Goal: Information Seeking & Learning: Find specific fact

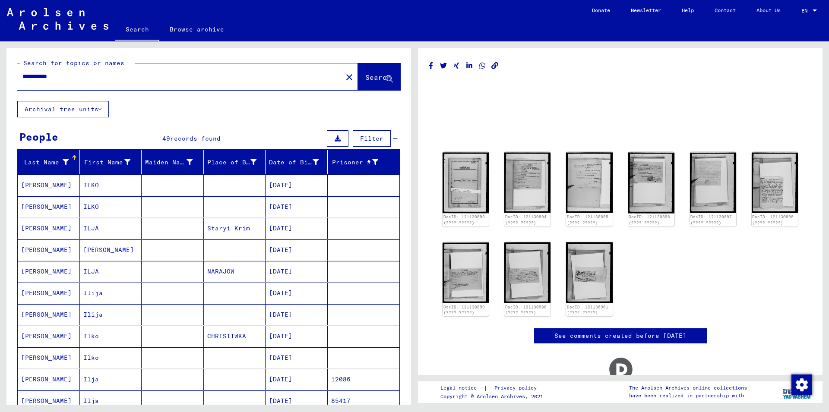
click at [80, 73] on input "**********" at bounding box center [179, 76] width 315 height 9
type input "**********"
click at [365, 78] on span "Search" at bounding box center [378, 77] width 26 height 9
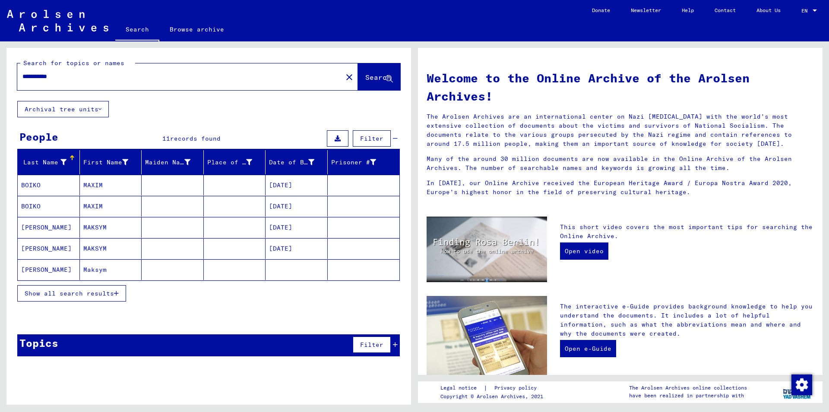
click at [62, 296] on span "Show all search results" at bounding box center [69, 294] width 89 height 8
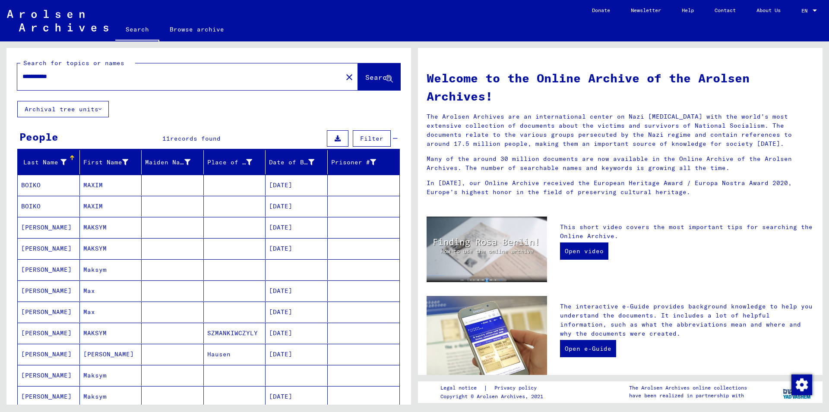
click at [30, 183] on mat-cell "BOIKO" at bounding box center [49, 185] width 62 height 21
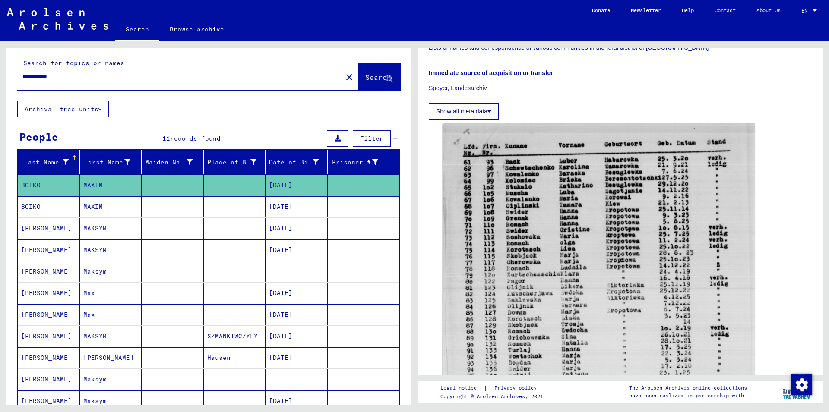
scroll to position [280, 0]
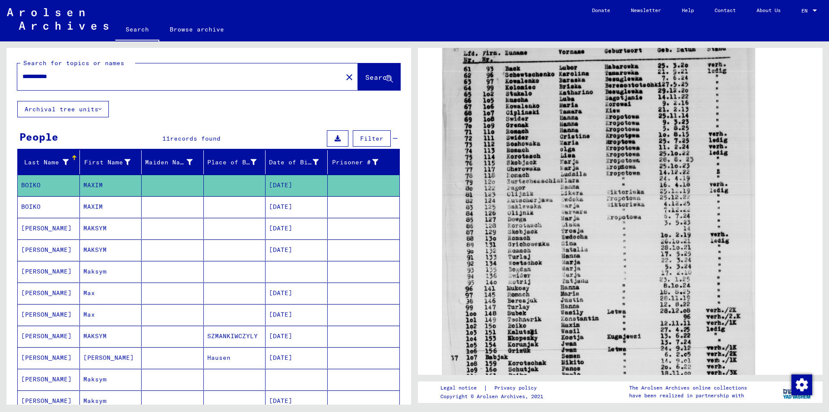
click at [33, 271] on mat-cell "[PERSON_NAME]" at bounding box center [49, 271] width 62 height 21
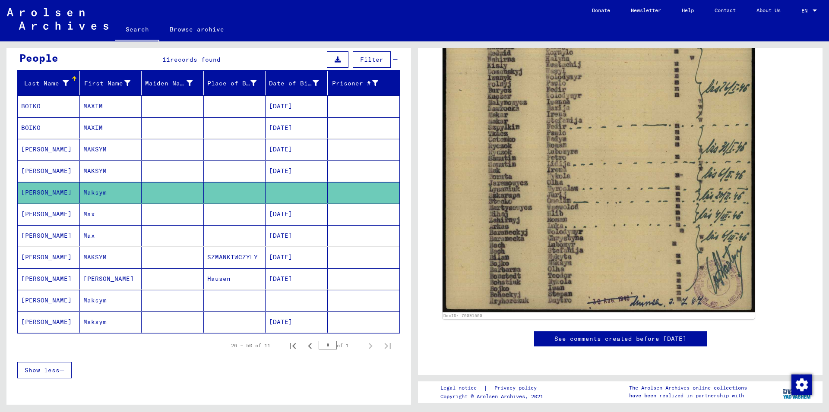
scroll to position [93, 0]
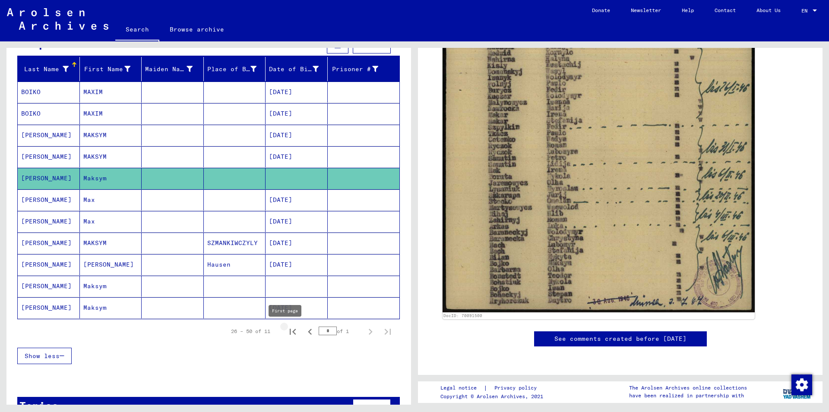
click at [290, 331] on icon "First page" at bounding box center [293, 332] width 6 height 6
type input "*"
click at [26, 290] on mat-cell "[PERSON_NAME]" at bounding box center [49, 286] width 62 height 21
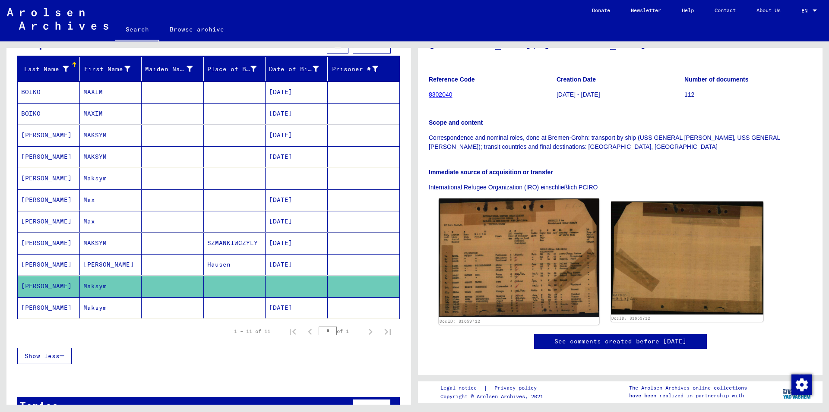
click at [494, 232] on img at bounding box center [519, 258] width 160 height 119
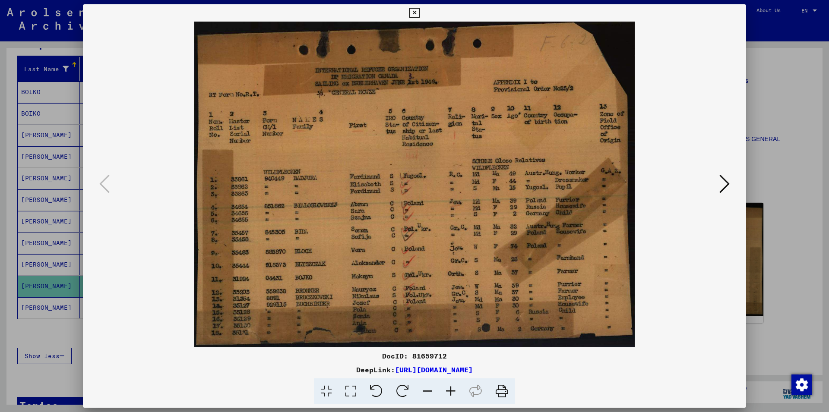
click at [419, 10] on icon at bounding box center [414, 13] width 10 height 10
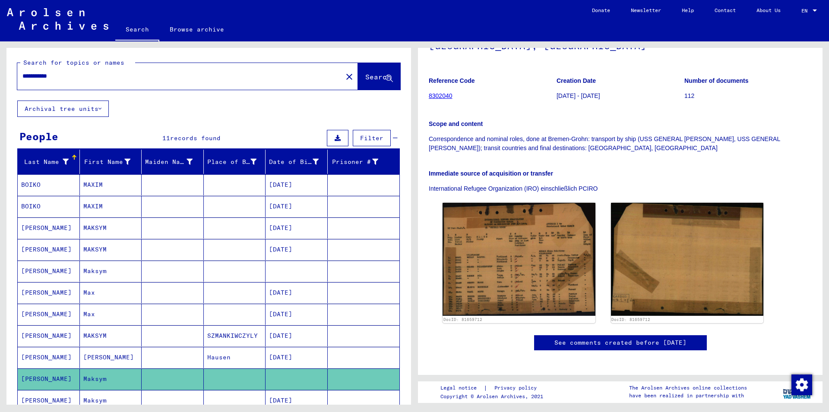
scroll to position [0, 0]
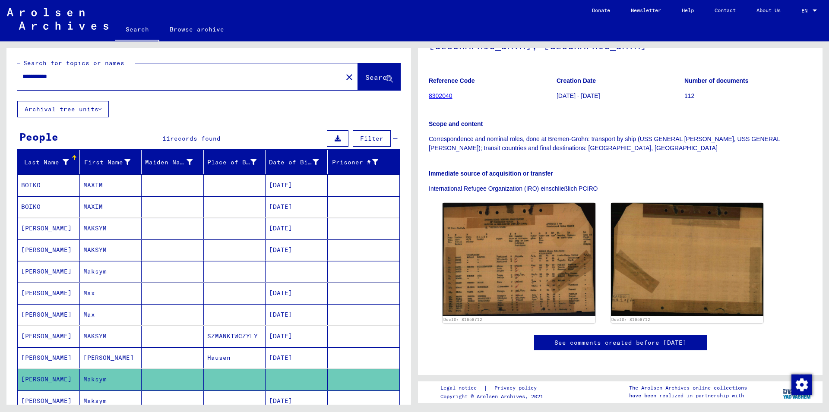
click at [23, 77] on input "**********" at bounding box center [179, 76] width 315 height 9
click at [45, 79] on input "**********" at bounding box center [179, 76] width 315 height 9
click at [365, 79] on span "Search" at bounding box center [378, 77] width 26 height 9
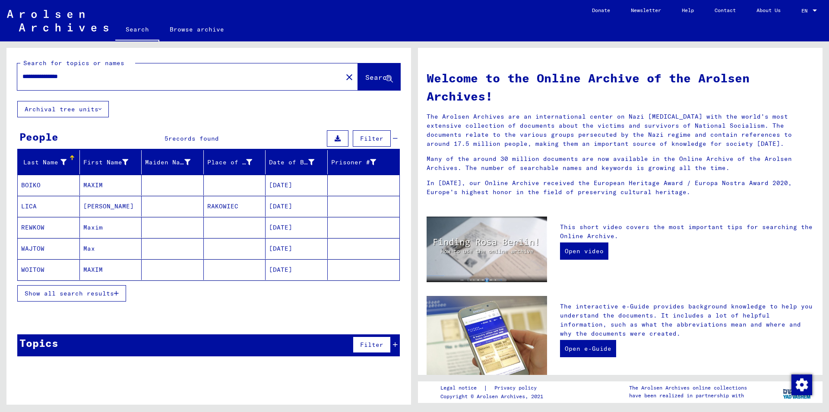
click at [38, 294] on span "Show all search results" at bounding box center [69, 294] width 89 height 8
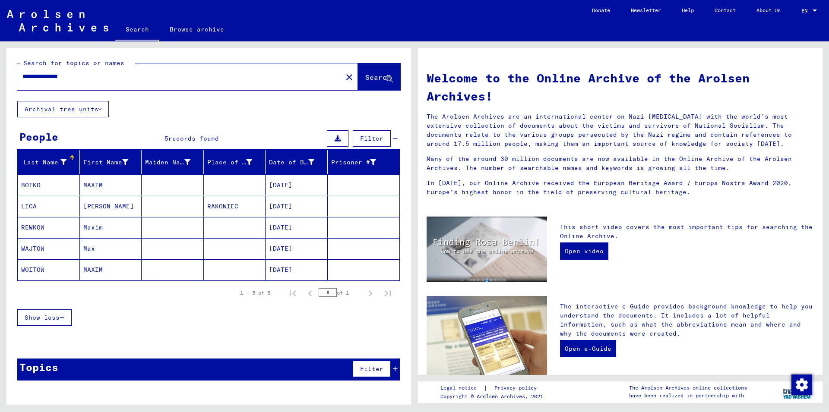
click at [32, 185] on mat-cell "BOIKO" at bounding box center [49, 185] width 62 height 21
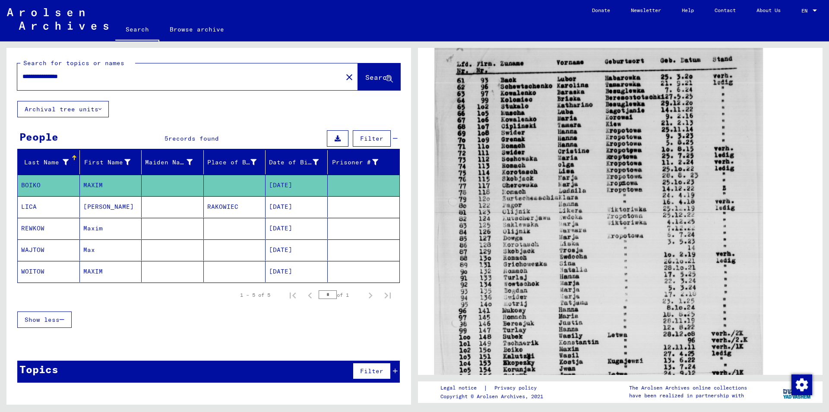
scroll to position [280, 0]
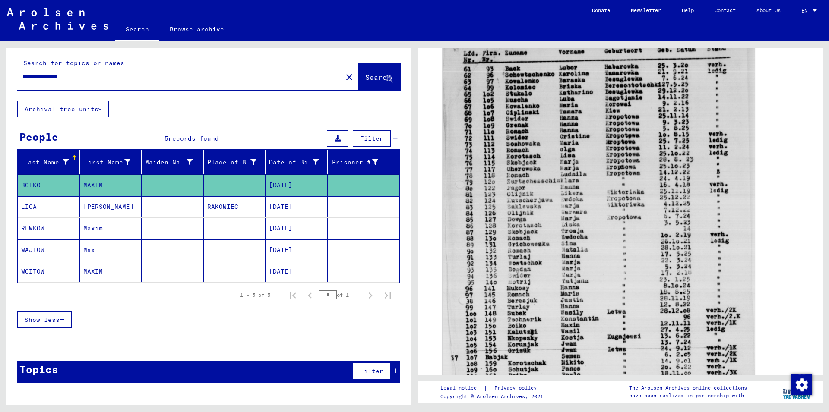
click at [30, 229] on mat-cell "REWKOW" at bounding box center [49, 228] width 62 height 21
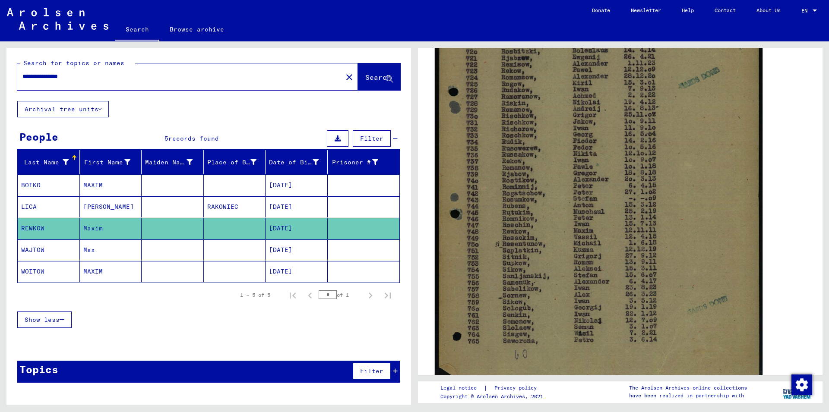
scroll to position [233, 0]
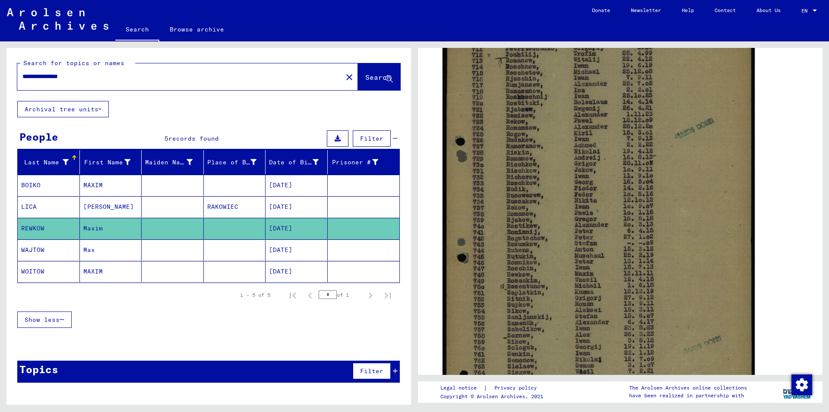
click at [35, 247] on mat-cell "WAJTOW" at bounding box center [49, 250] width 62 height 21
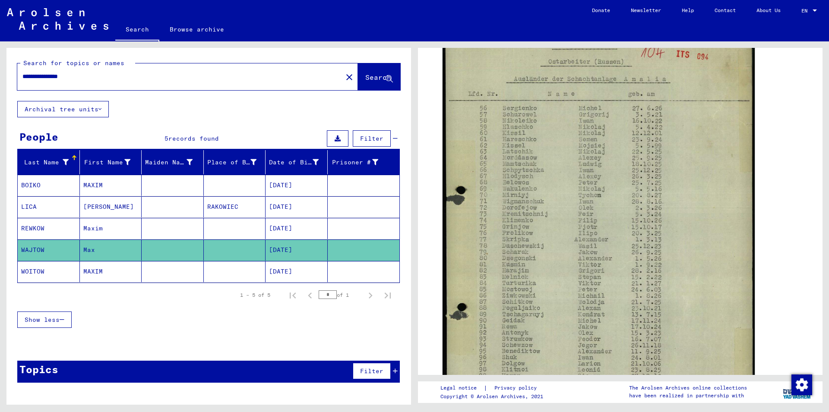
scroll to position [140, 0]
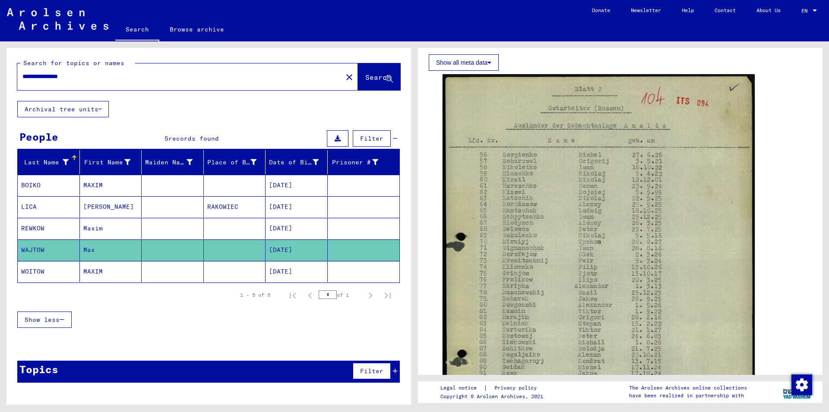
click at [32, 272] on mat-cell "WOITOW" at bounding box center [49, 271] width 62 height 21
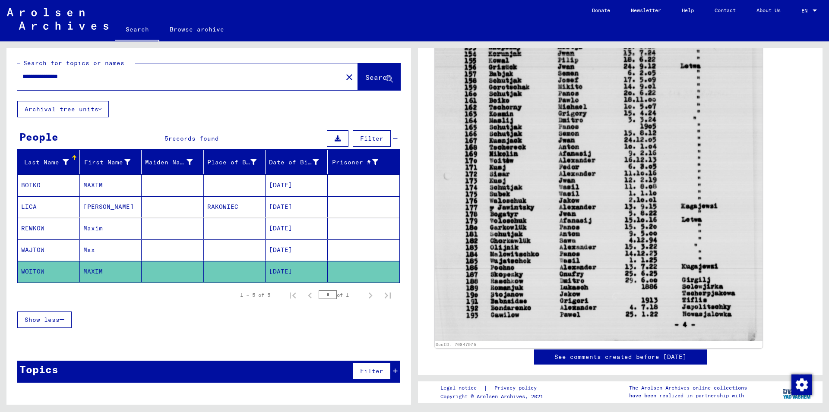
scroll to position [326, 0]
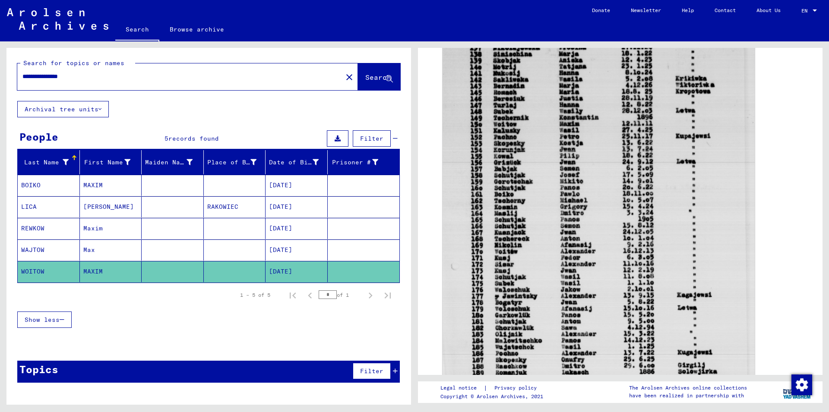
click at [27, 186] on mat-cell "BOIKO" at bounding box center [49, 185] width 62 height 21
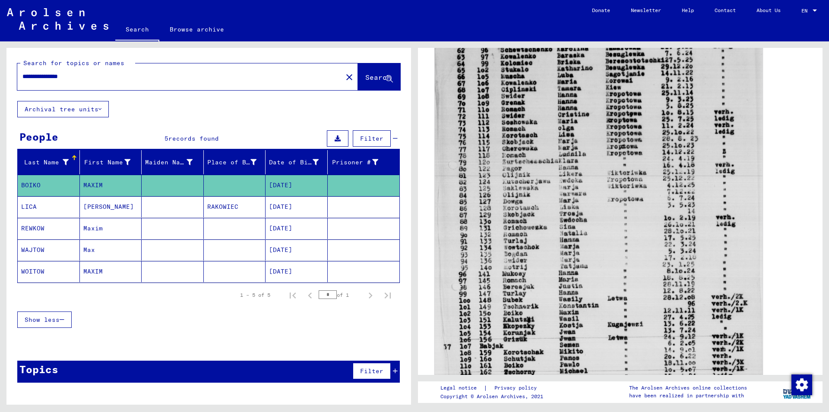
scroll to position [326, 0]
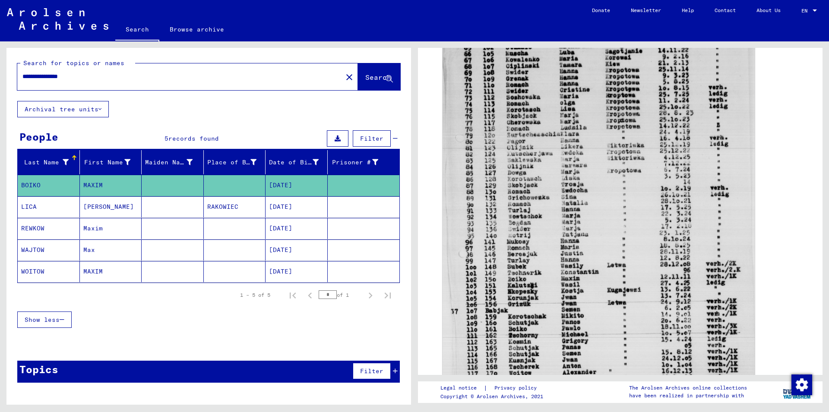
click at [35, 247] on mat-cell "WAJTOW" at bounding box center [49, 250] width 62 height 21
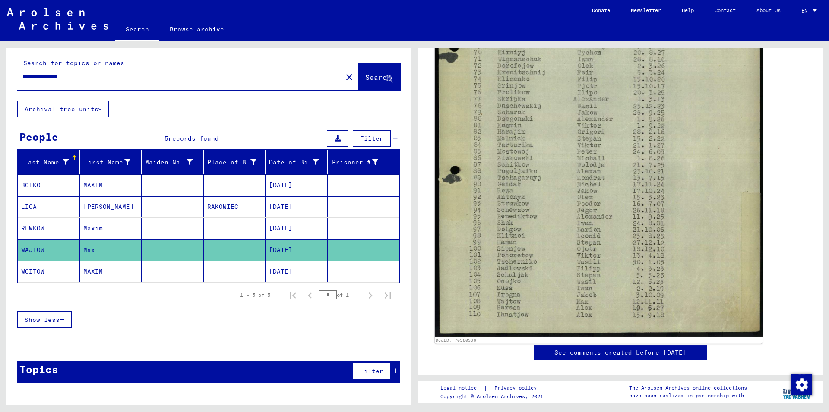
scroll to position [280, 0]
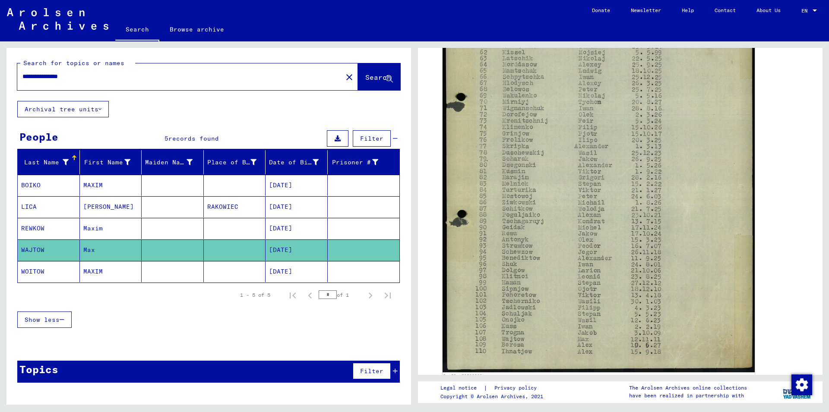
click at [85, 81] on input "**********" at bounding box center [179, 76] width 315 height 9
type input "*"
click at [365, 76] on span "Search" at bounding box center [378, 77] width 26 height 9
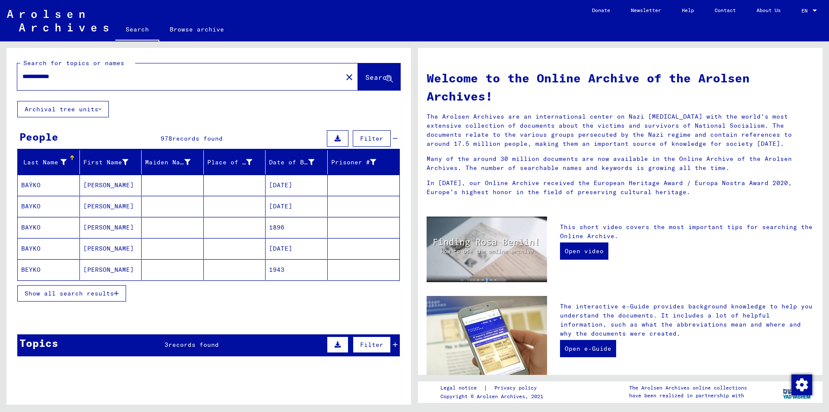
click at [72, 291] on span "Show all search results" at bounding box center [69, 294] width 89 height 8
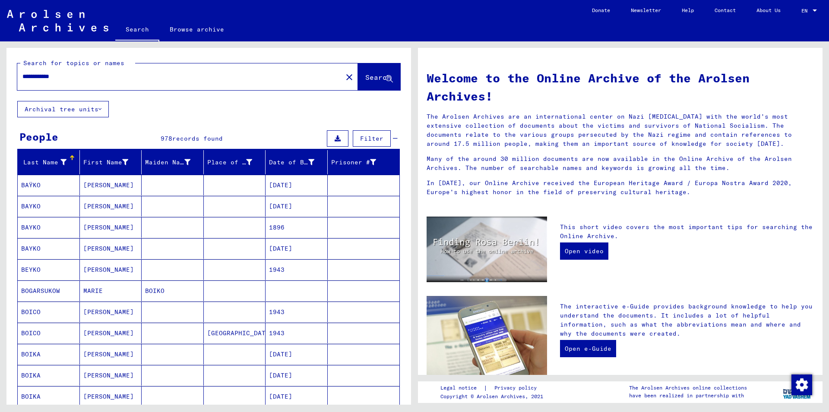
click at [111, 86] on div "**********" at bounding box center [187, 76] width 341 height 27
click at [109, 82] on div "**********" at bounding box center [174, 76] width 315 height 19
click at [97, 76] on input "**********" at bounding box center [177, 76] width 310 height 9
click at [358, 73] on button "Search" at bounding box center [379, 76] width 42 height 27
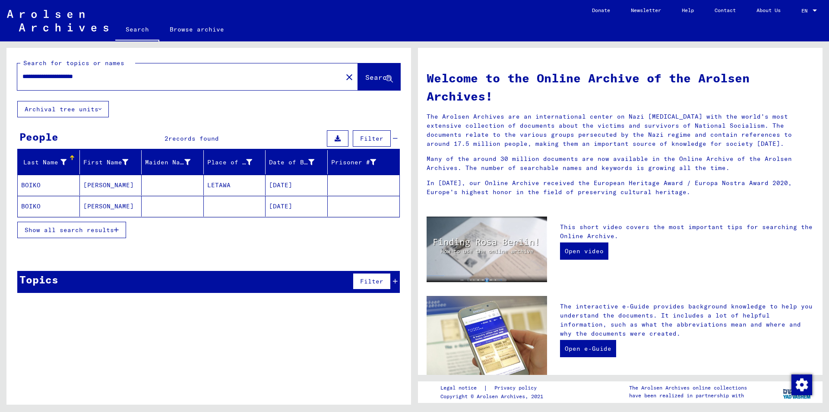
click at [33, 185] on mat-cell "BOIKO" at bounding box center [49, 185] width 62 height 21
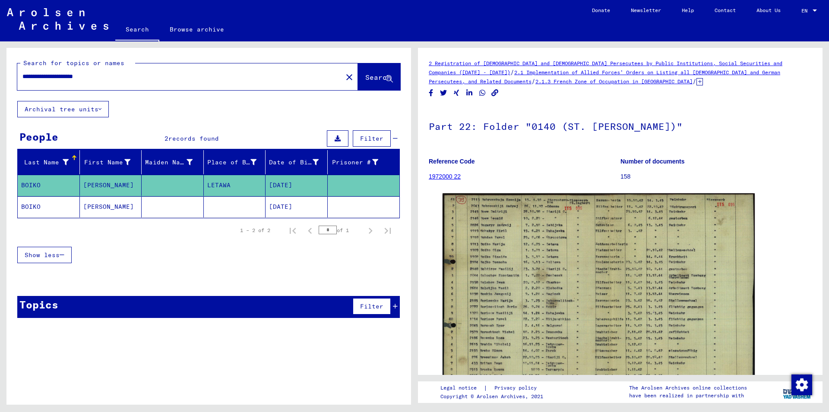
click at [34, 208] on mat-cell "BOIKO" at bounding box center [49, 206] width 62 height 21
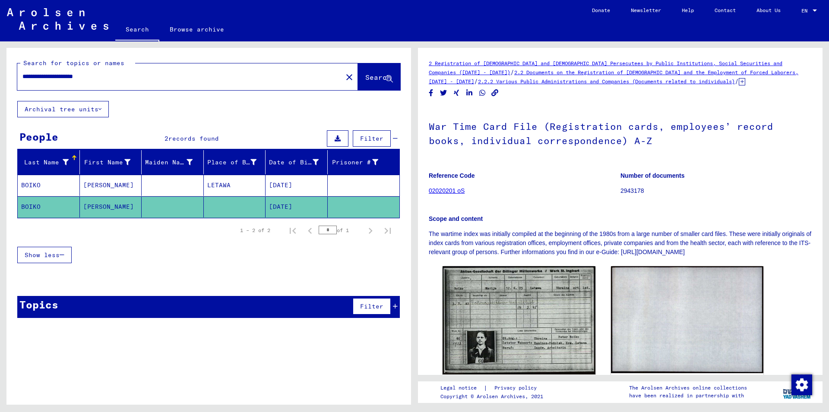
click at [45, 79] on input "**********" at bounding box center [179, 76] width 315 height 9
click at [371, 71] on button "Search" at bounding box center [379, 76] width 42 height 27
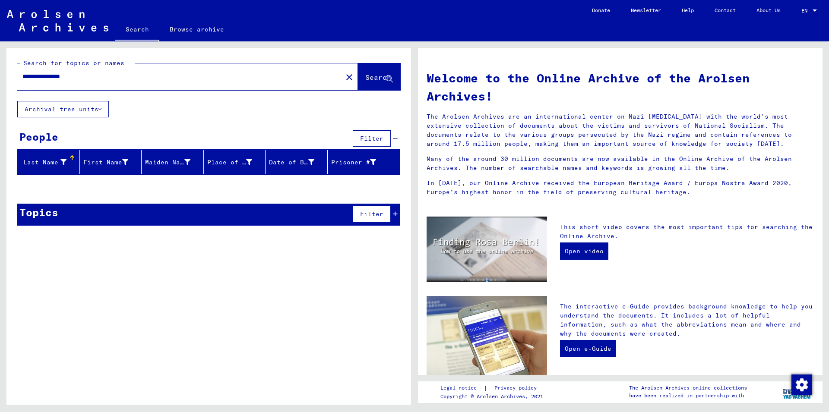
click at [44, 76] on input "**********" at bounding box center [177, 76] width 310 height 9
click at [363, 86] on button "Search" at bounding box center [379, 76] width 42 height 27
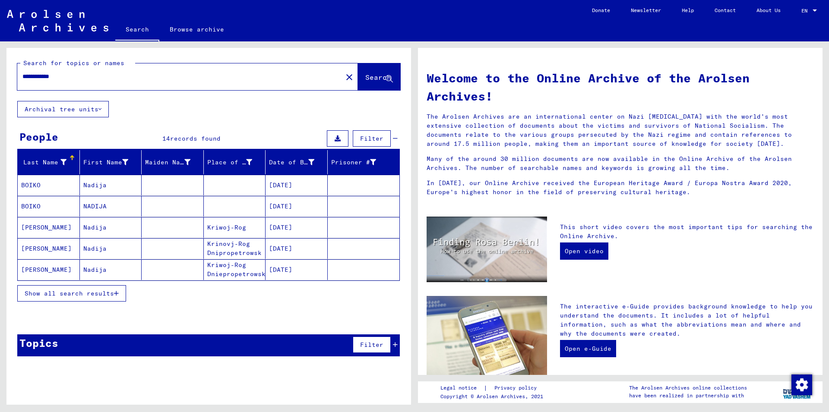
click at [69, 299] on button "Show all search results" at bounding box center [71, 293] width 109 height 16
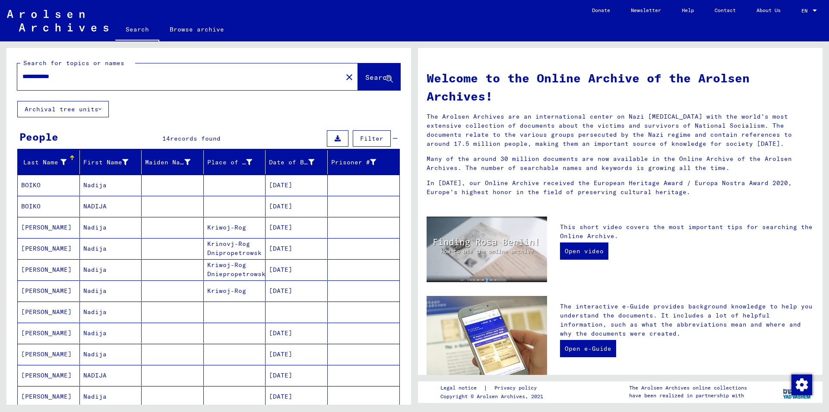
click at [35, 184] on mat-cell "BOIKO" at bounding box center [49, 185] width 62 height 21
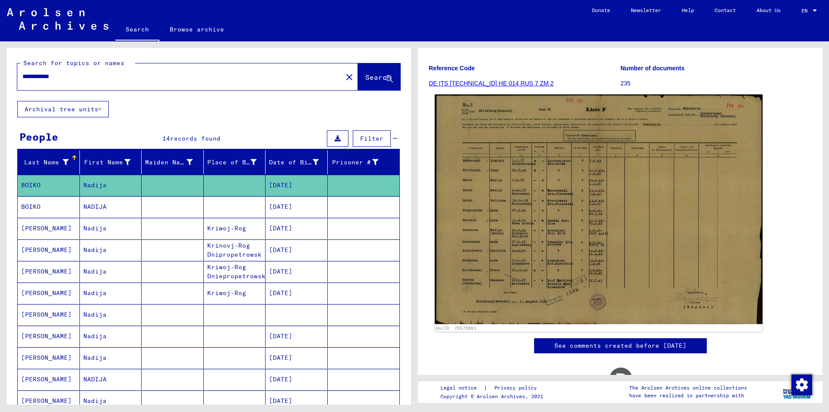
scroll to position [47, 0]
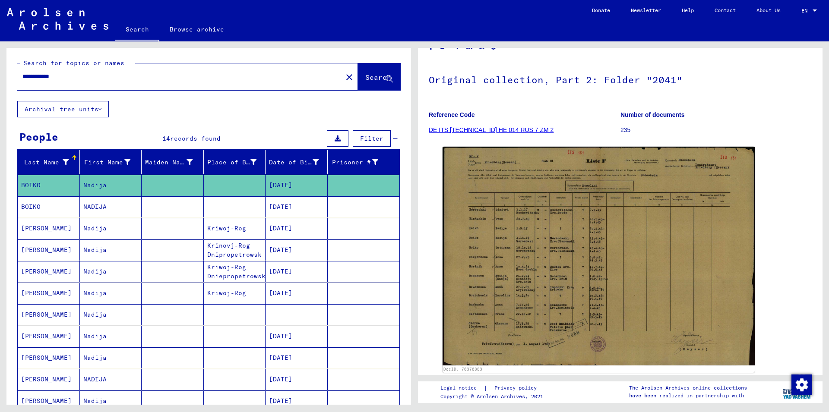
click at [31, 206] on mat-cell "BOIKO" at bounding box center [49, 206] width 62 height 21
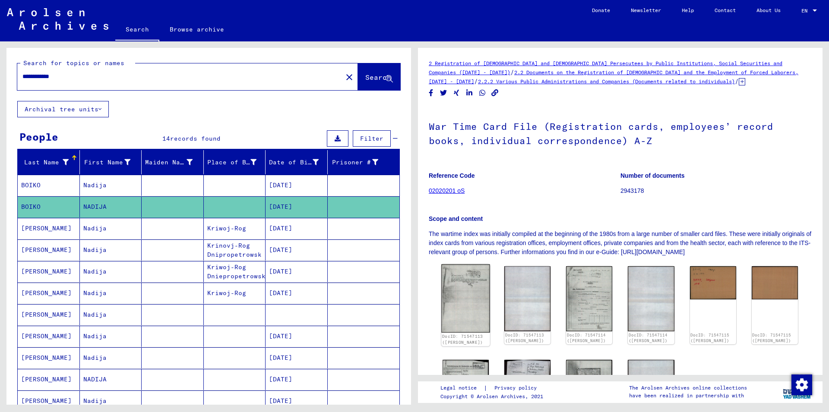
click at [467, 294] on img at bounding box center [465, 299] width 49 height 68
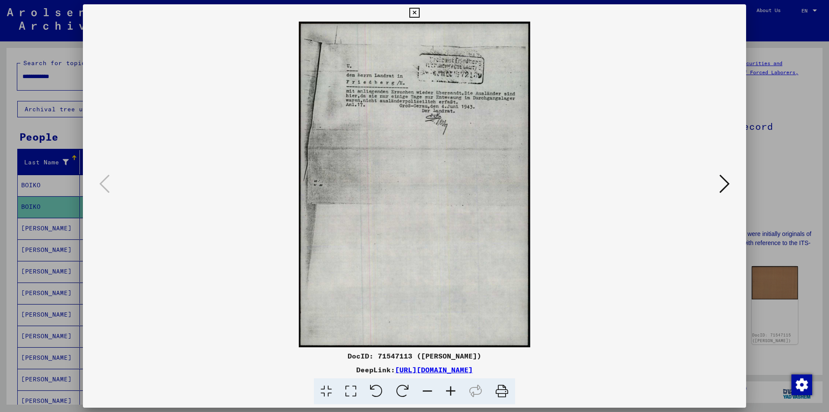
click at [419, 8] on icon at bounding box center [414, 13] width 10 height 10
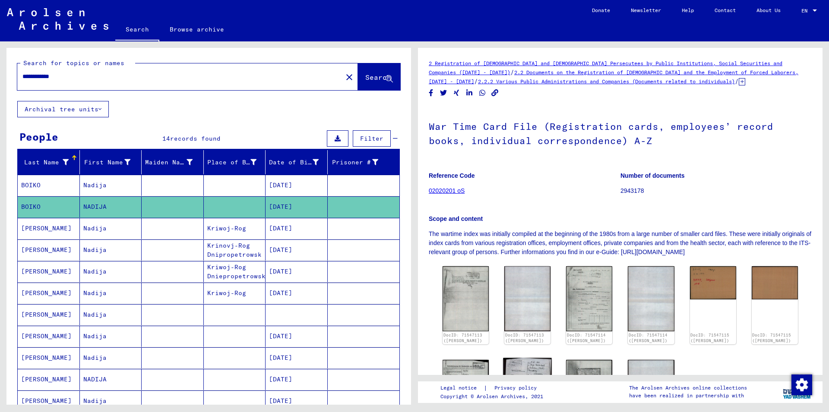
scroll to position [93, 0]
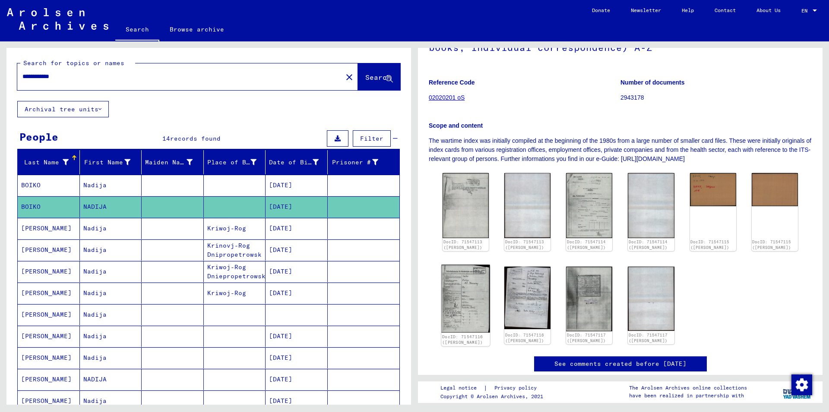
click at [471, 300] on img at bounding box center [465, 299] width 49 height 68
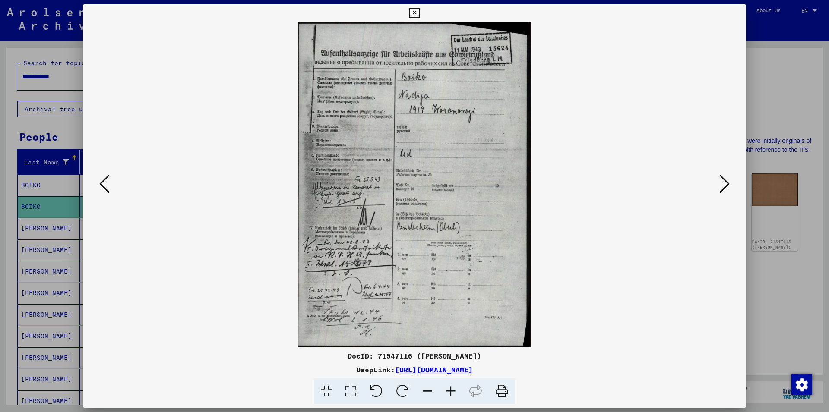
click at [419, 13] on icon at bounding box center [414, 13] width 10 height 10
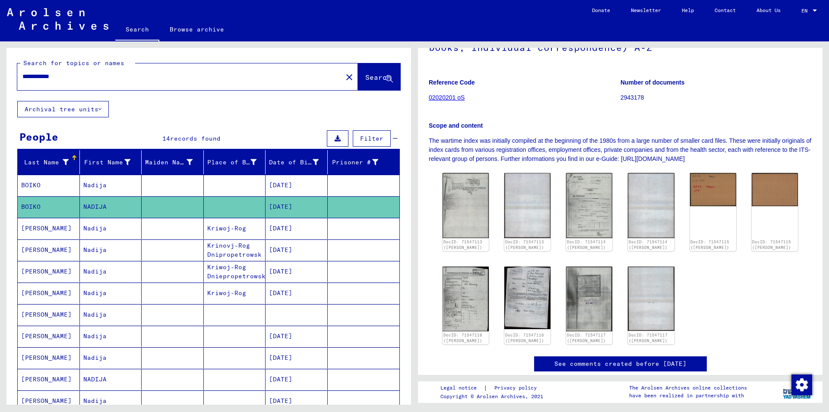
click at [37, 228] on mat-cell "[PERSON_NAME]" at bounding box center [49, 228] width 62 height 21
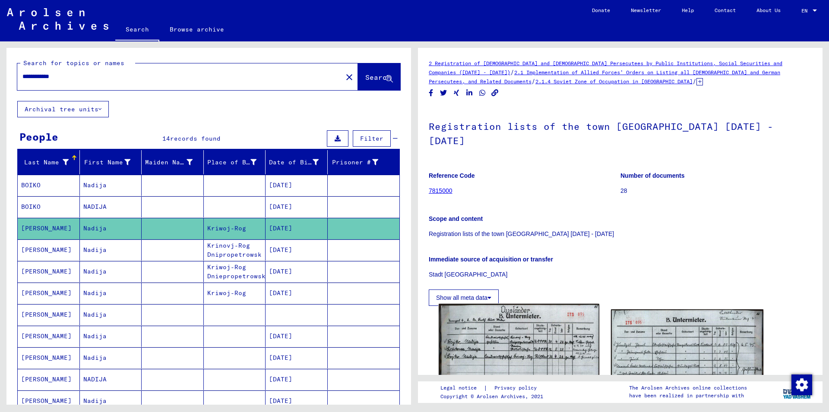
scroll to position [140, 0]
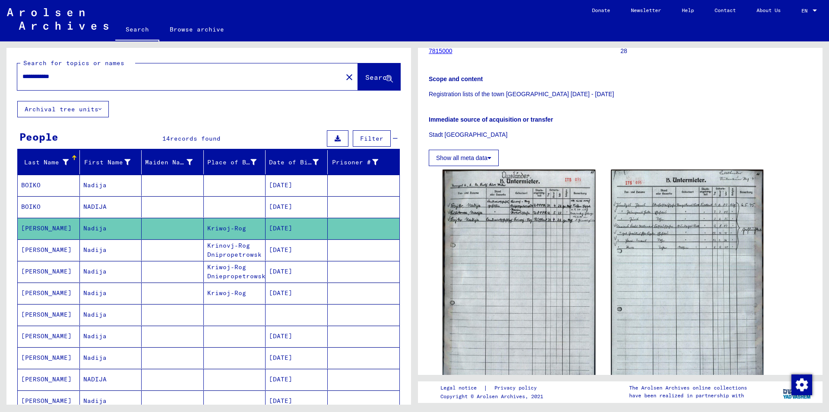
click at [26, 251] on mat-cell "[PERSON_NAME]" at bounding box center [49, 250] width 62 height 21
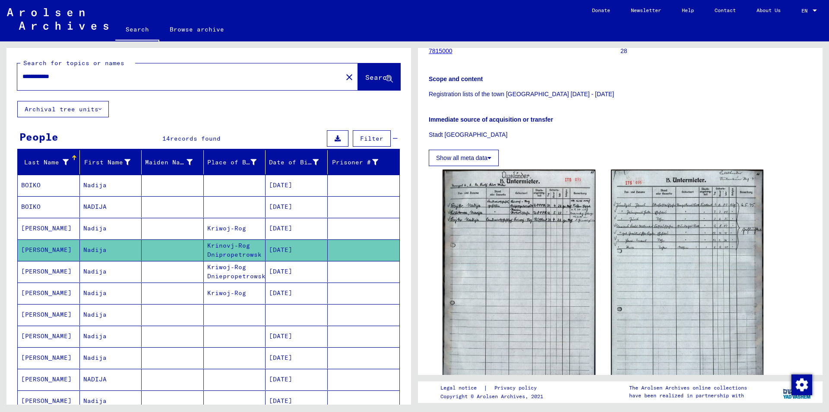
click at [35, 250] on mat-cell "[PERSON_NAME]" at bounding box center [49, 250] width 62 height 21
click at [35, 270] on mat-cell "[PERSON_NAME]" at bounding box center [49, 271] width 62 height 21
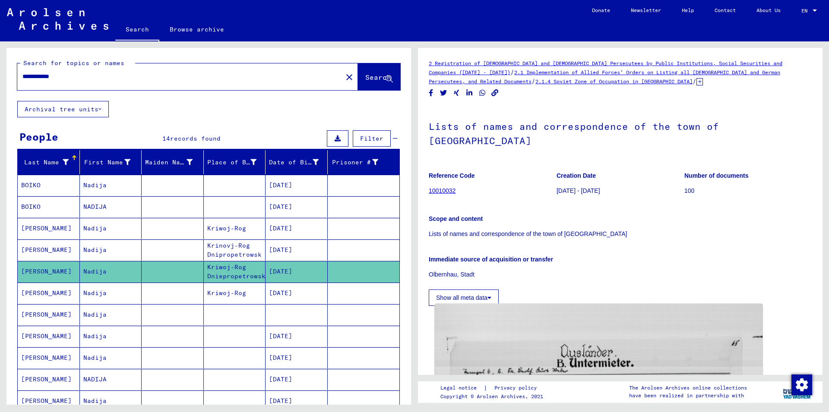
scroll to position [186, 0]
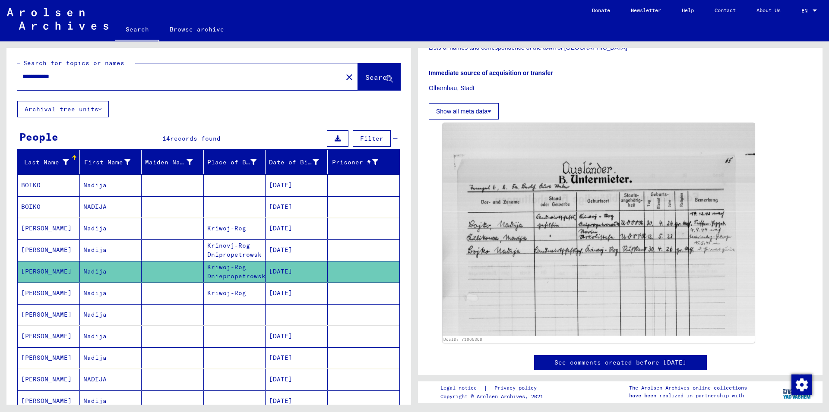
click at [39, 296] on mat-cell "[PERSON_NAME]" at bounding box center [49, 293] width 62 height 21
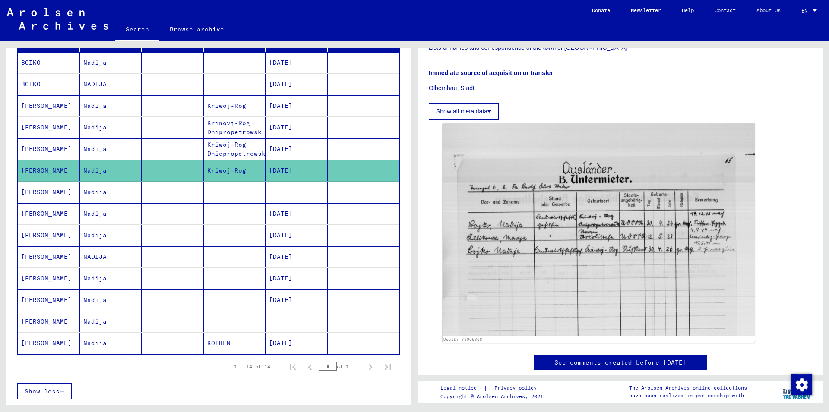
scroll to position [140, 0]
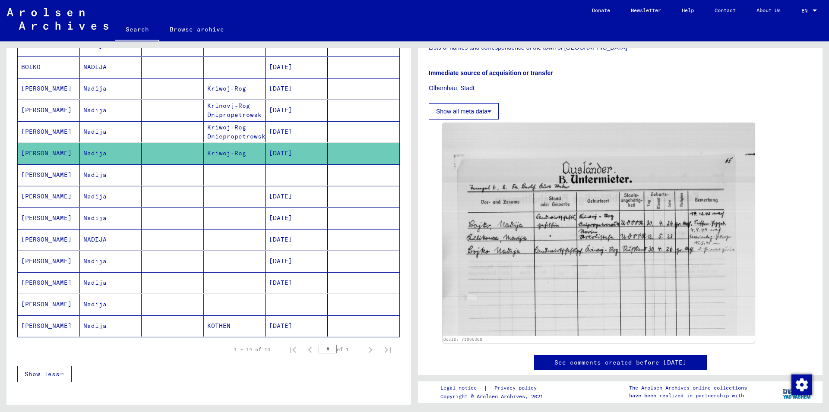
click at [34, 175] on mat-cell "[PERSON_NAME]" at bounding box center [49, 174] width 62 height 21
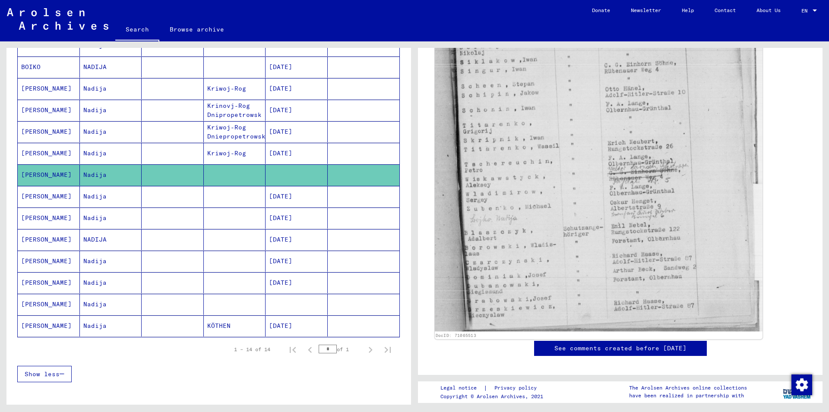
scroll to position [164, 0]
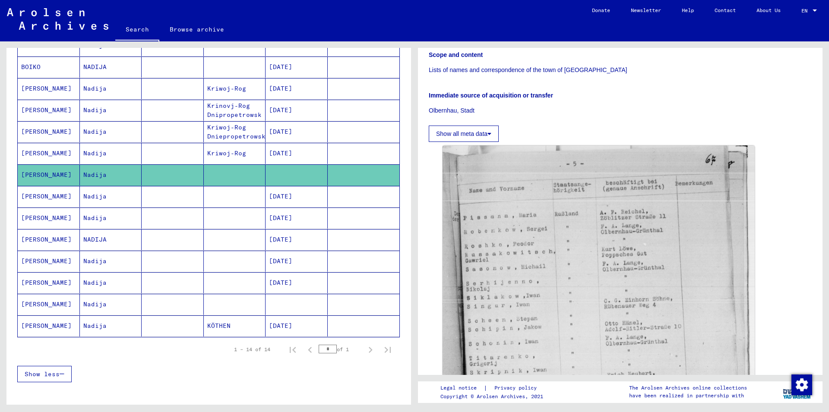
click at [36, 199] on mat-cell "[PERSON_NAME]" at bounding box center [49, 196] width 62 height 21
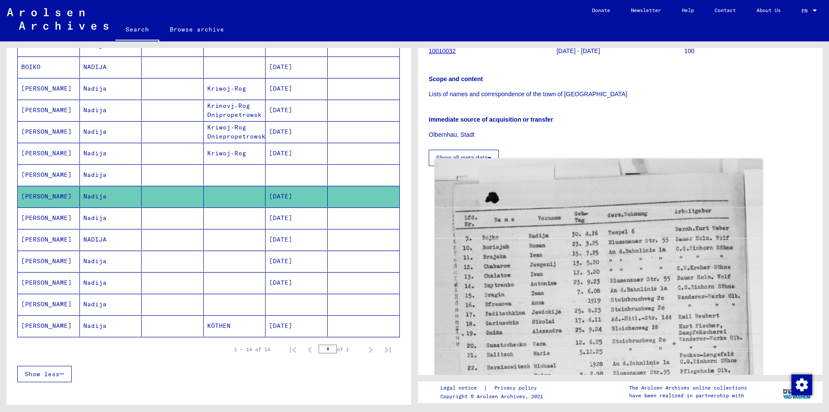
scroll to position [186, 0]
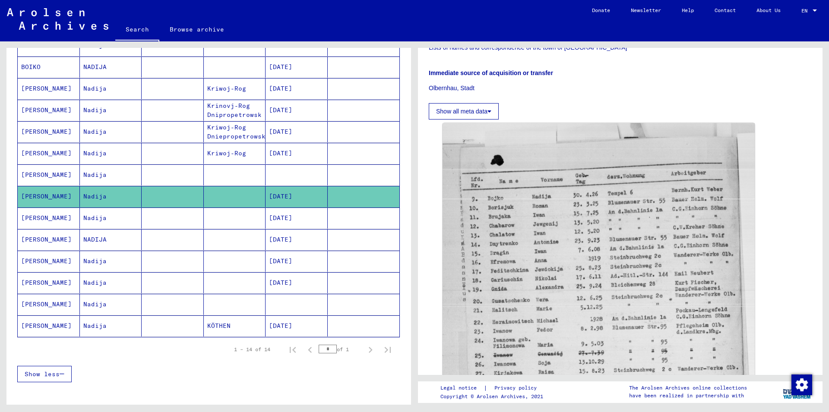
click at [34, 214] on mat-cell "[PERSON_NAME]" at bounding box center [49, 218] width 62 height 21
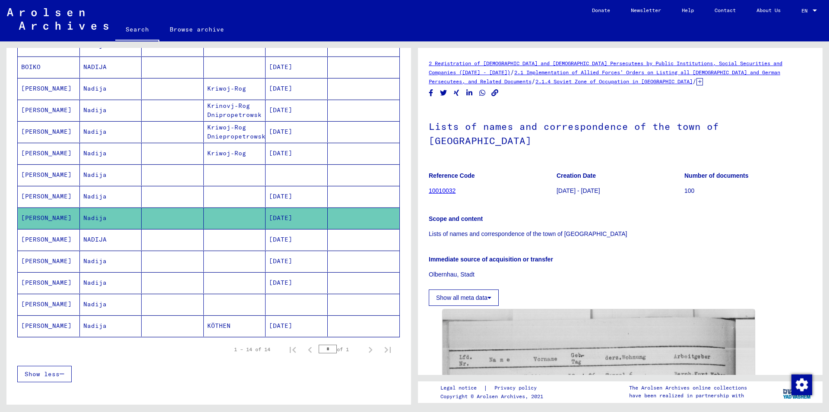
click at [30, 241] on mat-cell "[PERSON_NAME]" at bounding box center [49, 239] width 62 height 21
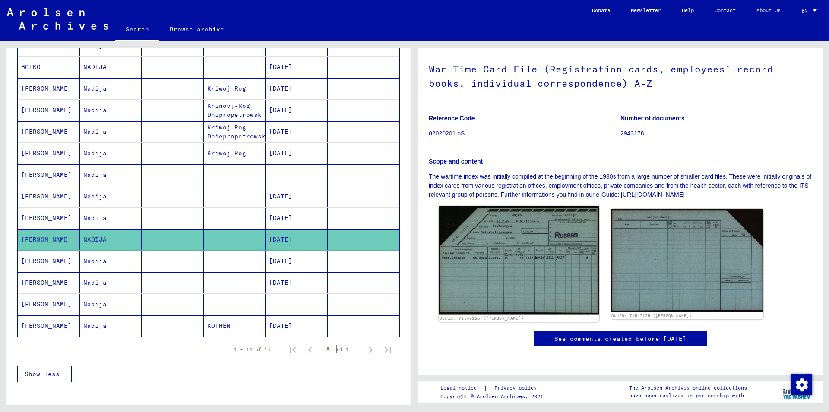
click at [514, 243] on img at bounding box center [519, 260] width 160 height 108
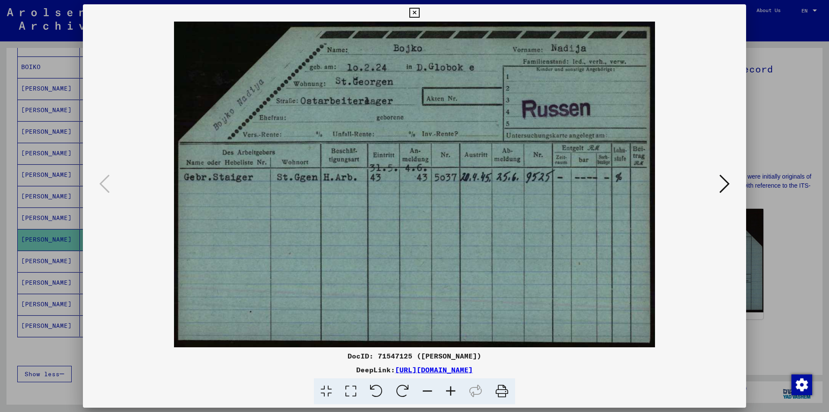
scroll to position [68, 0]
click at [419, 9] on icon at bounding box center [414, 13] width 10 height 10
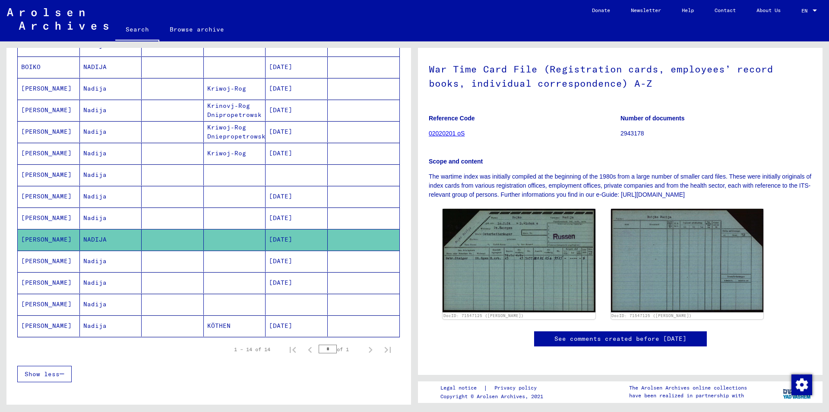
click at [35, 262] on mat-cell "[PERSON_NAME]" at bounding box center [49, 261] width 62 height 21
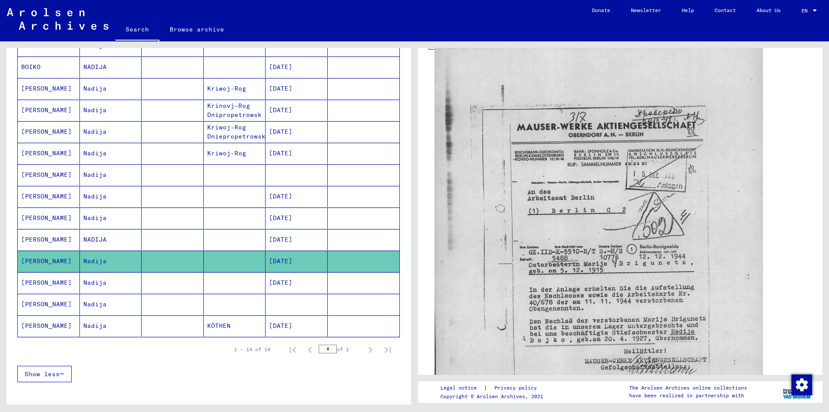
scroll to position [373, 0]
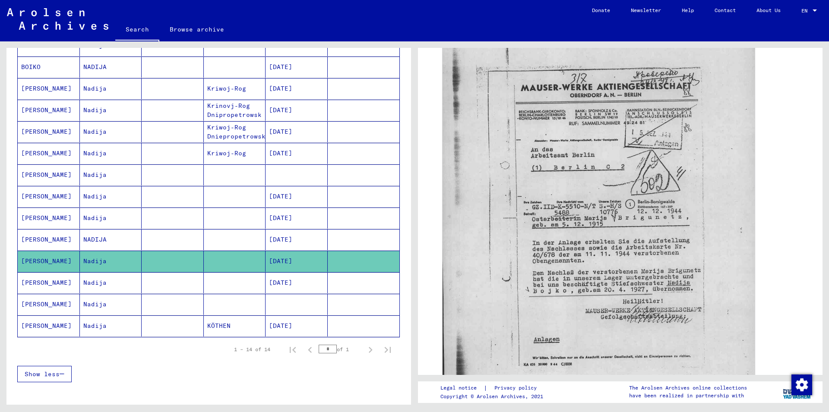
click at [31, 281] on mat-cell "[PERSON_NAME]" at bounding box center [49, 282] width 62 height 21
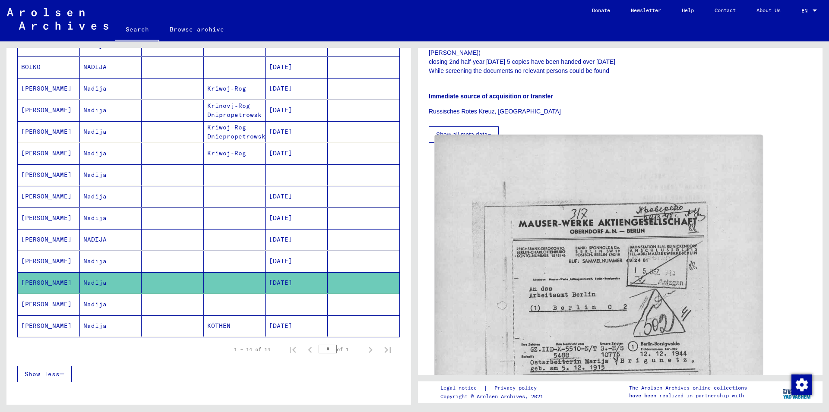
scroll to position [326, 0]
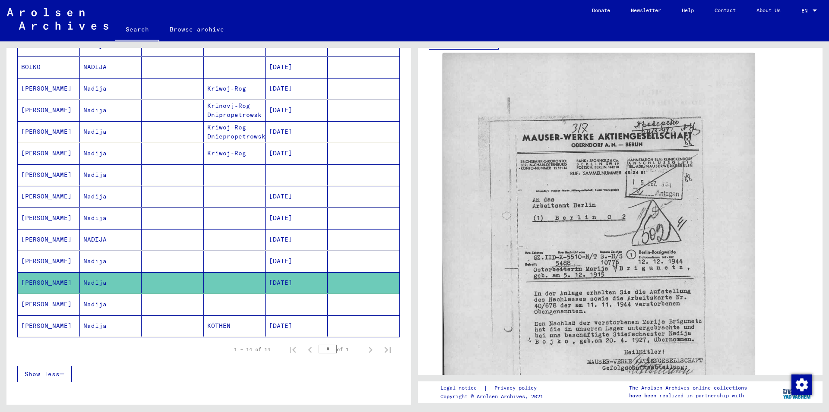
click at [28, 302] on mat-cell "[PERSON_NAME]" at bounding box center [49, 304] width 62 height 21
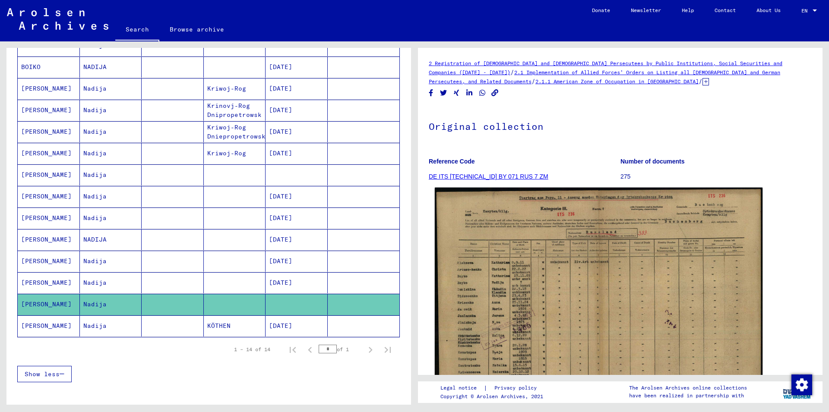
scroll to position [93, 0]
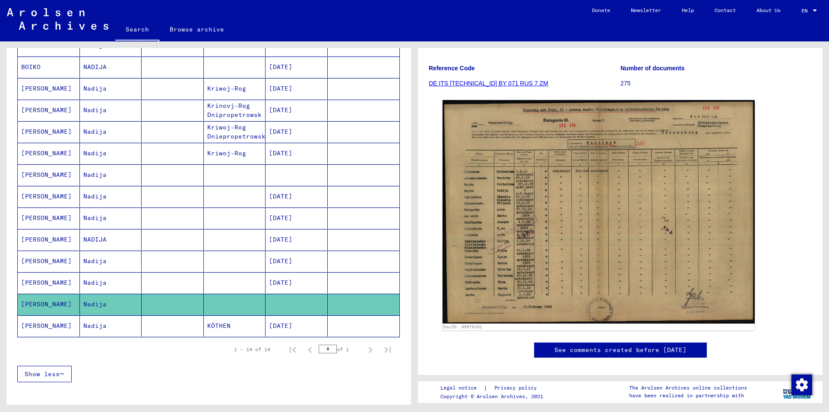
click at [32, 325] on mat-cell "[PERSON_NAME]" at bounding box center [49, 326] width 62 height 21
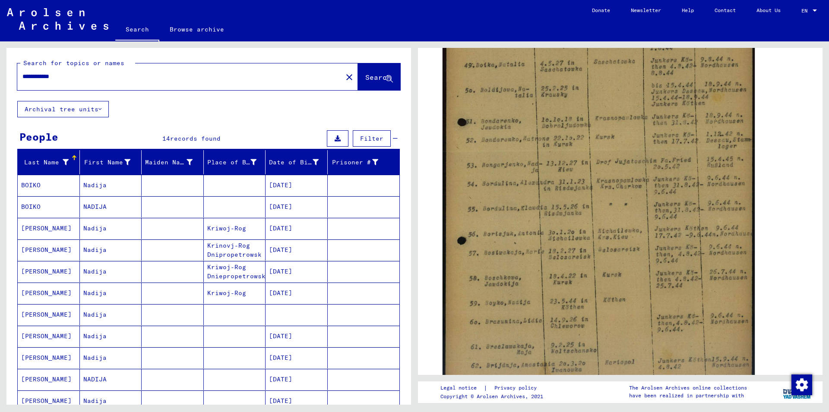
click at [79, 71] on div "**********" at bounding box center [177, 76] width 320 height 19
click at [73, 77] on input "**********" at bounding box center [179, 76] width 315 height 9
click at [365, 80] on span "Search" at bounding box center [378, 77] width 26 height 9
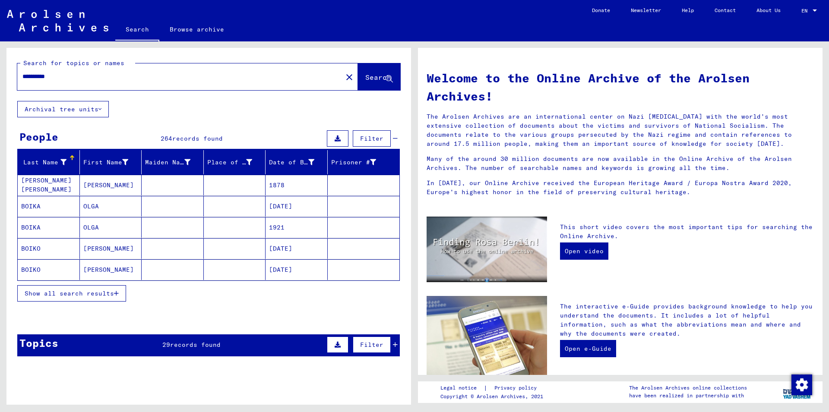
click at [72, 78] on input "**********" at bounding box center [177, 76] width 310 height 9
click at [358, 83] on button "Search" at bounding box center [379, 76] width 42 height 27
click at [63, 296] on span "Show all search results" at bounding box center [69, 294] width 89 height 8
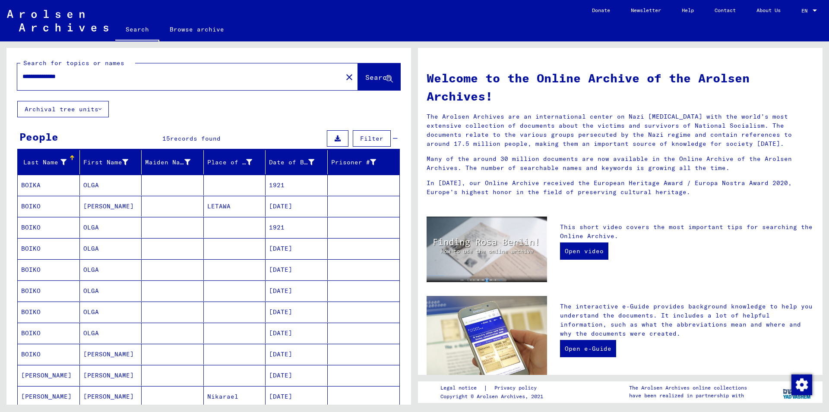
click at [35, 186] on mat-cell "BOIKA" at bounding box center [49, 185] width 62 height 21
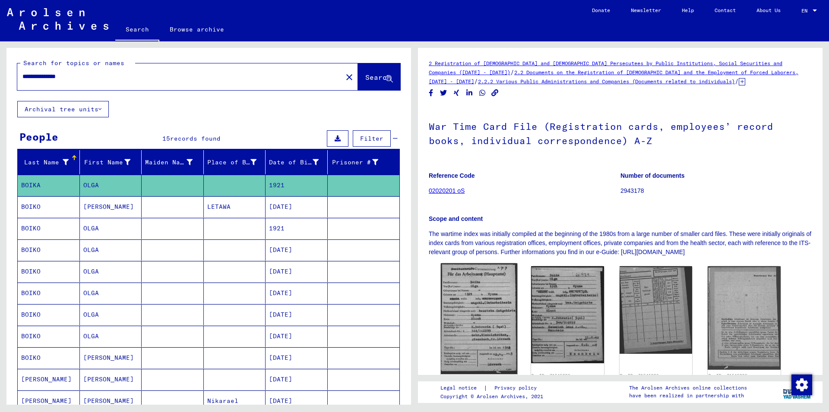
scroll to position [93, 0]
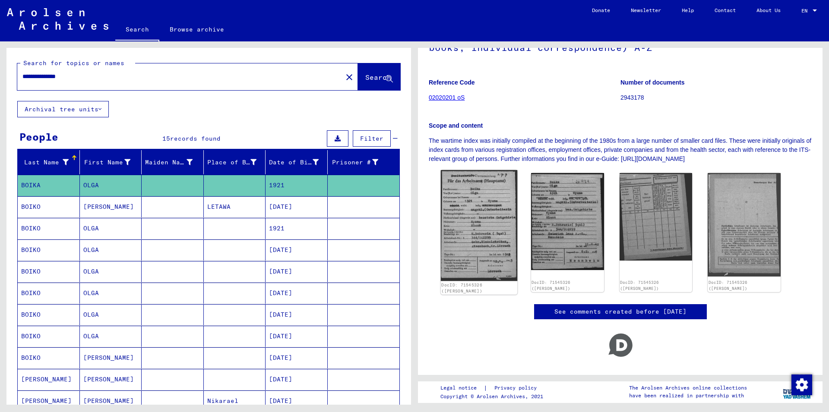
click at [488, 237] on img at bounding box center [479, 225] width 76 height 111
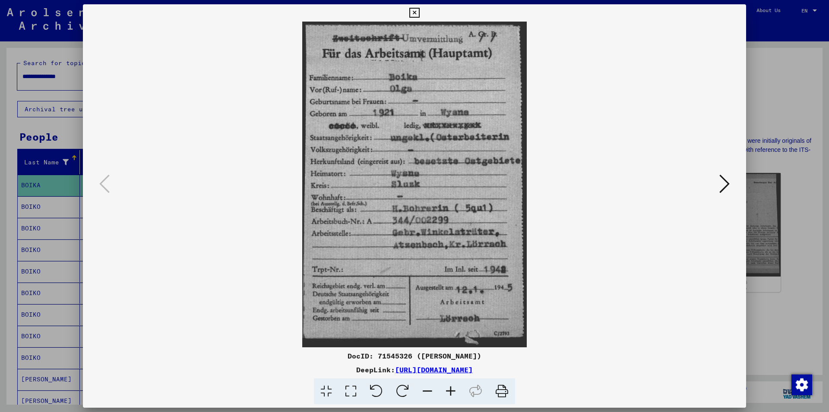
click at [727, 186] on icon at bounding box center [724, 184] width 10 height 21
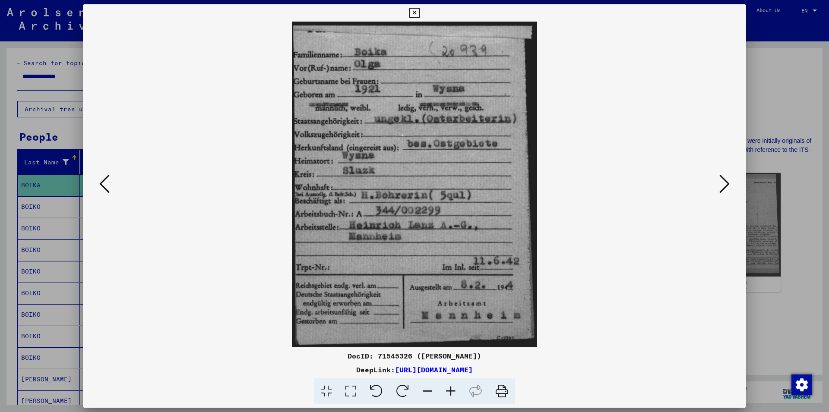
click at [727, 186] on icon at bounding box center [724, 184] width 10 height 21
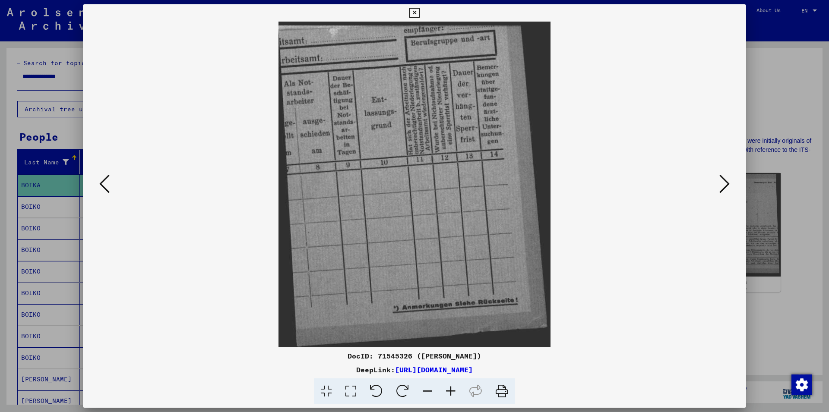
click at [727, 186] on icon at bounding box center [724, 184] width 10 height 21
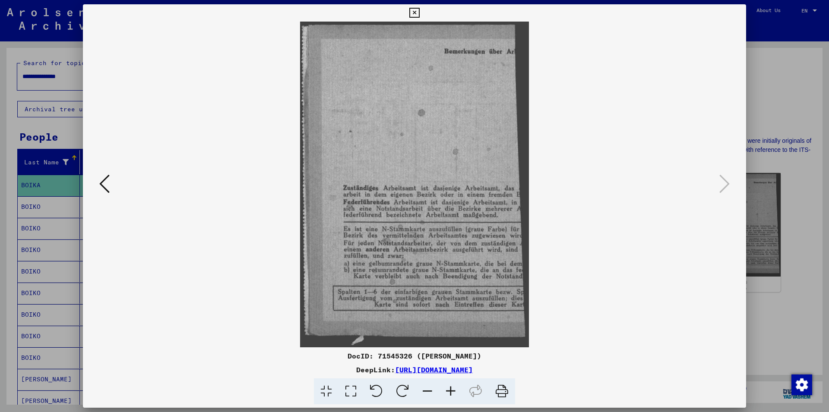
click at [419, 12] on icon at bounding box center [414, 13] width 10 height 10
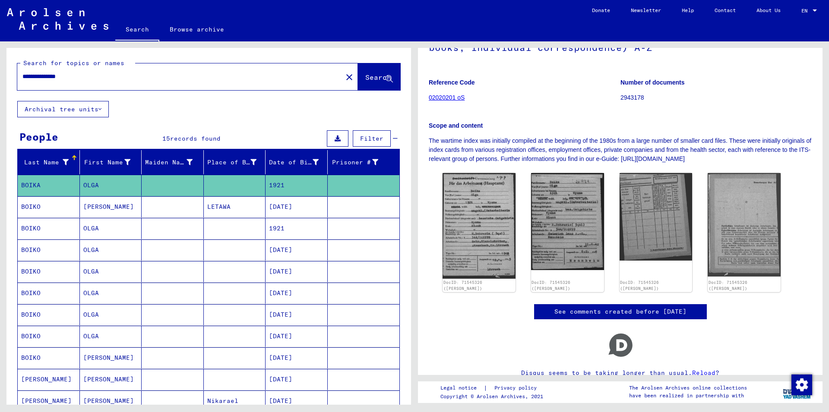
click at [32, 208] on mat-cell "BOIKO" at bounding box center [49, 206] width 62 height 21
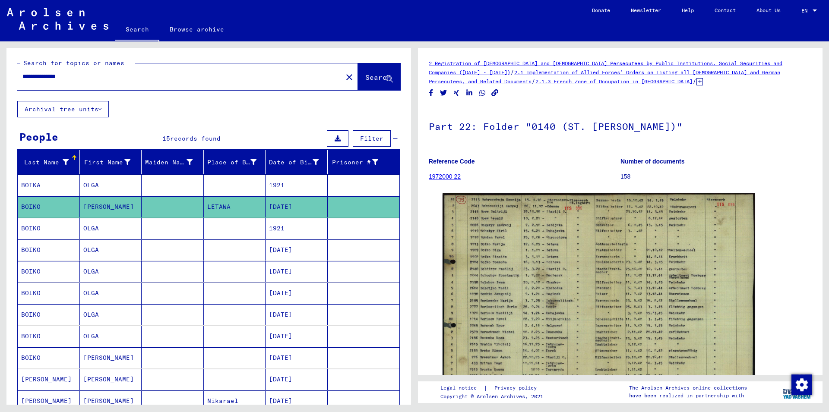
click at [35, 231] on mat-cell "BOIKO" at bounding box center [49, 228] width 62 height 21
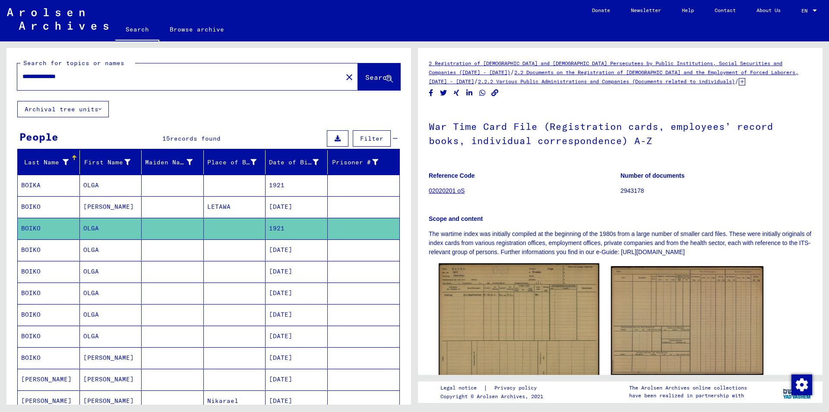
click at [506, 325] on img at bounding box center [519, 320] width 160 height 114
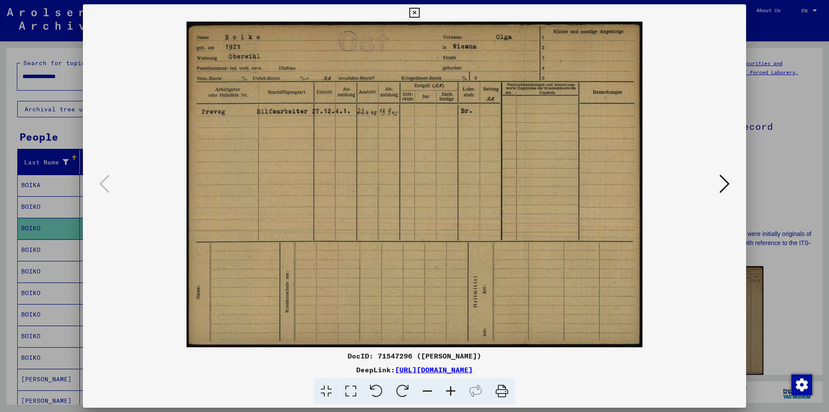
drag, startPoint x: 736, startPoint y: 13, endPoint x: 732, endPoint y: 15, distance: 4.8
click at [419, 13] on icon at bounding box center [414, 13] width 10 height 10
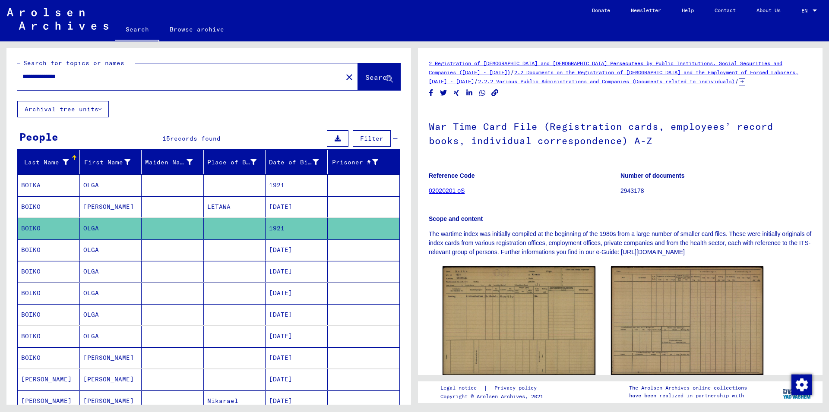
click at [30, 252] on mat-cell "BOIKO" at bounding box center [49, 250] width 62 height 21
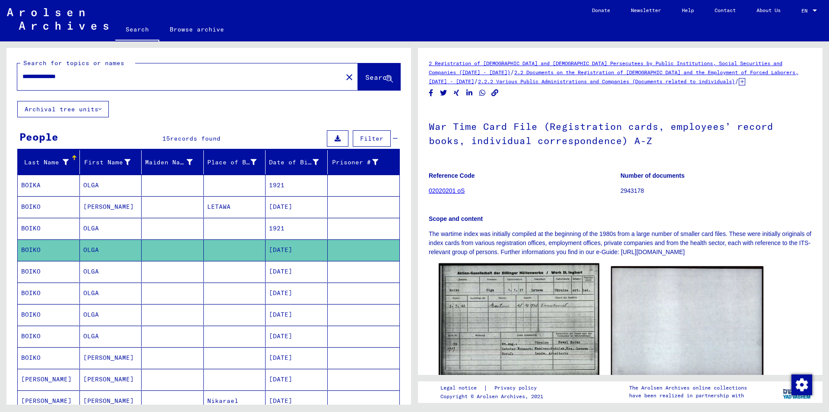
scroll to position [93, 0]
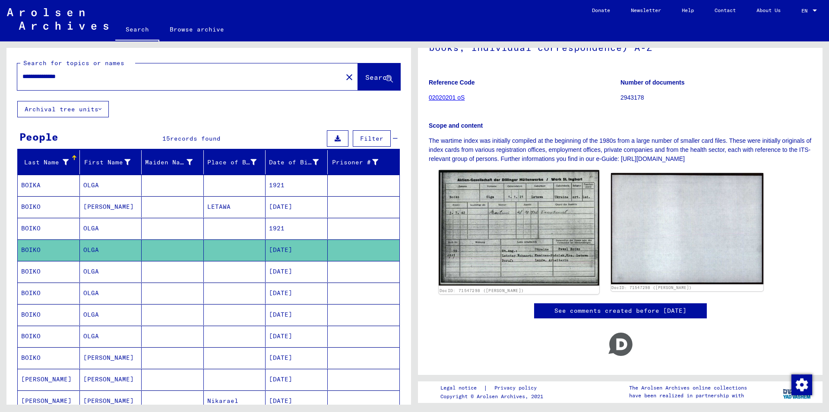
click at [499, 236] on img at bounding box center [519, 228] width 160 height 116
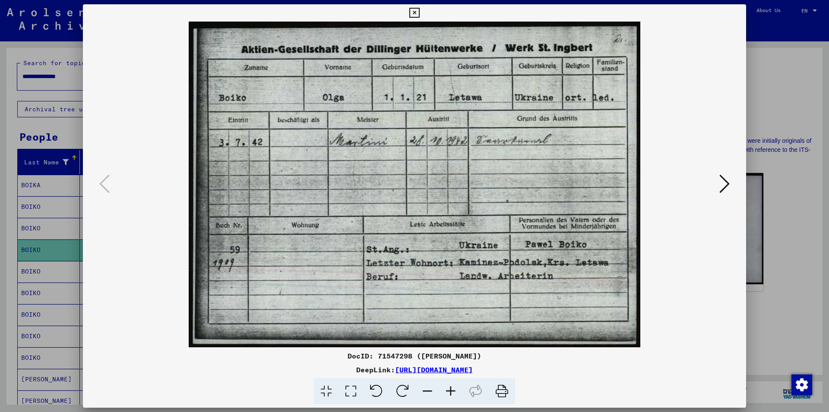
click at [721, 182] on icon at bounding box center [724, 184] width 10 height 21
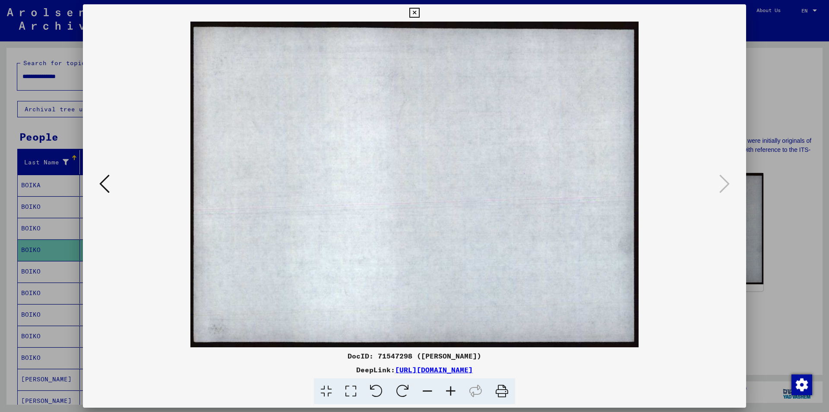
click at [419, 15] on icon at bounding box center [414, 13] width 10 height 10
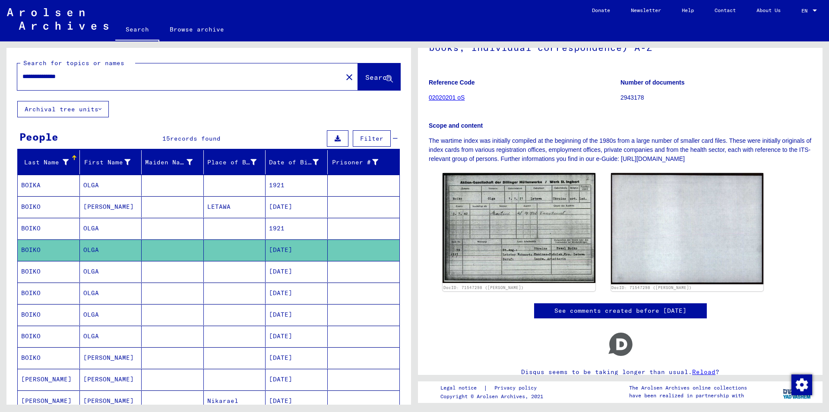
click at [33, 272] on mat-cell "BOIKO" at bounding box center [49, 271] width 62 height 21
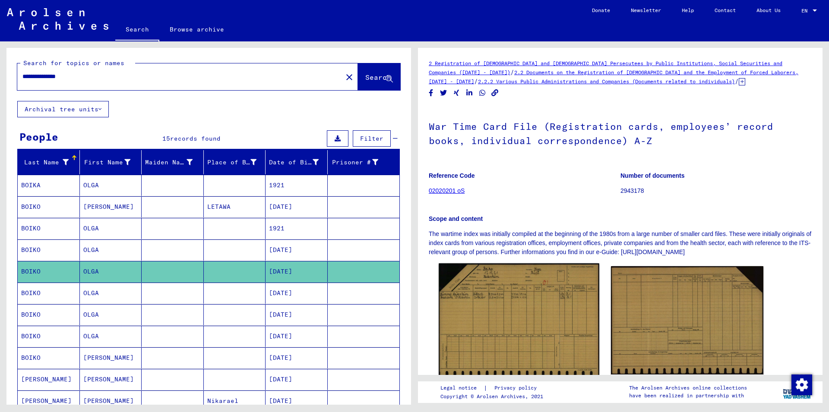
click at [525, 316] on img at bounding box center [519, 321] width 160 height 114
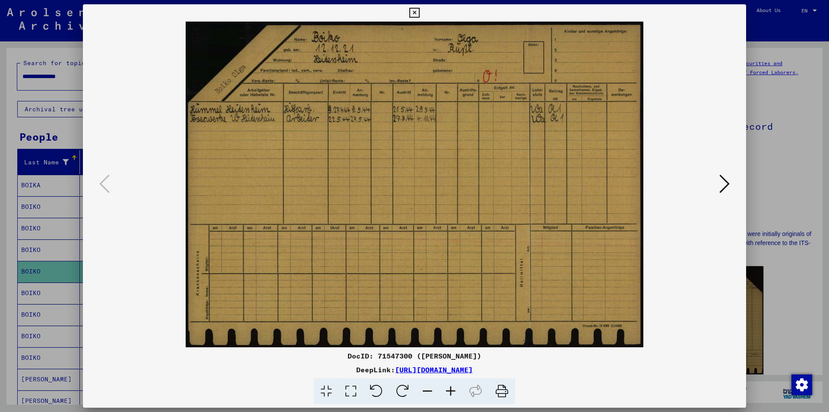
click at [419, 13] on icon at bounding box center [414, 13] width 10 height 10
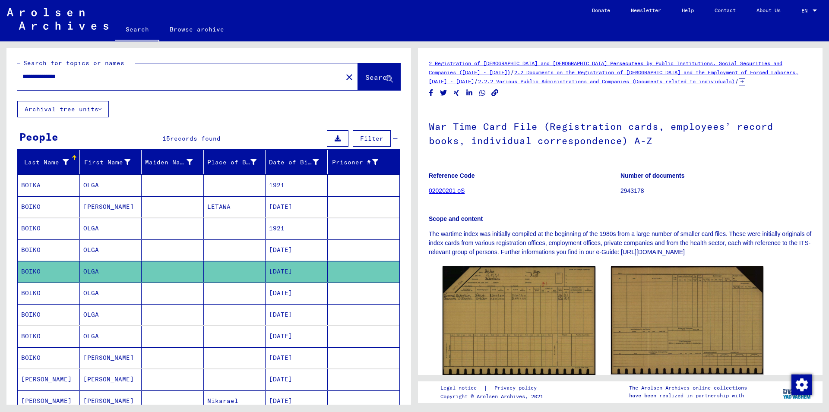
click at [30, 291] on mat-cell "BOIKO" at bounding box center [49, 293] width 62 height 21
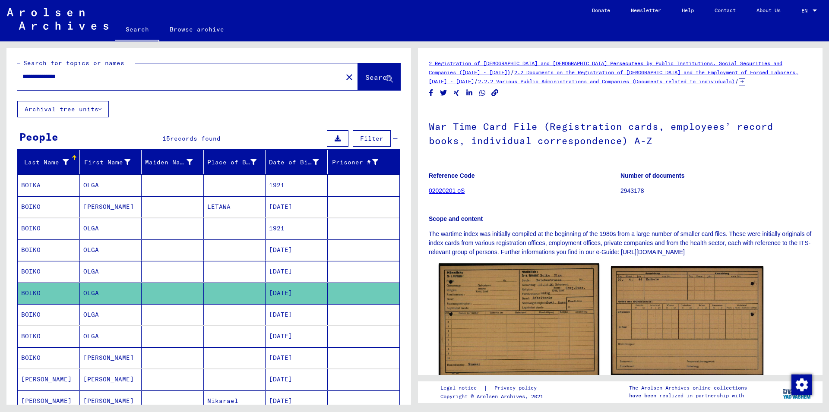
click at [493, 305] on img at bounding box center [519, 320] width 160 height 115
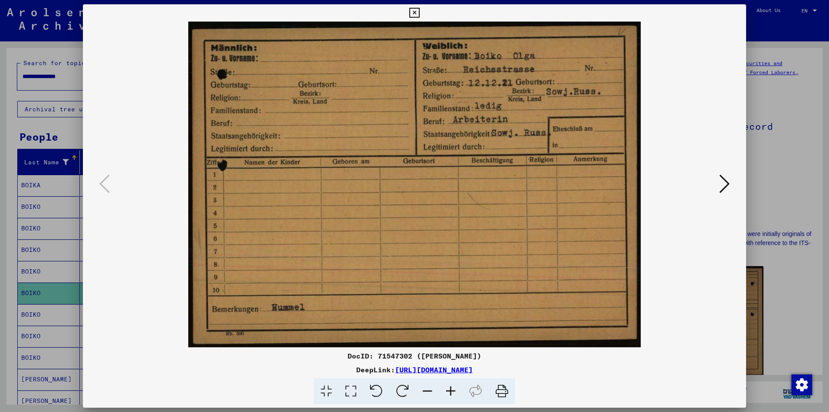
click at [728, 180] on icon at bounding box center [724, 184] width 10 height 21
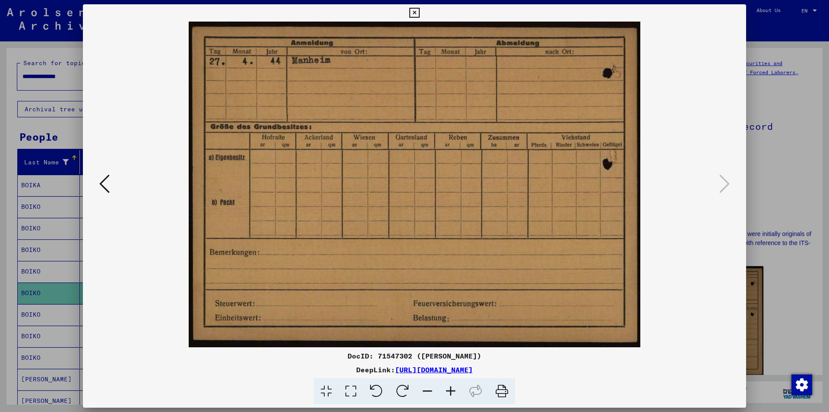
click at [419, 9] on icon at bounding box center [414, 13] width 10 height 10
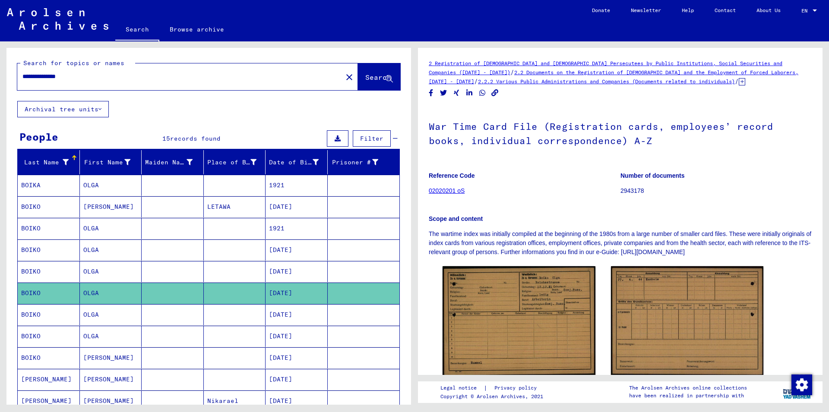
click at [25, 312] on mat-cell "BOIKO" at bounding box center [49, 314] width 62 height 21
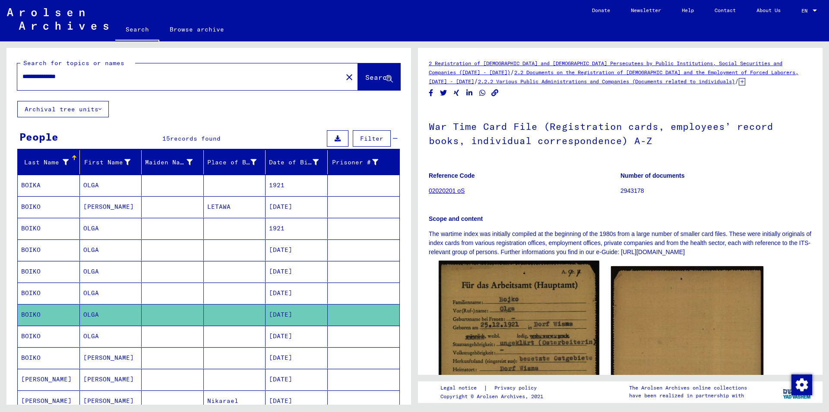
scroll to position [93, 0]
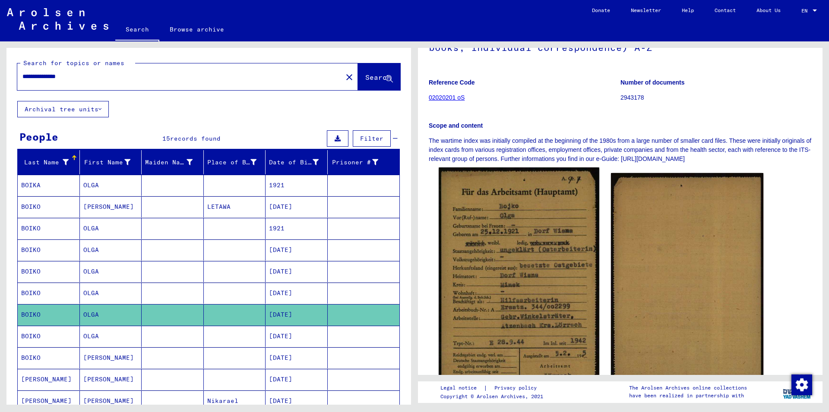
click at [509, 284] on img at bounding box center [519, 280] width 160 height 226
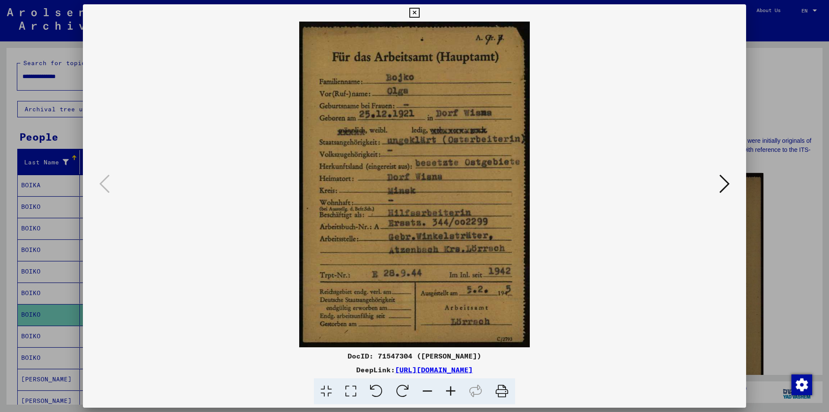
click at [419, 10] on icon at bounding box center [414, 13] width 10 height 10
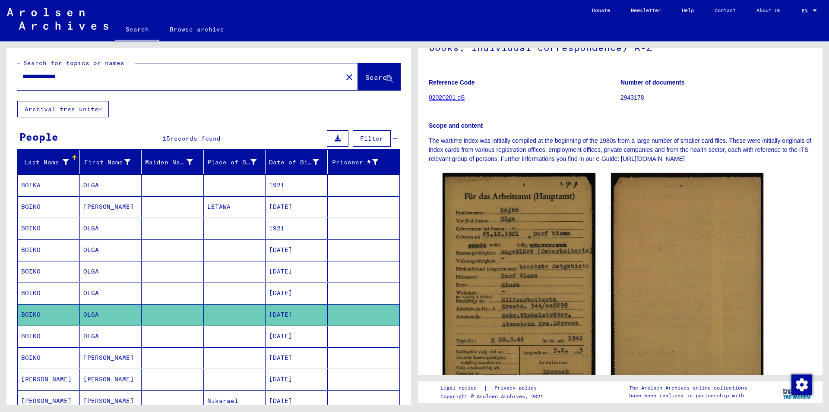
click at [30, 338] on mat-cell "BOIKO" at bounding box center [49, 336] width 62 height 21
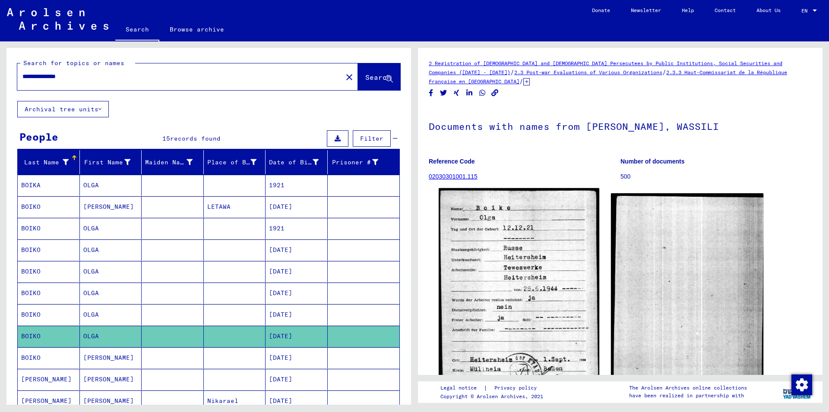
scroll to position [47, 0]
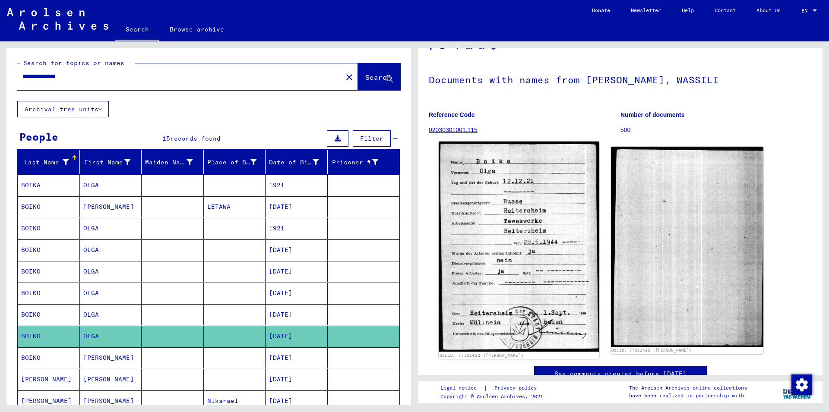
click at [539, 250] on img at bounding box center [519, 247] width 160 height 210
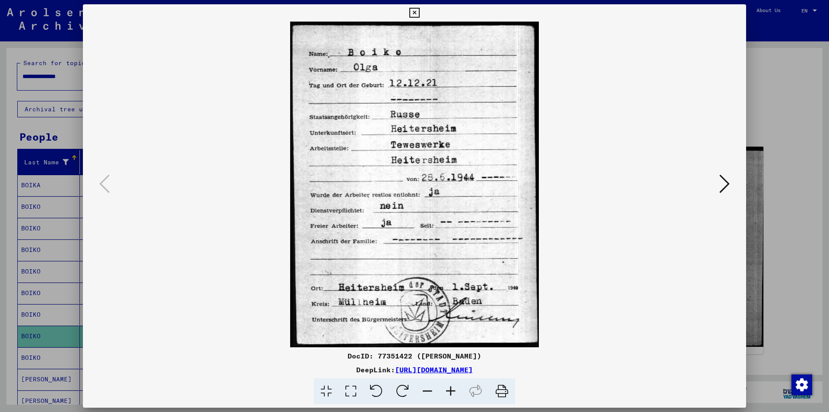
click at [419, 10] on icon at bounding box center [414, 13] width 10 height 10
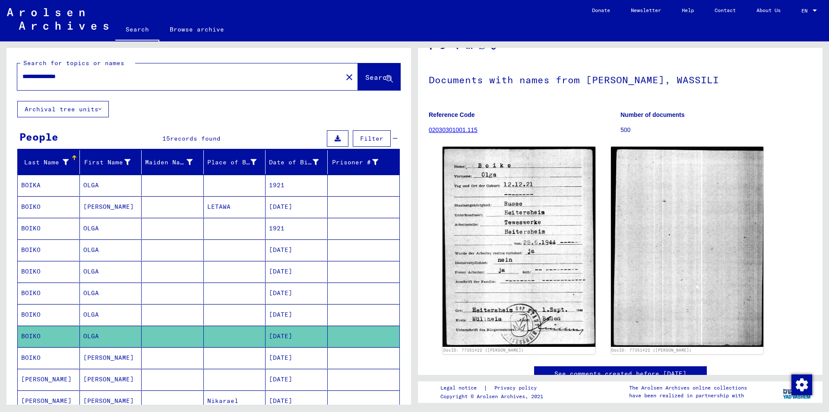
click at [32, 358] on mat-cell "BOIKO" at bounding box center [49, 357] width 62 height 21
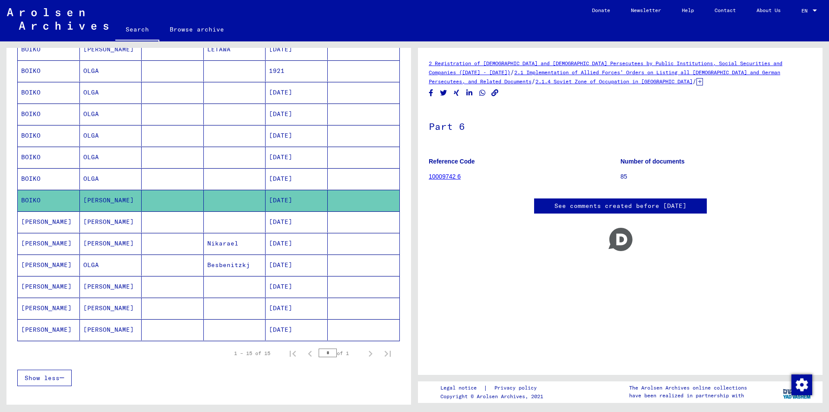
scroll to position [140, 0]
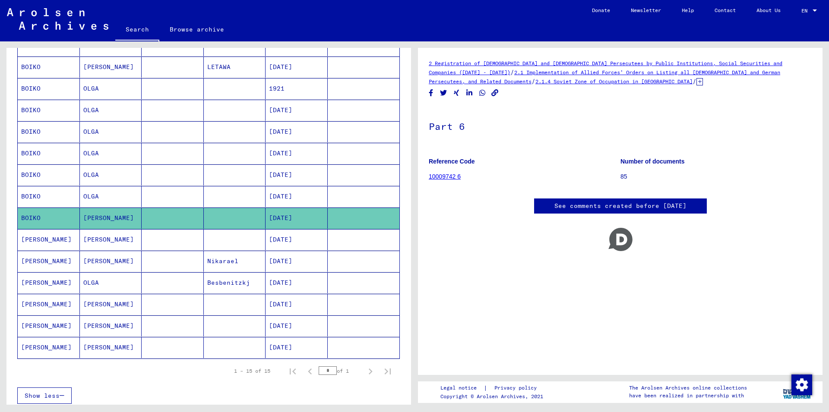
click at [30, 239] on mat-cell "[PERSON_NAME]" at bounding box center [49, 239] width 62 height 21
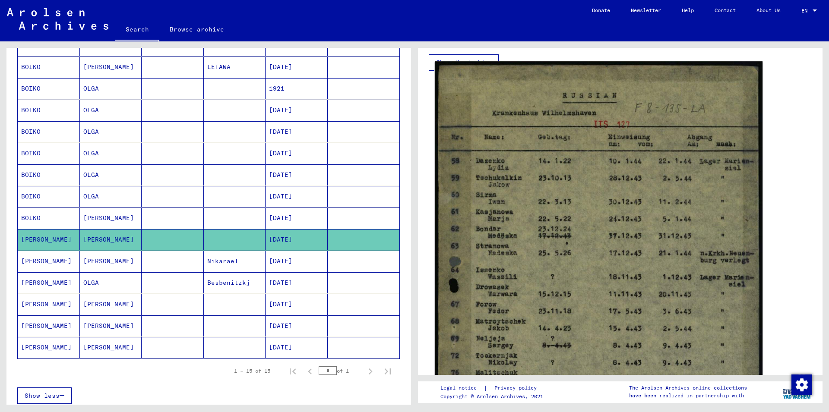
scroll to position [186, 0]
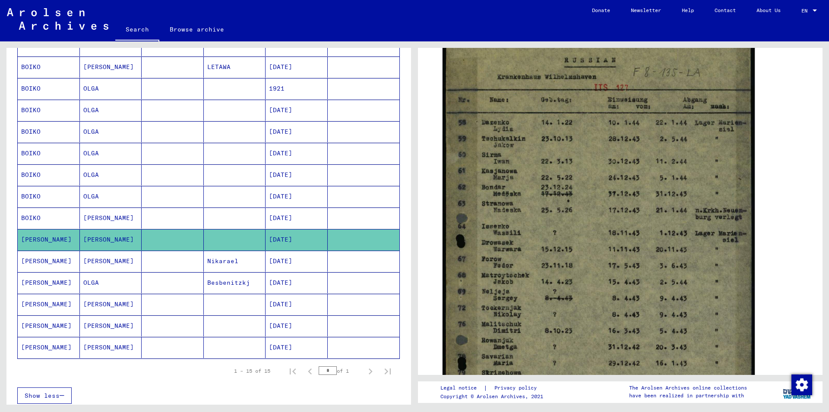
click at [31, 264] on mat-cell "[PERSON_NAME]" at bounding box center [49, 261] width 62 height 21
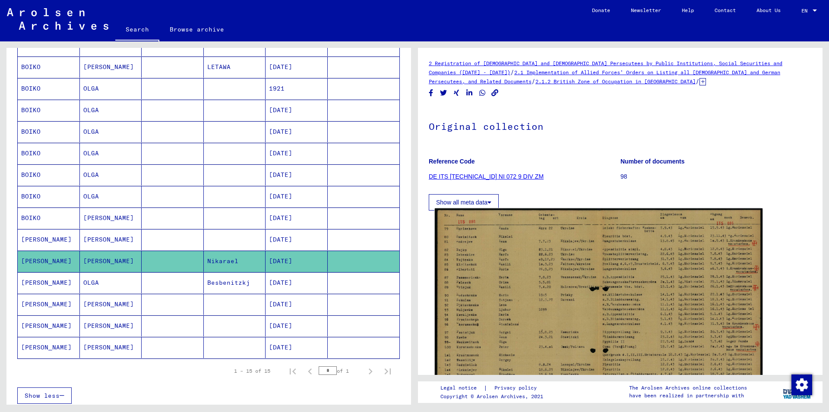
scroll to position [47, 0]
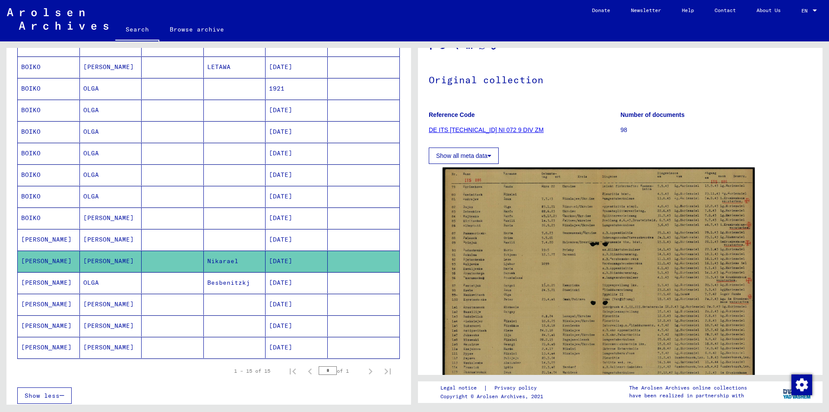
click at [29, 282] on mat-cell "[PERSON_NAME]" at bounding box center [49, 282] width 62 height 21
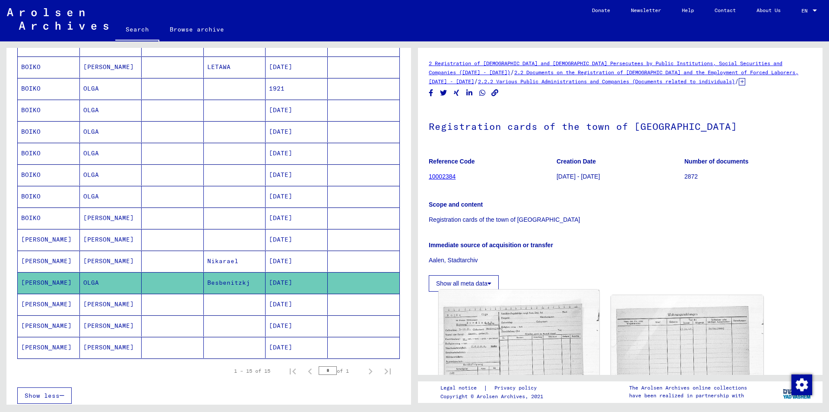
scroll to position [47, 0]
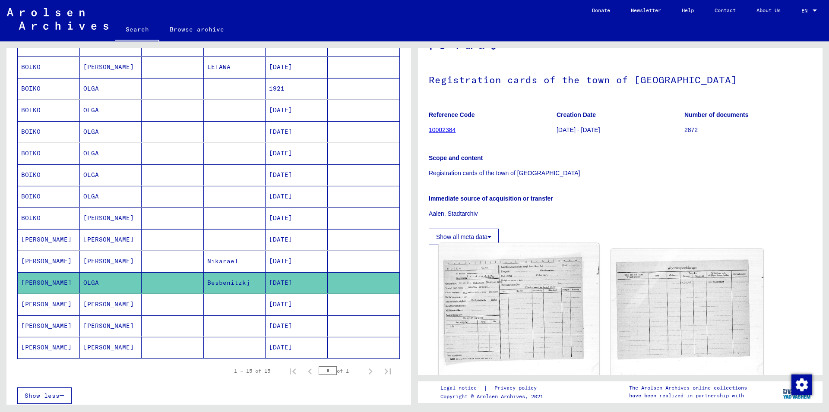
click at [516, 314] on img at bounding box center [519, 352] width 160 height 218
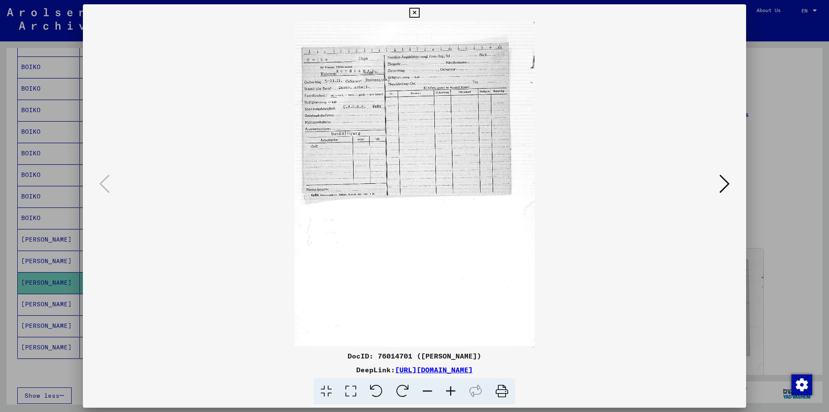
click at [419, 14] on icon at bounding box center [414, 13] width 10 height 10
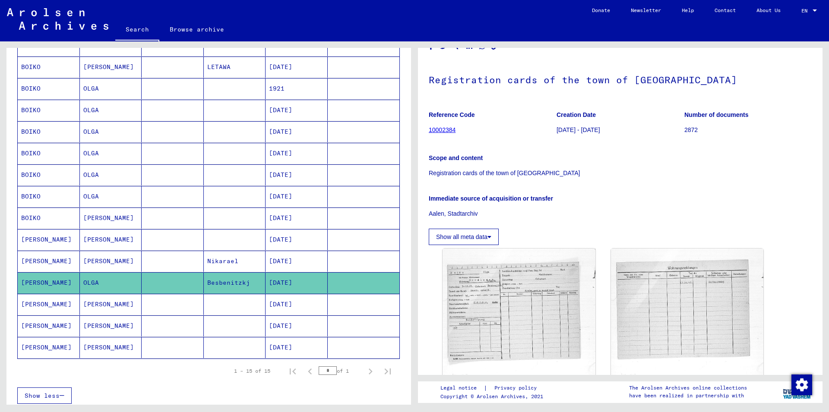
click at [27, 303] on mat-cell "[PERSON_NAME]" at bounding box center [49, 304] width 62 height 21
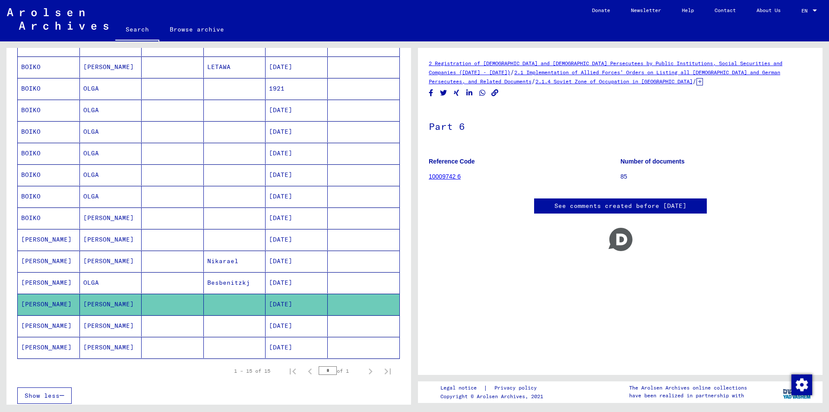
click at [31, 325] on mat-cell "[PERSON_NAME]" at bounding box center [49, 326] width 62 height 21
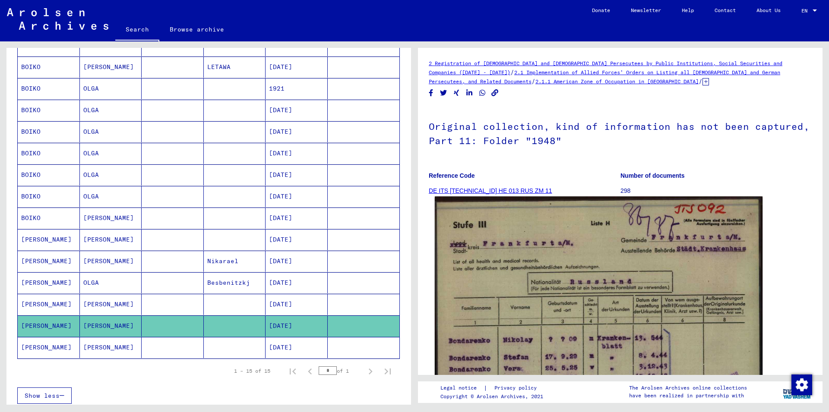
scroll to position [140, 0]
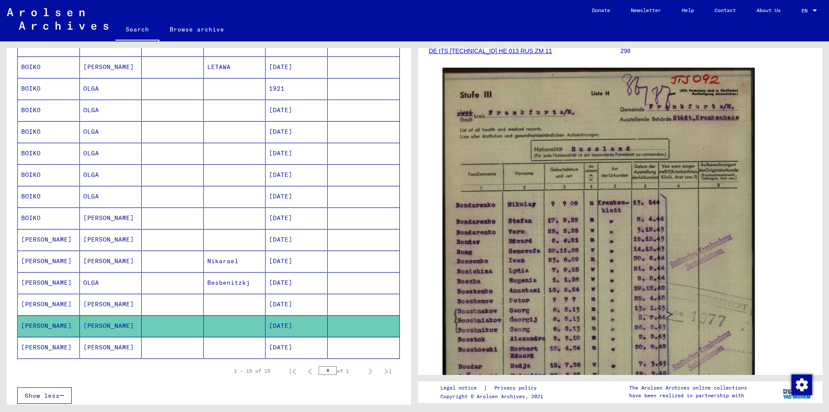
click at [35, 345] on mat-cell "[PERSON_NAME]" at bounding box center [49, 347] width 62 height 21
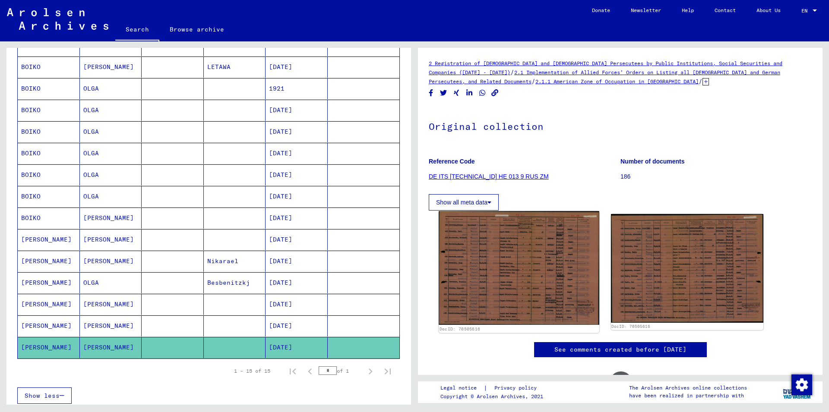
click at [528, 281] on img at bounding box center [519, 268] width 160 height 114
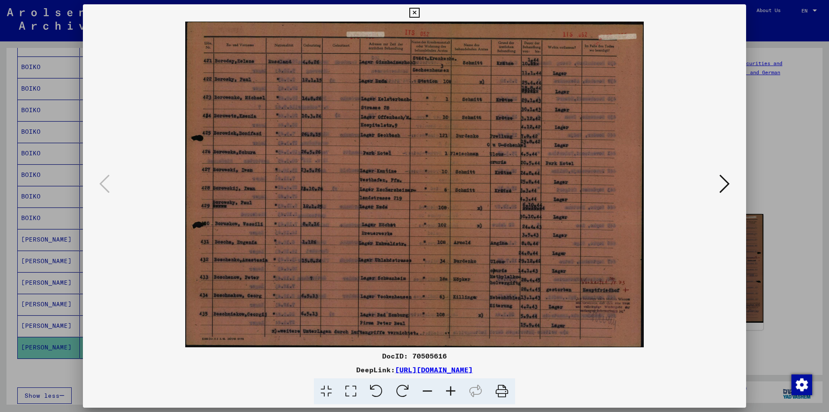
drag, startPoint x: 740, startPoint y: 15, endPoint x: 704, endPoint y: 38, distance: 42.6
click at [419, 15] on icon at bounding box center [414, 13] width 10 height 10
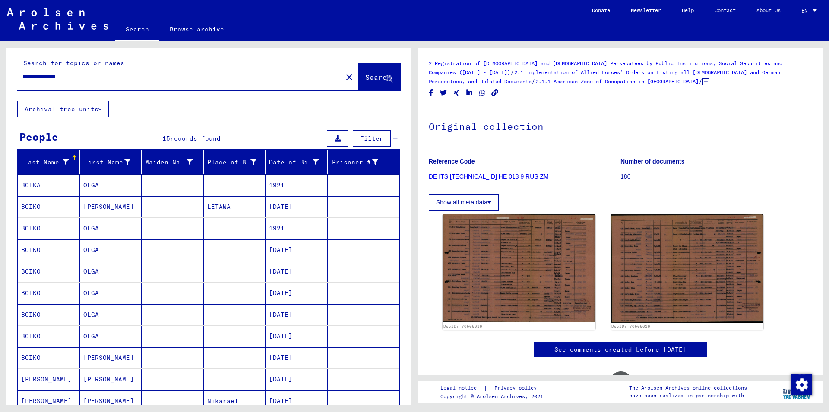
click at [44, 76] on input "**********" at bounding box center [179, 76] width 315 height 9
type input "**********"
click at [359, 71] on button "Search" at bounding box center [379, 76] width 42 height 27
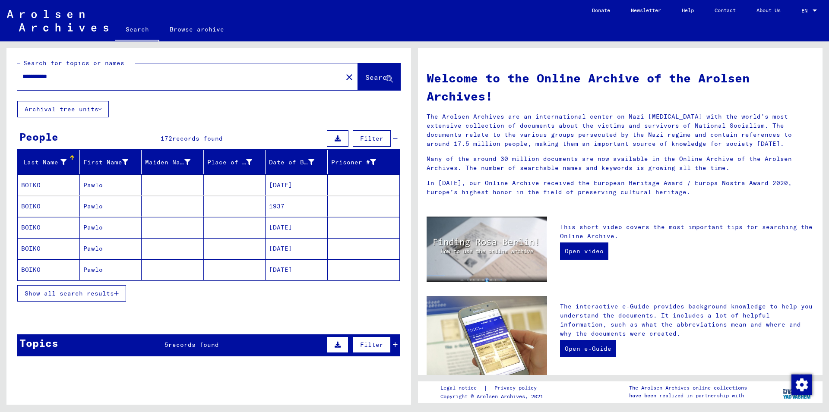
click at [49, 294] on span "Show all search results" at bounding box center [69, 294] width 89 height 8
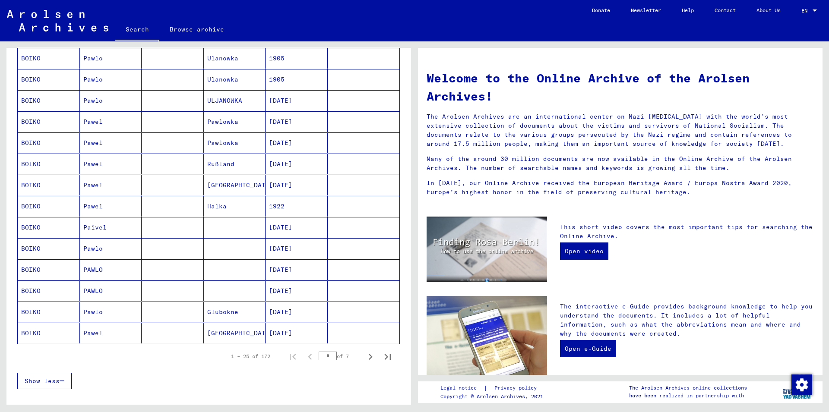
scroll to position [373, 0]
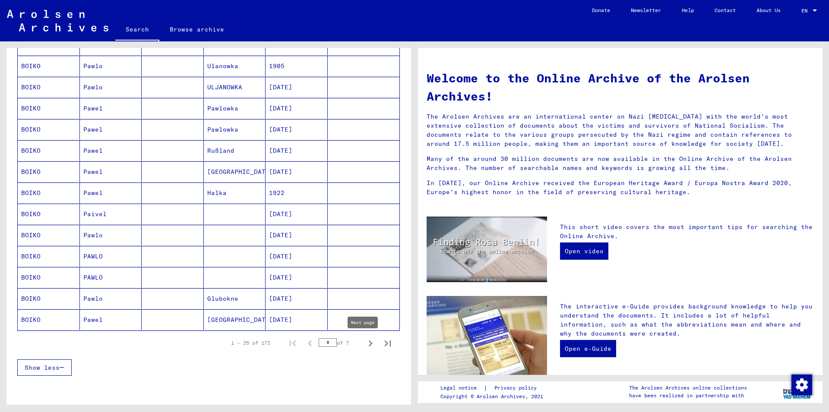
click at [364, 344] on icon "Next page" at bounding box center [370, 344] width 12 height 12
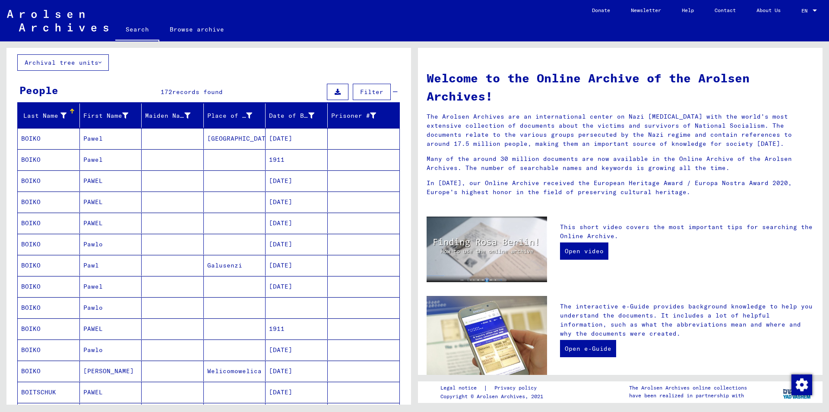
scroll to position [93, 0]
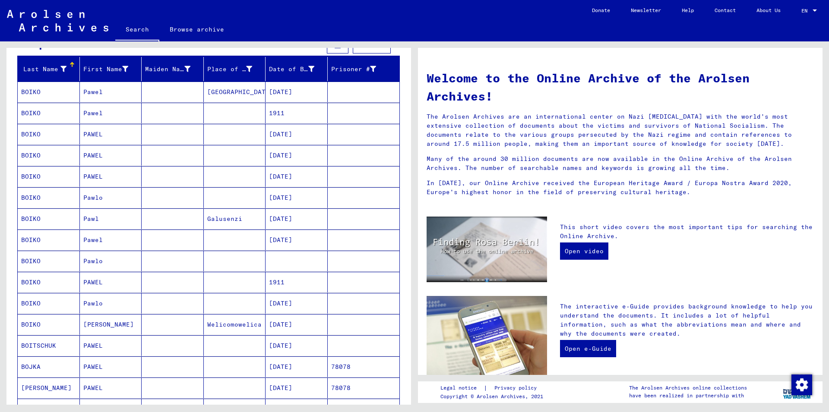
click at [29, 260] on mat-cell "BOIKO" at bounding box center [49, 261] width 62 height 21
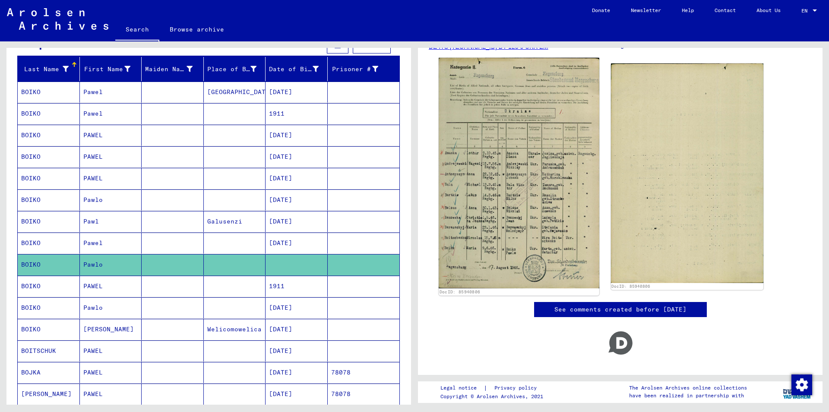
scroll to position [93, 0]
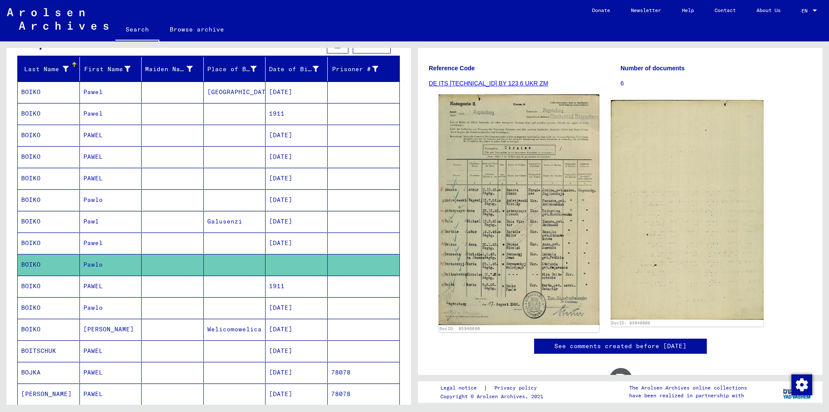
click at [511, 253] on img at bounding box center [519, 210] width 160 height 231
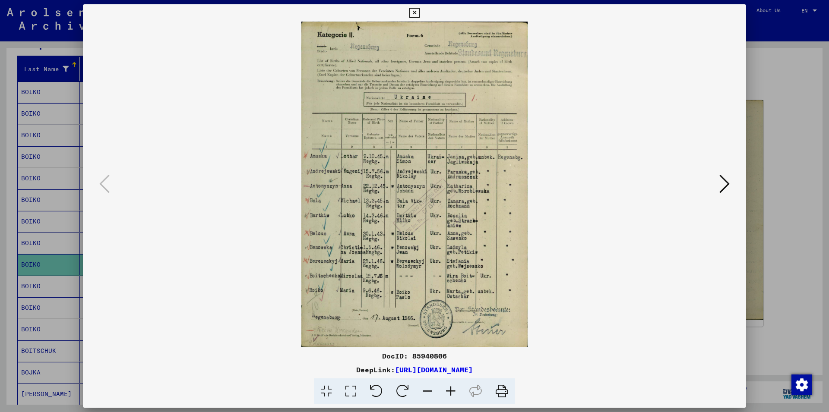
click at [720, 181] on icon at bounding box center [724, 184] width 10 height 21
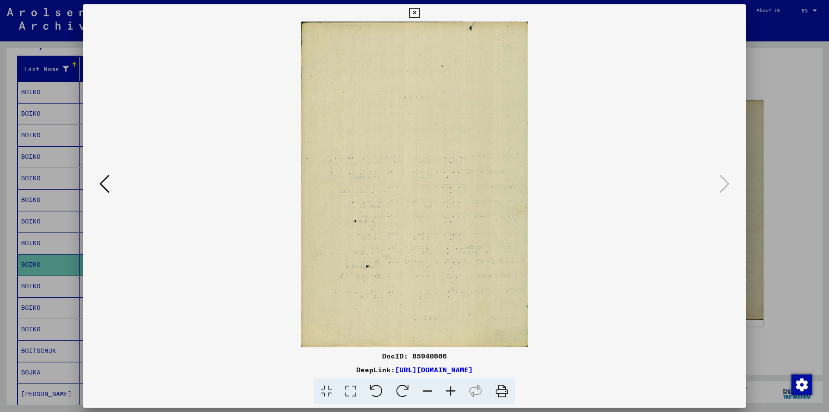
click at [109, 188] on button at bounding box center [105, 184] width 16 height 25
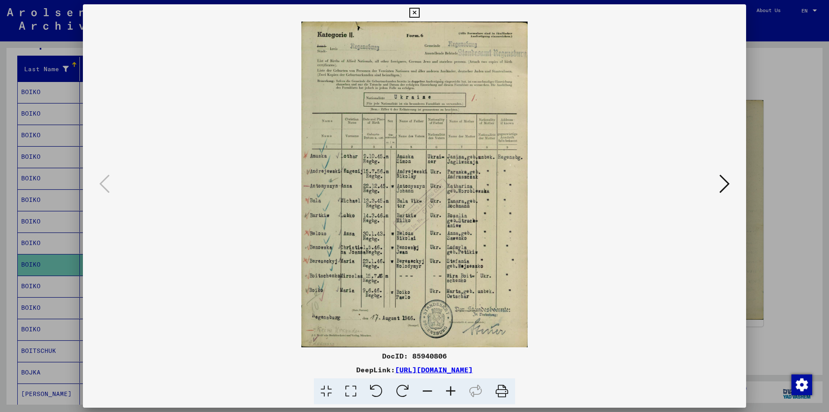
click at [31, 285] on div at bounding box center [414, 206] width 829 height 412
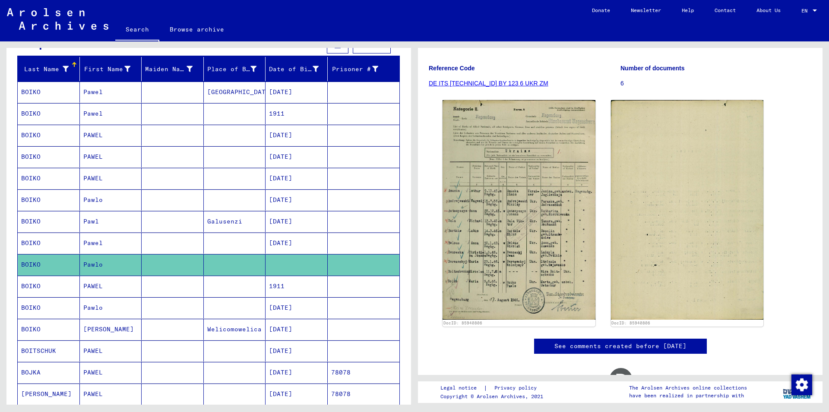
click at [32, 286] on mat-cell "BOIKO" at bounding box center [49, 286] width 62 height 21
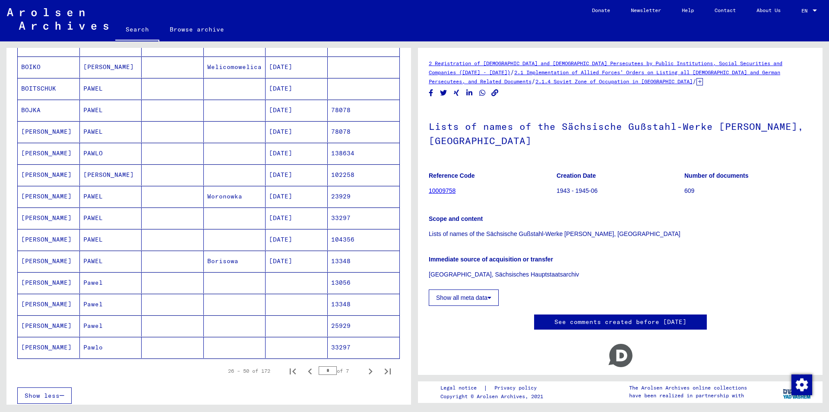
scroll to position [373, 0]
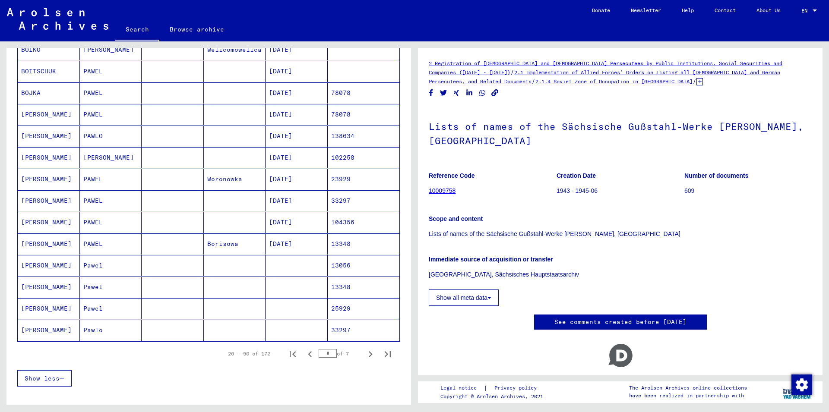
click at [28, 265] on mat-cell "[PERSON_NAME]" at bounding box center [49, 265] width 62 height 21
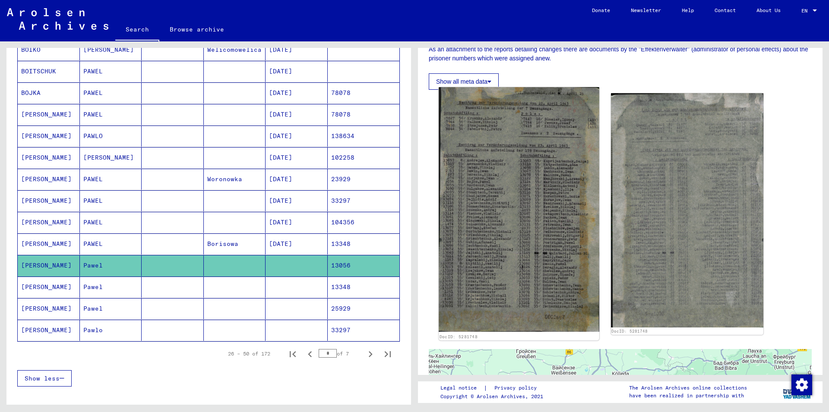
scroll to position [186, 0]
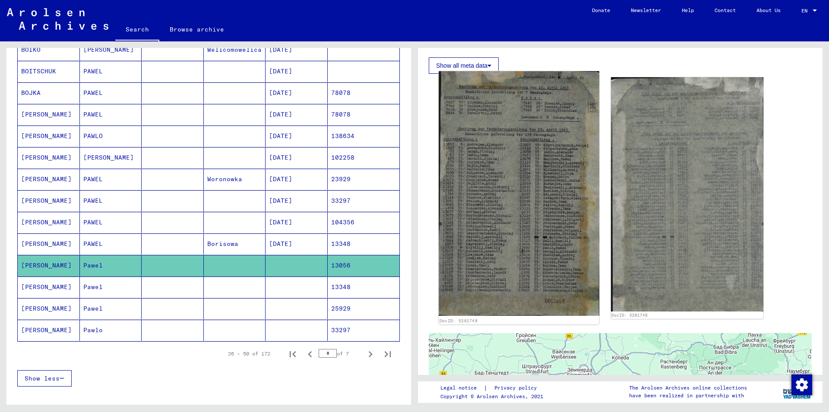
click at [497, 260] on img at bounding box center [519, 193] width 160 height 245
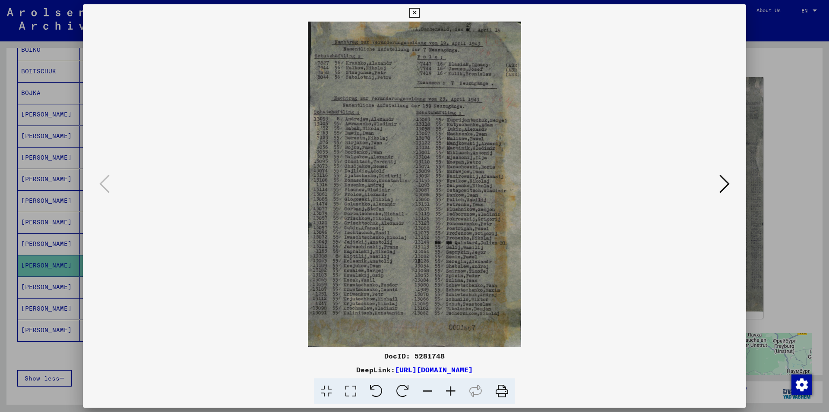
click at [419, 11] on icon at bounding box center [414, 13] width 10 height 10
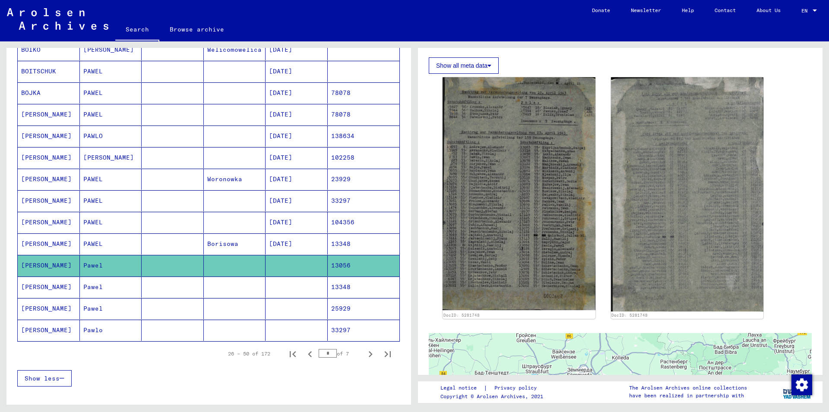
click at [34, 287] on mat-cell "[PERSON_NAME]" at bounding box center [49, 287] width 62 height 21
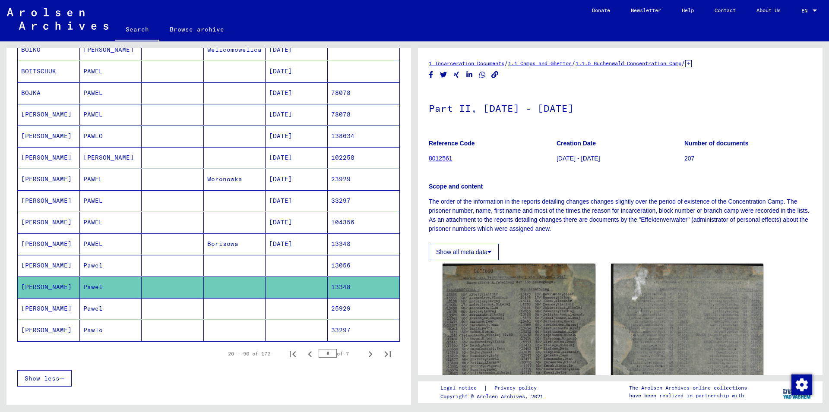
click at [30, 306] on mat-cell "[PERSON_NAME]" at bounding box center [49, 308] width 62 height 21
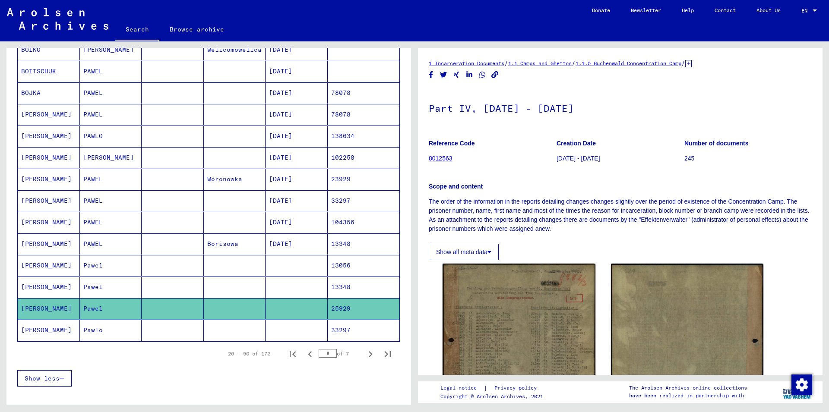
click at [26, 332] on mat-cell "[PERSON_NAME]" at bounding box center [49, 330] width 62 height 21
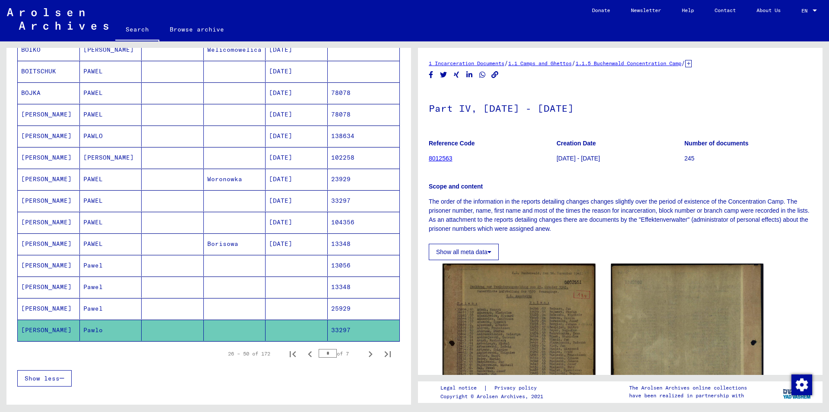
scroll to position [420, 0]
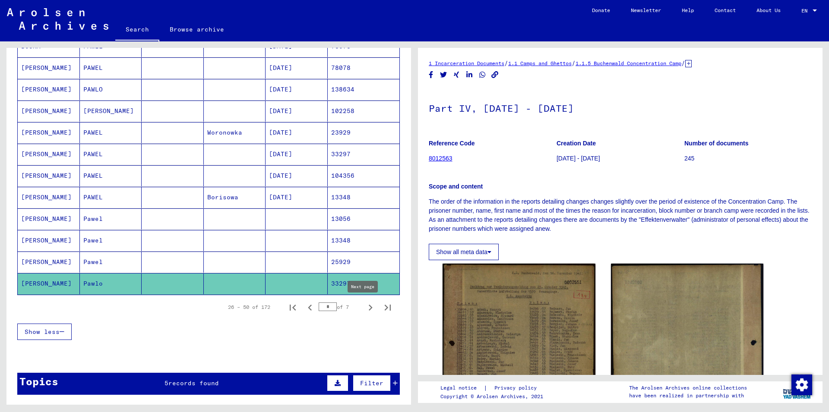
click at [369, 309] on icon "Next page" at bounding box center [371, 308] width 4 height 6
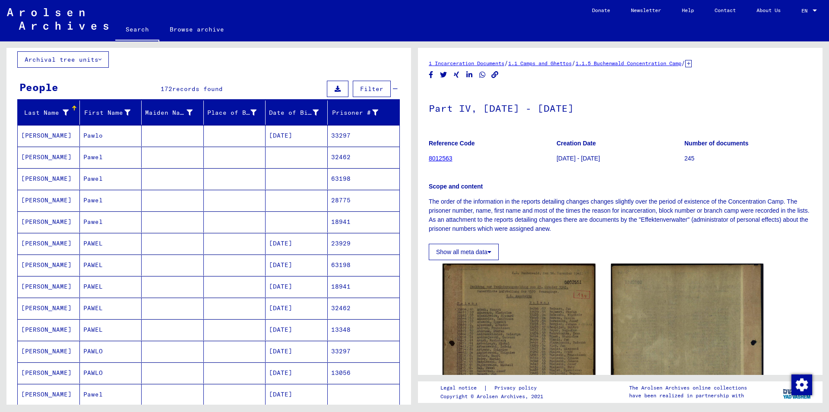
scroll to position [47, 0]
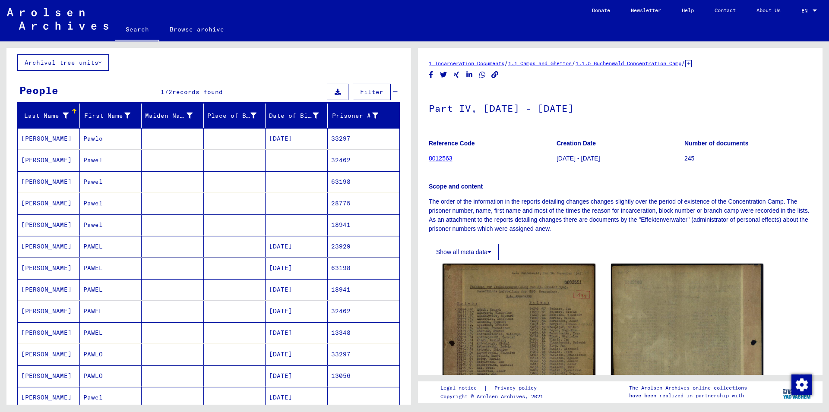
click at [29, 157] on mat-cell "[PERSON_NAME]" at bounding box center [49, 160] width 62 height 21
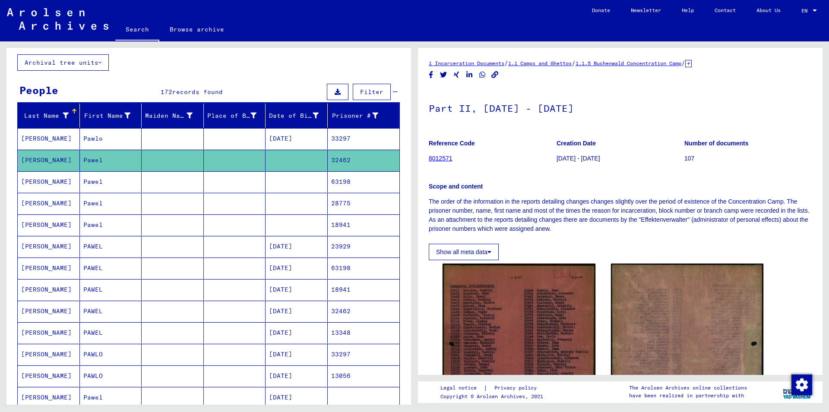
click at [35, 180] on mat-cell "[PERSON_NAME]" at bounding box center [49, 181] width 62 height 21
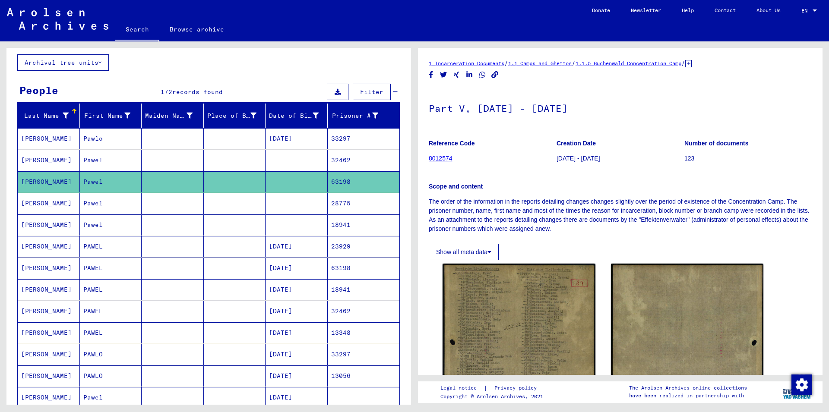
click at [31, 204] on mat-cell "[PERSON_NAME]" at bounding box center [49, 203] width 62 height 21
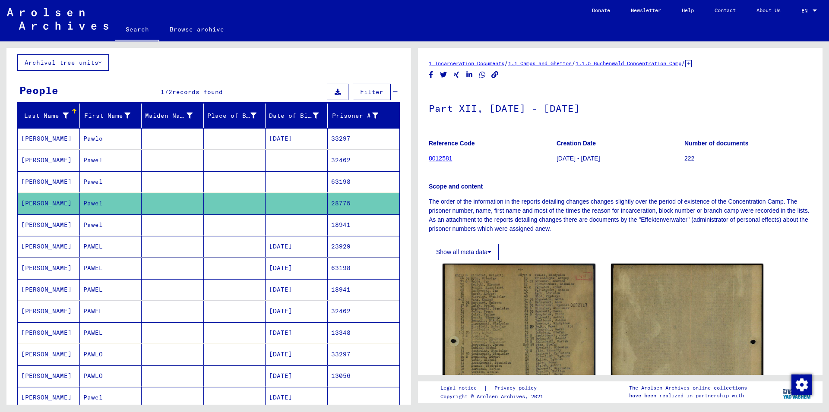
click at [28, 226] on mat-cell "[PERSON_NAME]" at bounding box center [49, 225] width 62 height 21
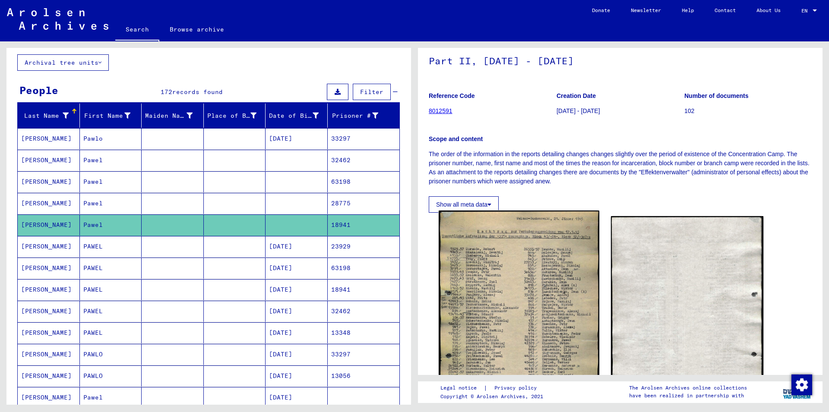
scroll to position [93, 0]
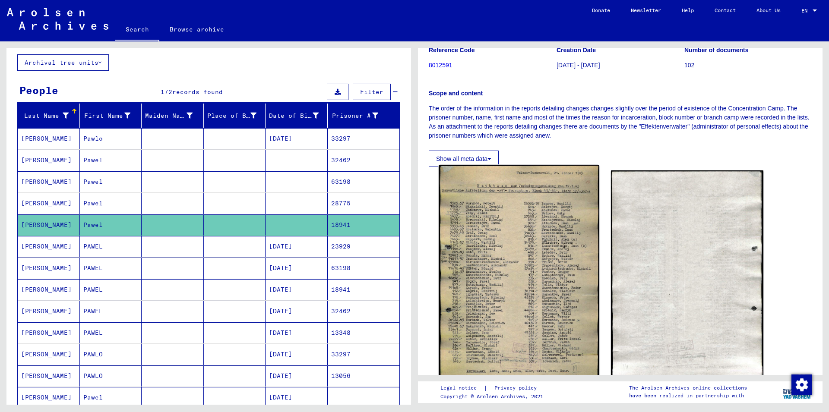
click at [504, 288] on img at bounding box center [519, 278] width 160 height 227
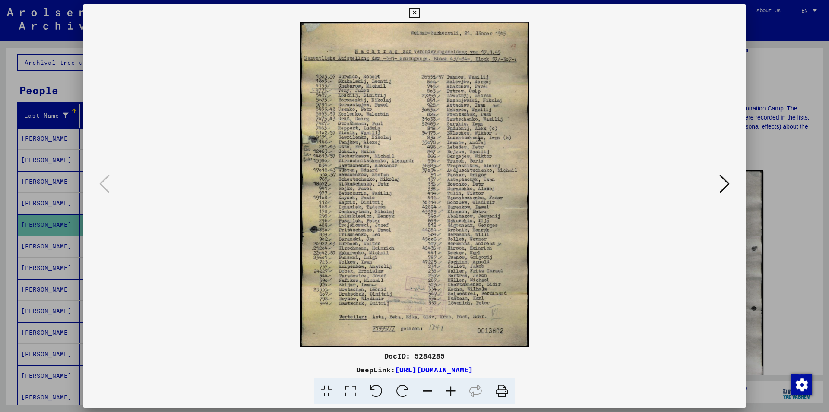
click at [419, 8] on icon at bounding box center [414, 13] width 10 height 10
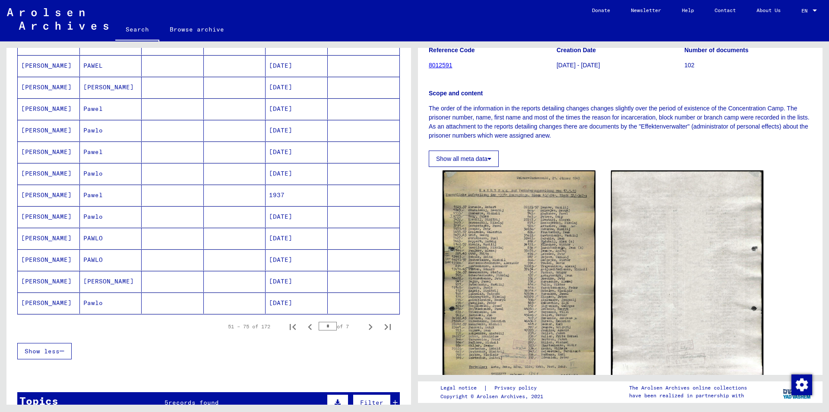
scroll to position [420, 0]
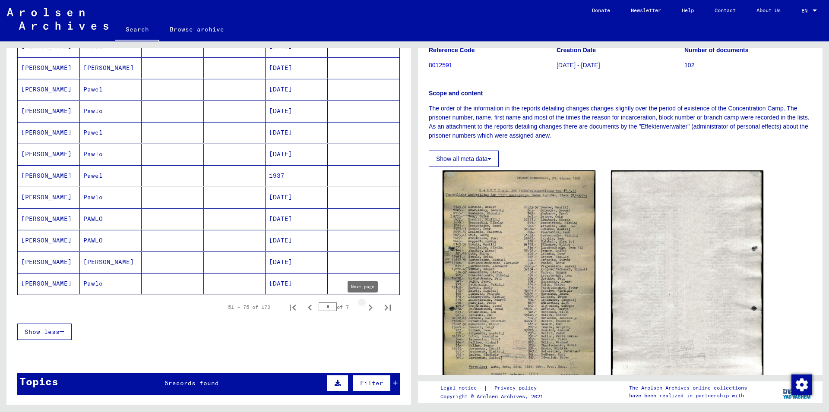
click at [364, 307] on icon "Next page" at bounding box center [370, 308] width 12 height 12
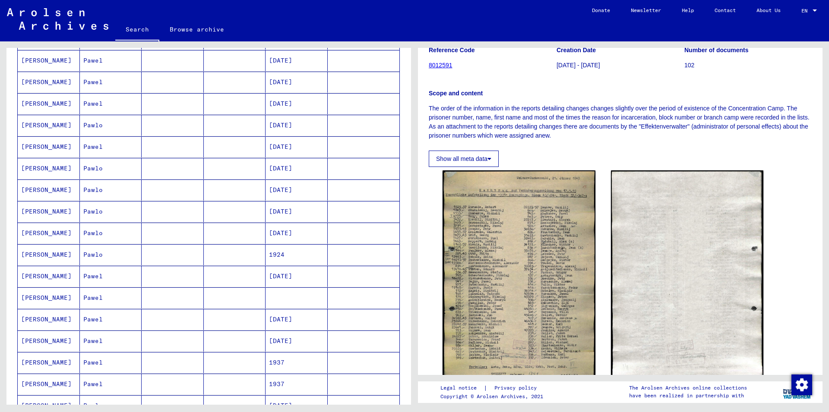
scroll to position [233, 0]
click at [32, 297] on mat-cell "[PERSON_NAME]" at bounding box center [49, 297] width 62 height 21
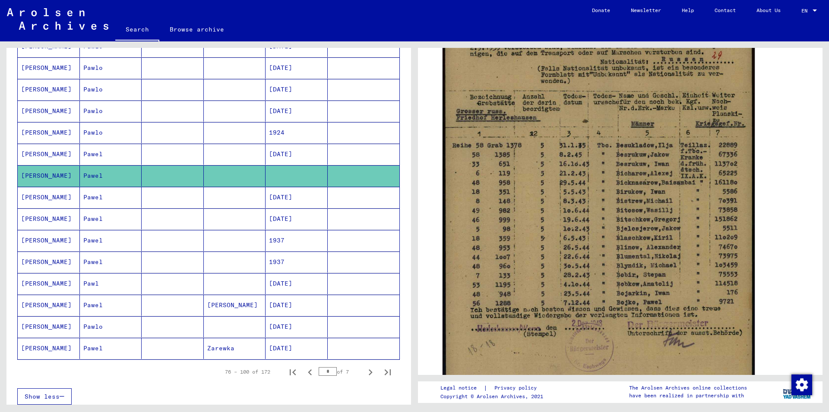
scroll to position [373, 0]
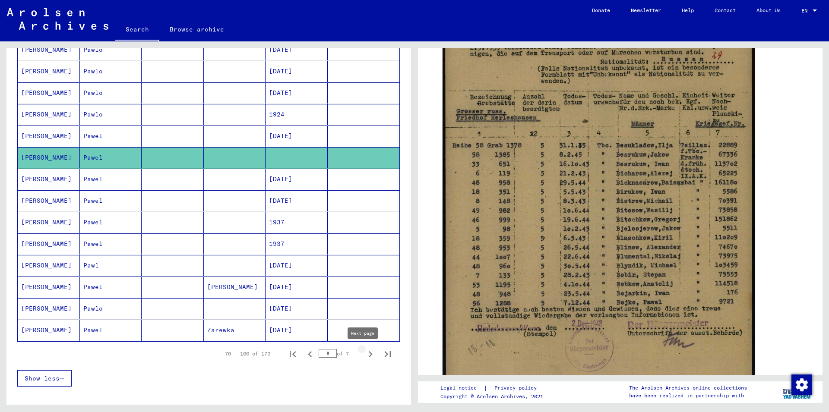
click at [364, 354] on icon "Next page" at bounding box center [370, 354] width 12 height 12
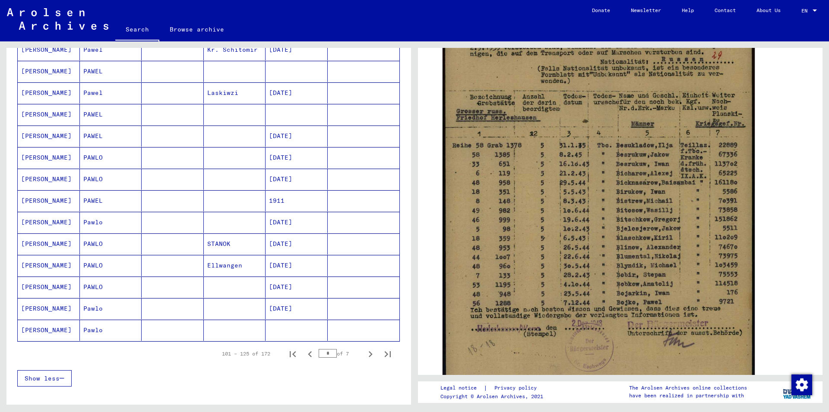
scroll to position [93, 0]
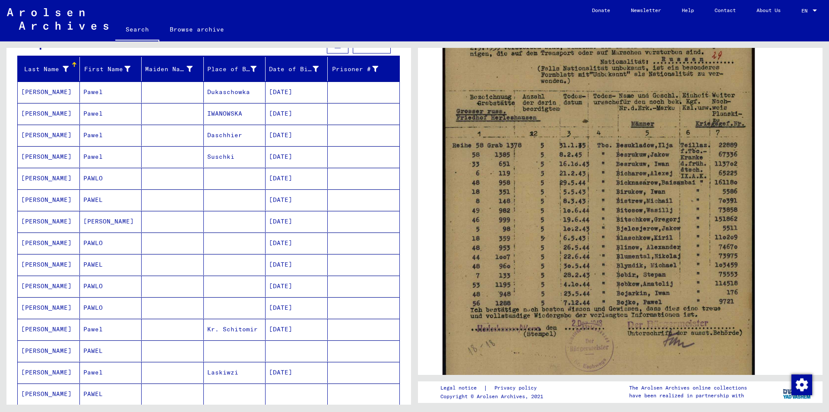
click at [27, 374] on icon at bounding box center [36, 377] width 22 height 35
click at [31, 351] on mat-cell "[PERSON_NAME]" at bounding box center [49, 351] width 62 height 21
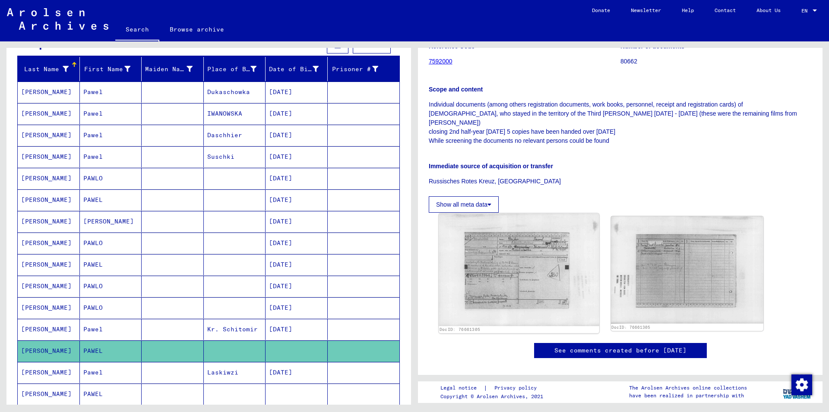
click at [526, 249] on img at bounding box center [519, 270] width 160 height 113
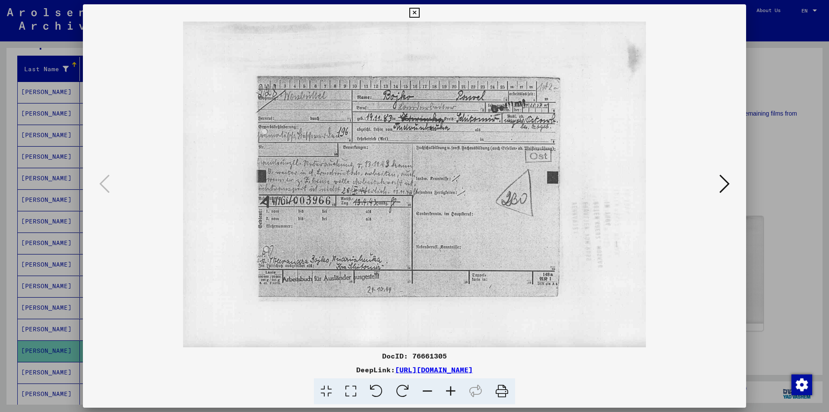
scroll to position [162, 0]
click at [419, 13] on icon at bounding box center [414, 13] width 10 height 10
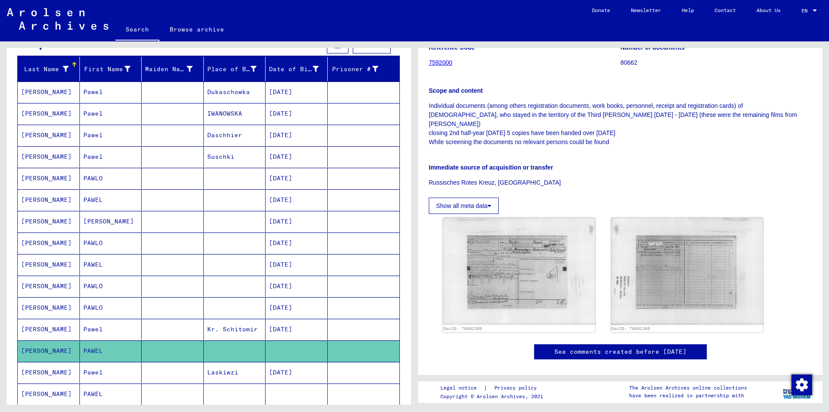
scroll to position [186, 0]
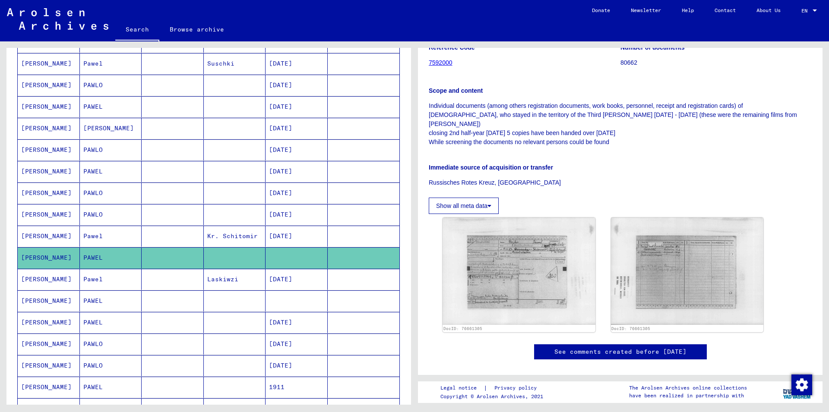
click at [34, 301] on mat-cell "[PERSON_NAME]" at bounding box center [49, 301] width 62 height 21
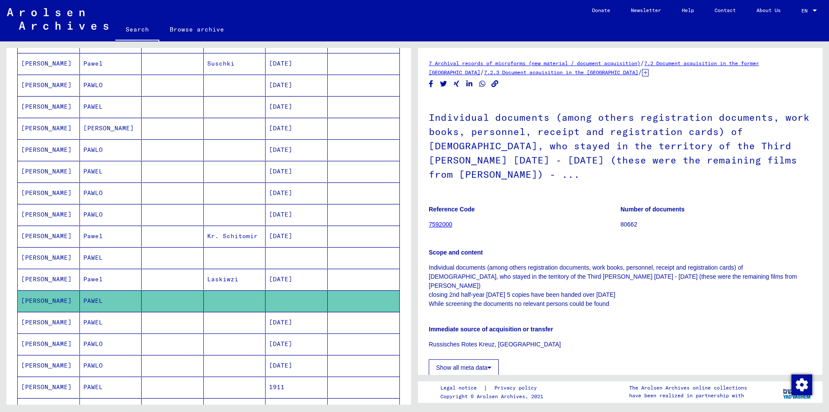
scroll to position [140, 0]
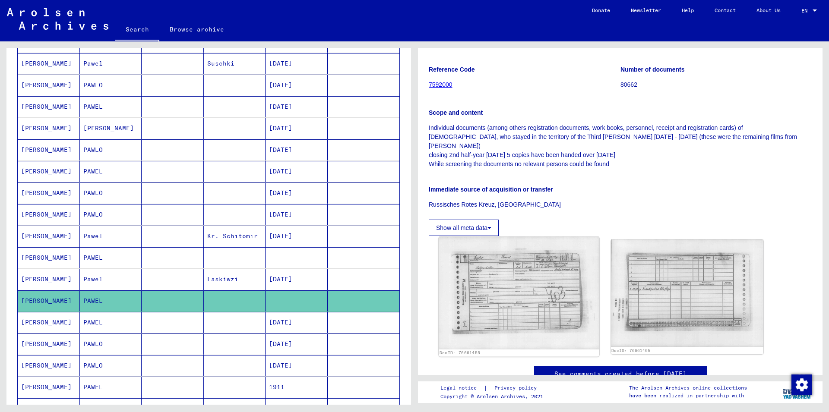
click at [521, 275] on img at bounding box center [519, 293] width 160 height 113
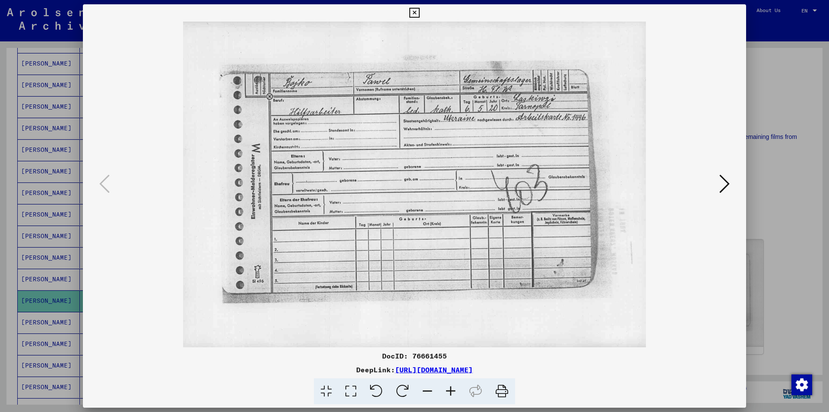
click at [419, 15] on icon at bounding box center [414, 13] width 10 height 10
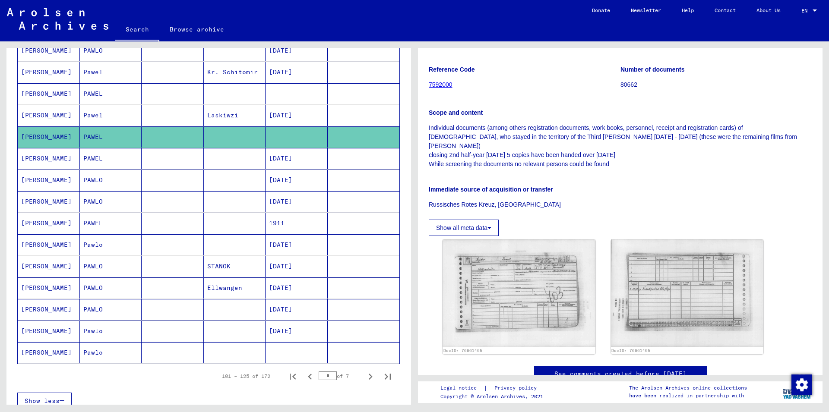
scroll to position [373, 0]
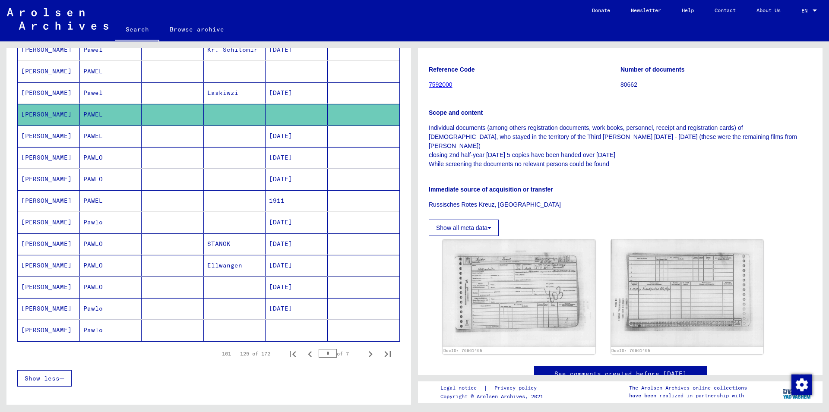
click at [33, 328] on mat-cell "[PERSON_NAME]" at bounding box center [49, 330] width 62 height 21
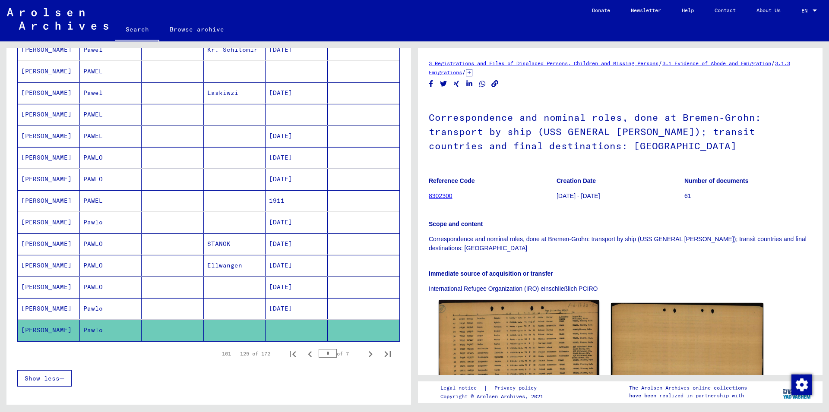
click at [524, 300] on img at bounding box center [519, 352] width 160 height 104
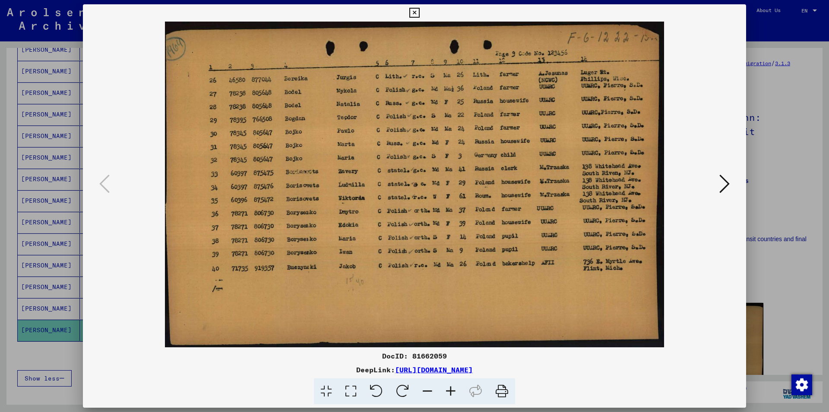
scroll to position [90, 0]
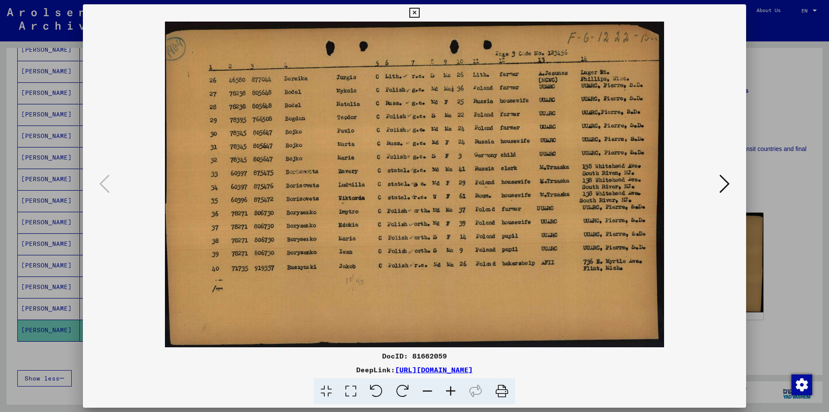
drag, startPoint x: 741, startPoint y: 11, endPoint x: 714, endPoint y: 66, distance: 61.8
click at [419, 11] on icon at bounding box center [414, 13] width 10 height 10
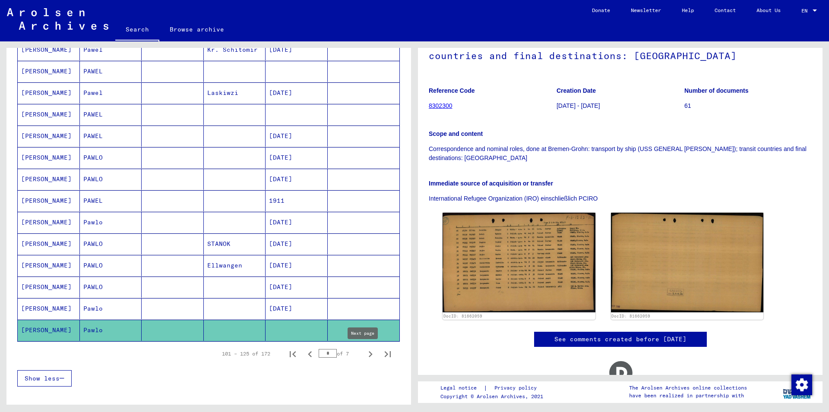
click at [364, 354] on icon "Next page" at bounding box center [370, 354] width 12 height 12
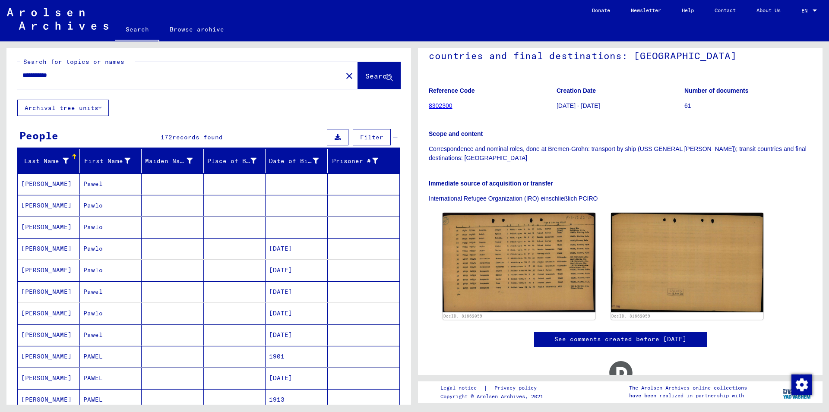
scroll to position [0, 0]
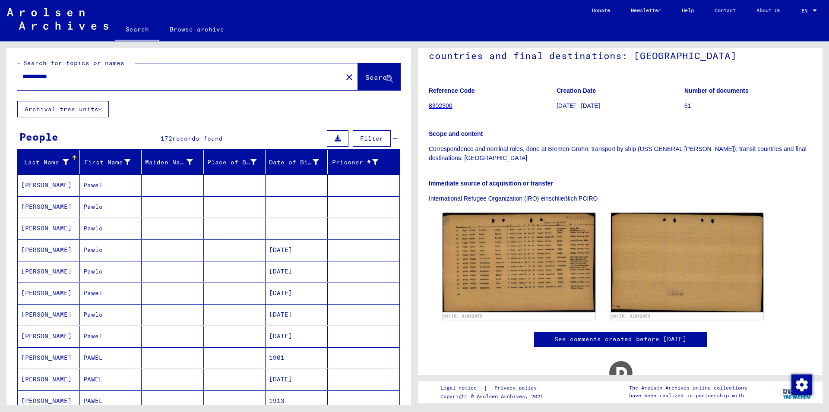
click at [29, 182] on mat-cell "[PERSON_NAME]" at bounding box center [49, 185] width 62 height 21
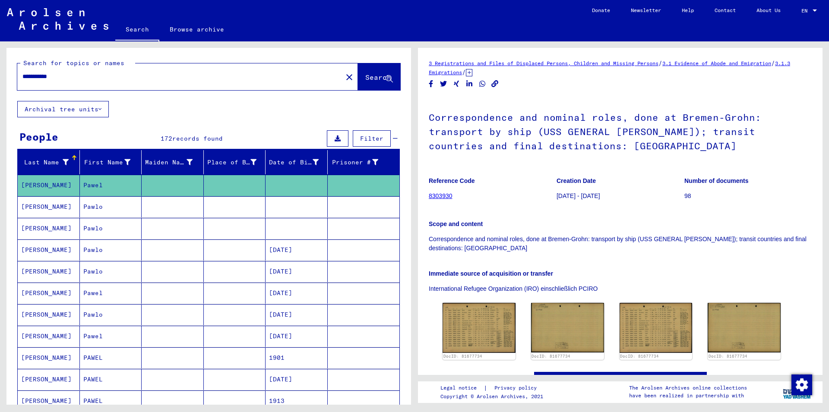
click at [33, 208] on mat-cell "[PERSON_NAME]" at bounding box center [49, 206] width 62 height 21
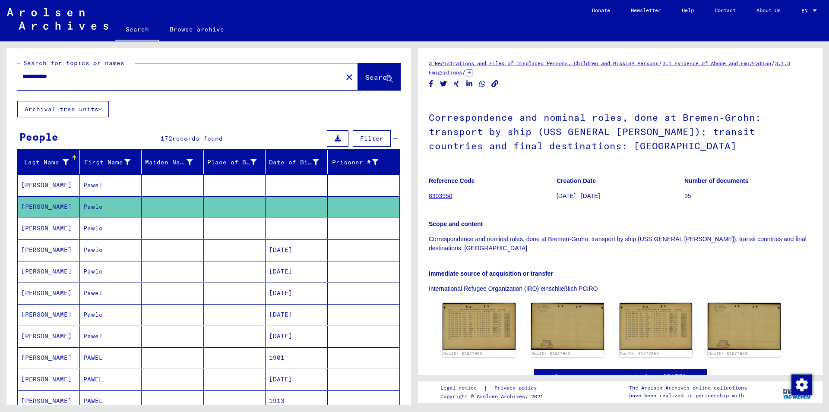
click at [27, 229] on mat-cell "[PERSON_NAME]" at bounding box center [49, 228] width 62 height 21
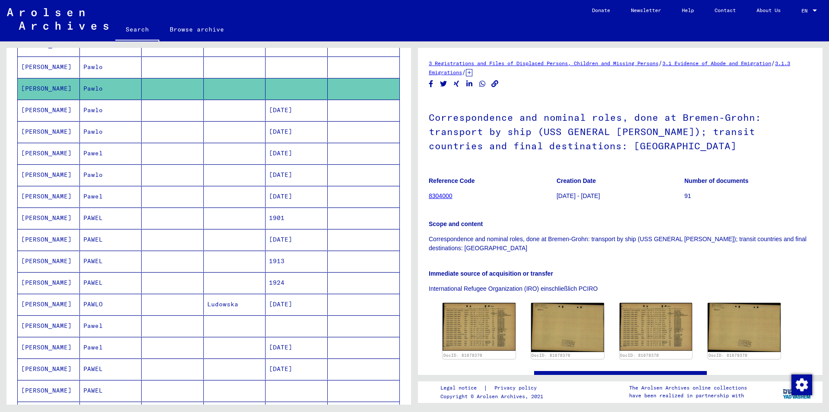
scroll to position [186, 0]
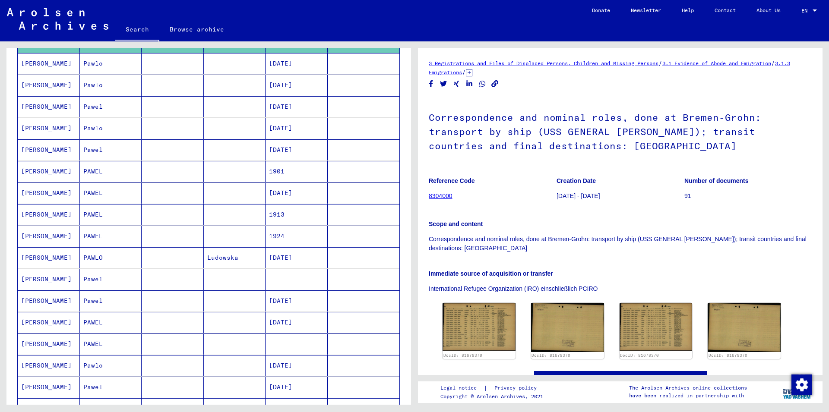
click at [34, 281] on mat-cell "[PERSON_NAME]" at bounding box center [49, 279] width 62 height 21
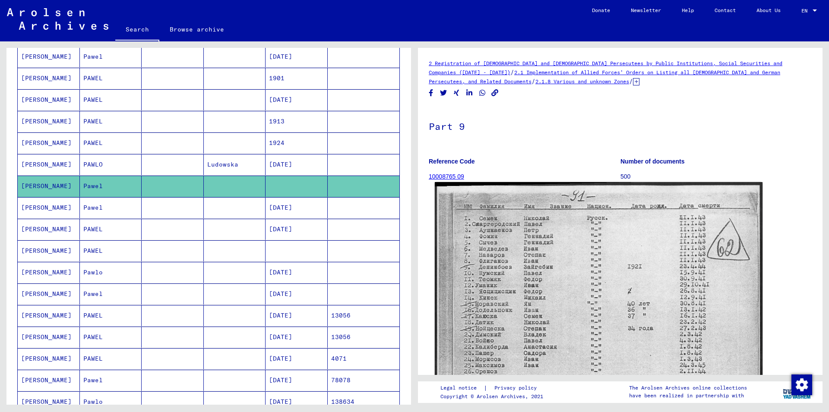
scroll to position [93, 0]
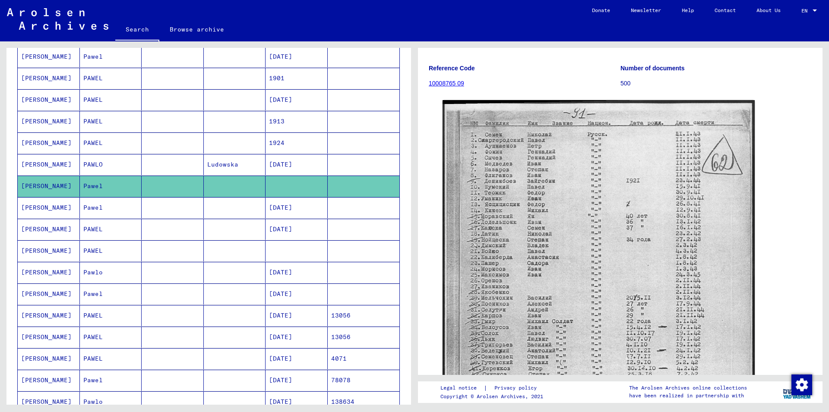
click at [33, 252] on mat-cell "[PERSON_NAME]" at bounding box center [49, 250] width 62 height 21
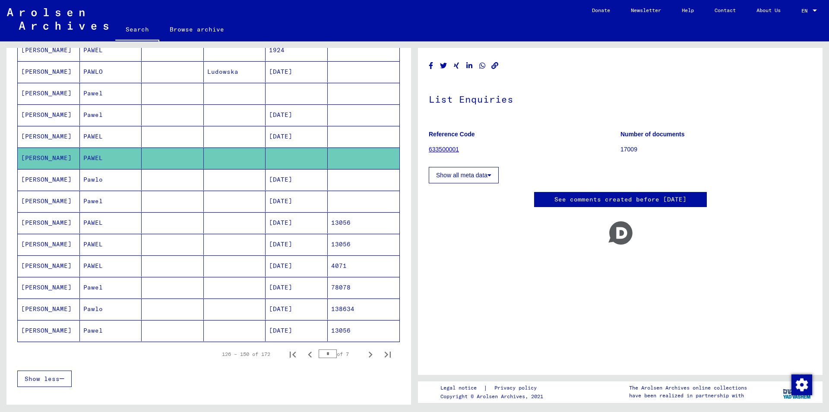
scroll to position [373, 0]
click at [369, 355] on icon "Next page" at bounding box center [371, 354] width 4 height 6
type input "*"
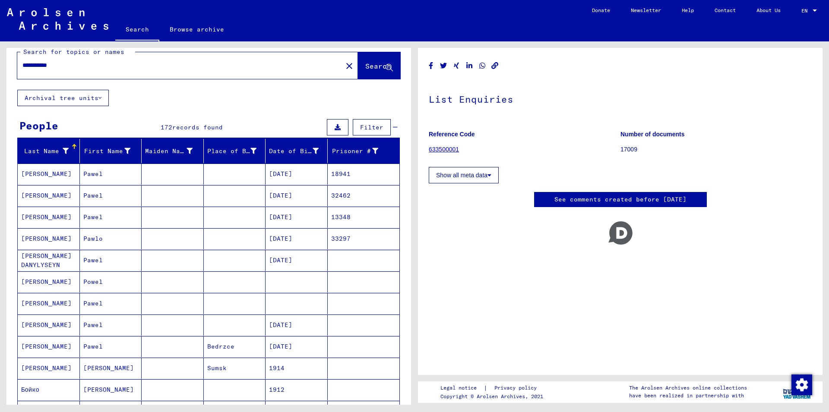
scroll to position [0, 0]
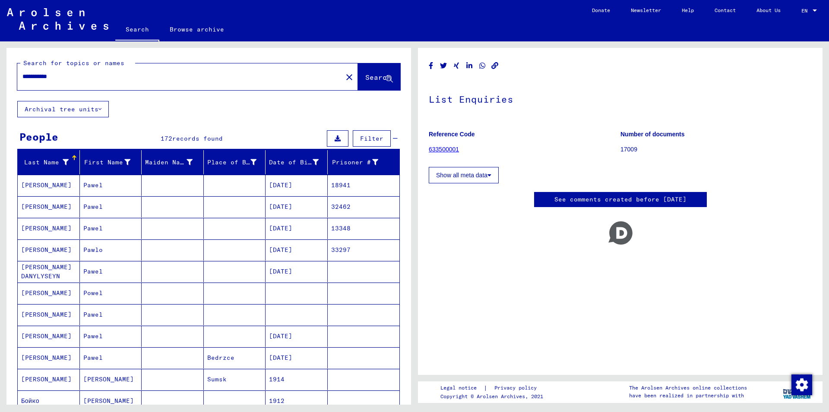
click at [32, 290] on mat-cell "[PERSON_NAME]" at bounding box center [49, 293] width 62 height 21
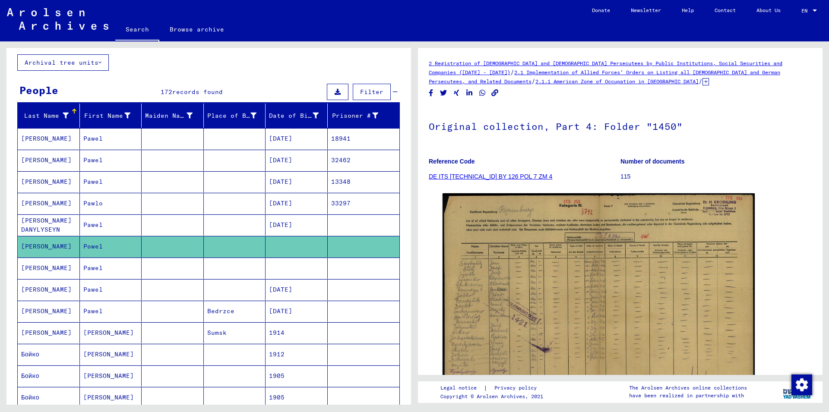
scroll to position [93, 0]
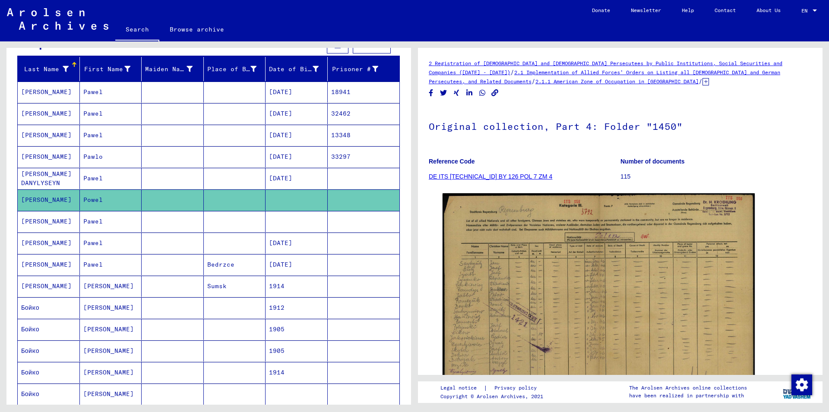
click at [32, 226] on mat-cell "[PERSON_NAME]" at bounding box center [49, 221] width 62 height 21
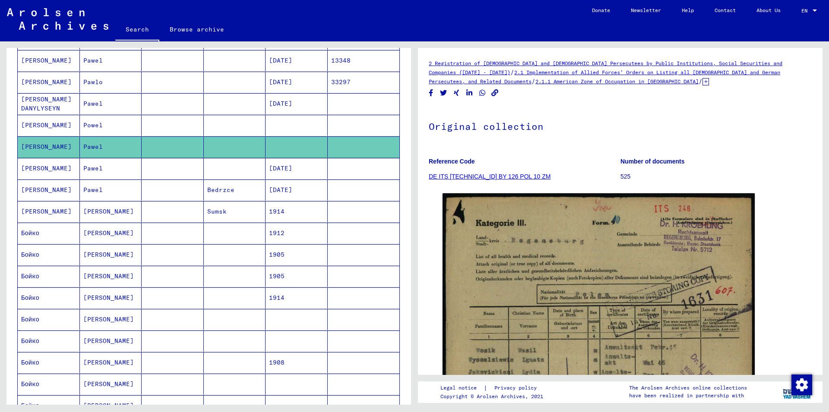
scroll to position [186, 0]
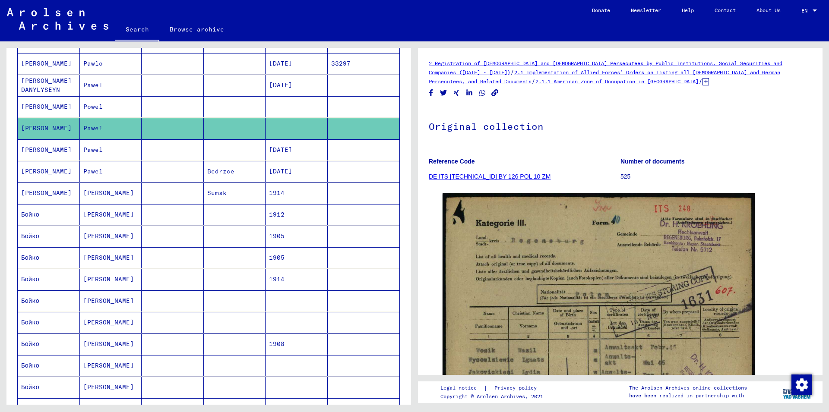
click at [32, 299] on mat-cell "Бойко" at bounding box center [49, 301] width 62 height 21
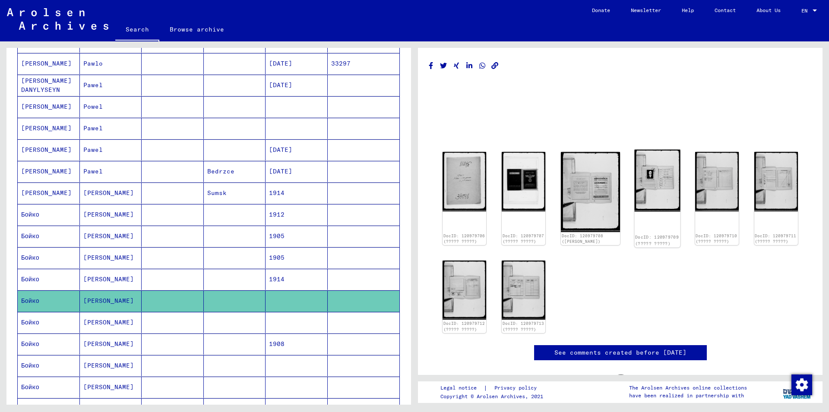
click at [645, 182] on img at bounding box center [658, 181] width 46 height 62
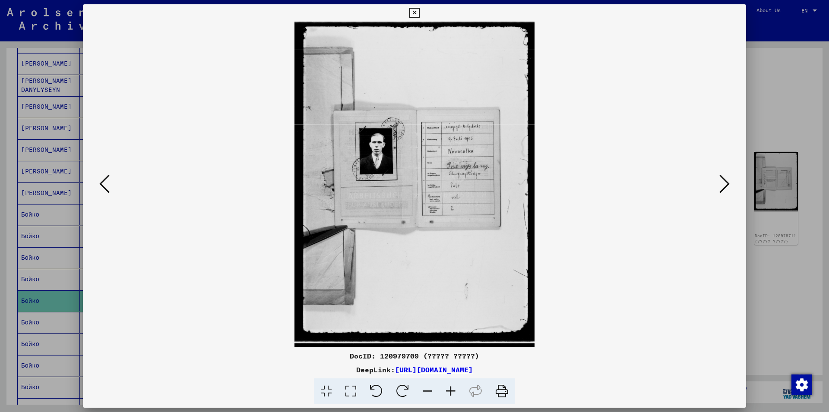
click at [717, 180] on img at bounding box center [414, 185] width 604 height 326
click at [725, 186] on icon at bounding box center [724, 184] width 10 height 21
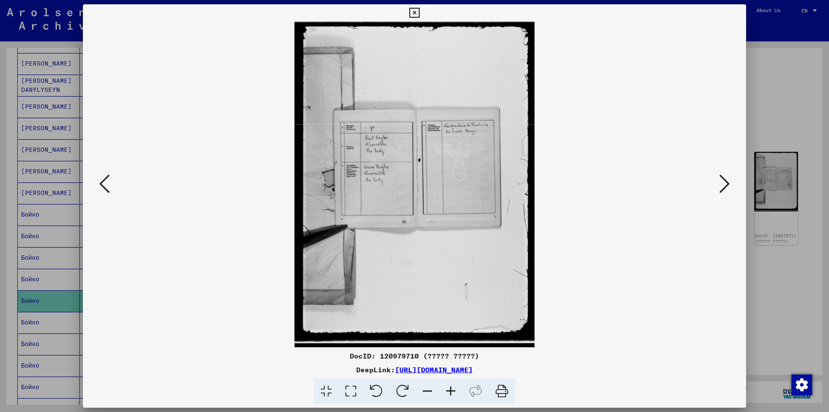
click at [725, 186] on icon at bounding box center [724, 184] width 10 height 21
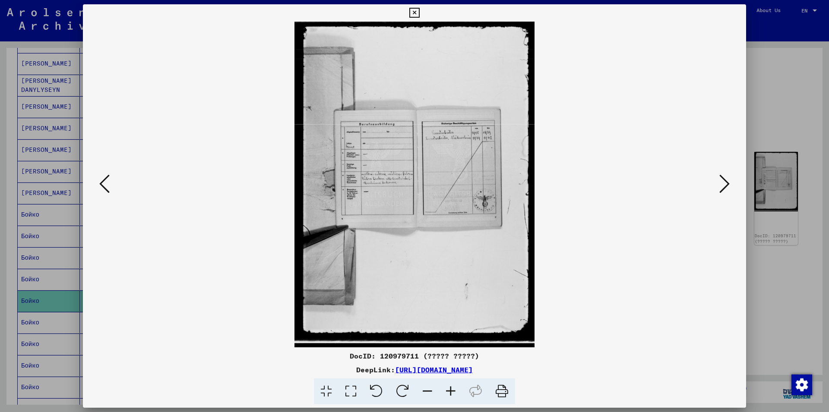
click at [725, 186] on icon at bounding box center [724, 184] width 10 height 21
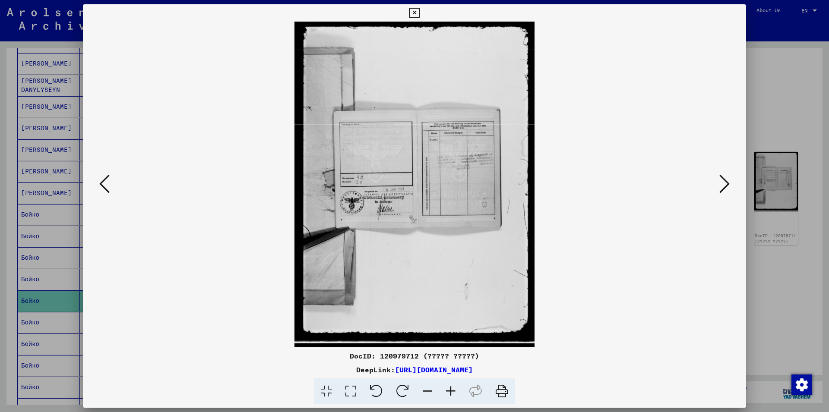
click at [725, 186] on icon at bounding box center [724, 184] width 10 height 21
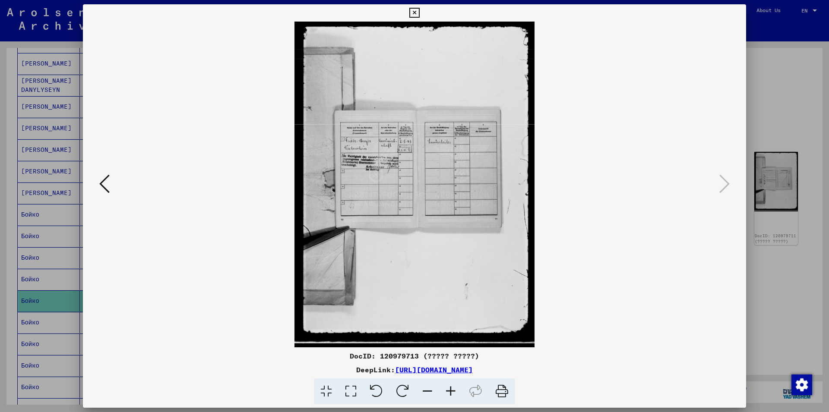
click at [419, 14] on icon at bounding box center [414, 13] width 10 height 10
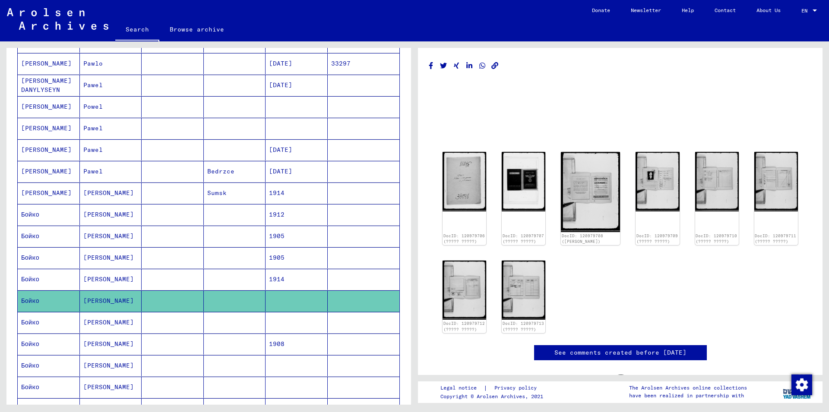
click at [32, 323] on mat-cell "Бойко" at bounding box center [49, 322] width 62 height 21
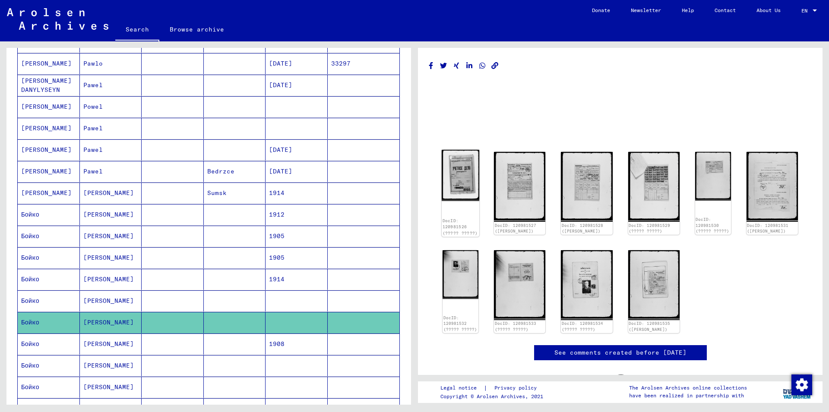
click at [467, 177] on img at bounding box center [461, 175] width 38 height 51
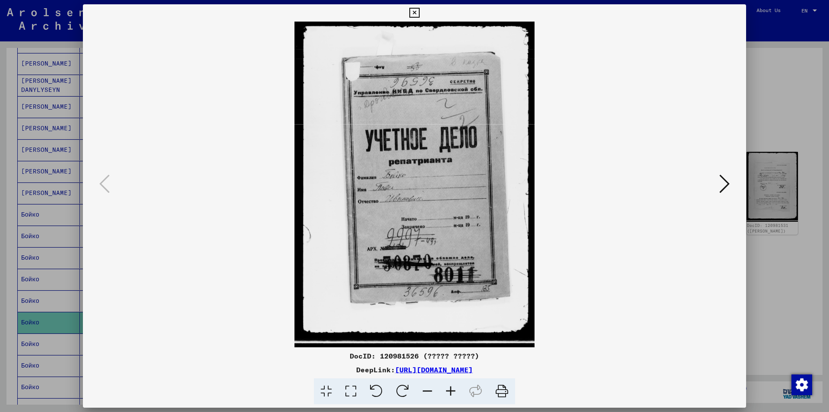
click at [721, 184] on icon at bounding box center [724, 184] width 10 height 21
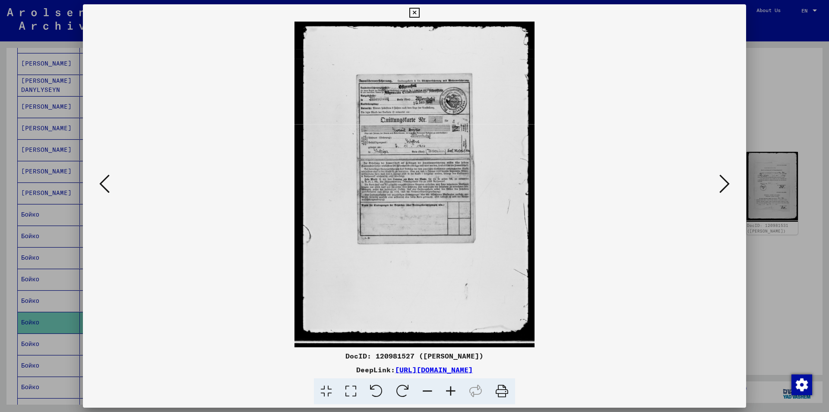
click at [99, 177] on icon at bounding box center [104, 184] width 10 height 21
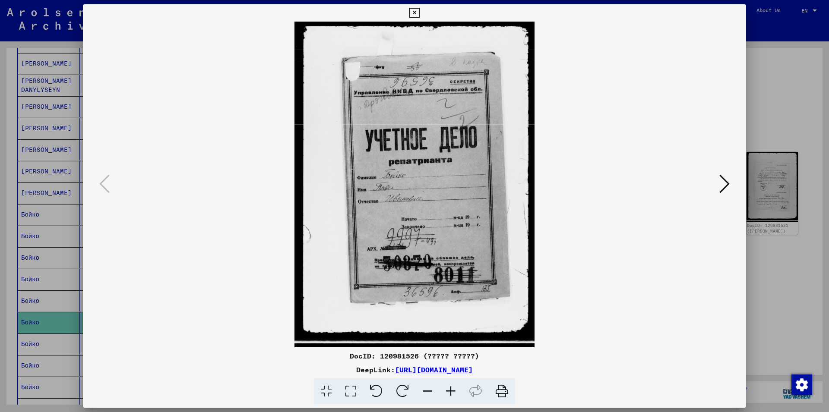
click at [728, 183] on icon at bounding box center [724, 184] width 10 height 21
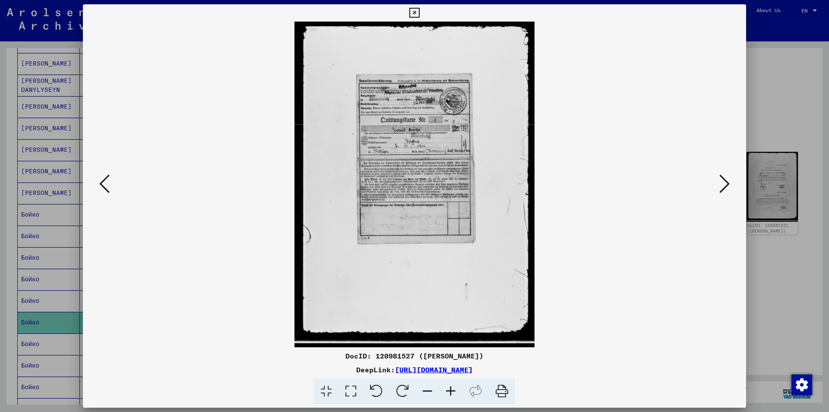
click at [728, 183] on icon at bounding box center [724, 184] width 10 height 21
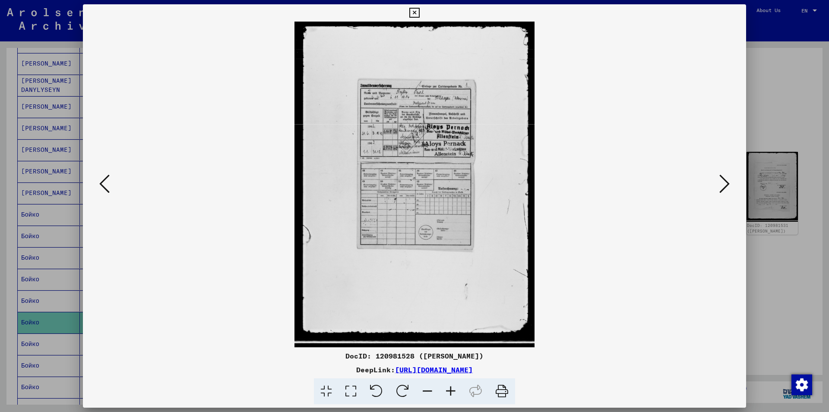
click at [728, 183] on icon at bounding box center [724, 184] width 10 height 21
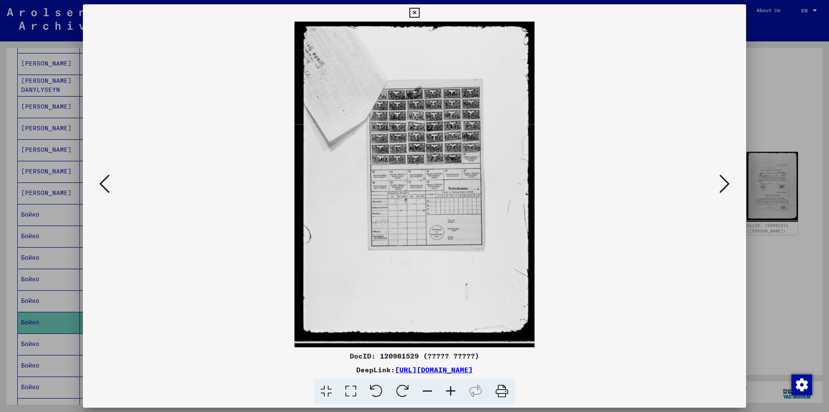
click at [728, 183] on icon at bounding box center [724, 184] width 10 height 21
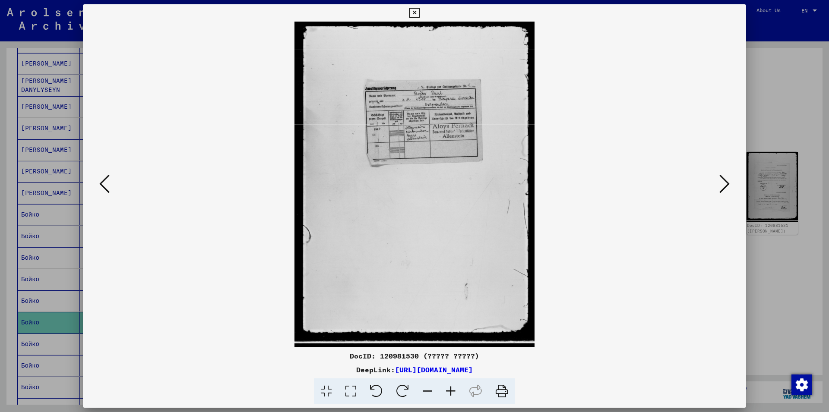
click at [728, 183] on icon at bounding box center [724, 184] width 10 height 21
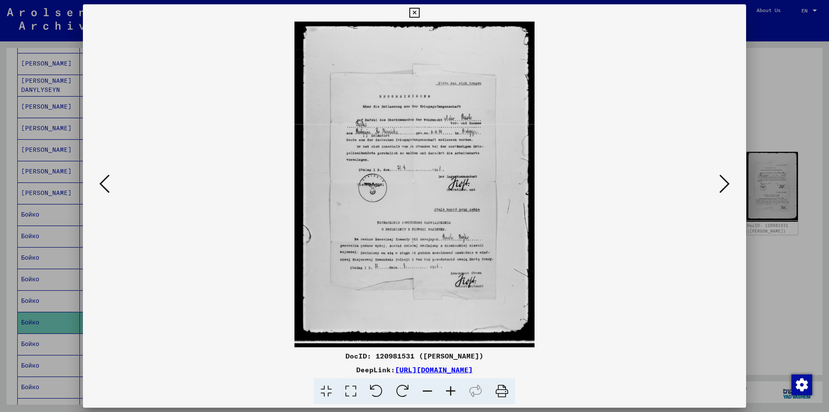
click at [728, 183] on icon at bounding box center [724, 184] width 10 height 21
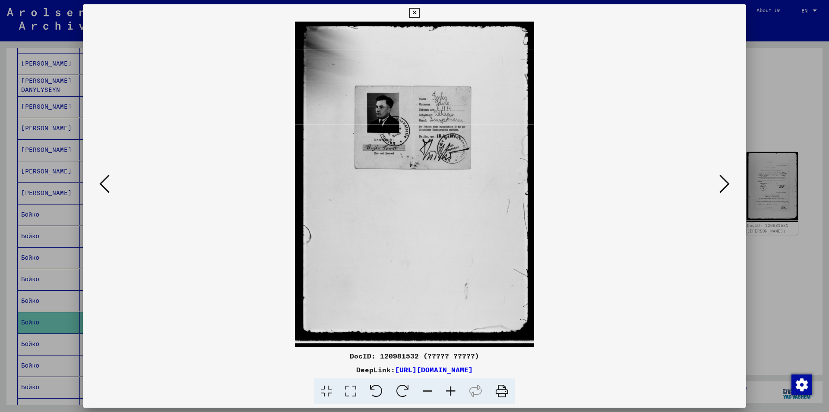
click at [728, 183] on icon at bounding box center [724, 184] width 10 height 21
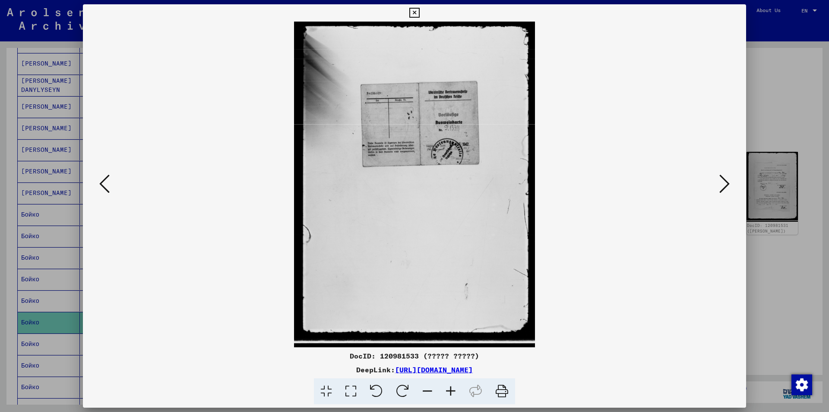
drag, startPoint x: 738, startPoint y: 13, endPoint x: 588, endPoint y: 114, distance: 180.7
click at [419, 13] on icon at bounding box center [414, 13] width 10 height 10
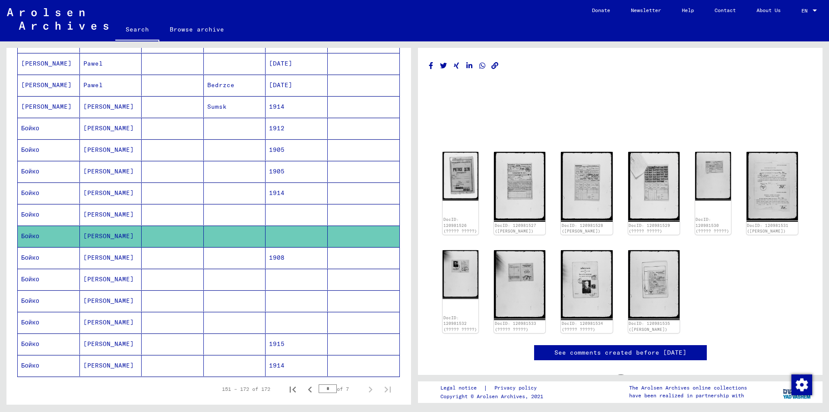
scroll to position [280, 0]
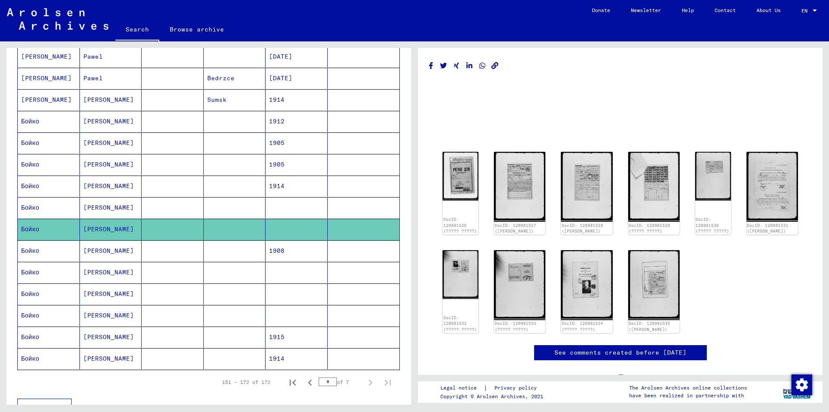
click at [33, 268] on mat-cell "Бойко" at bounding box center [49, 272] width 62 height 21
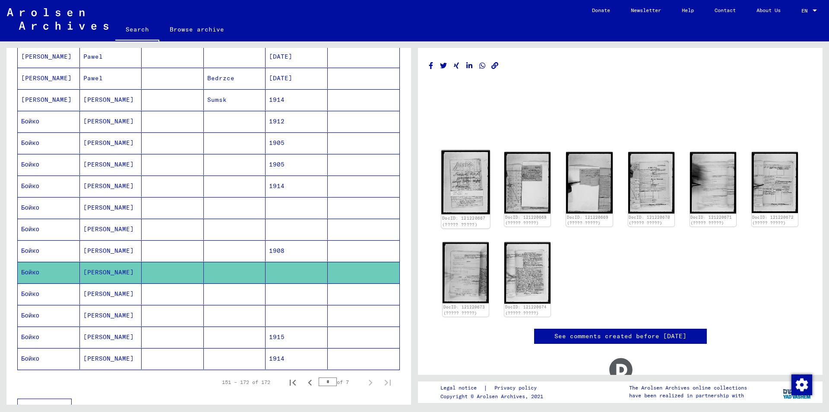
click at [477, 197] on img at bounding box center [465, 182] width 49 height 64
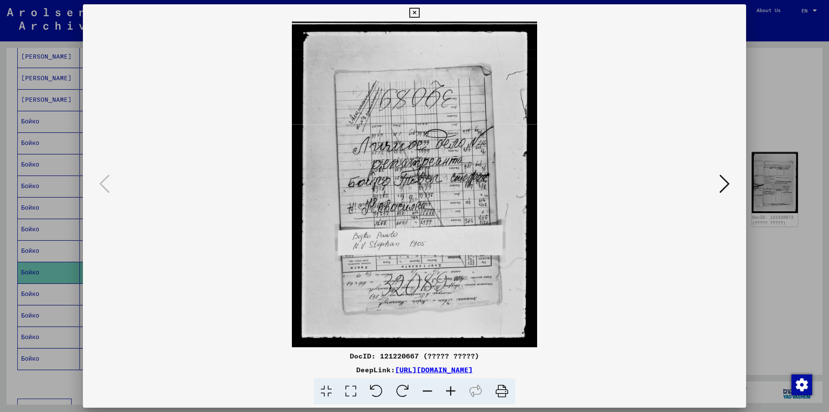
click at [725, 182] on icon at bounding box center [724, 184] width 10 height 21
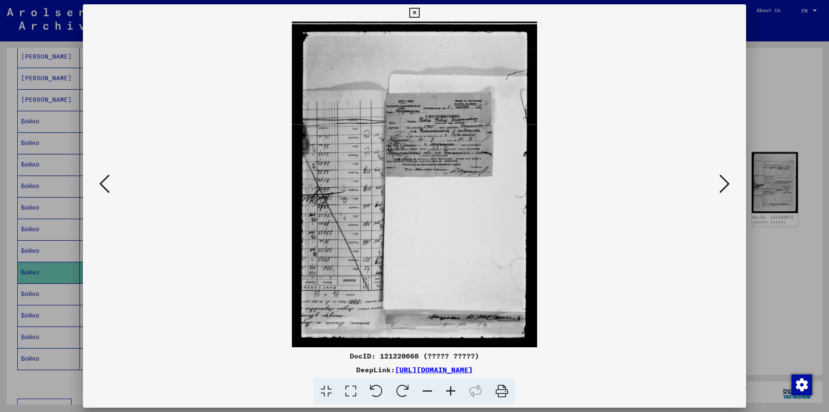
click at [725, 182] on icon at bounding box center [724, 184] width 10 height 21
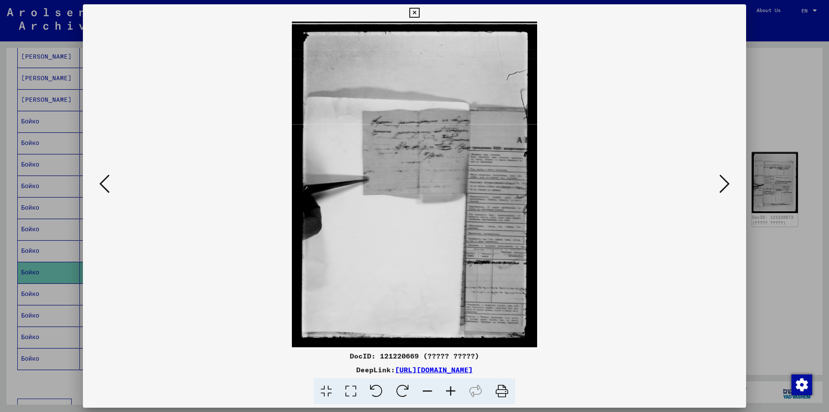
click at [725, 182] on icon at bounding box center [724, 184] width 10 height 21
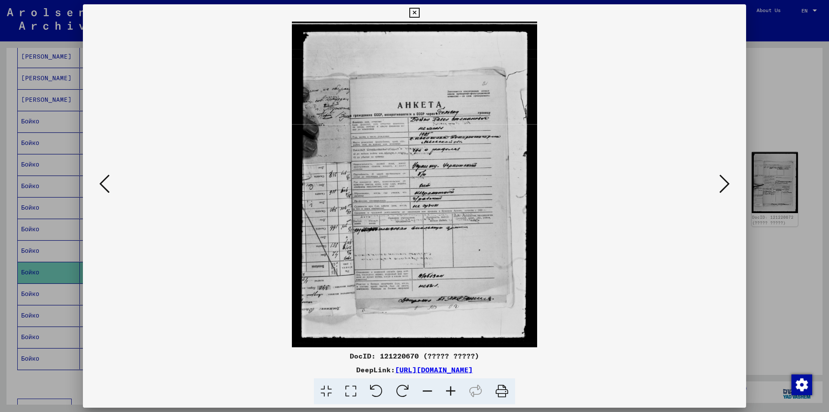
click at [419, 12] on icon at bounding box center [414, 13] width 10 height 10
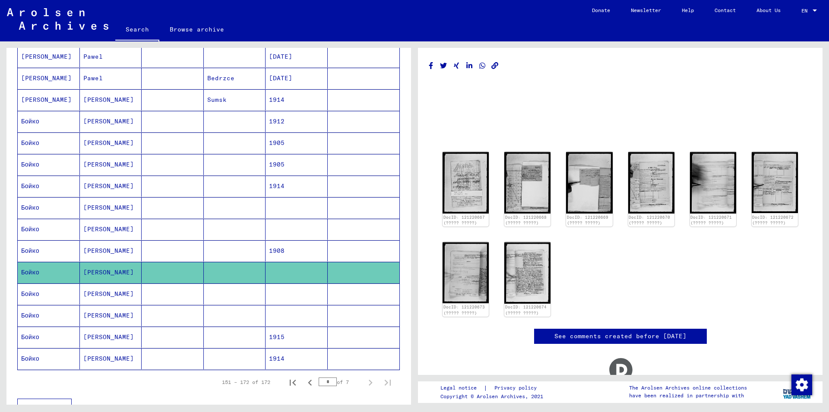
click at [28, 294] on mat-cell "Бойко" at bounding box center [49, 294] width 62 height 21
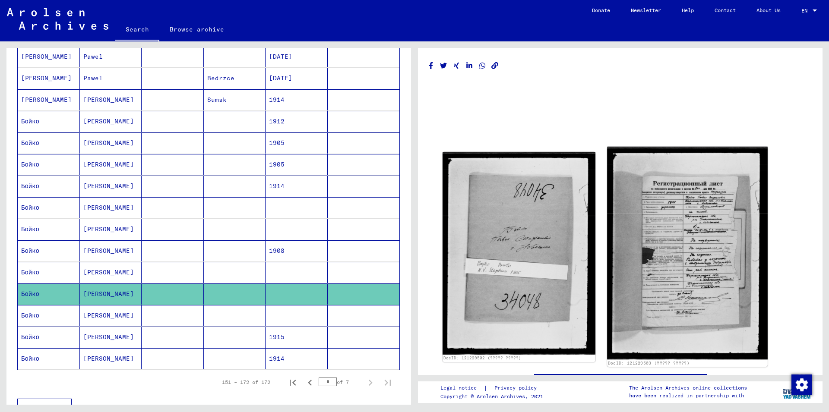
click at [706, 271] on img at bounding box center [687, 253] width 160 height 213
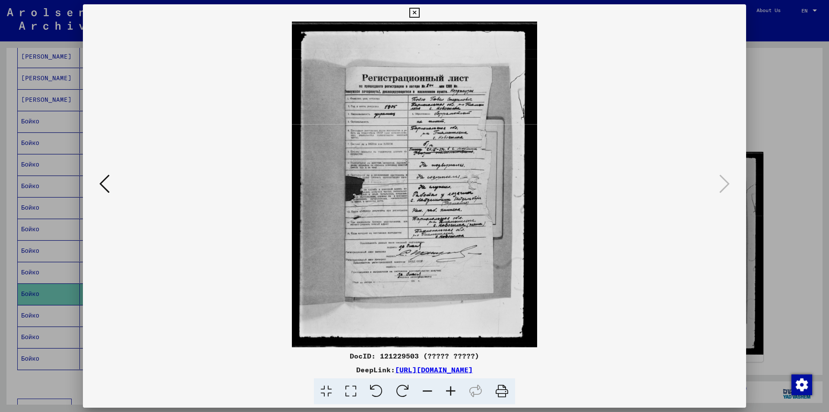
click at [419, 14] on icon at bounding box center [414, 13] width 10 height 10
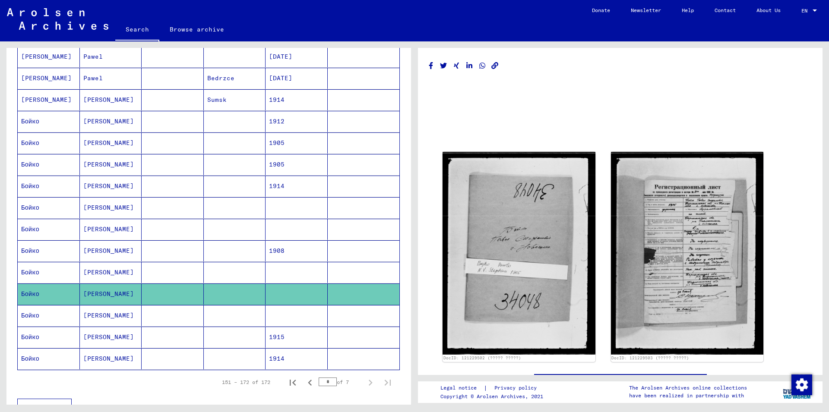
click at [34, 316] on mat-cell "Бойко" at bounding box center [49, 315] width 62 height 21
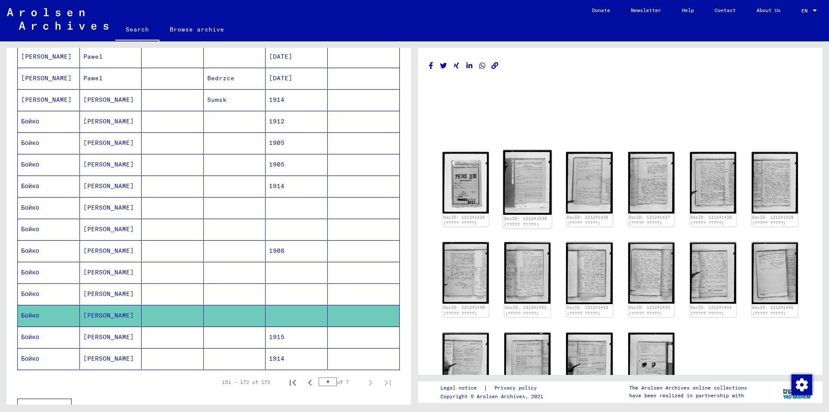
click at [521, 194] on img at bounding box center [527, 182] width 49 height 65
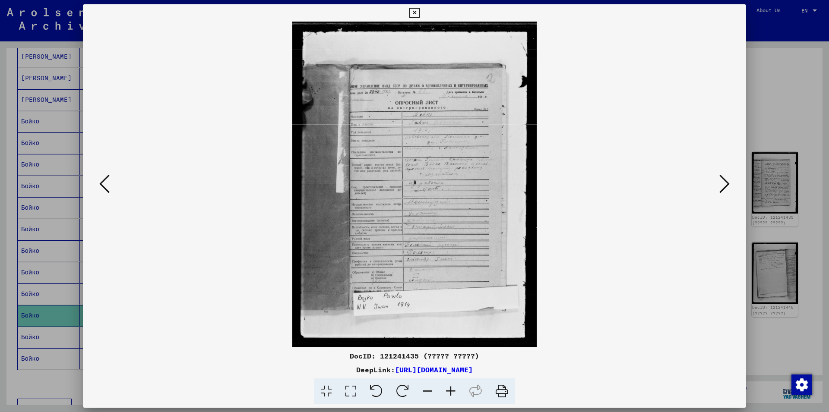
click at [419, 11] on icon at bounding box center [414, 13] width 10 height 10
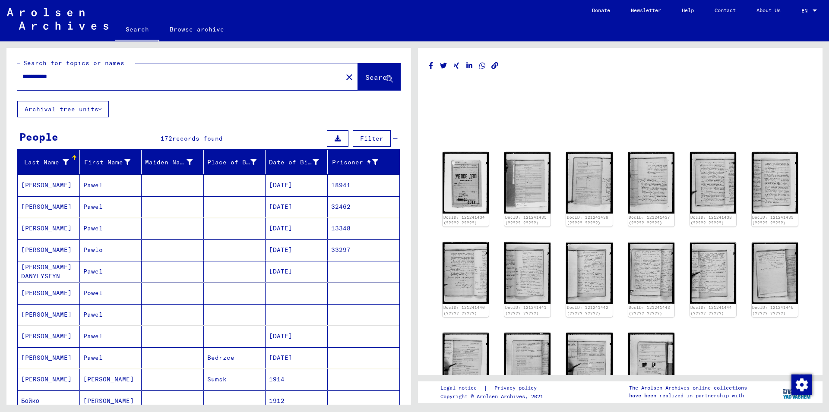
click at [76, 76] on input "**********" at bounding box center [179, 76] width 315 height 9
type input "**********"
click at [365, 80] on span "Search" at bounding box center [378, 77] width 26 height 9
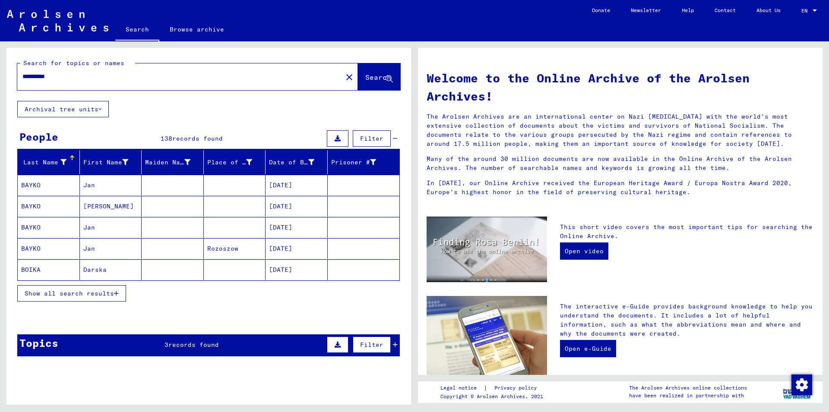
click at [56, 298] on button "Show all search results" at bounding box center [71, 293] width 109 height 16
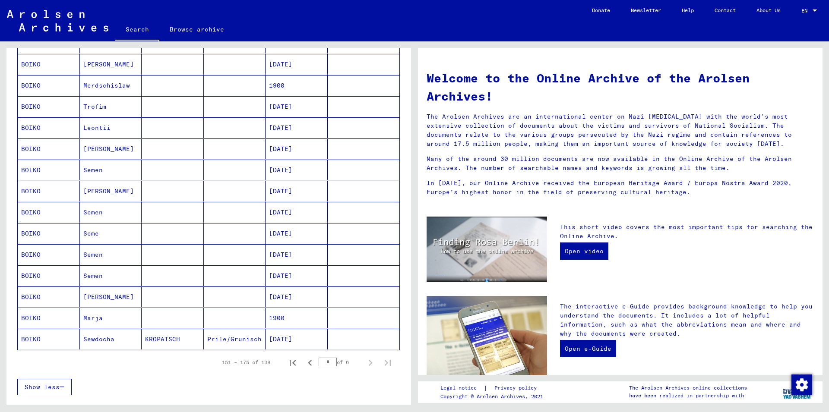
scroll to position [373, 0]
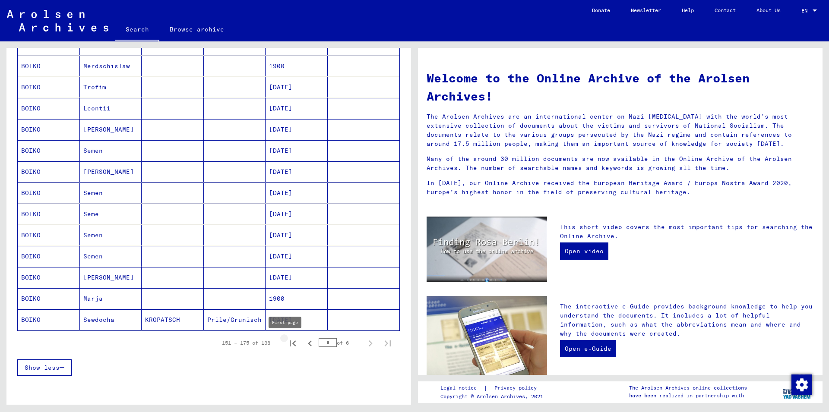
click at [287, 344] on icon "First page" at bounding box center [293, 344] width 12 height 12
click at [369, 341] on icon "Next page" at bounding box center [371, 344] width 4 height 6
type input "*"
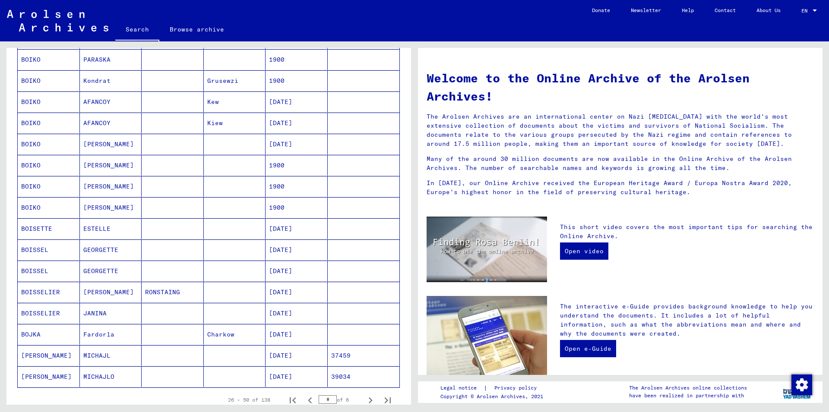
scroll to position [93, 0]
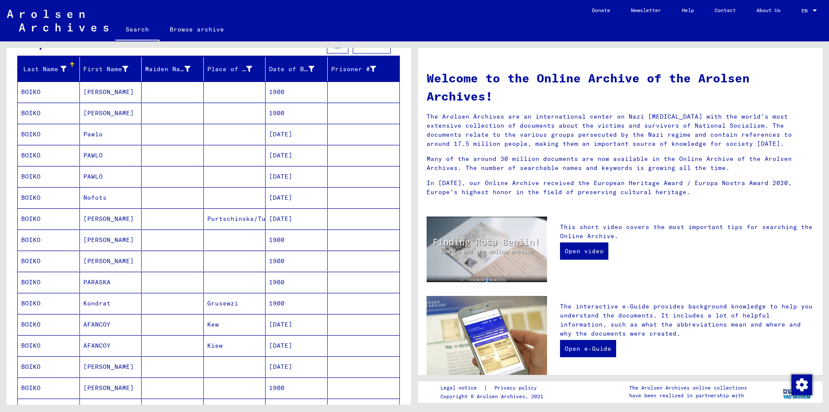
click at [35, 131] on mat-cell "BOIKO" at bounding box center [49, 134] width 62 height 21
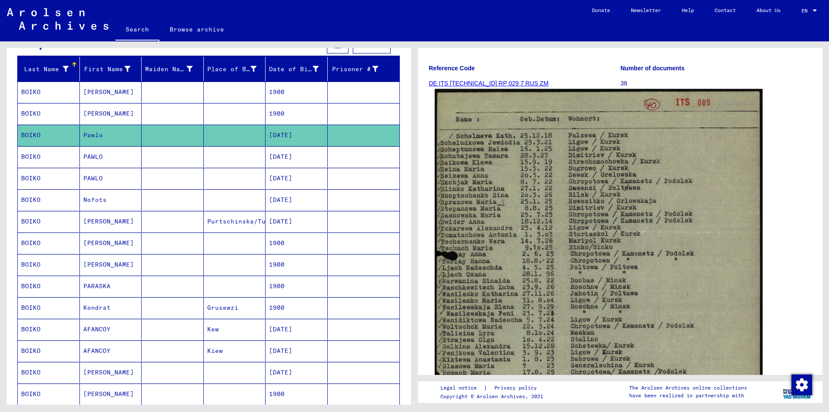
scroll to position [140, 0]
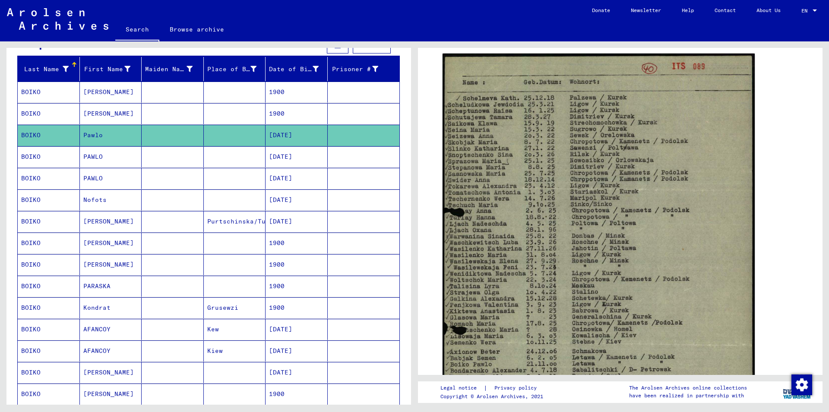
click at [31, 155] on mat-cell "BOIKO" at bounding box center [49, 156] width 62 height 21
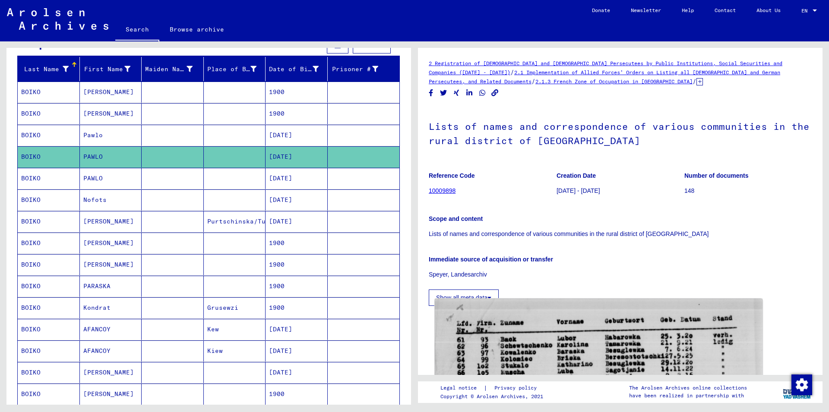
scroll to position [280, 0]
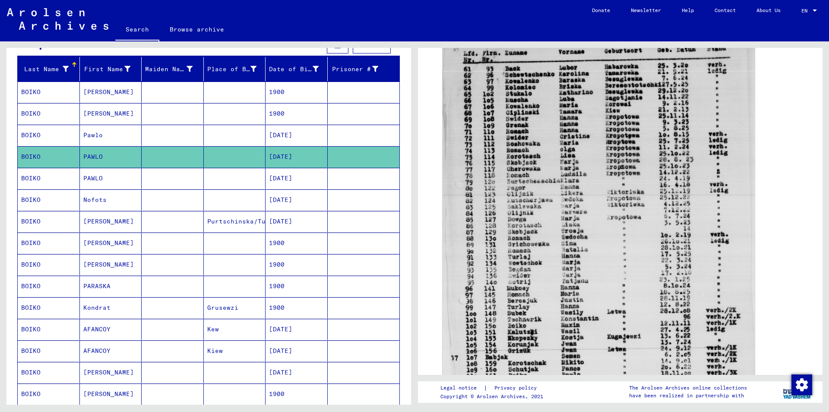
click at [28, 179] on mat-cell "BOIKO" at bounding box center [49, 178] width 62 height 21
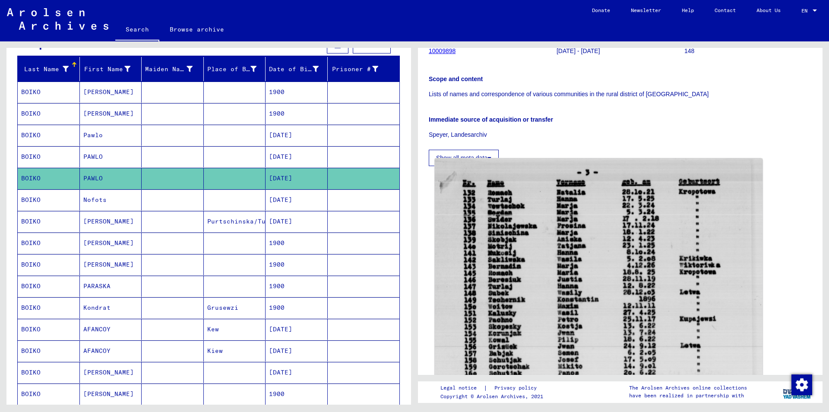
scroll to position [233, 0]
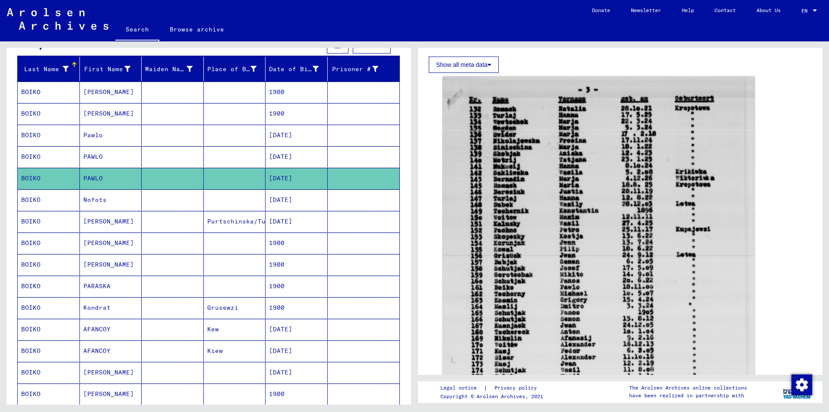
click at [33, 197] on mat-cell "BOIKO" at bounding box center [49, 200] width 62 height 21
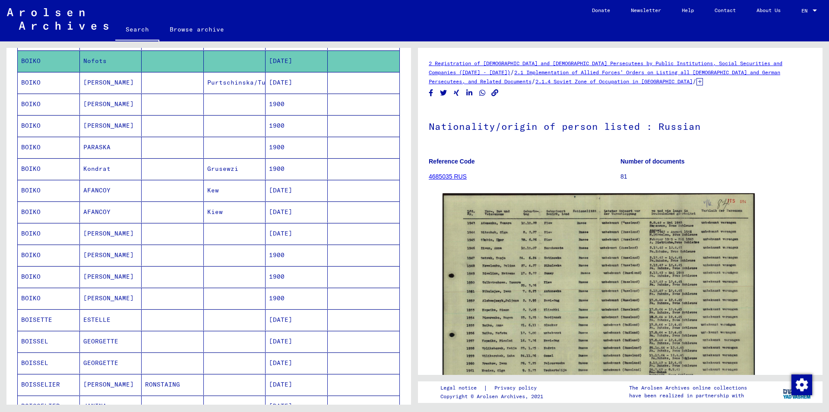
scroll to position [233, 0]
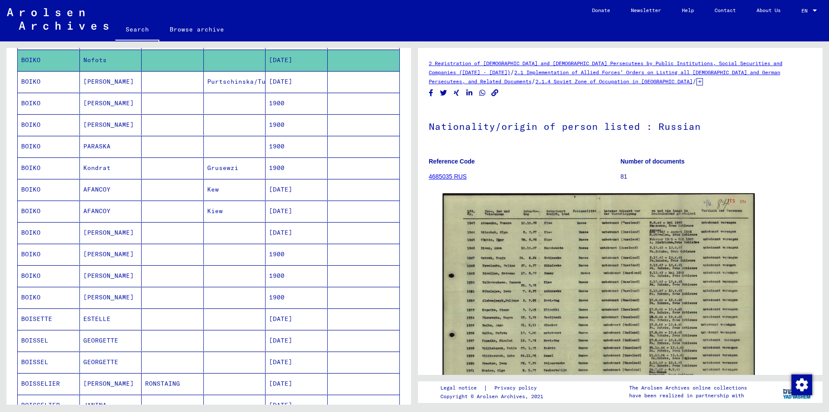
click at [27, 234] on mat-cell "BOIKO" at bounding box center [49, 232] width 62 height 21
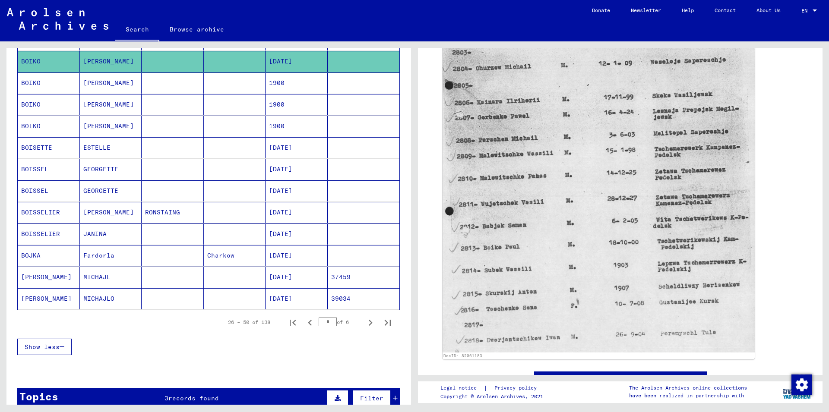
scroll to position [420, 0]
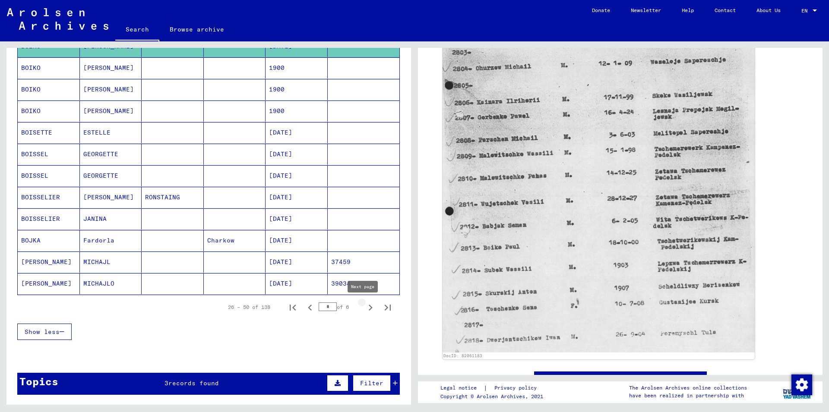
click at [364, 307] on icon "Next page" at bounding box center [370, 308] width 12 height 12
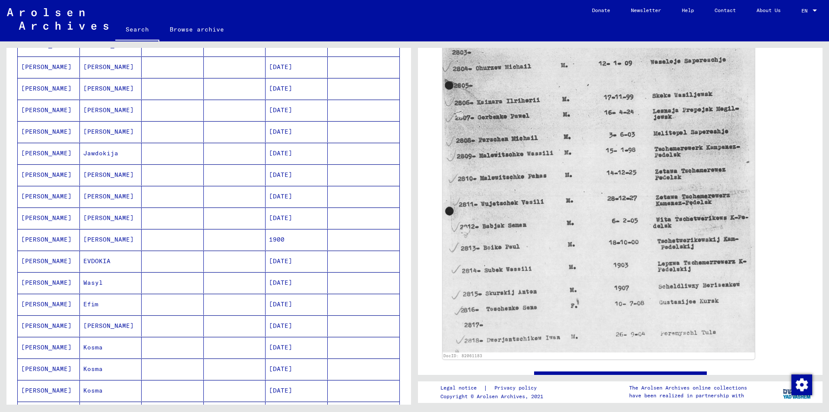
scroll to position [186, 0]
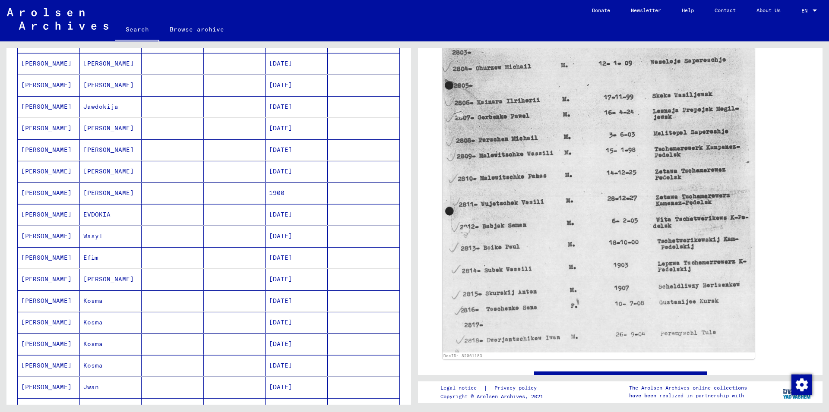
click at [34, 193] on mat-cell "[PERSON_NAME]" at bounding box center [49, 193] width 62 height 21
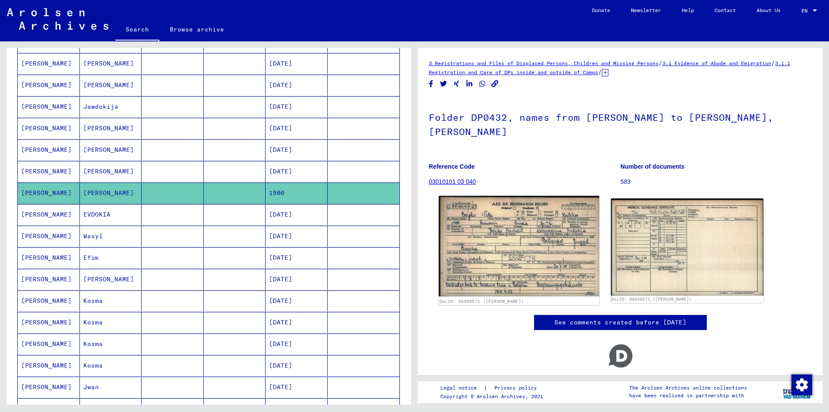
click at [542, 227] on img at bounding box center [519, 246] width 160 height 101
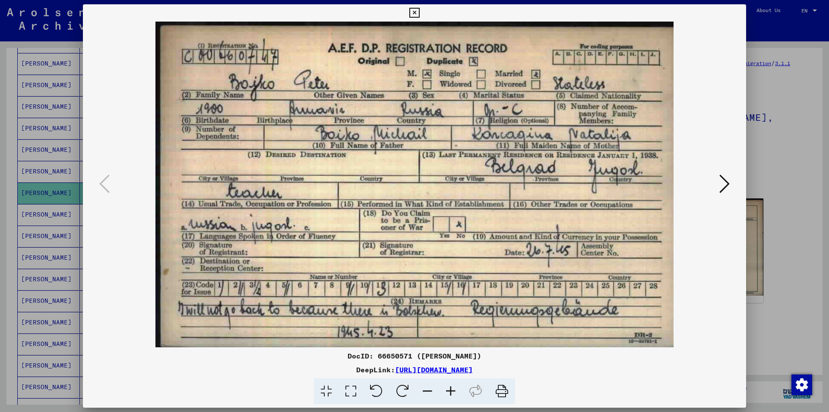
click at [419, 14] on icon at bounding box center [414, 13] width 10 height 10
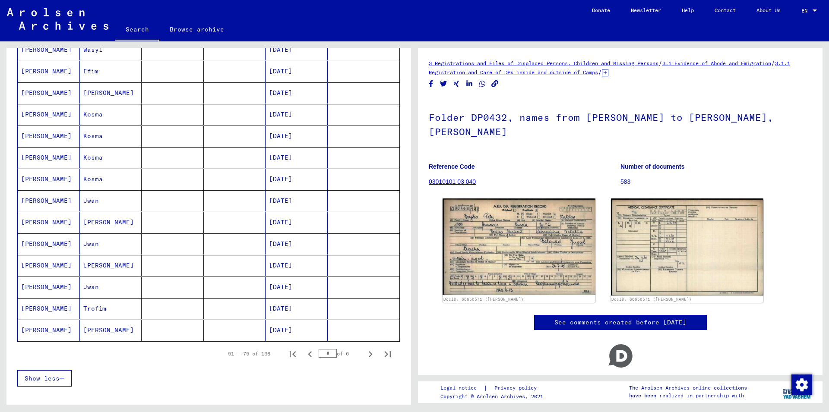
scroll to position [420, 0]
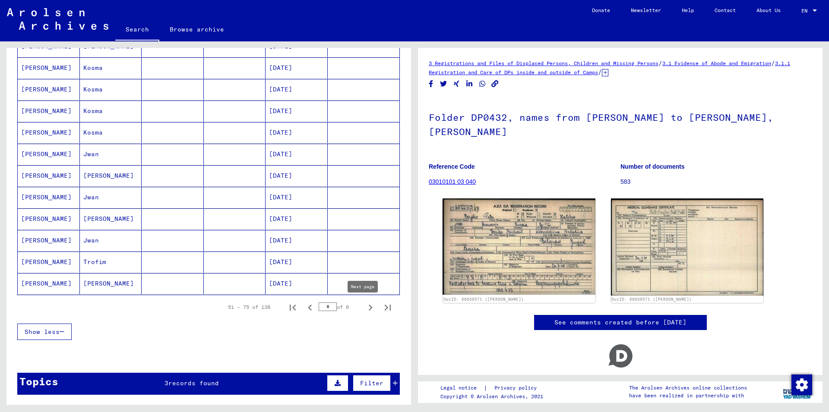
click at [364, 307] on icon "Next page" at bounding box center [370, 308] width 12 height 12
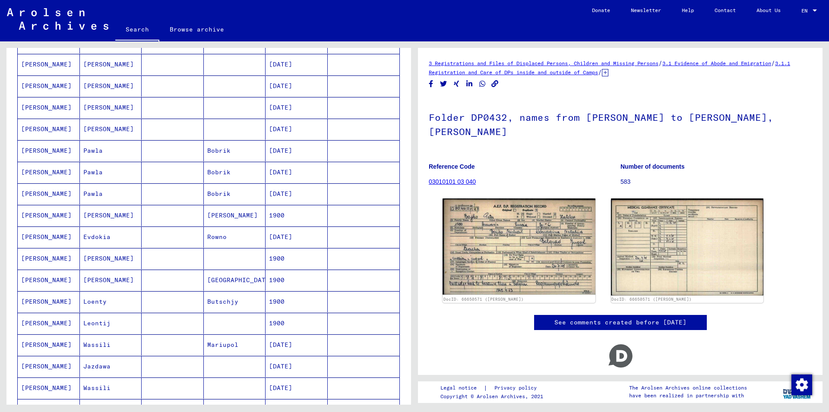
scroll to position [93, 0]
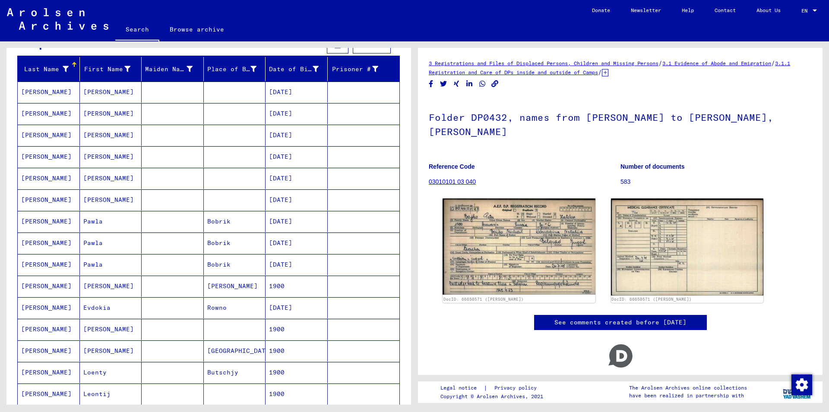
click at [35, 221] on mat-cell "[PERSON_NAME]" at bounding box center [49, 221] width 62 height 21
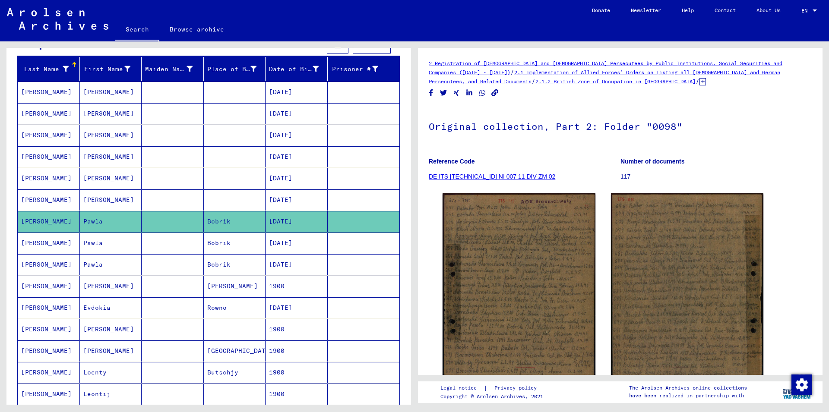
click at [28, 243] on mat-cell "[PERSON_NAME]" at bounding box center [49, 243] width 62 height 21
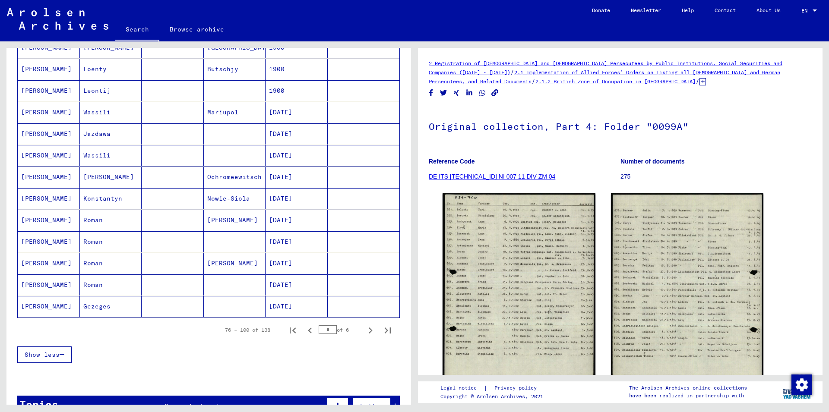
scroll to position [420, 0]
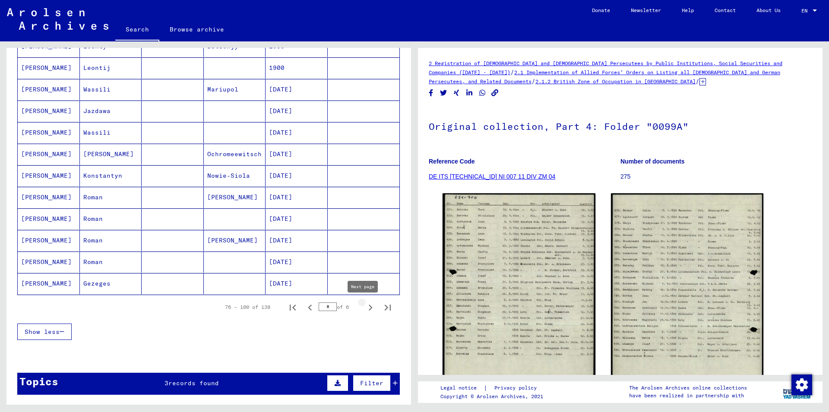
click at [364, 309] on icon "Next page" at bounding box center [370, 308] width 12 height 12
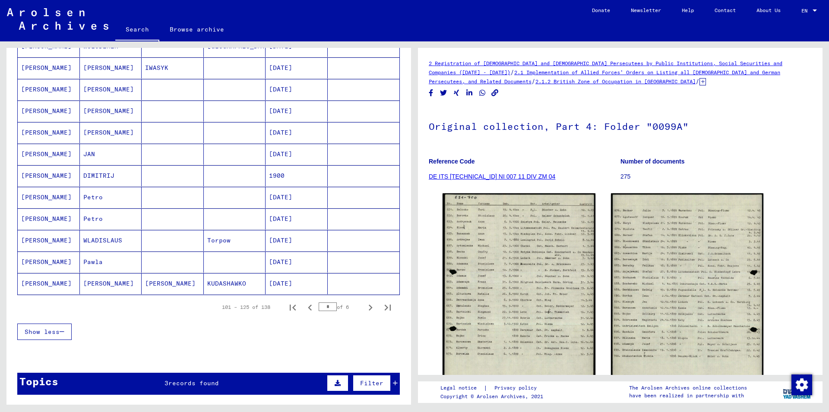
click at [27, 258] on mat-cell "[PERSON_NAME]" at bounding box center [49, 262] width 62 height 21
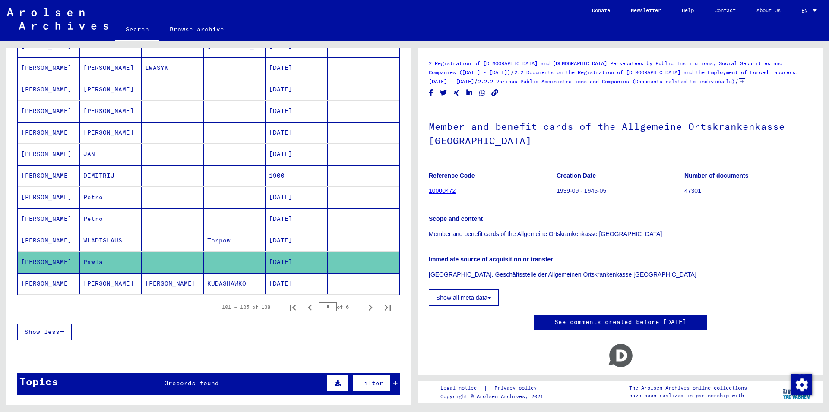
scroll to position [32, 0]
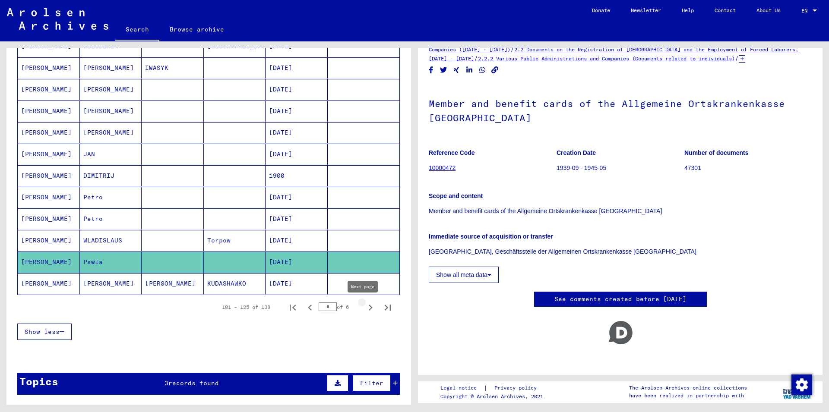
click at [369, 306] on icon "Next page" at bounding box center [371, 308] width 4 height 6
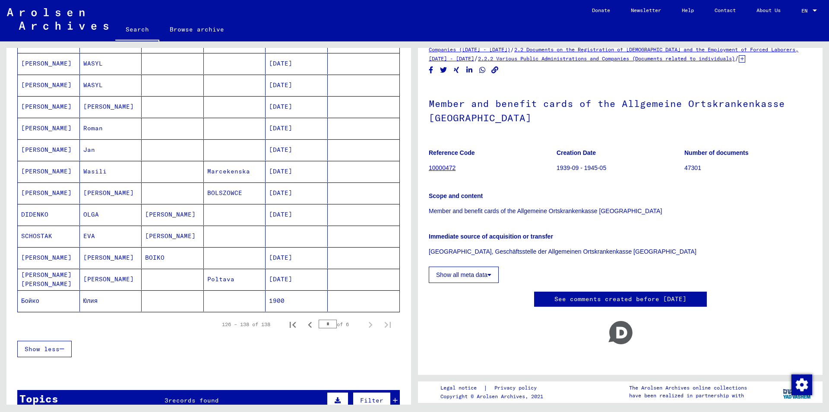
scroll to position [164, 0]
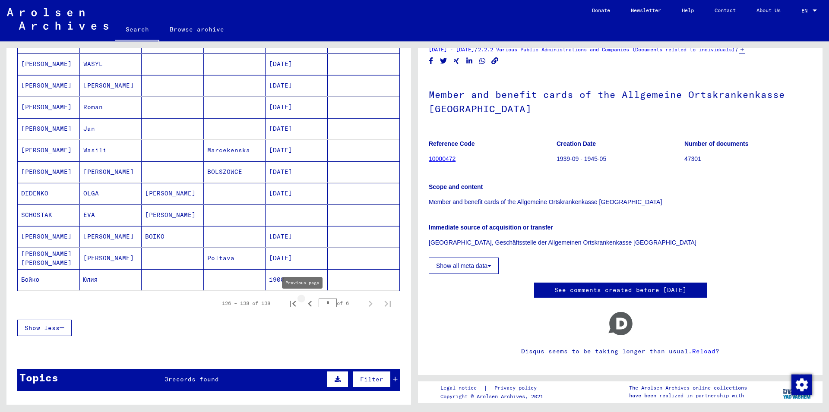
click at [308, 303] on icon "Previous page" at bounding box center [310, 304] width 4 height 6
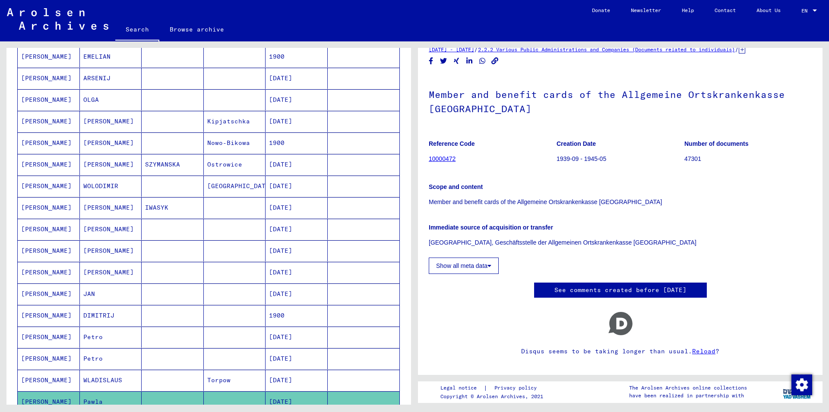
scroll to position [373, 0]
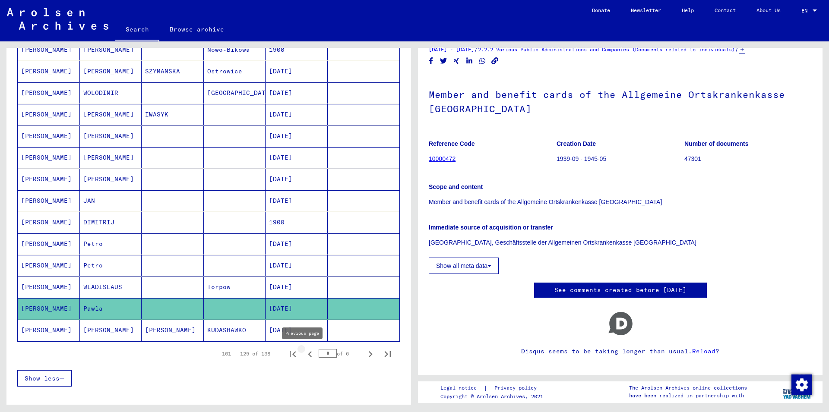
click at [304, 352] on icon "Previous page" at bounding box center [310, 354] width 12 height 12
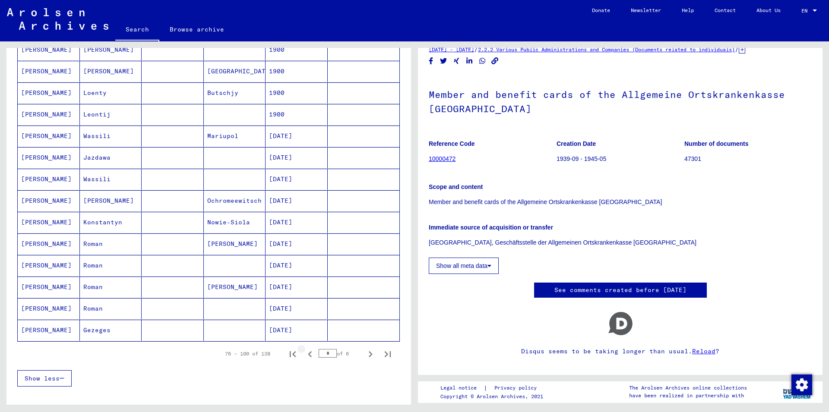
click at [304, 352] on icon "Previous page" at bounding box center [310, 354] width 12 height 12
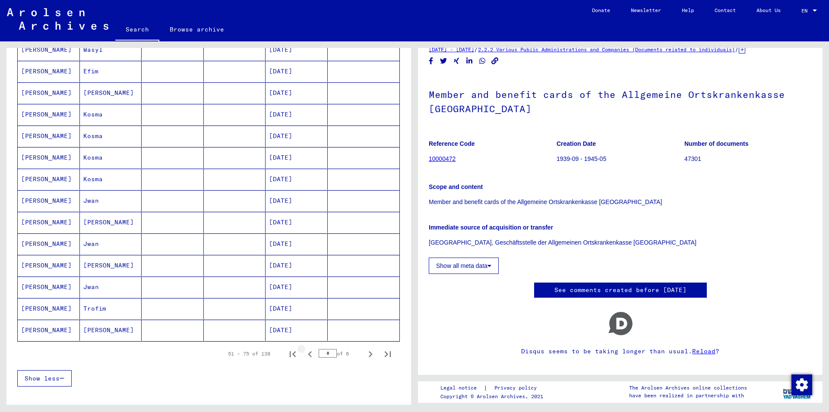
click at [304, 352] on icon "Previous page" at bounding box center [310, 354] width 12 height 12
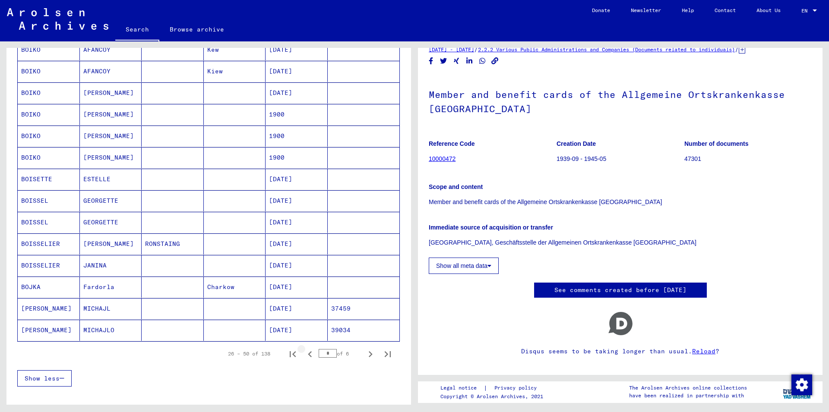
click at [304, 352] on icon "Previous page" at bounding box center [310, 354] width 12 height 12
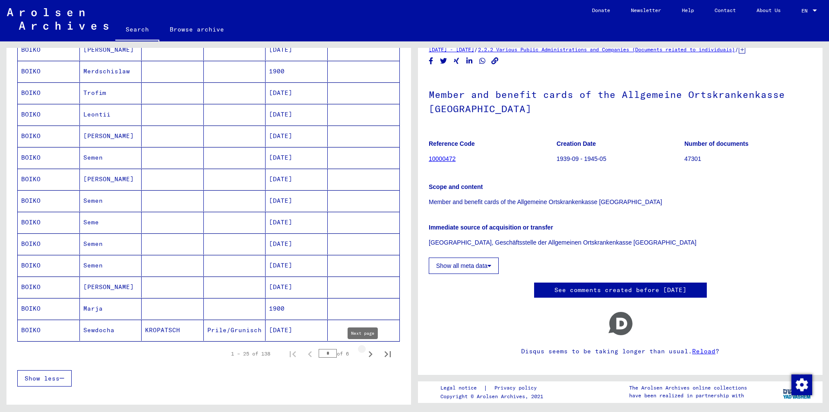
click at [368, 350] on icon "Next page" at bounding box center [370, 354] width 12 height 12
type input "*"
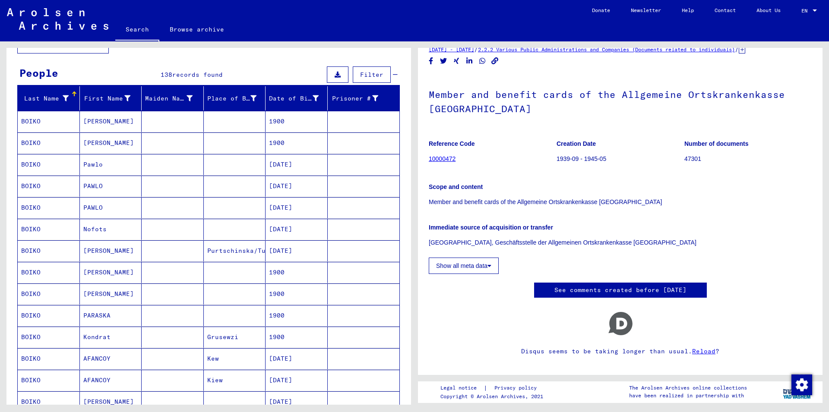
scroll to position [47, 0]
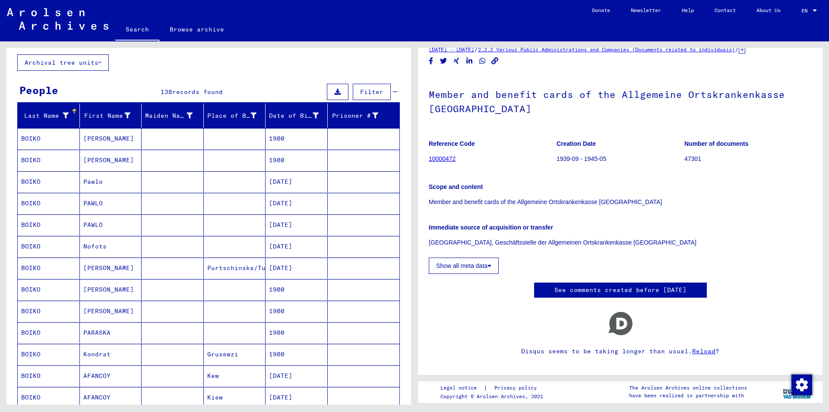
click at [31, 181] on mat-cell "BOIKO" at bounding box center [49, 181] width 62 height 21
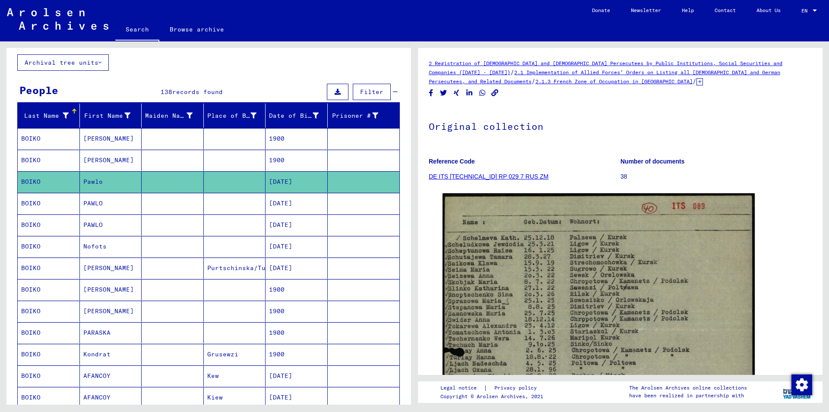
click at [466, 175] on link "DE ITS [TECHNICAL_ID] RP 029 7 RUS ZM" at bounding box center [489, 176] width 120 height 7
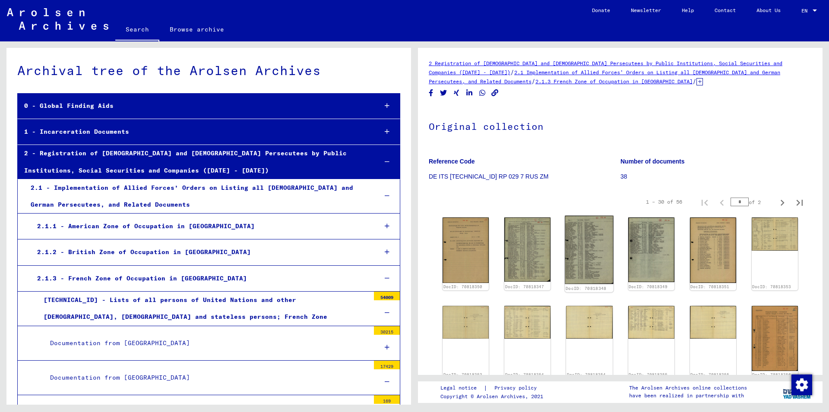
click at [582, 259] on img at bounding box center [589, 250] width 49 height 68
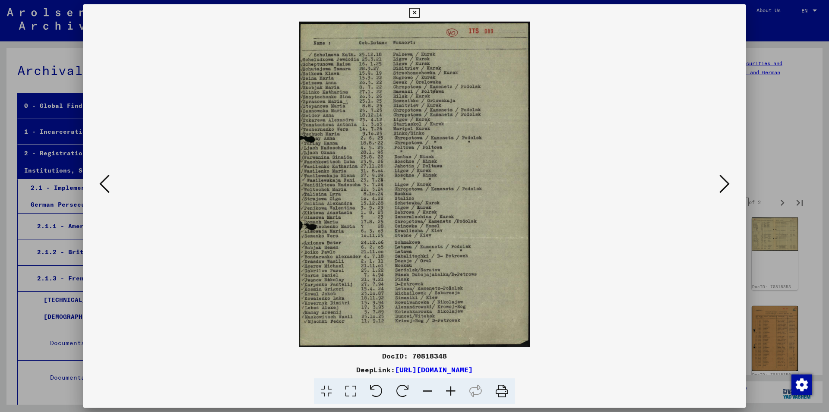
click at [101, 180] on icon at bounding box center [104, 184] width 10 height 21
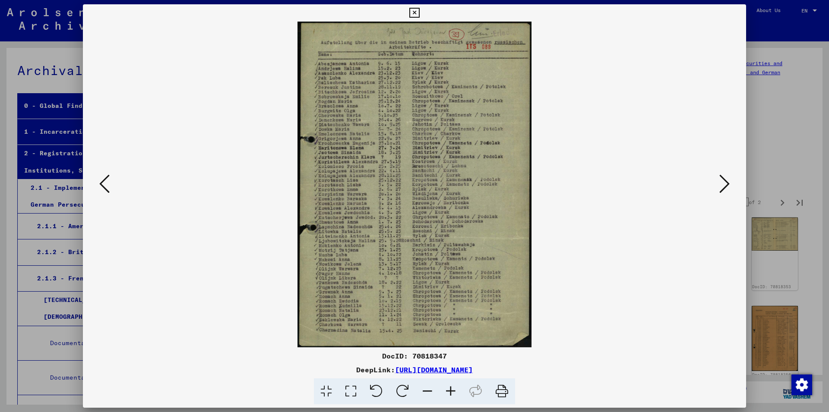
click at [101, 180] on icon at bounding box center [104, 184] width 10 height 21
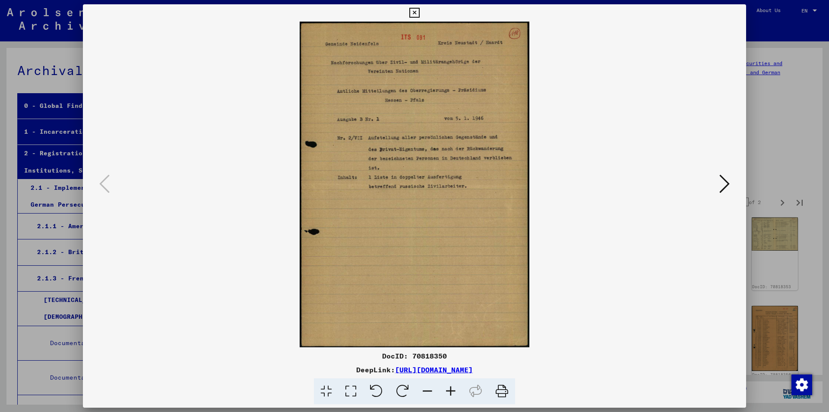
click at [721, 186] on icon at bounding box center [724, 184] width 10 height 21
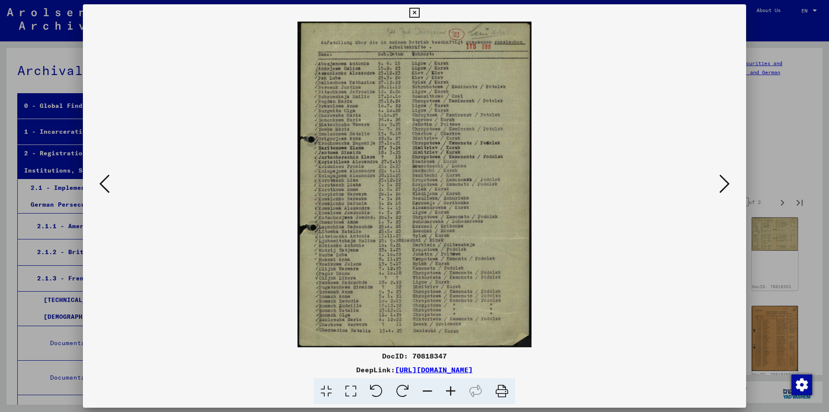
click at [723, 180] on icon at bounding box center [724, 184] width 10 height 21
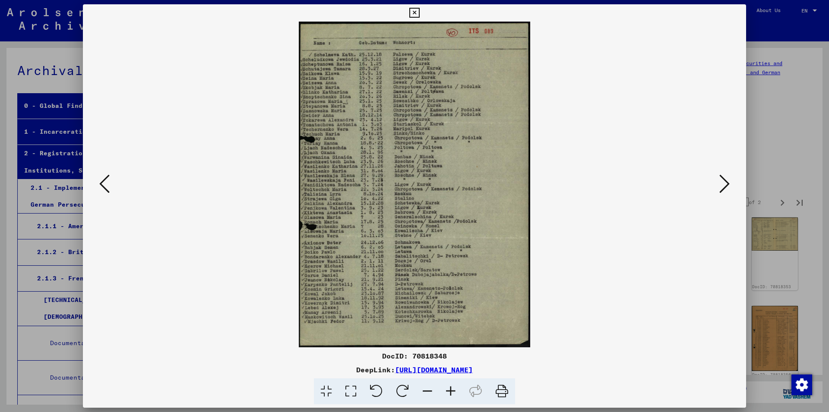
click at [723, 180] on icon at bounding box center [724, 184] width 10 height 21
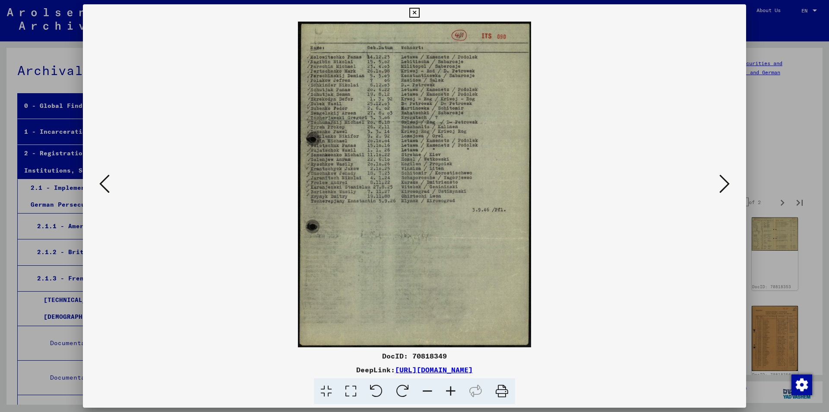
click at [99, 179] on icon at bounding box center [104, 184] width 10 height 21
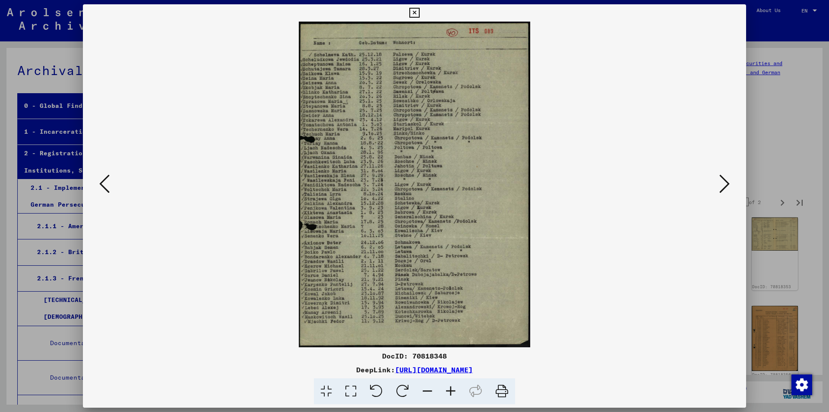
click at [99, 178] on icon at bounding box center [104, 184] width 10 height 21
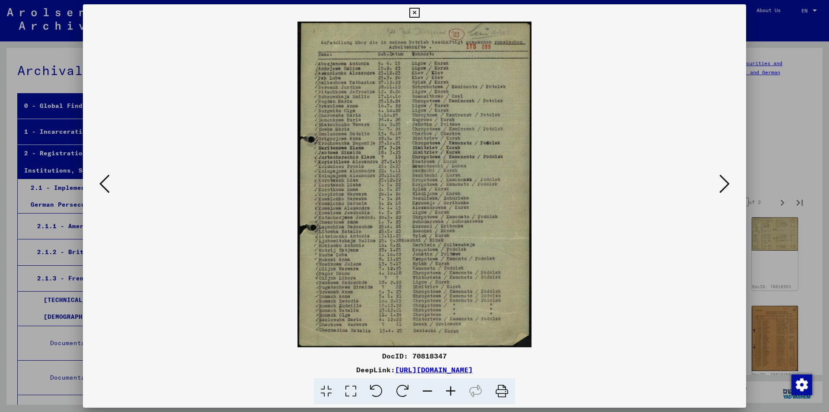
click at [419, 13] on icon at bounding box center [414, 13] width 10 height 10
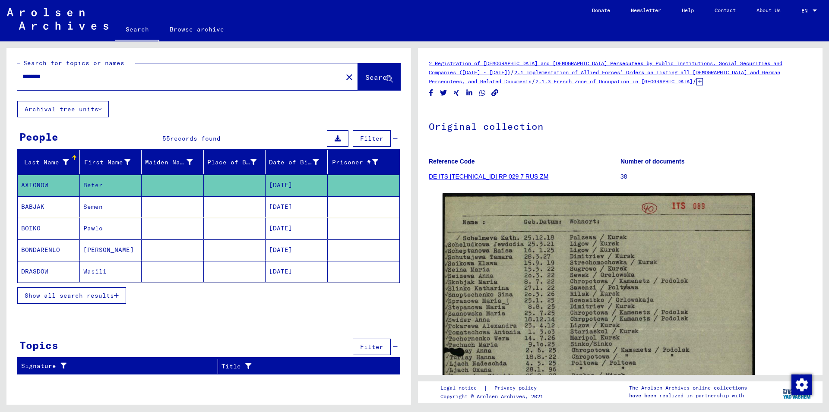
type input "**********"
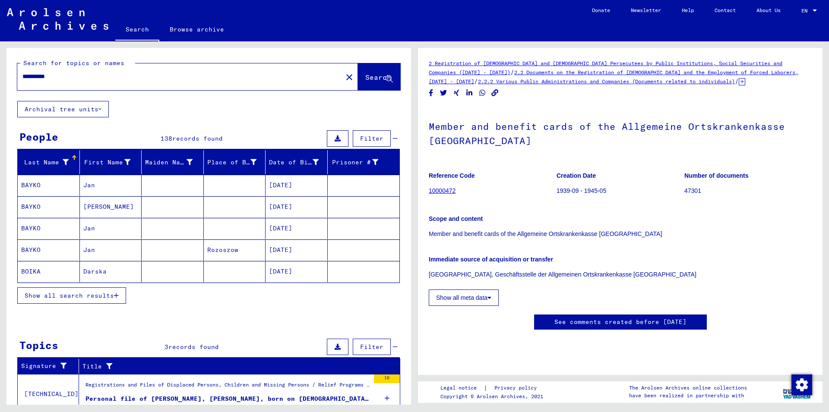
click at [66, 293] on span "Show all search results" at bounding box center [69, 296] width 89 height 8
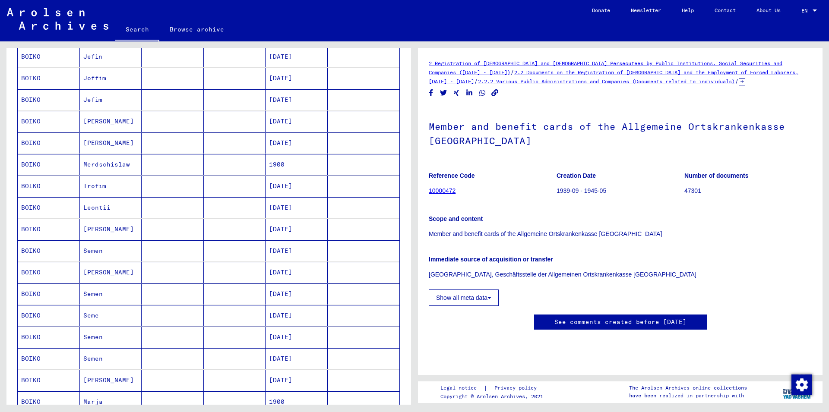
scroll to position [420, 0]
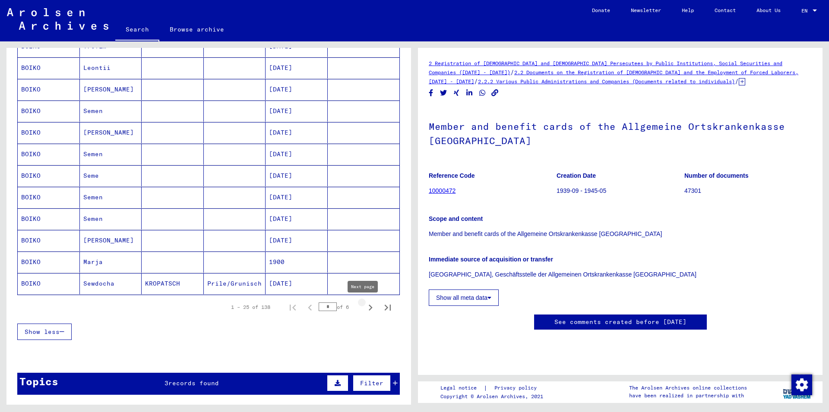
click at [364, 308] on icon "Next page" at bounding box center [370, 308] width 12 height 12
type input "*"
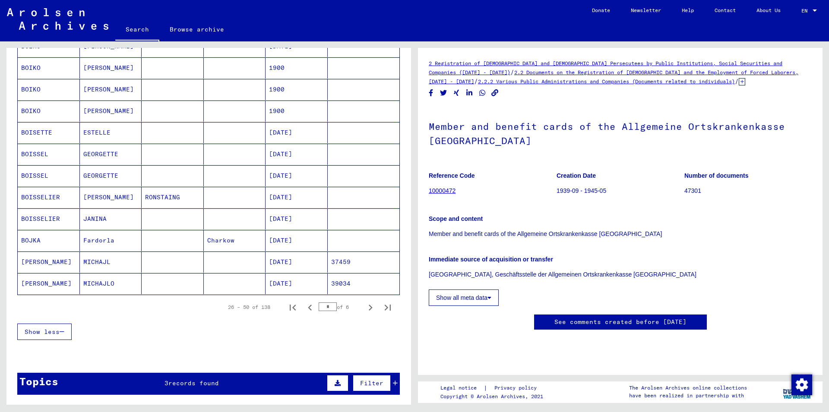
scroll to position [47, 0]
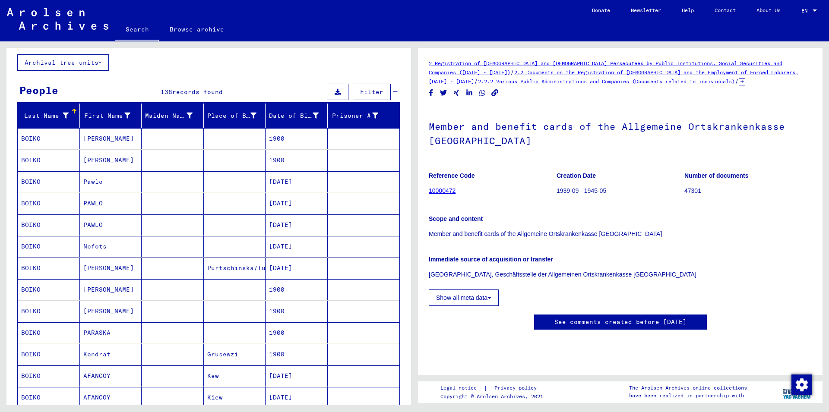
click at [30, 181] on mat-cell "BOIKO" at bounding box center [49, 181] width 62 height 21
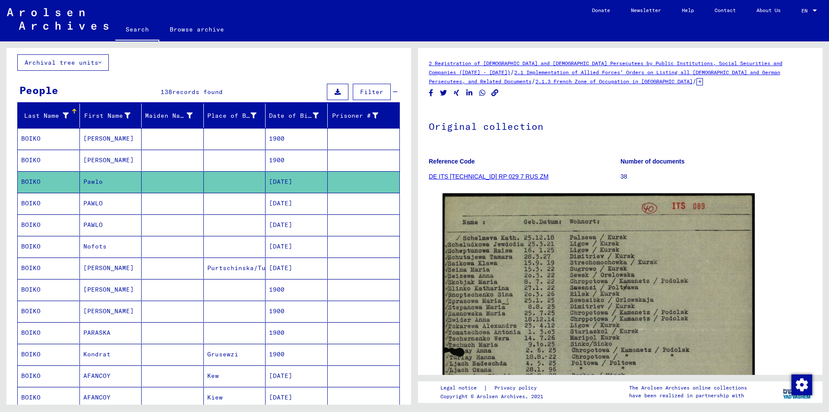
click at [33, 199] on mat-cell "BOIKO" at bounding box center [49, 203] width 62 height 21
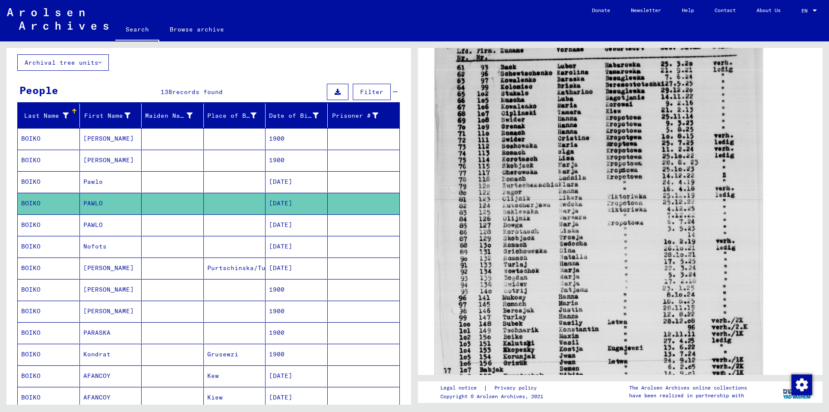
scroll to position [326, 0]
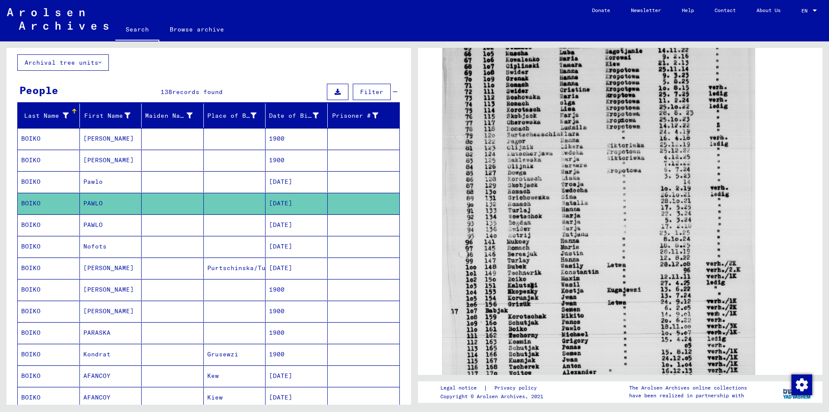
click at [32, 222] on mat-cell "BOIKO" at bounding box center [49, 225] width 62 height 21
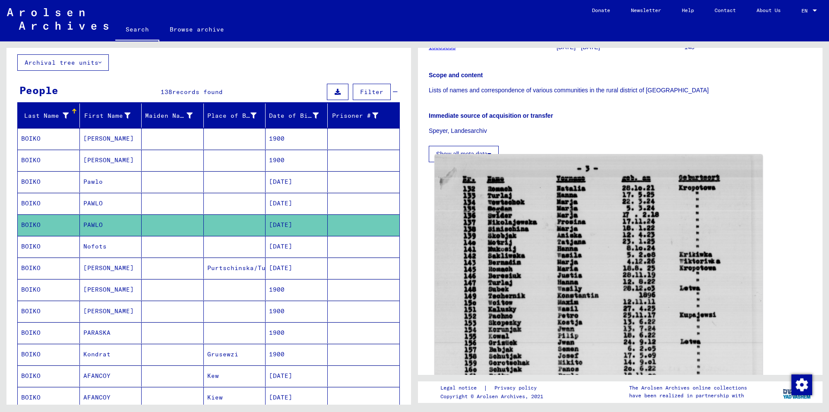
scroll to position [140, 0]
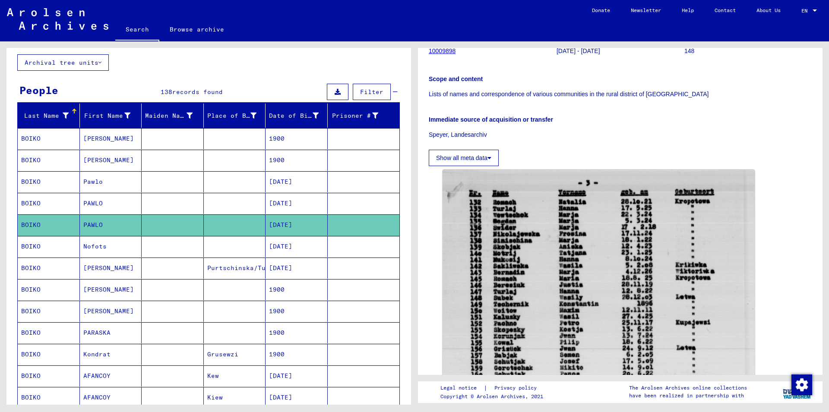
click at [28, 246] on mat-cell "BOIKO" at bounding box center [49, 246] width 62 height 21
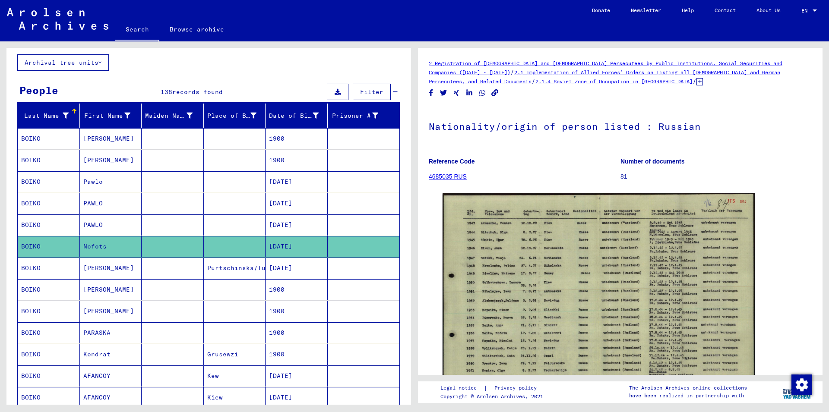
click at [35, 224] on mat-cell "BOIKO" at bounding box center [49, 225] width 62 height 21
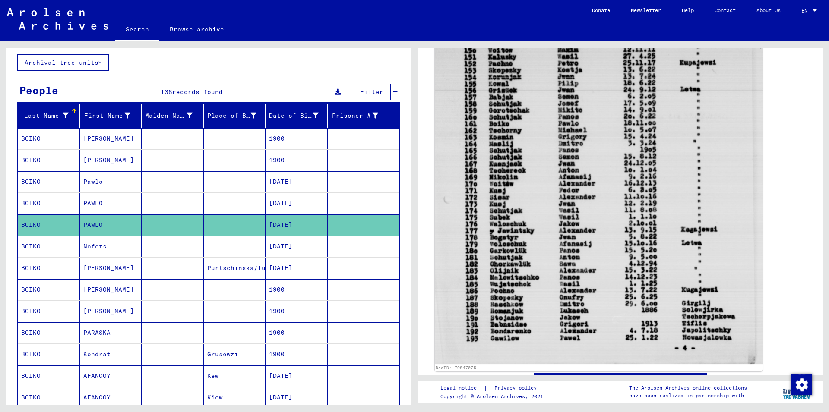
scroll to position [420, 0]
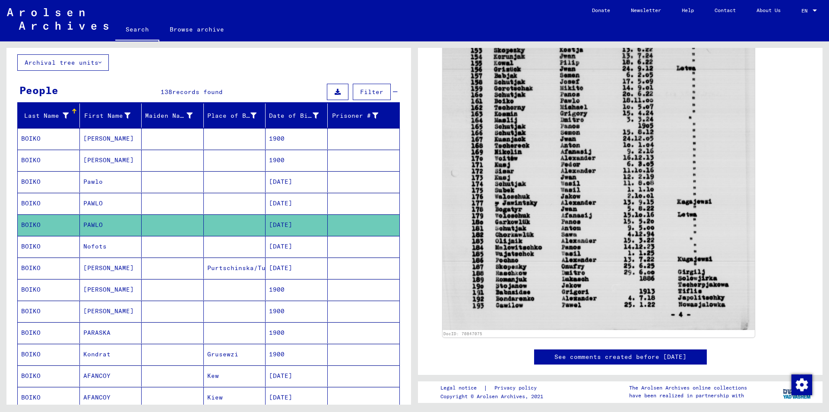
click at [35, 203] on mat-cell "BOIKO" at bounding box center [49, 203] width 62 height 21
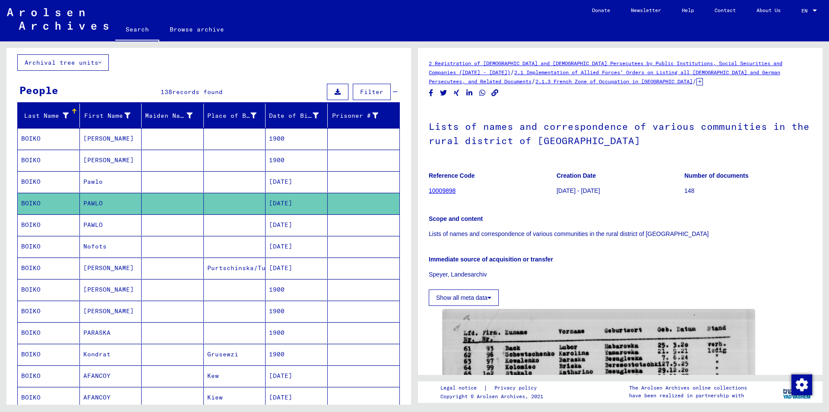
click at [36, 181] on mat-cell "BOIKO" at bounding box center [49, 181] width 62 height 21
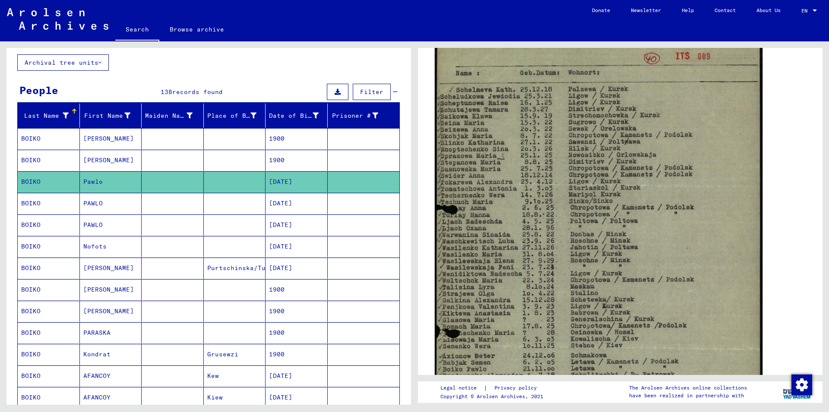
scroll to position [140, 0]
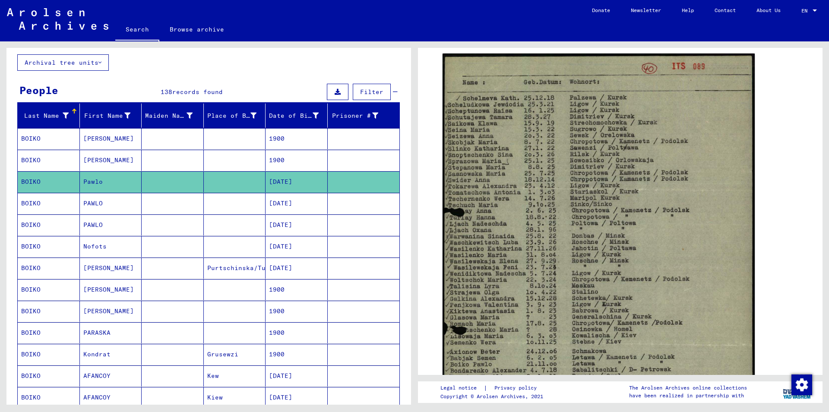
click at [30, 201] on mat-cell "BOIKO" at bounding box center [49, 203] width 62 height 21
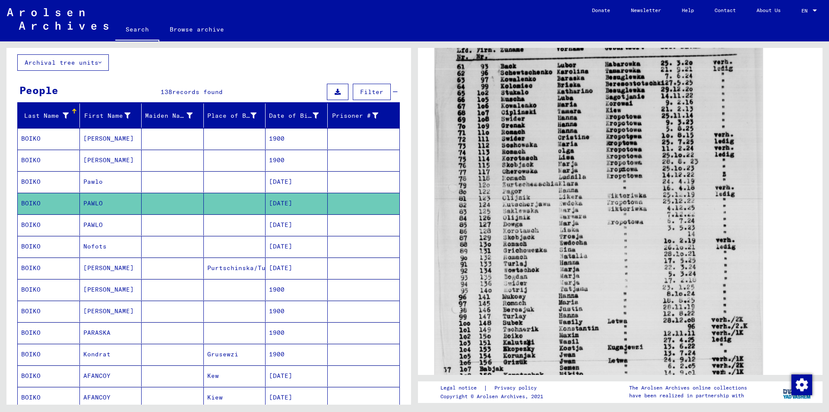
scroll to position [280, 0]
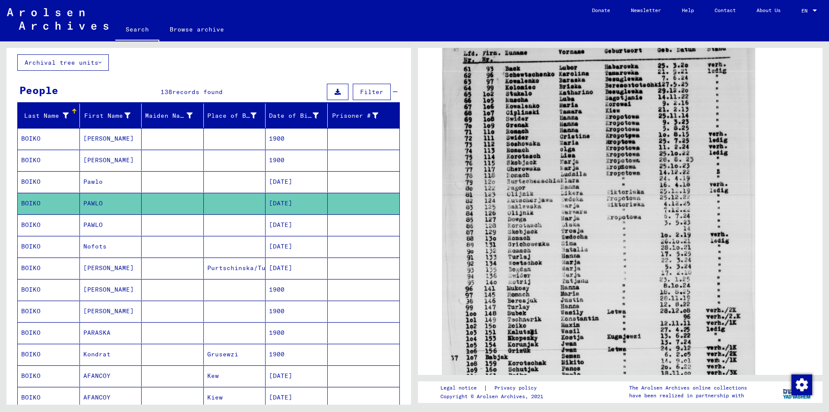
click at [31, 226] on mat-cell "BOIKO" at bounding box center [49, 225] width 62 height 21
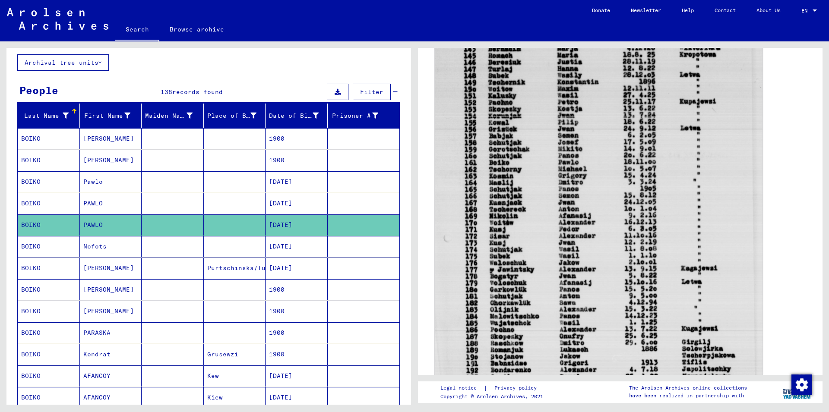
scroll to position [233, 0]
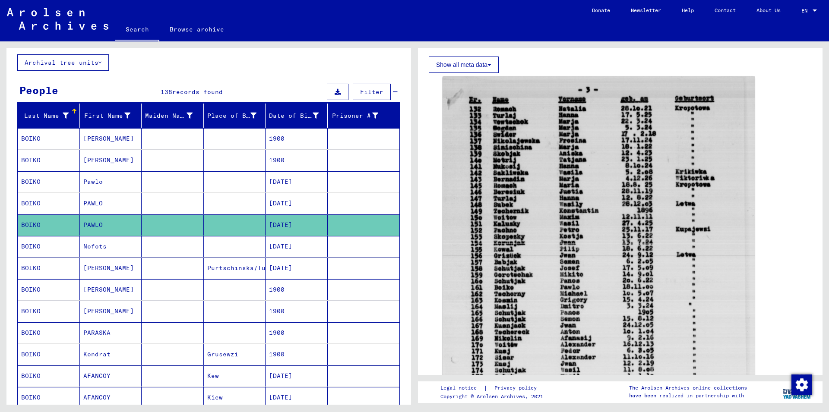
click at [31, 204] on mat-cell "BOIKO" at bounding box center [49, 203] width 62 height 21
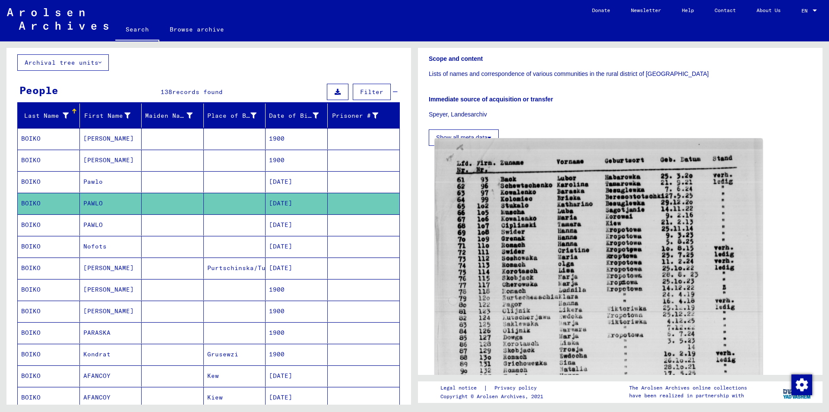
scroll to position [186, 0]
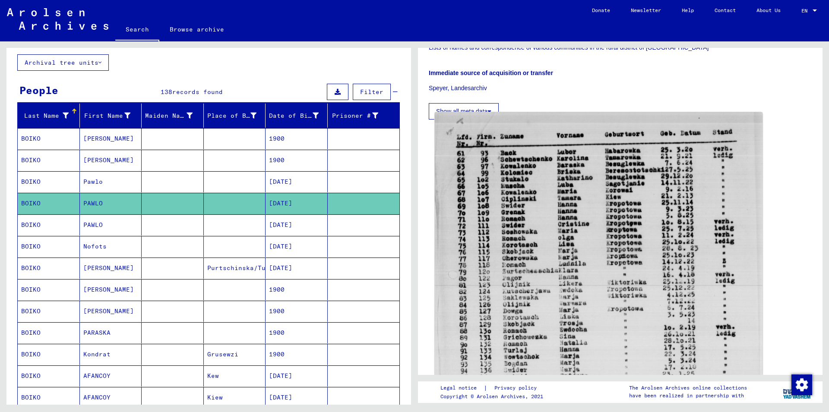
click at [546, 193] on img at bounding box center [599, 334] width 328 height 445
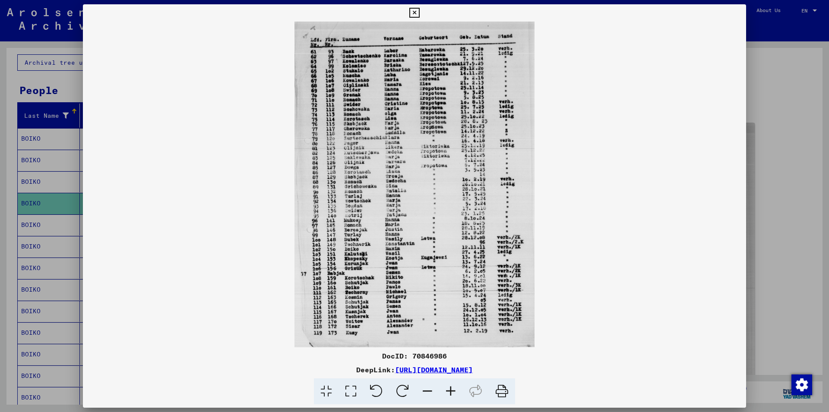
click at [419, 11] on icon at bounding box center [414, 13] width 10 height 10
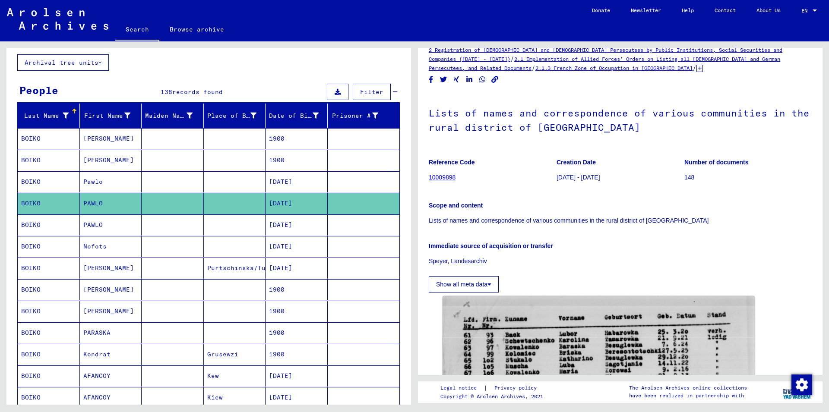
scroll to position [0, 0]
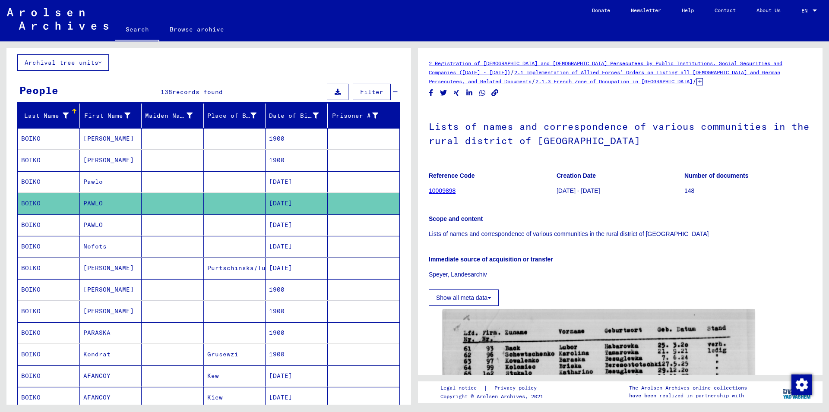
click at [446, 193] on link "10009898" at bounding box center [442, 190] width 27 height 7
click at [439, 192] on link "10009898" at bounding box center [442, 190] width 27 height 7
click at [434, 191] on link "10009898" at bounding box center [442, 190] width 27 height 7
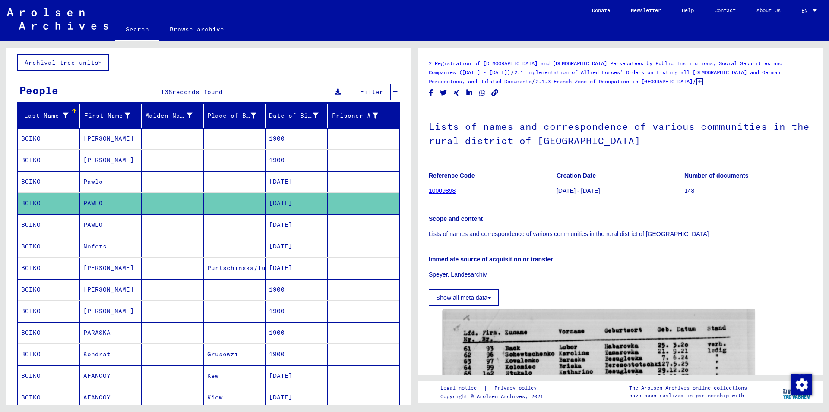
click at [85, 225] on mat-cell "PAWLO" at bounding box center [111, 225] width 62 height 21
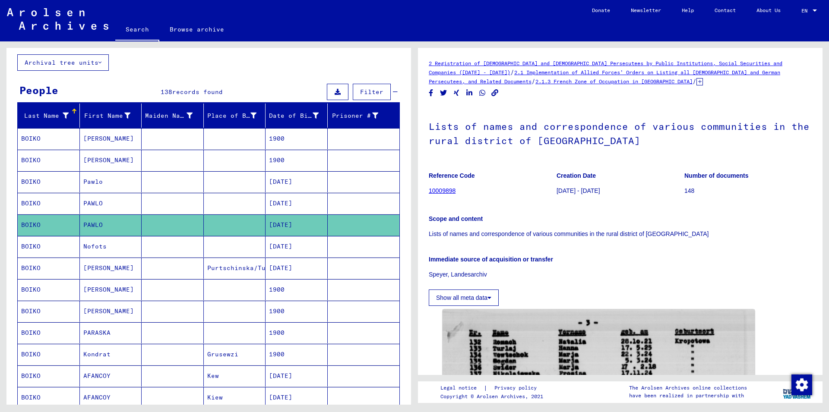
click at [92, 202] on mat-cell "PAWLO" at bounding box center [111, 203] width 62 height 21
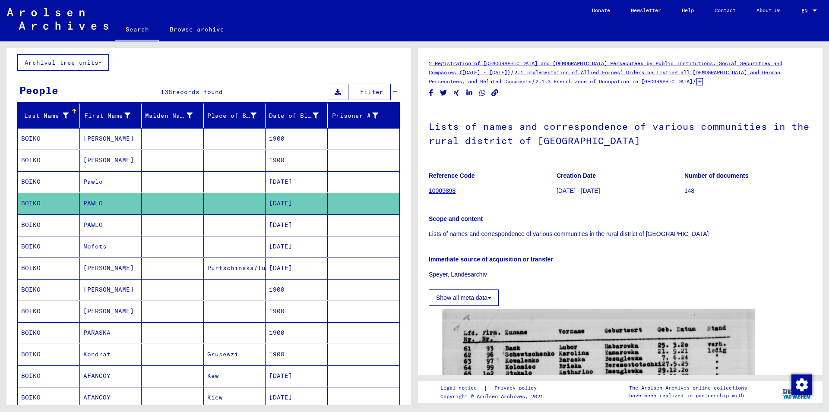
click at [443, 190] on link "10009898" at bounding box center [442, 190] width 27 height 7
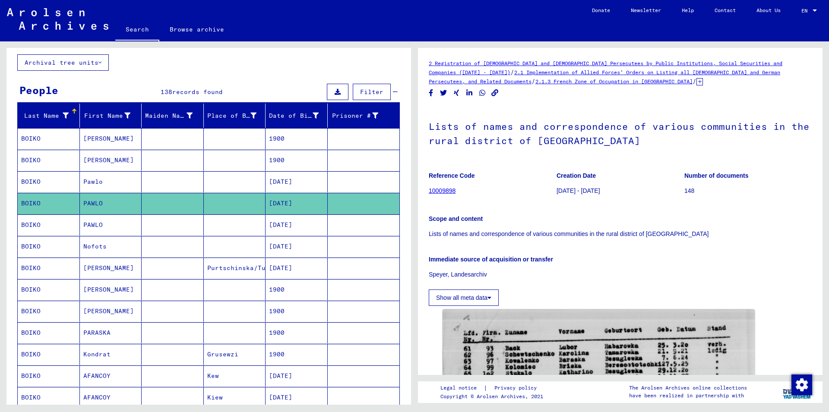
click at [443, 190] on link "10009898" at bounding box center [442, 190] width 27 height 7
click at [92, 221] on mat-cell "PAWLO" at bounding box center [111, 225] width 62 height 21
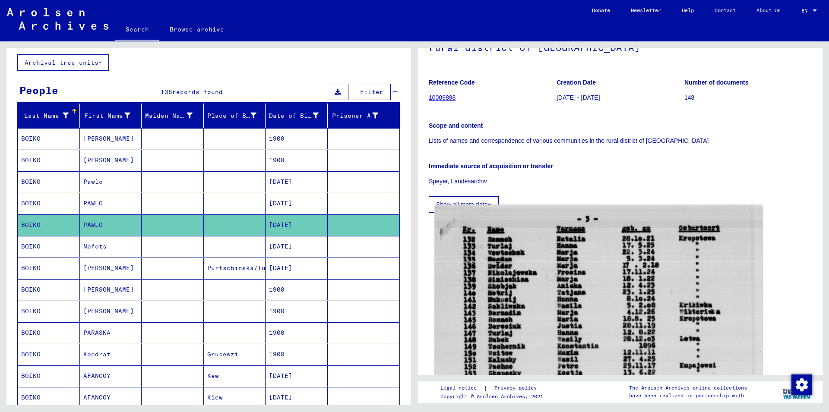
scroll to position [47, 0]
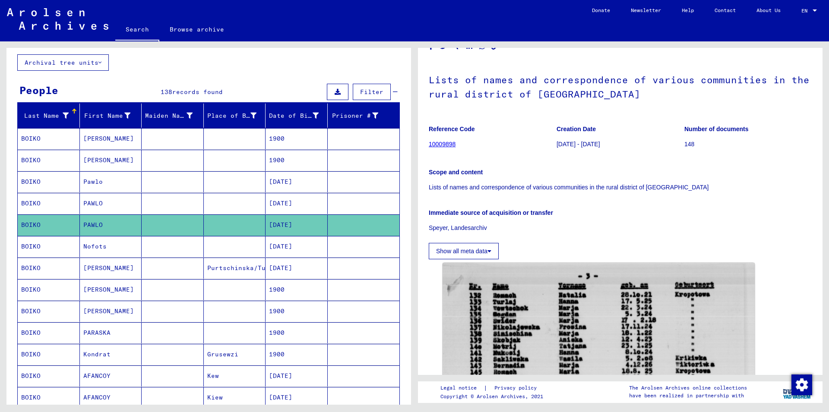
click at [437, 144] on link "10009898" at bounding box center [442, 144] width 27 height 7
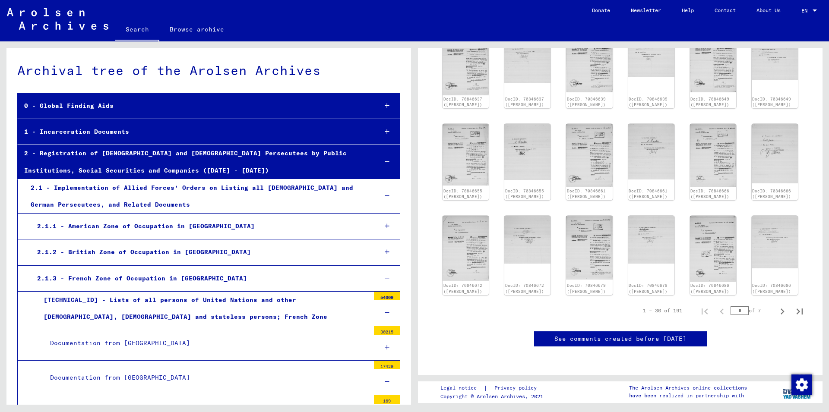
scroll to position [513, 0]
click at [776, 306] on icon "Next page" at bounding box center [782, 312] width 12 height 12
type input "*"
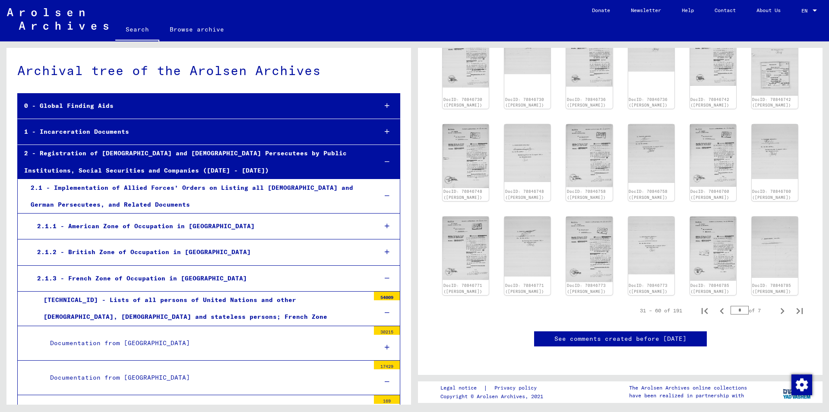
scroll to position [629, 0]
click at [780, 308] on icon "Next page" at bounding box center [782, 311] width 4 height 6
type input "*"
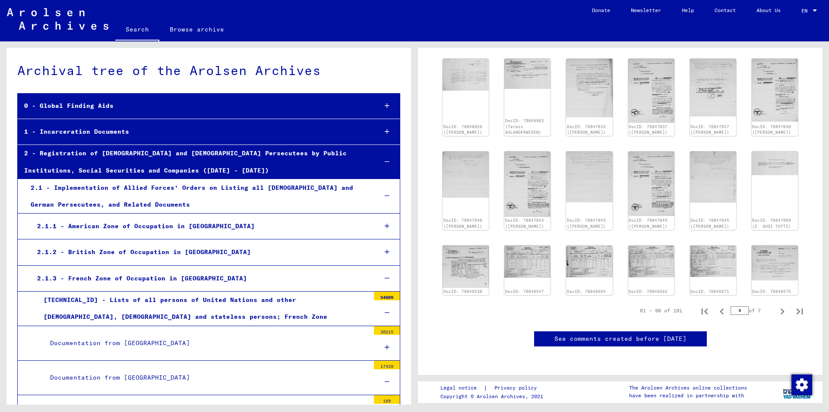
scroll to position [584, 0]
click at [776, 306] on icon "Next page" at bounding box center [782, 312] width 12 height 12
type input "*"
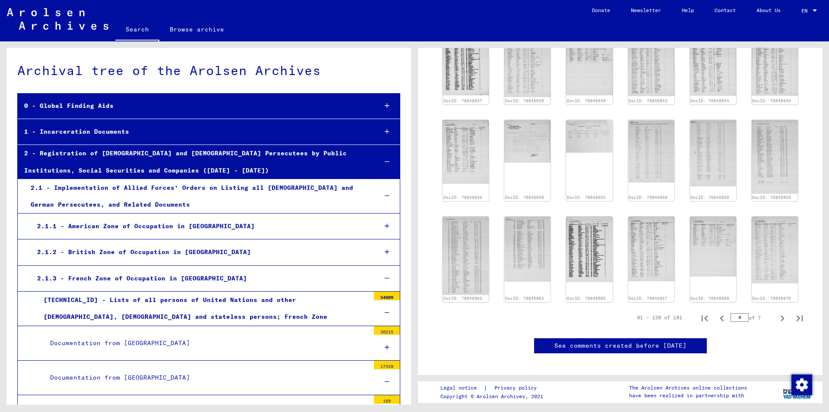
scroll to position [195, 0]
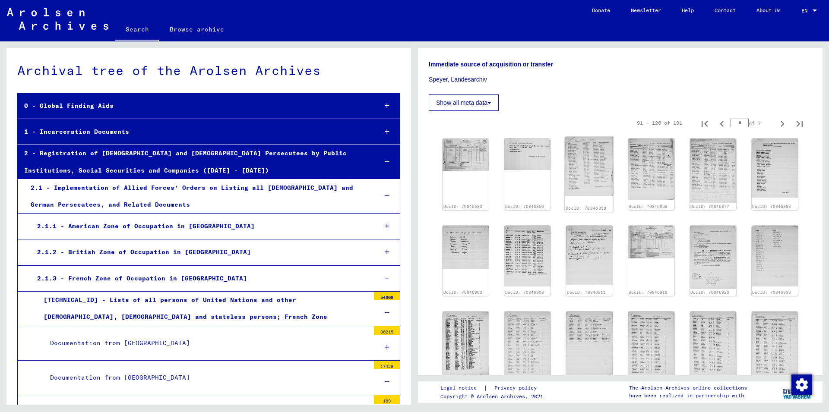
click at [582, 161] on img at bounding box center [589, 166] width 49 height 59
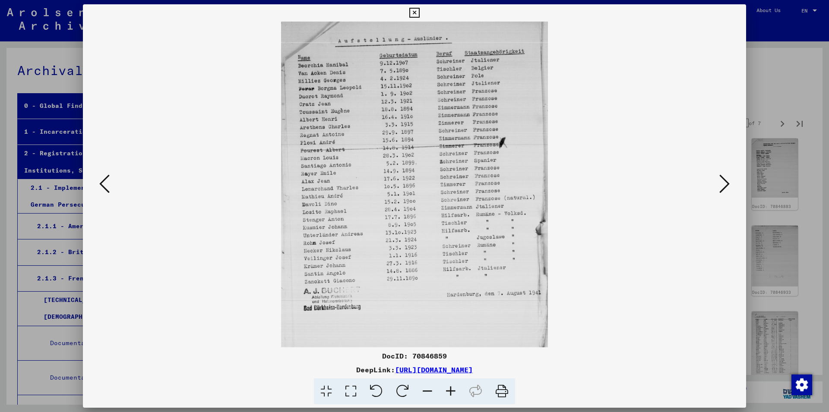
click at [730, 185] on button at bounding box center [725, 184] width 16 height 25
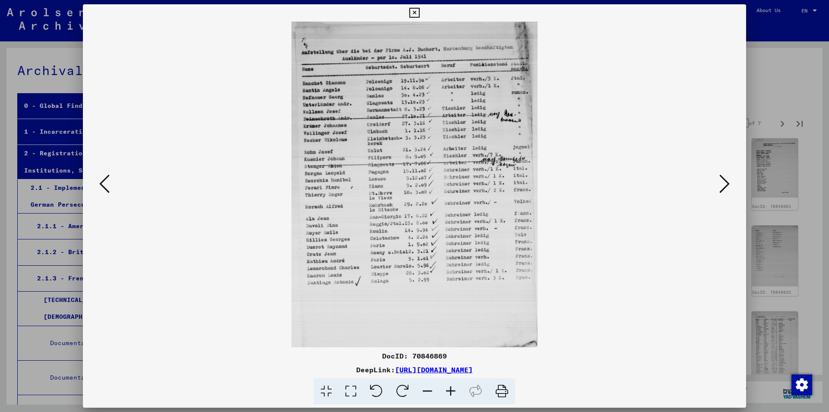
click at [730, 185] on button at bounding box center [725, 184] width 16 height 25
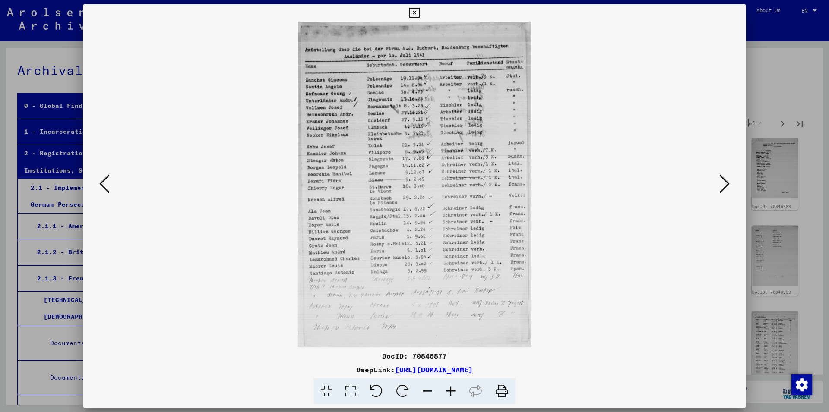
click at [730, 185] on button at bounding box center [725, 184] width 16 height 25
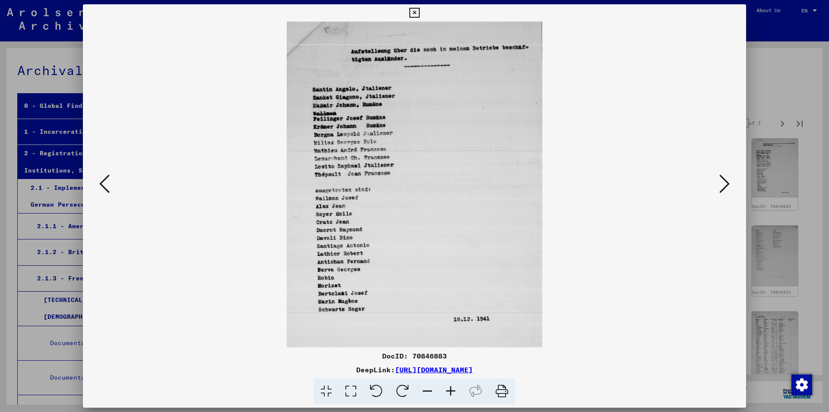
click at [727, 186] on icon at bounding box center [724, 184] width 10 height 21
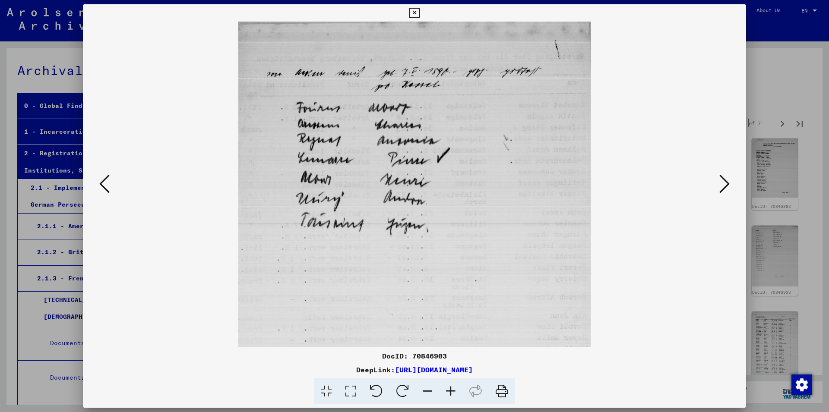
click at [727, 186] on icon at bounding box center [724, 184] width 10 height 21
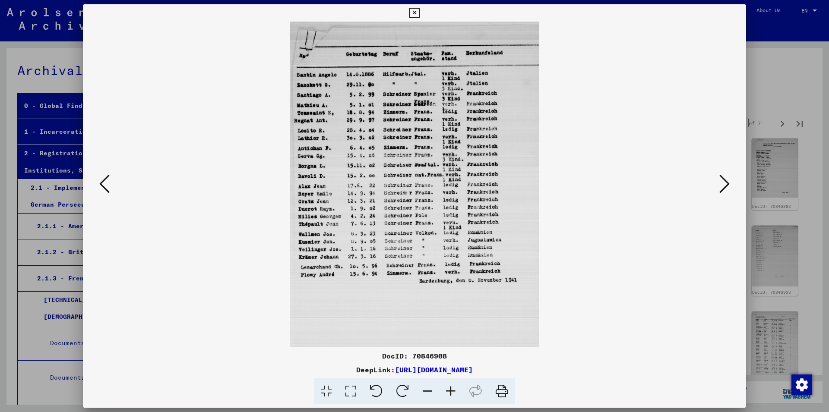
click at [727, 186] on icon at bounding box center [724, 184] width 10 height 21
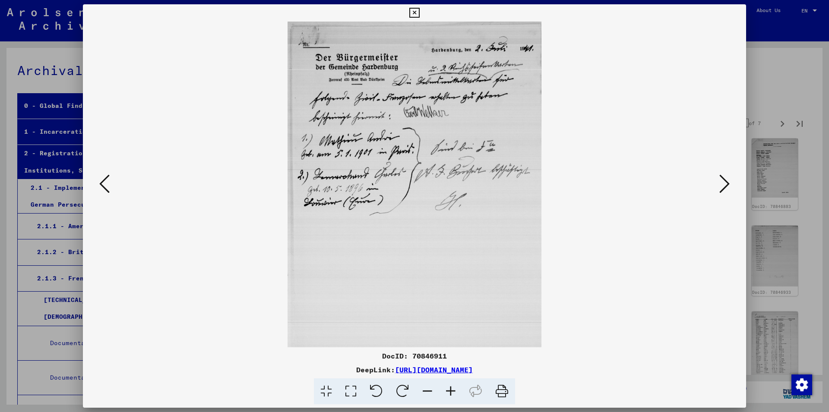
click at [727, 186] on icon at bounding box center [724, 184] width 10 height 21
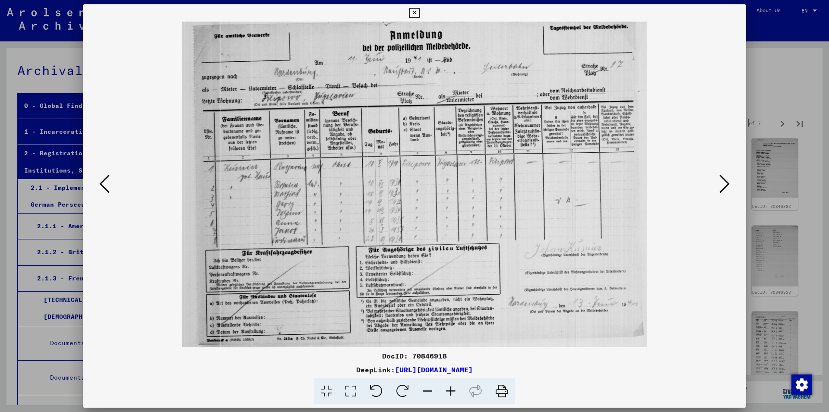
click at [727, 186] on icon at bounding box center [724, 184] width 10 height 21
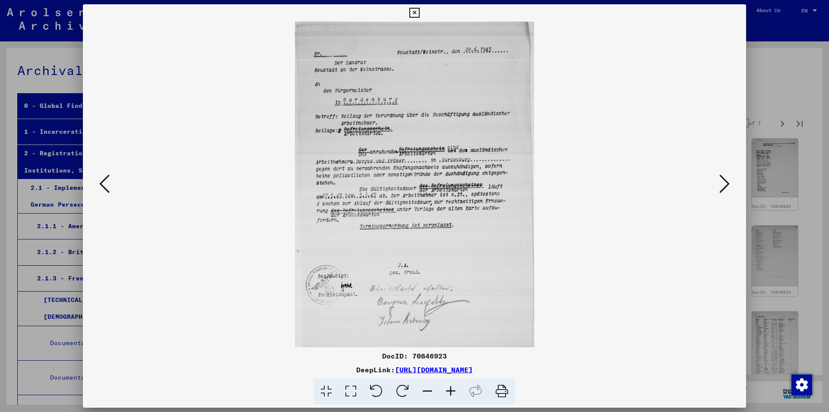
click at [727, 186] on icon at bounding box center [724, 184] width 10 height 21
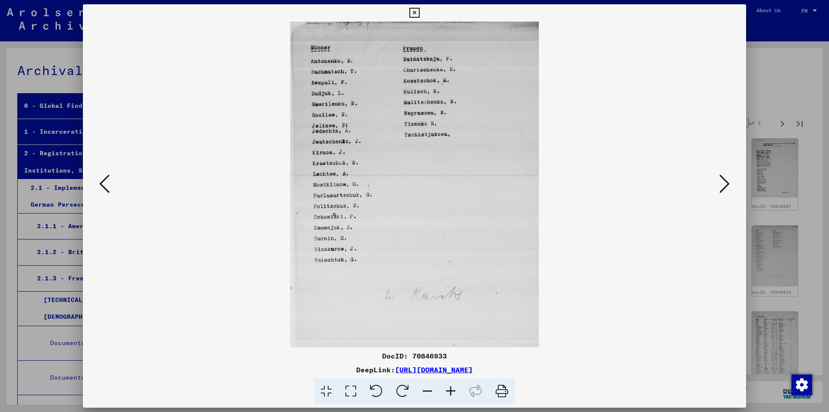
click at [727, 186] on icon at bounding box center [724, 184] width 10 height 21
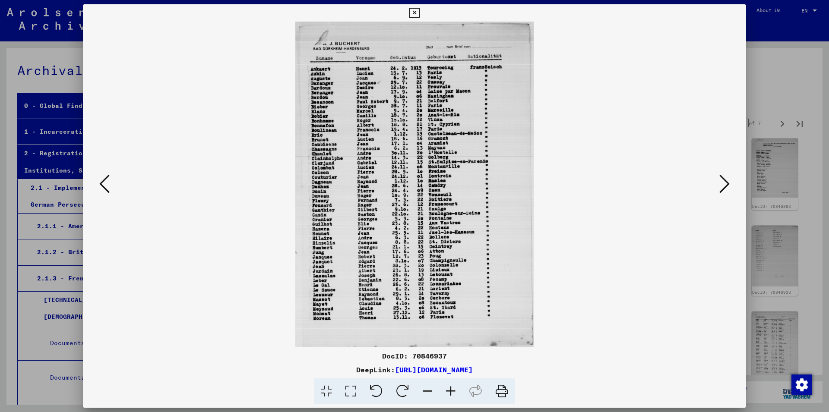
click at [727, 186] on icon at bounding box center [724, 184] width 10 height 21
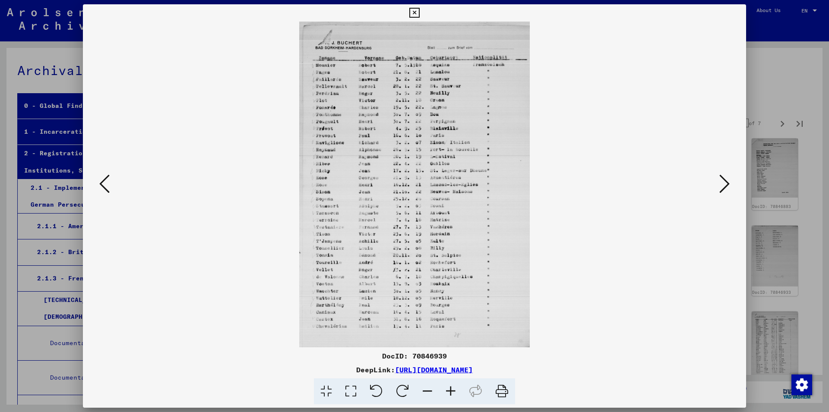
click at [727, 186] on icon at bounding box center [724, 184] width 10 height 21
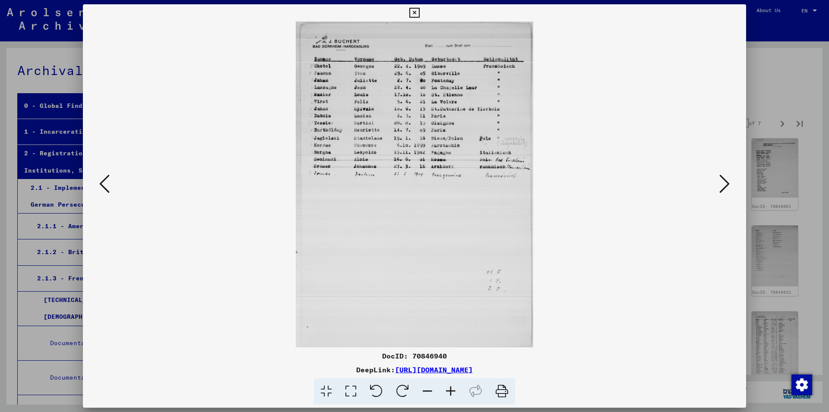
click at [727, 186] on icon at bounding box center [724, 184] width 10 height 21
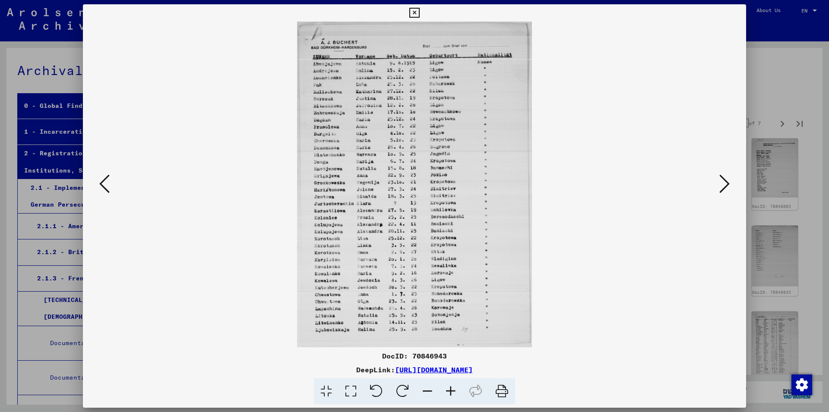
click at [727, 186] on icon at bounding box center [724, 184] width 10 height 21
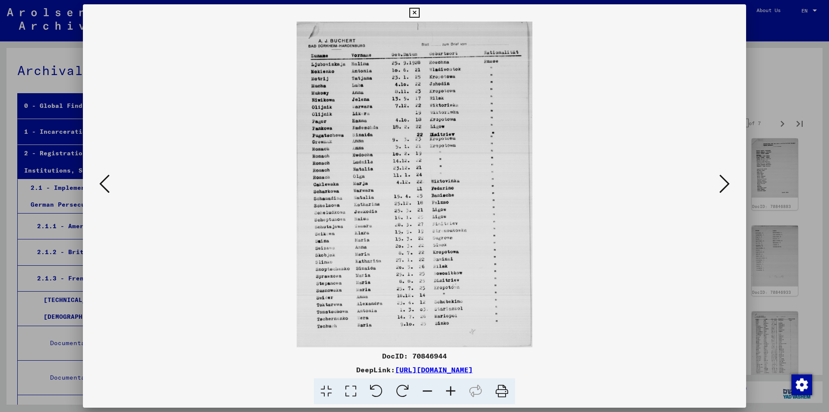
click at [727, 186] on icon at bounding box center [724, 184] width 10 height 21
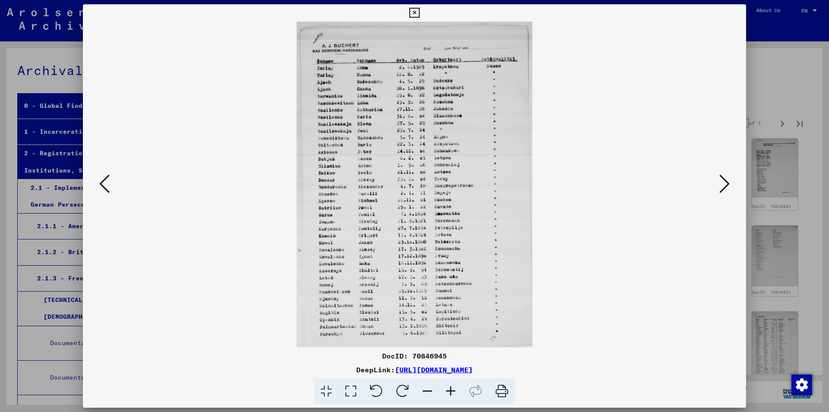
click at [727, 186] on icon at bounding box center [724, 184] width 10 height 21
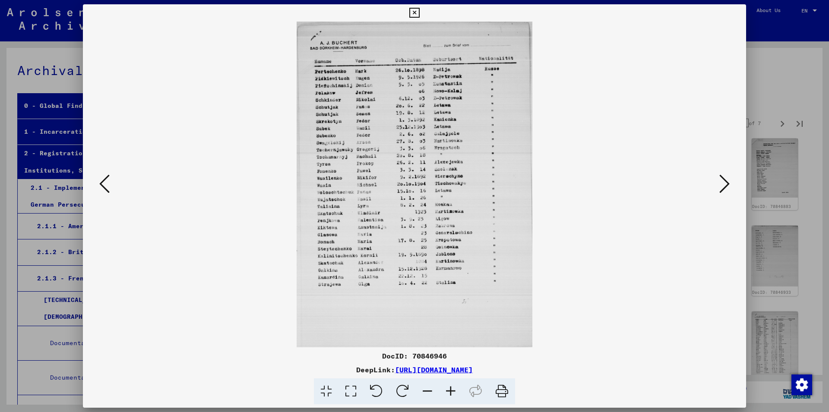
click at [105, 185] on icon at bounding box center [104, 184] width 10 height 21
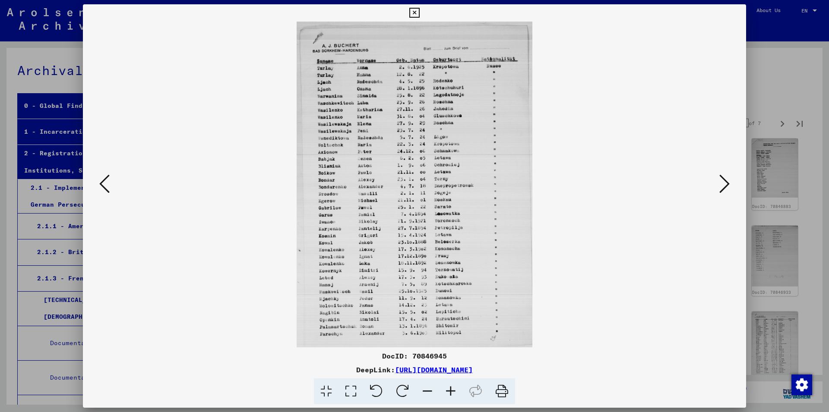
click at [105, 185] on icon at bounding box center [104, 184] width 10 height 21
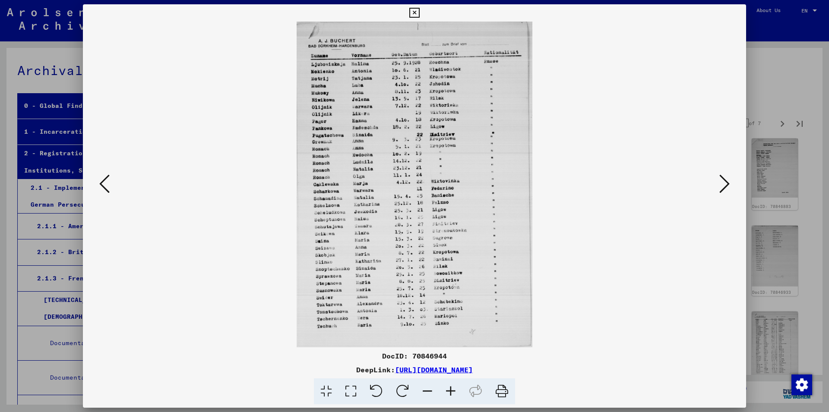
click at [105, 185] on icon at bounding box center [104, 184] width 10 height 21
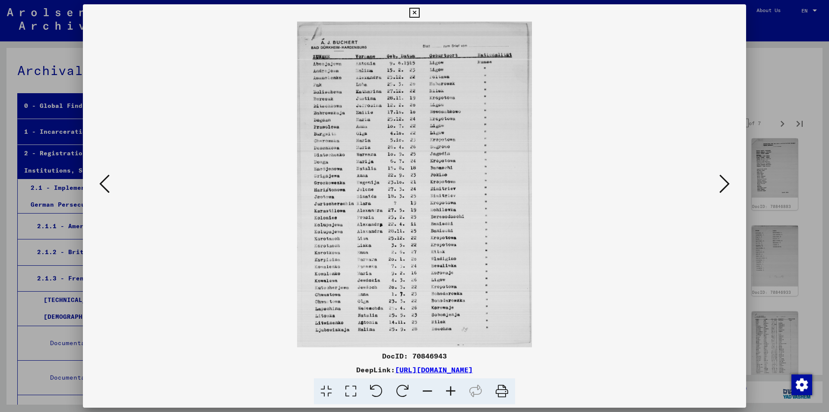
click at [105, 185] on icon at bounding box center [104, 184] width 10 height 21
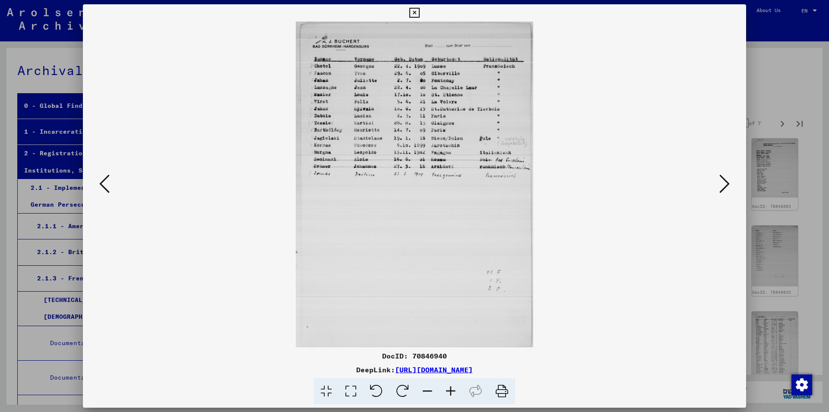
click at [720, 186] on icon at bounding box center [724, 184] width 10 height 21
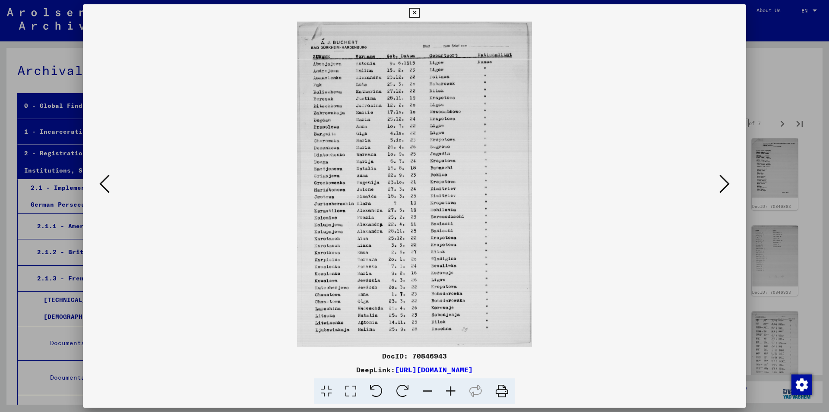
click at [103, 182] on icon at bounding box center [104, 184] width 10 height 21
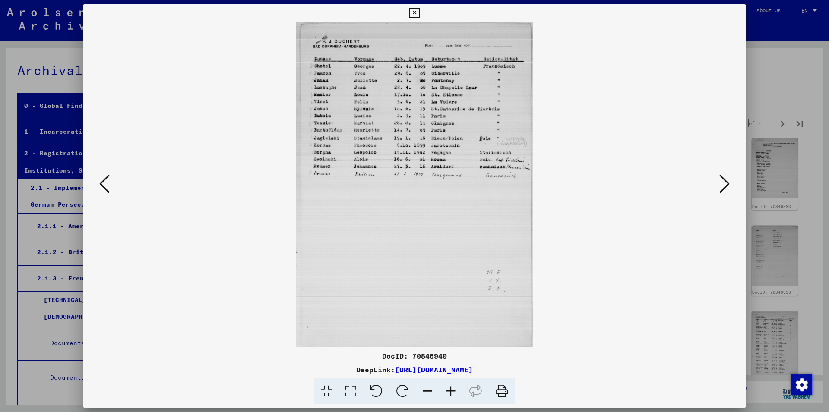
click at [727, 182] on icon at bounding box center [724, 184] width 10 height 21
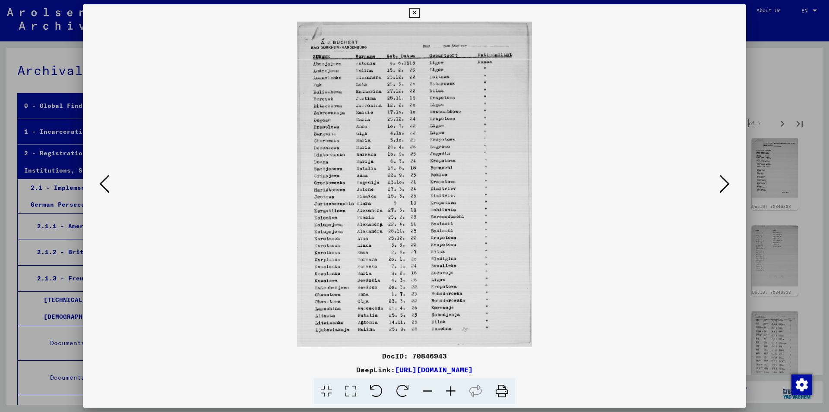
click at [727, 182] on icon at bounding box center [724, 184] width 10 height 21
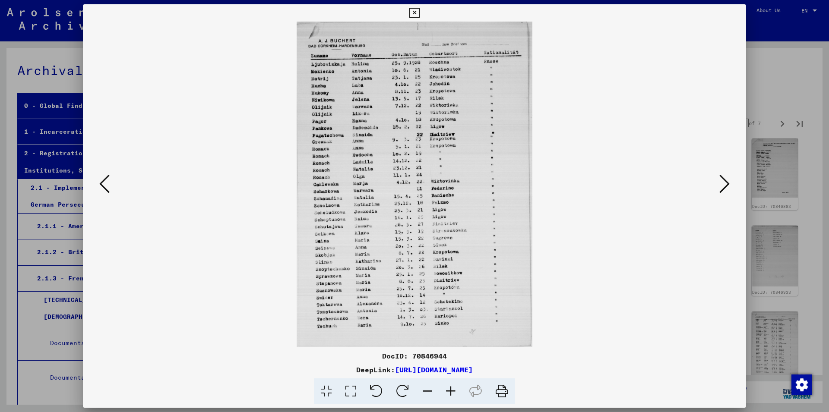
click at [724, 183] on icon at bounding box center [724, 184] width 10 height 21
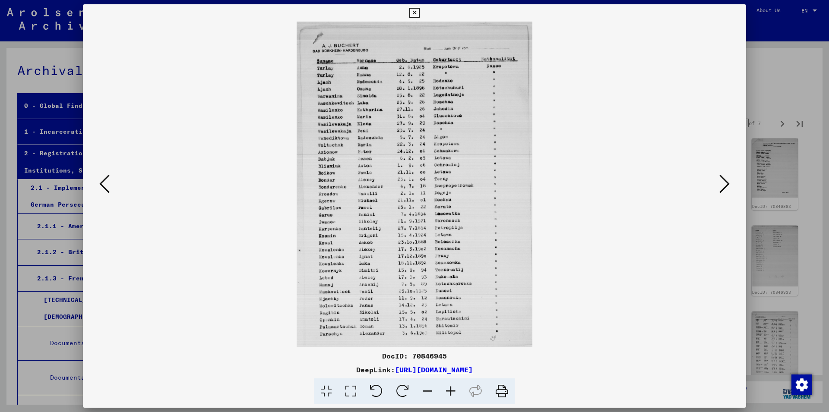
click at [721, 184] on icon at bounding box center [724, 184] width 10 height 21
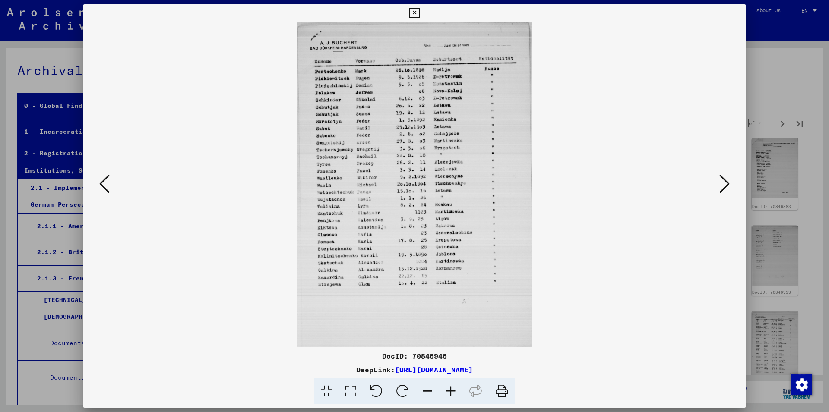
click at [419, 12] on icon at bounding box center [414, 13] width 10 height 10
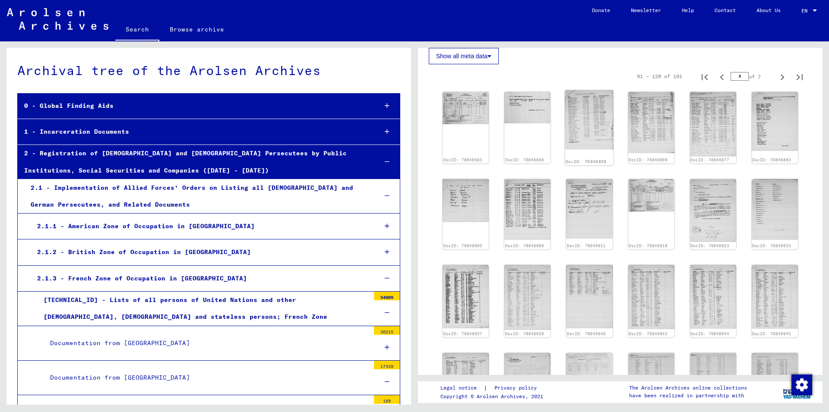
scroll to position [288, 0]
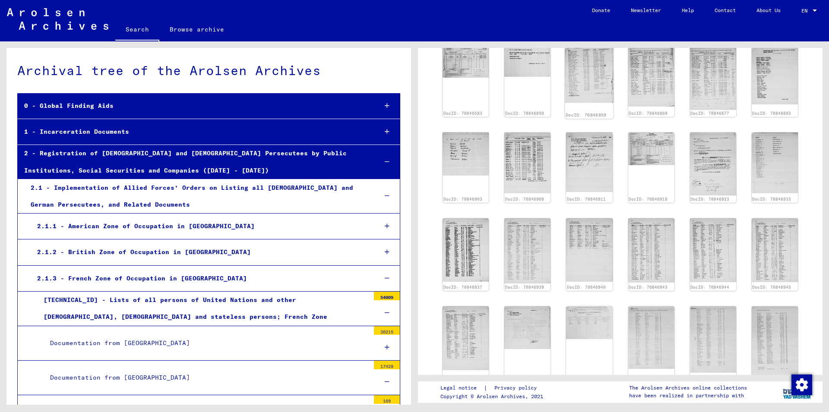
click at [597, 88] on img at bounding box center [589, 73] width 49 height 59
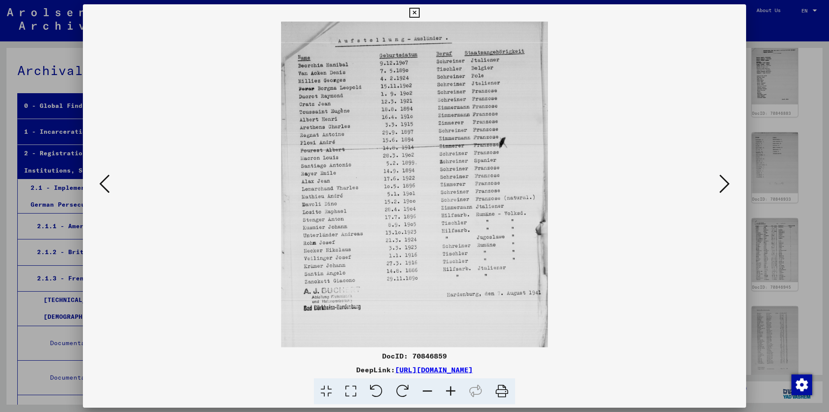
click at [725, 184] on icon at bounding box center [724, 184] width 10 height 21
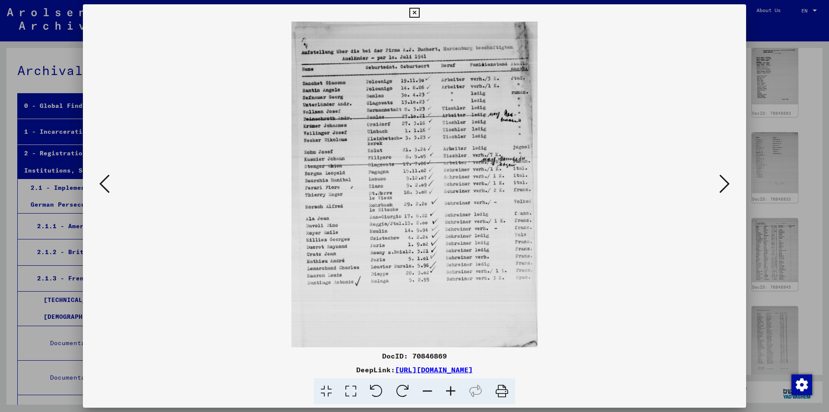
click at [725, 184] on icon at bounding box center [724, 184] width 10 height 21
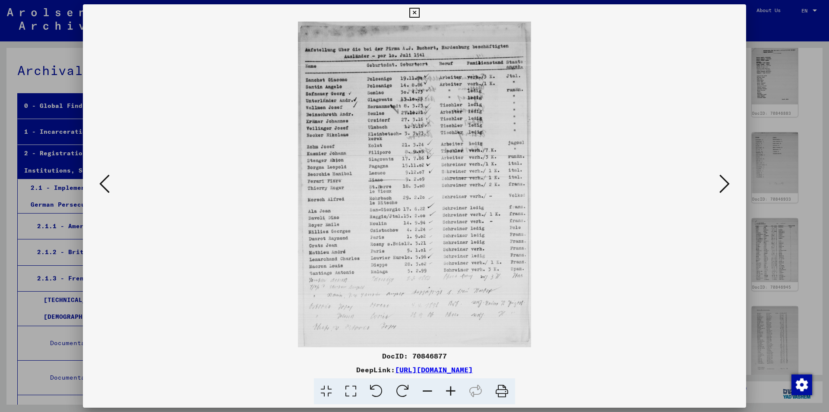
click at [725, 184] on icon at bounding box center [724, 184] width 10 height 21
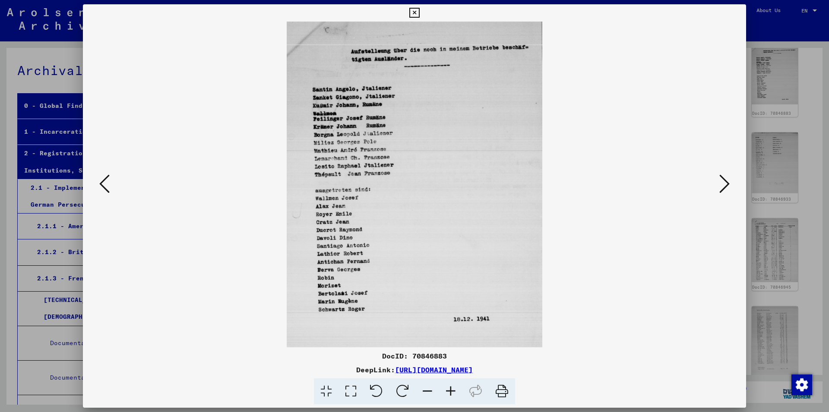
click at [725, 184] on icon at bounding box center [724, 184] width 10 height 21
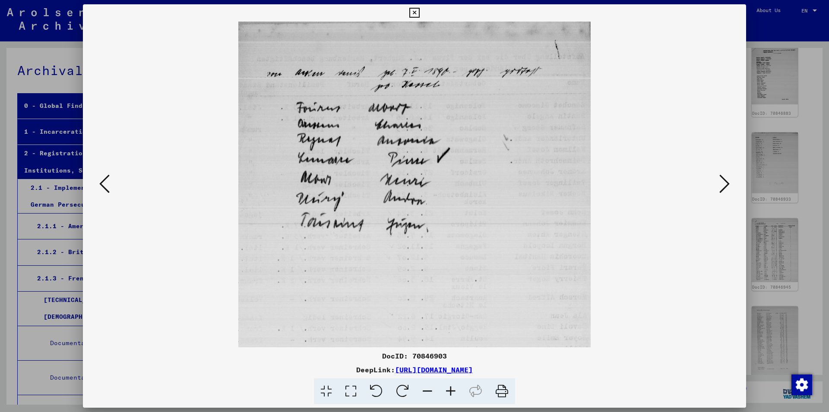
click at [725, 184] on icon at bounding box center [724, 184] width 10 height 21
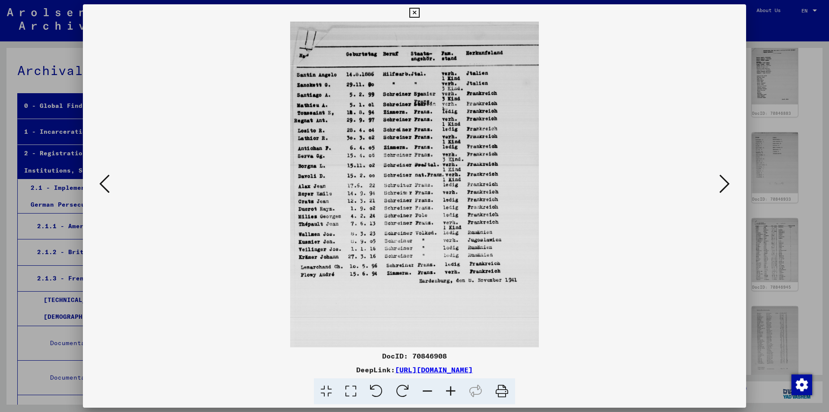
click at [725, 184] on icon at bounding box center [724, 184] width 10 height 21
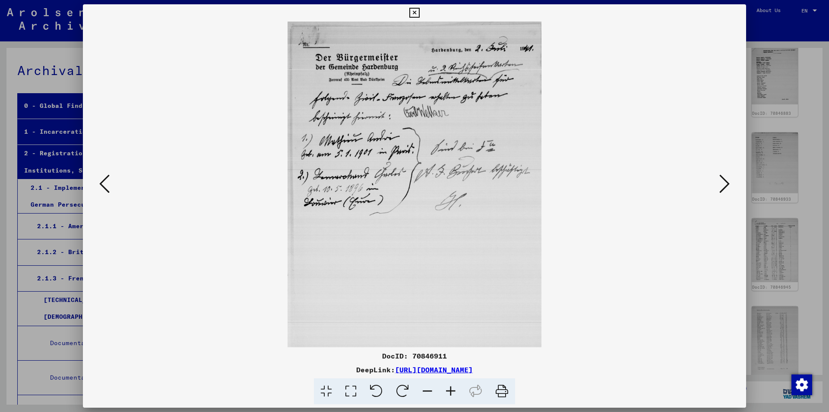
click at [725, 184] on icon at bounding box center [724, 184] width 10 height 21
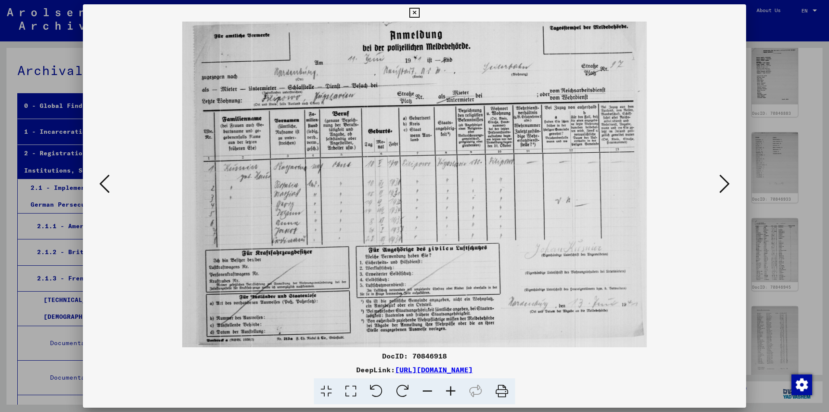
click at [725, 184] on icon at bounding box center [724, 184] width 10 height 21
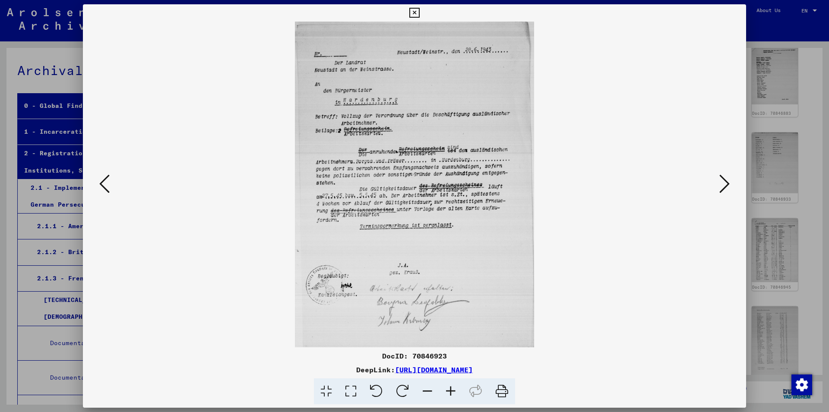
click at [725, 184] on icon at bounding box center [724, 184] width 10 height 21
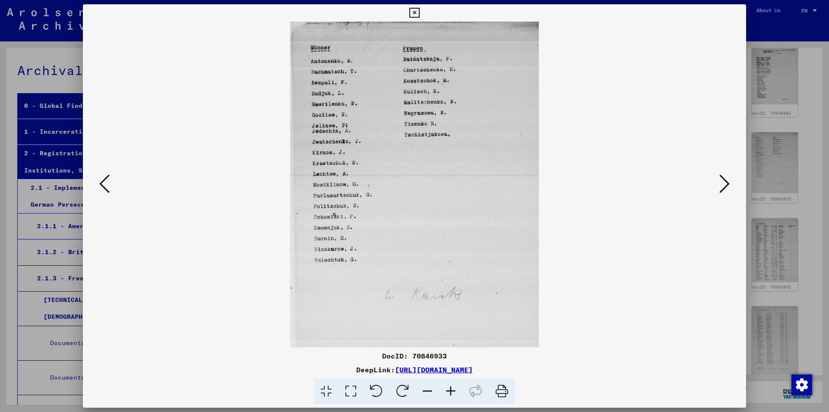
click at [725, 184] on icon at bounding box center [724, 184] width 10 height 21
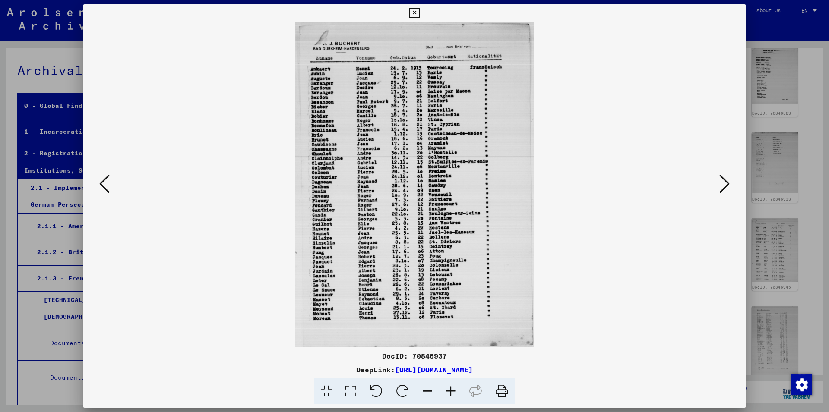
click at [725, 184] on icon at bounding box center [724, 184] width 10 height 21
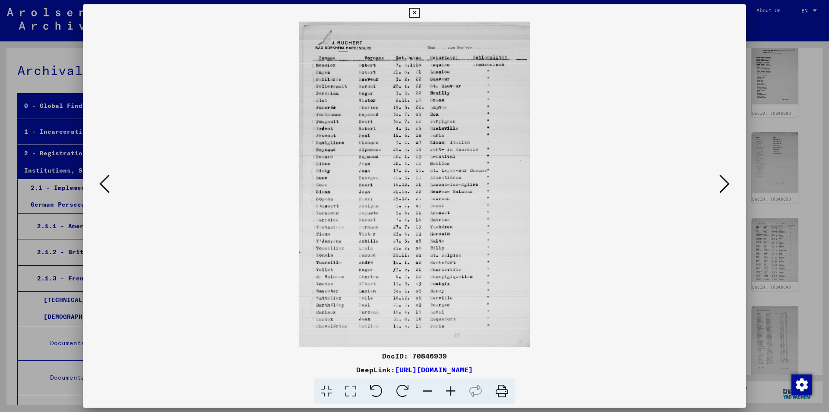
click at [725, 184] on icon at bounding box center [724, 184] width 10 height 21
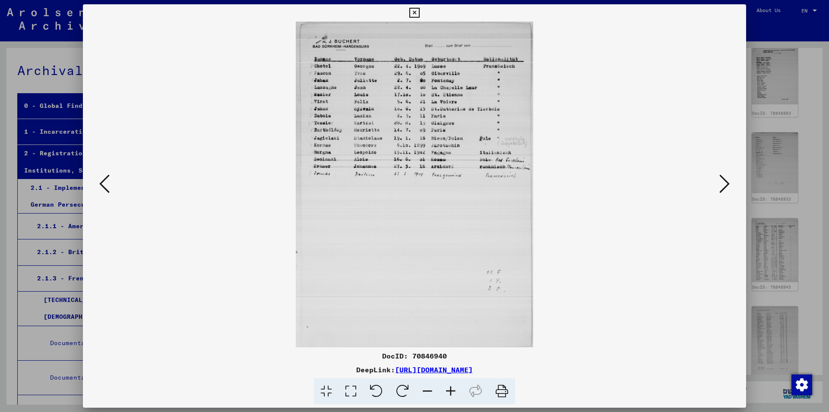
click at [725, 184] on icon at bounding box center [724, 184] width 10 height 21
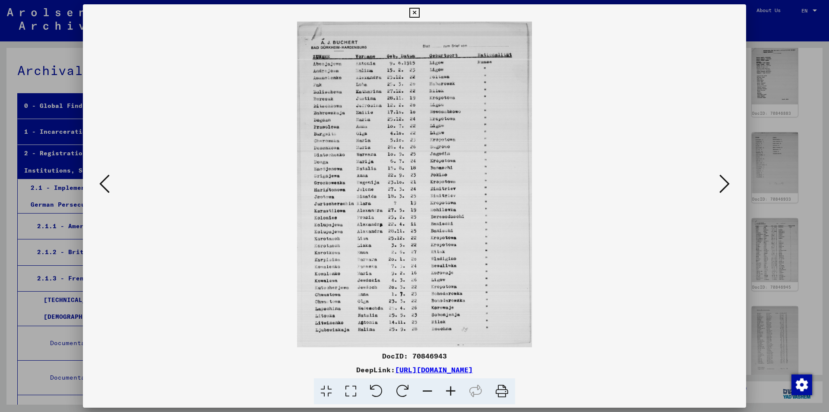
click at [725, 184] on icon at bounding box center [724, 184] width 10 height 21
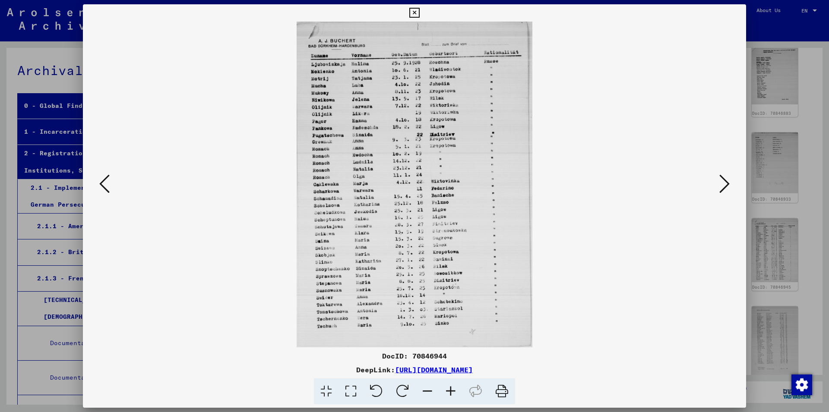
click at [725, 184] on icon at bounding box center [724, 184] width 10 height 21
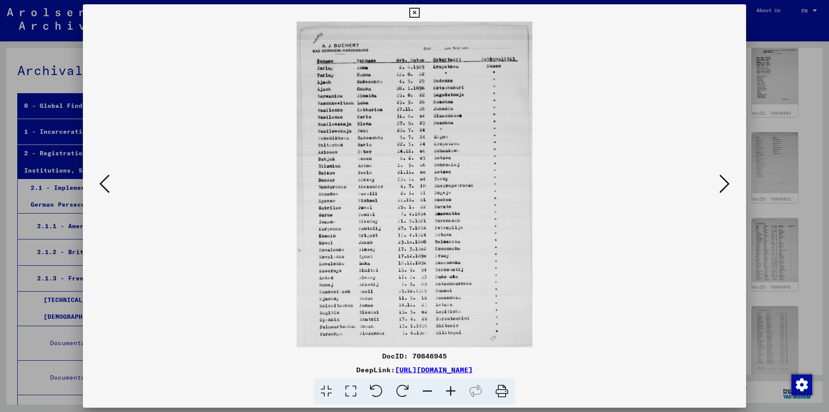
click at [725, 184] on icon at bounding box center [724, 184] width 10 height 21
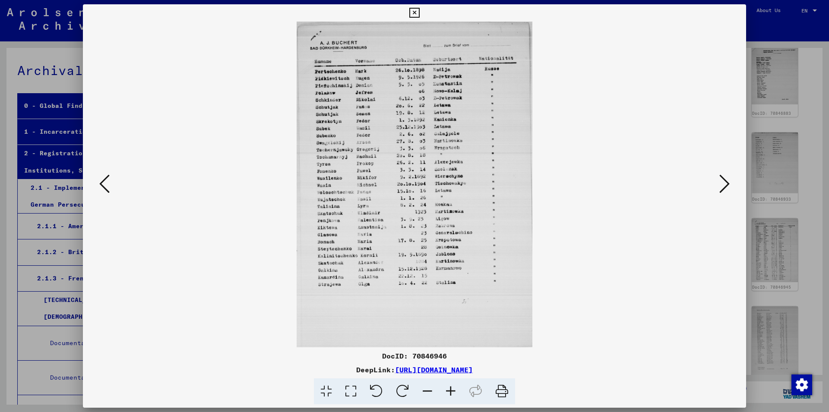
click at [725, 184] on icon at bounding box center [724, 184] width 10 height 21
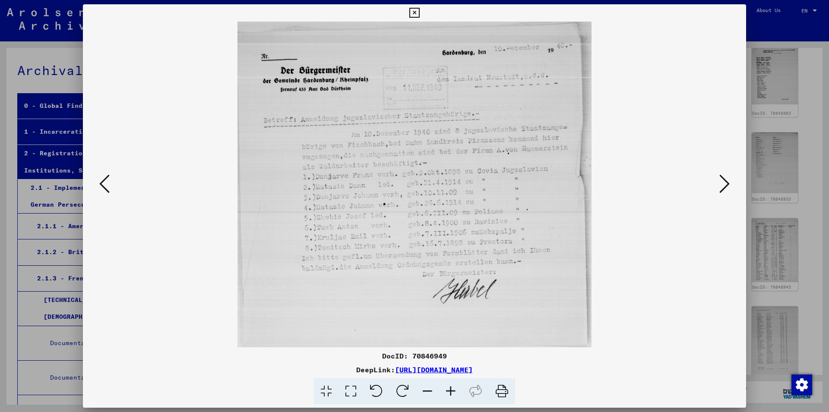
click at [725, 184] on icon at bounding box center [724, 184] width 10 height 21
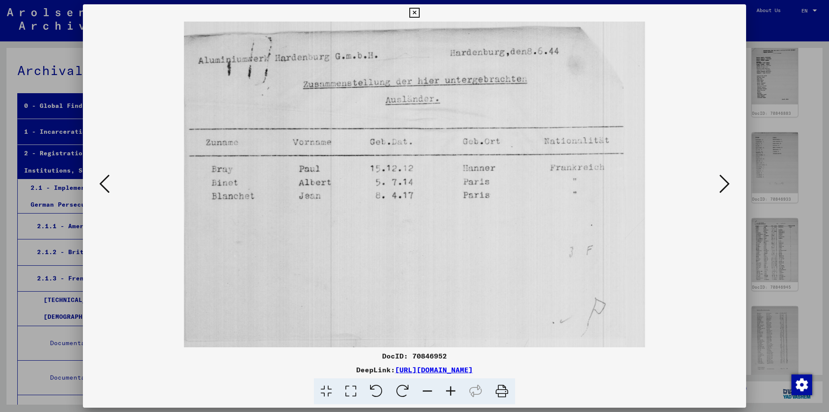
click at [725, 184] on icon at bounding box center [724, 184] width 10 height 21
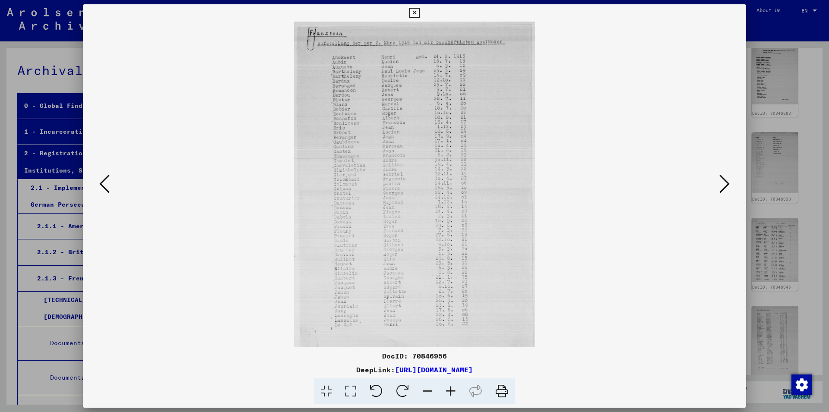
click at [725, 184] on icon at bounding box center [724, 184] width 10 height 21
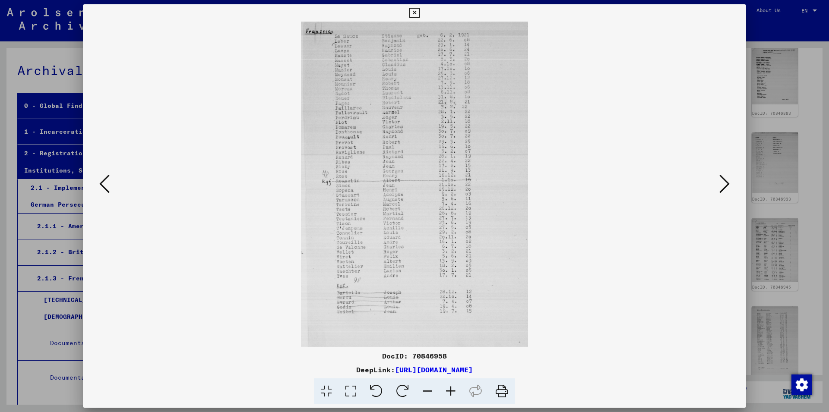
click at [725, 184] on icon at bounding box center [724, 184] width 10 height 21
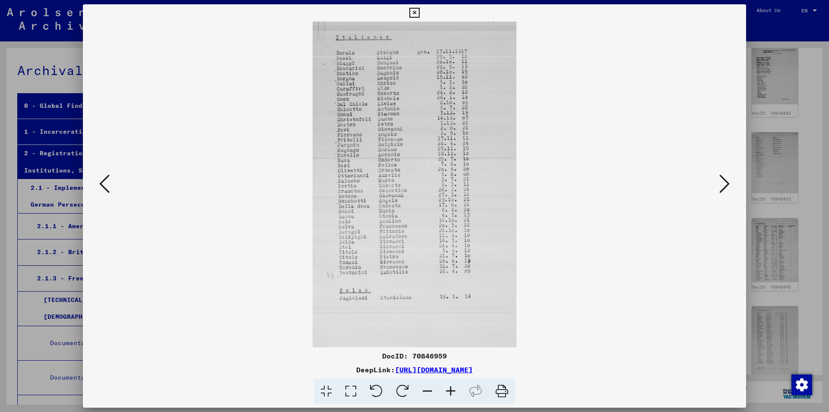
click at [725, 184] on icon at bounding box center [724, 184] width 10 height 21
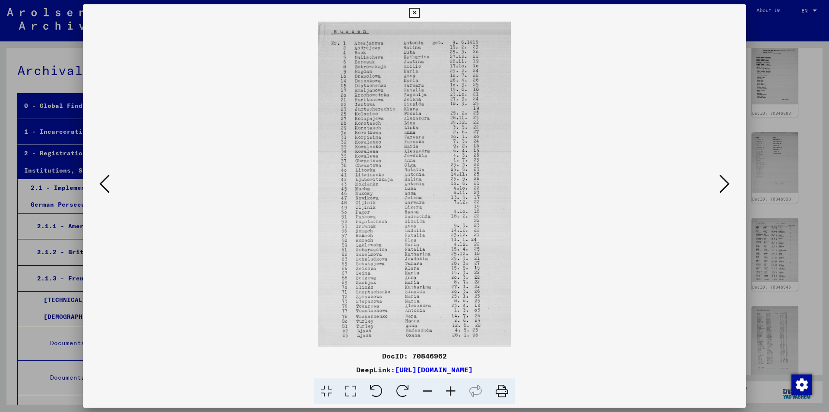
click at [584, 188] on img at bounding box center [414, 185] width 604 height 326
click at [725, 186] on icon at bounding box center [724, 184] width 10 height 21
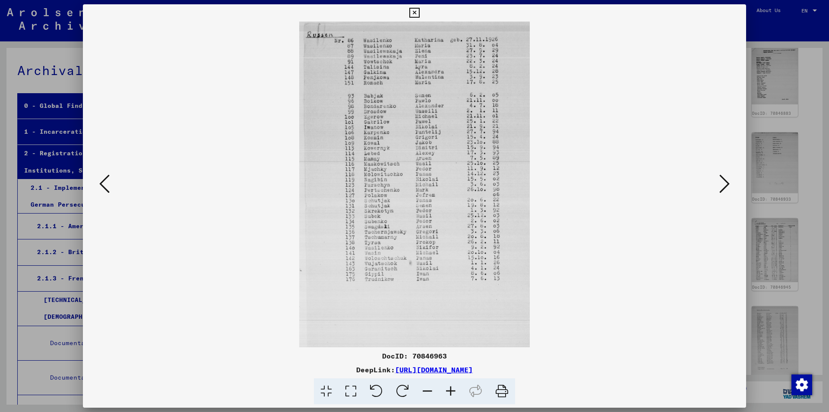
click at [102, 183] on icon at bounding box center [104, 184] width 10 height 21
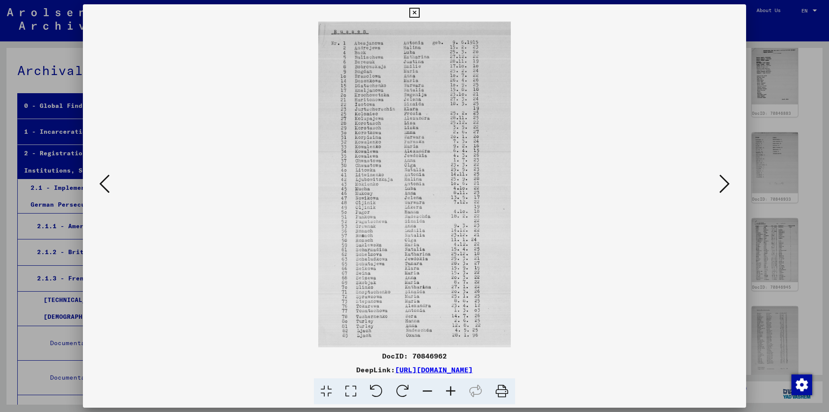
click at [722, 182] on icon at bounding box center [724, 184] width 10 height 21
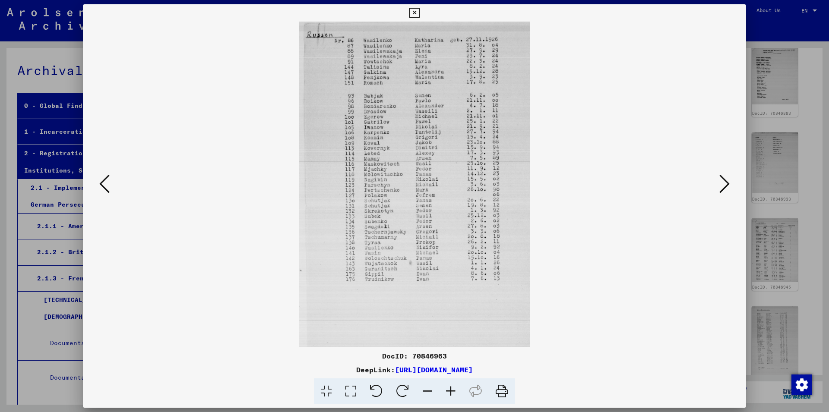
click at [726, 181] on icon at bounding box center [724, 184] width 10 height 21
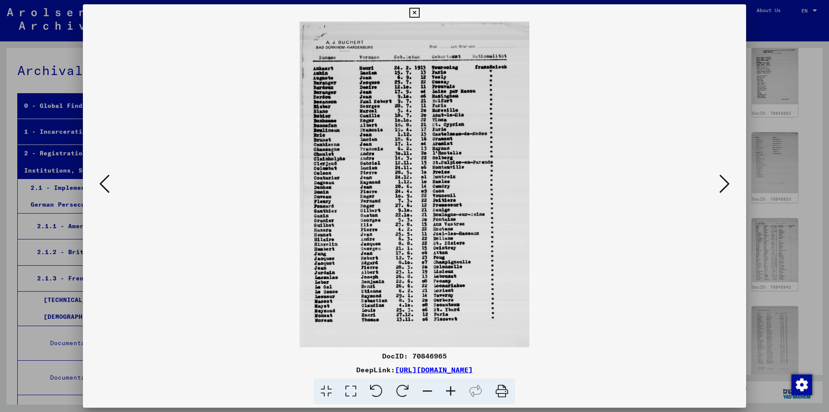
click at [726, 181] on icon at bounding box center [724, 184] width 10 height 21
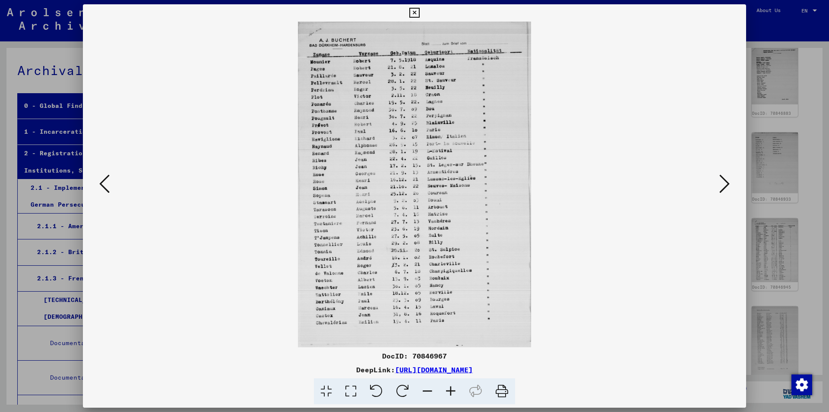
click at [726, 181] on icon at bounding box center [724, 184] width 10 height 21
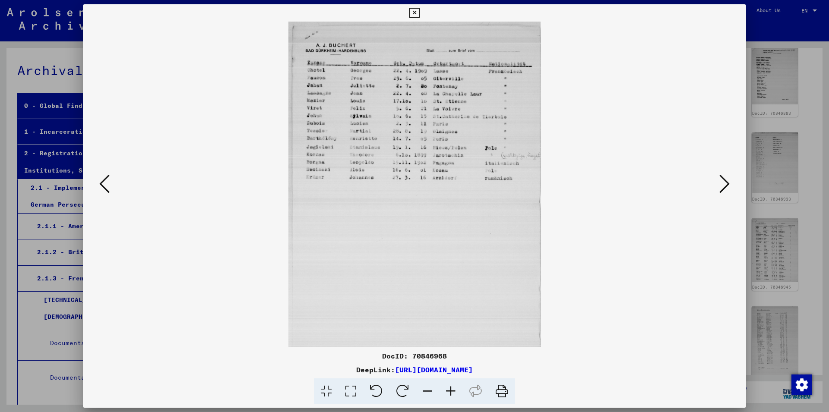
click at [726, 181] on icon at bounding box center [724, 184] width 10 height 21
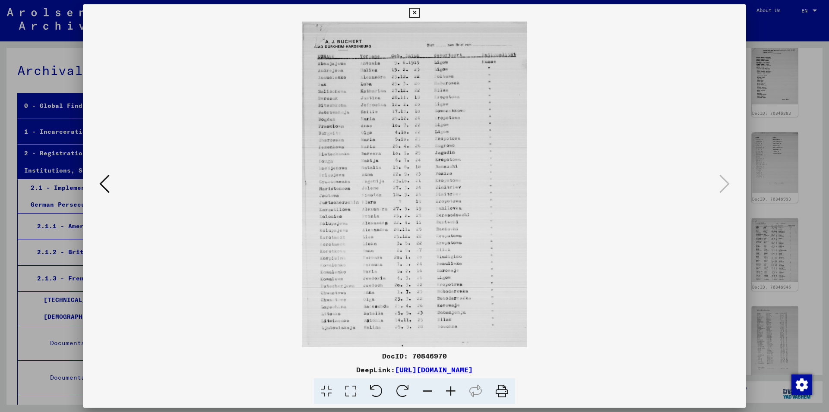
click at [419, 15] on icon at bounding box center [414, 13] width 10 height 10
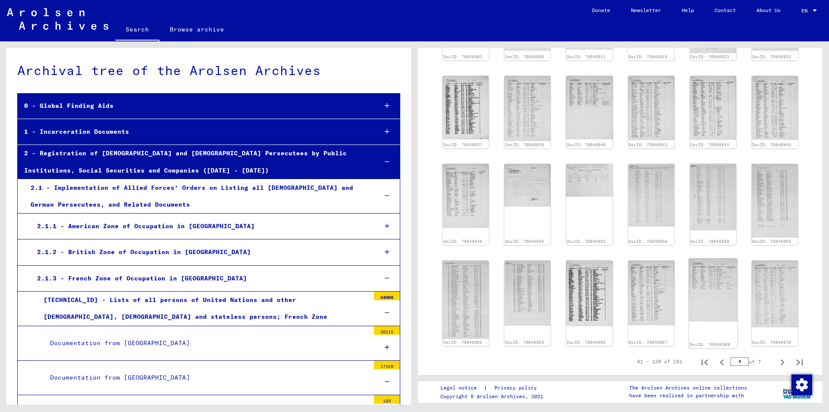
scroll to position [521, 0]
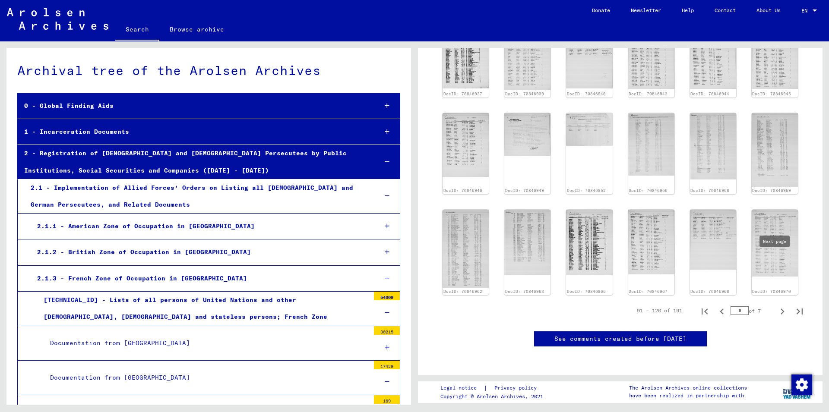
click at [780, 309] on icon "Next page" at bounding box center [782, 312] width 4 height 6
type input "*"
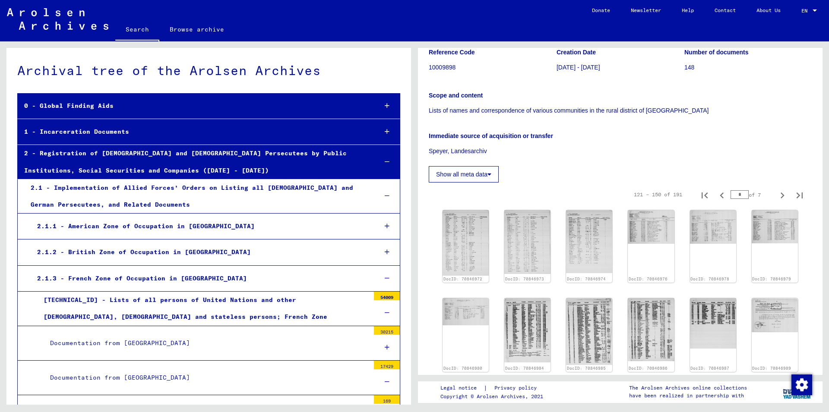
scroll to position [133, 0]
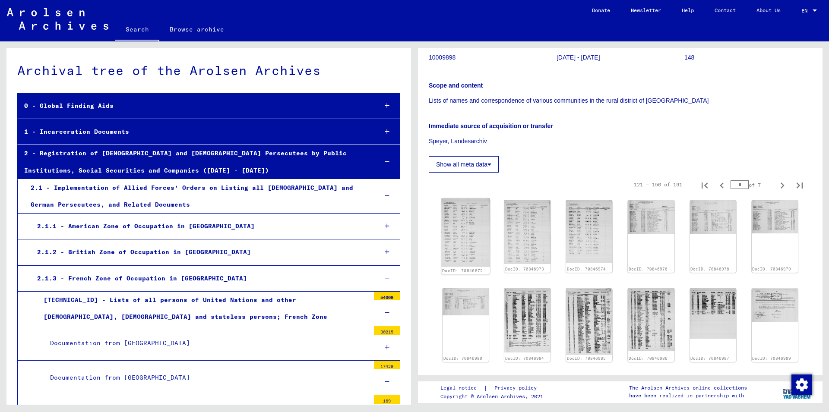
click at [457, 233] on img at bounding box center [465, 233] width 49 height 69
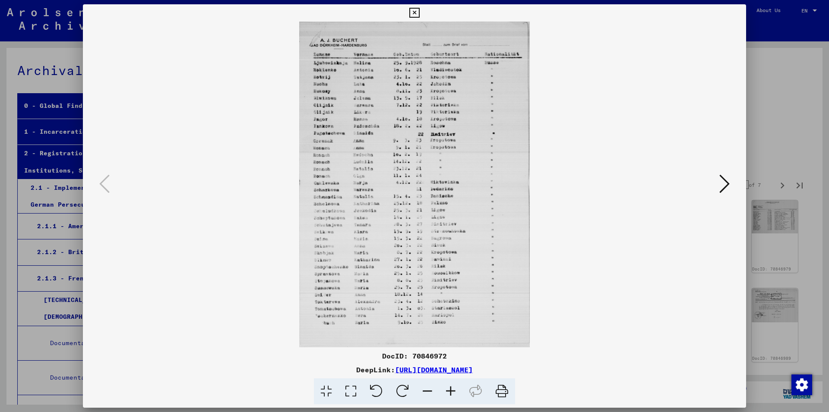
click at [722, 183] on icon at bounding box center [724, 184] width 10 height 21
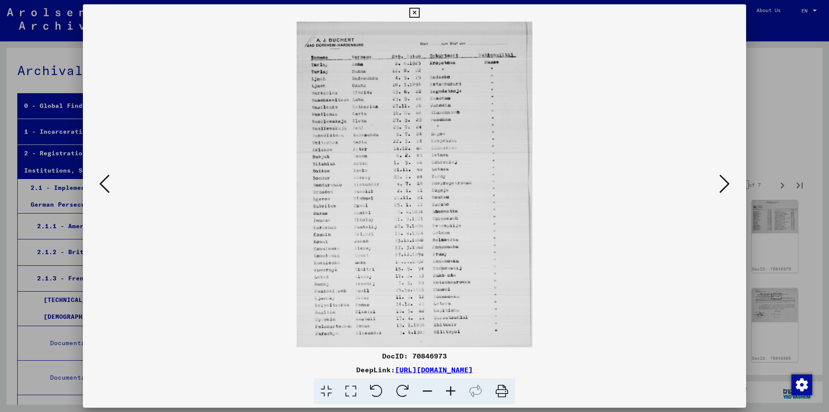
click at [724, 183] on icon at bounding box center [724, 184] width 10 height 21
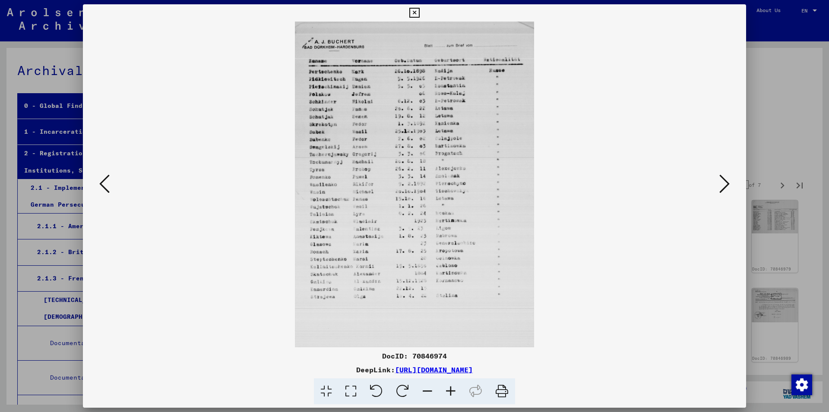
click at [726, 179] on icon at bounding box center [724, 184] width 10 height 21
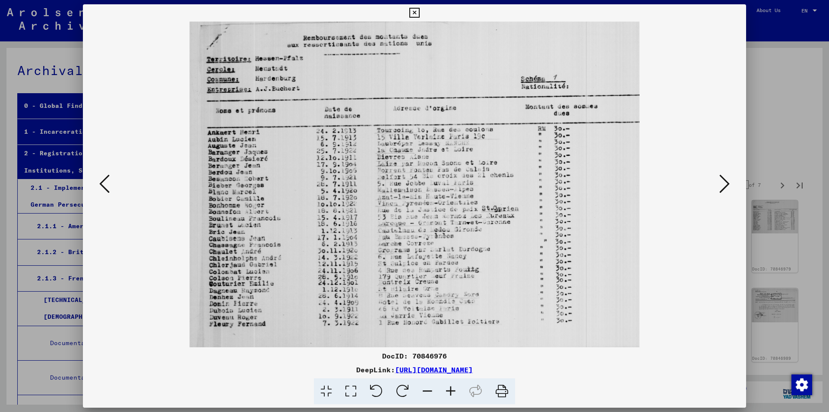
click at [727, 183] on icon at bounding box center [724, 184] width 10 height 21
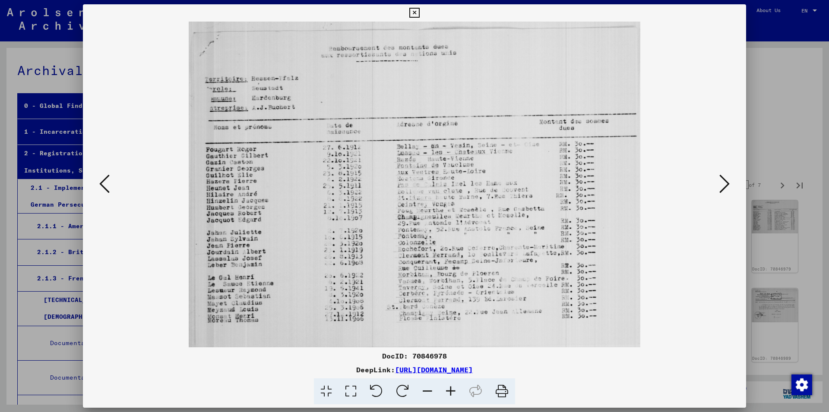
click at [722, 185] on icon at bounding box center [724, 184] width 10 height 21
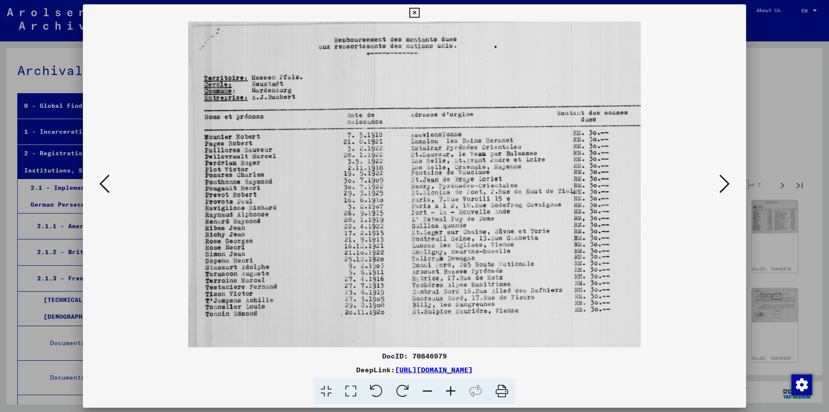
click at [722, 185] on icon at bounding box center [724, 184] width 10 height 21
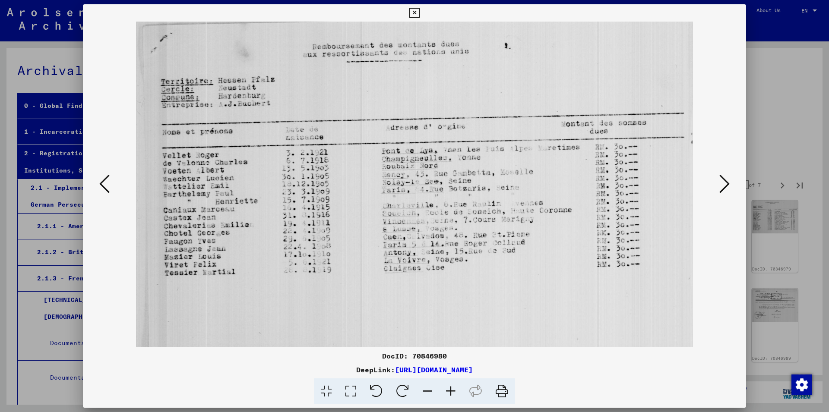
click at [722, 185] on icon at bounding box center [724, 184] width 10 height 21
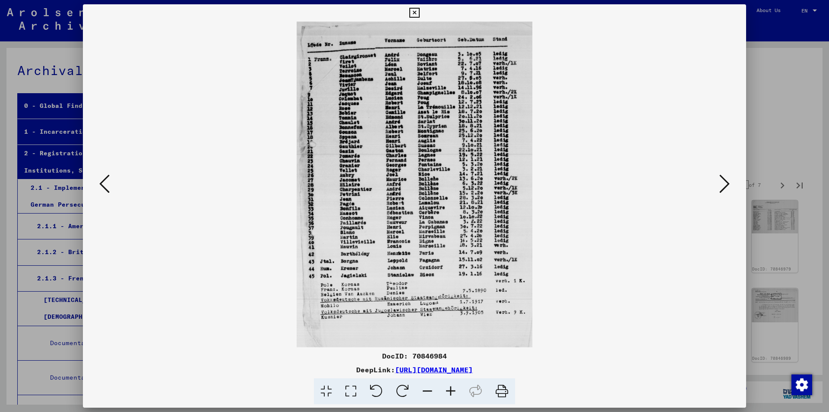
click at [722, 185] on icon at bounding box center [724, 184] width 10 height 21
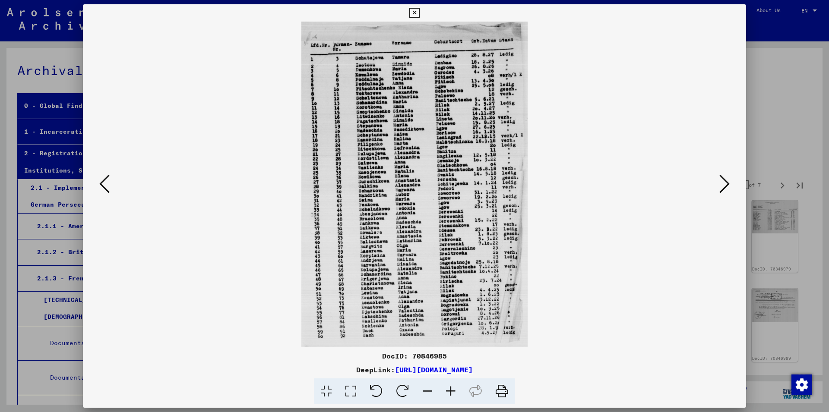
click at [722, 185] on icon at bounding box center [724, 184] width 10 height 21
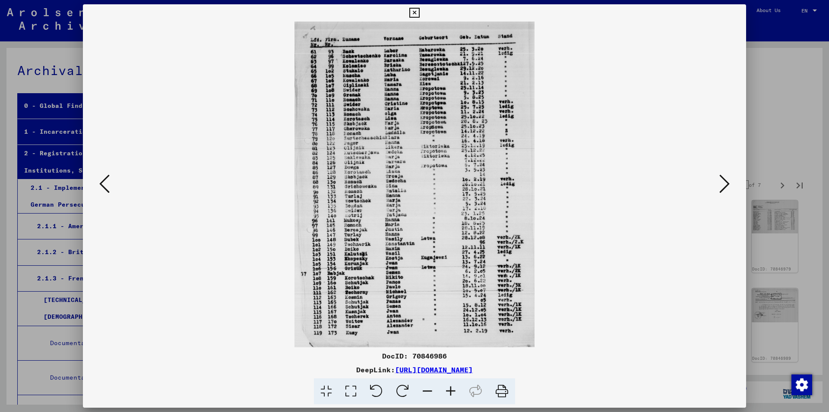
click at [103, 181] on icon at bounding box center [104, 184] width 10 height 21
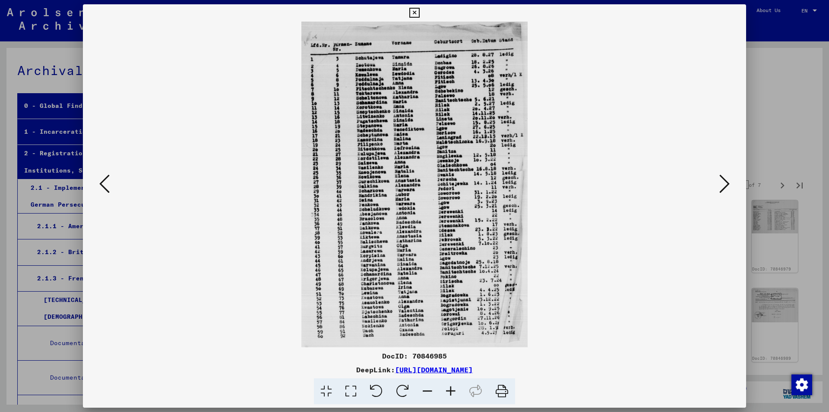
click at [725, 184] on icon at bounding box center [724, 184] width 10 height 21
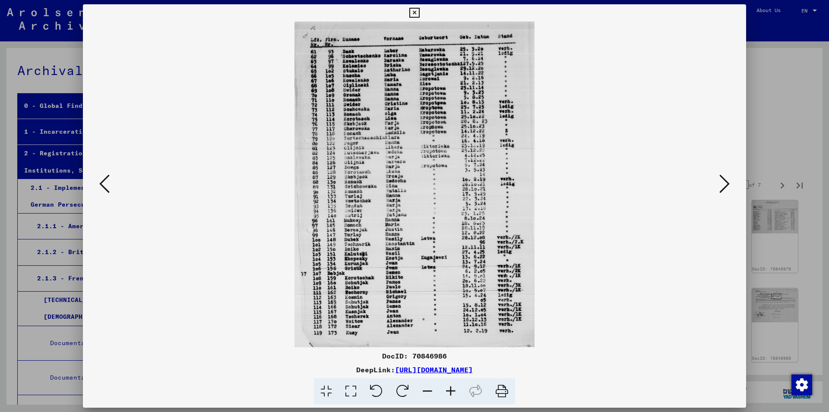
click at [727, 183] on icon at bounding box center [724, 184] width 10 height 21
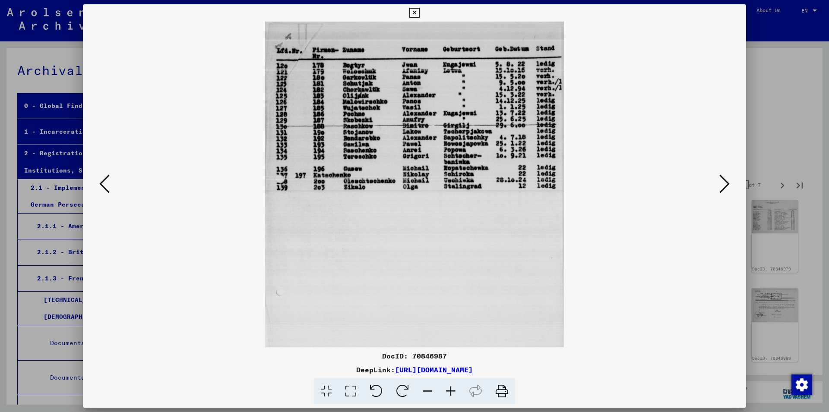
click at [720, 182] on icon at bounding box center [724, 184] width 10 height 21
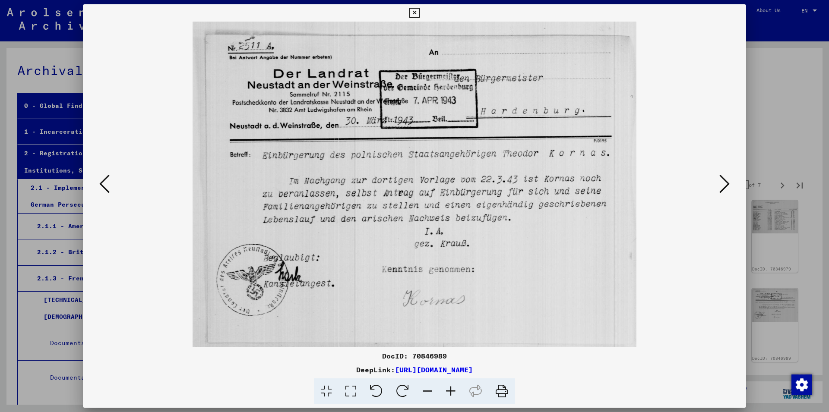
click at [720, 182] on icon at bounding box center [724, 184] width 10 height 21
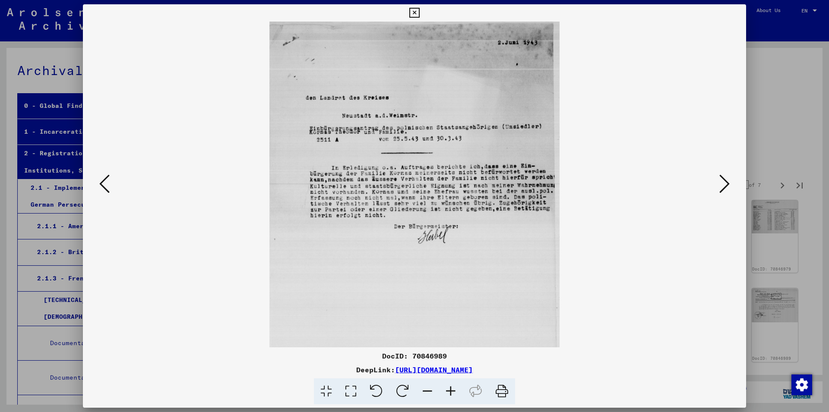
click at [720, 182] on icon at bounding box center [724, 184] width 10 height 21
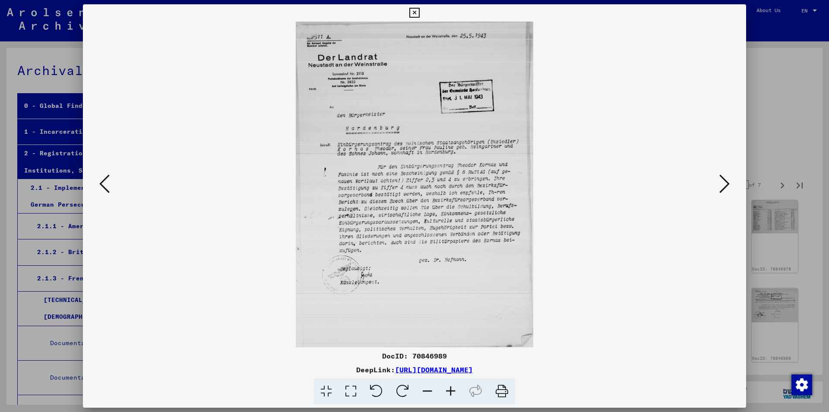
click at [720, 182] on icon at bounding box center [724, 184] width 10 height 21
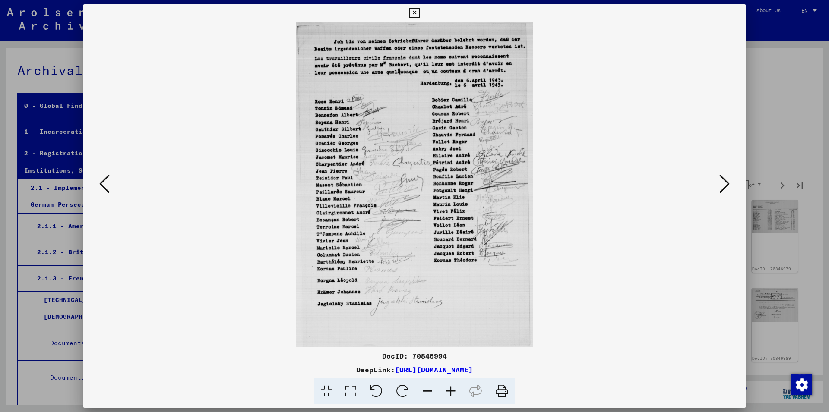
click at [720, 182] on icon at bounding box center [724, 184] width 10 height 21
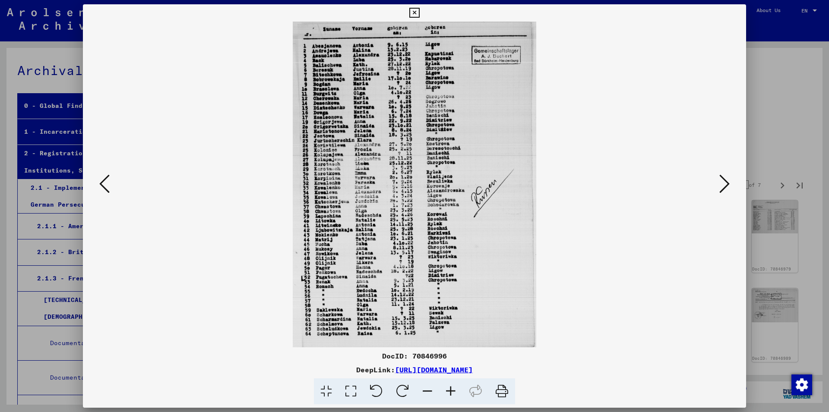
click at [721, 183] on icon at bounding box center [724, 184] width 10 height 21
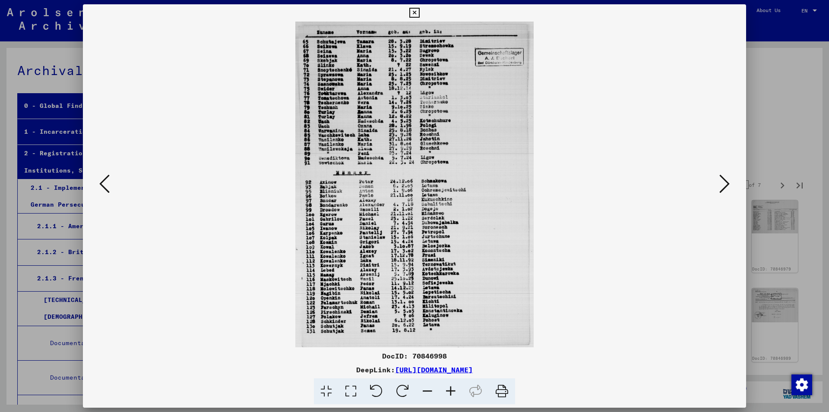
click at [721, 183] on icon at bounding box center [724, 184] width 10 height 21
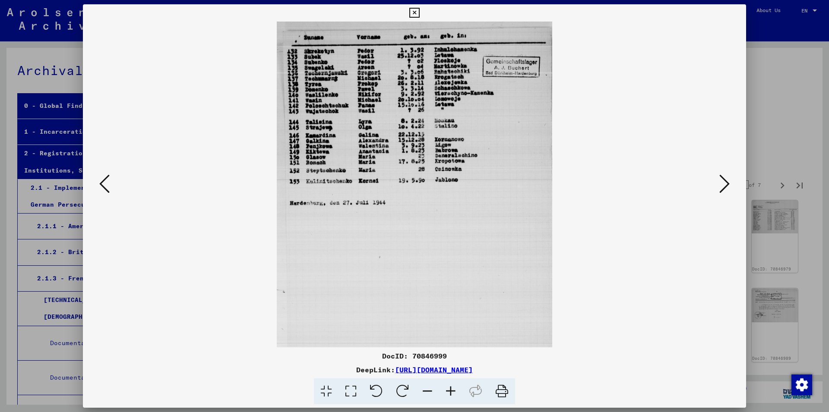
click at [106, 182] on icon at bounding box center [104, 184] width 10 height 21
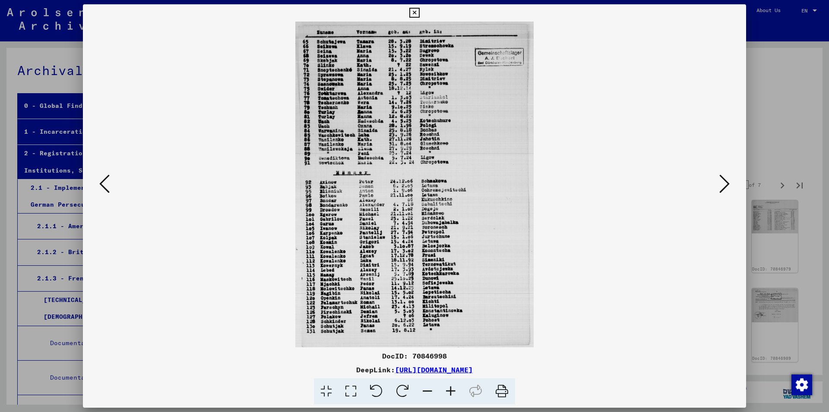
click at [106, 182] on icon at bounding box center [104, 184] width 10 height 21
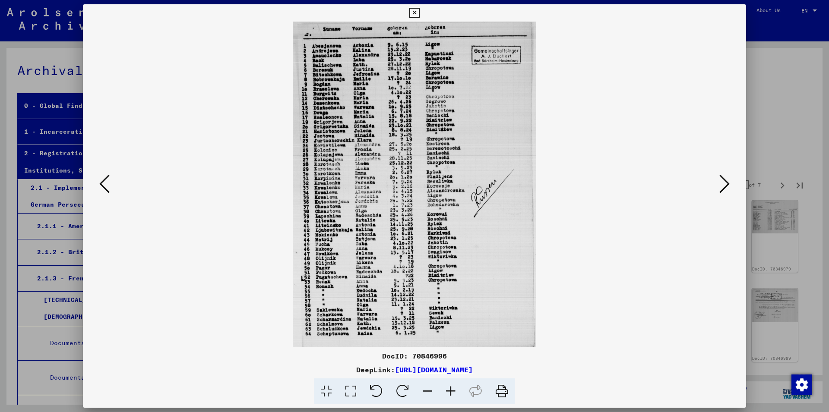
click at [719, 187] on button at bounding box center [725, 184] width 16 height 25
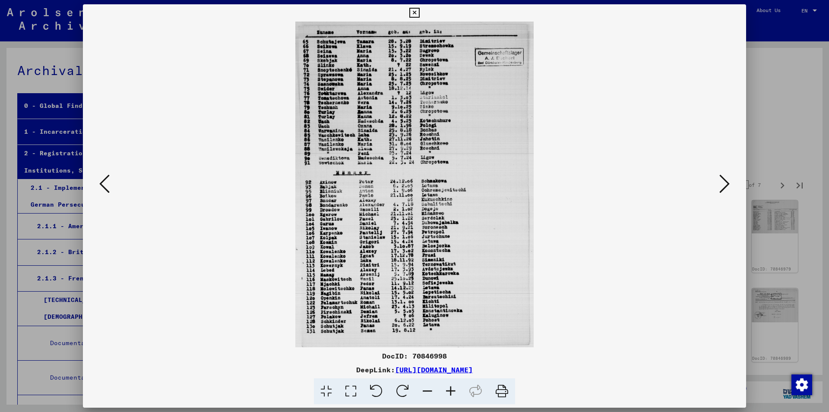
click at [719, 187] on button at bounding box center [725, 184] width 16 height 25
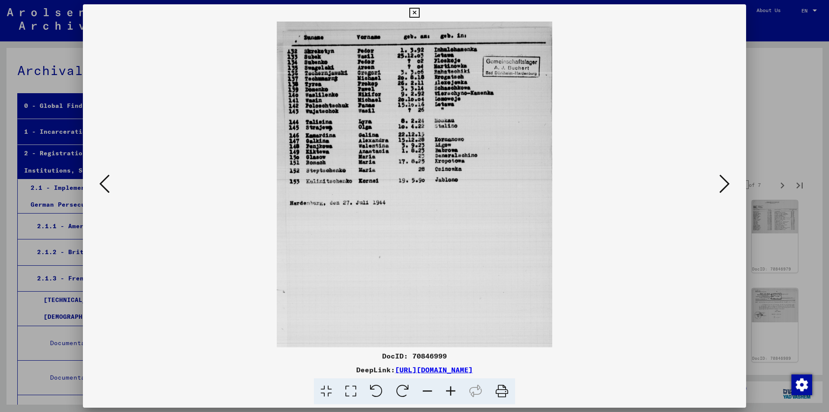
click at [719, 187] on button at bounding box center [725, 184] width 16 height 25
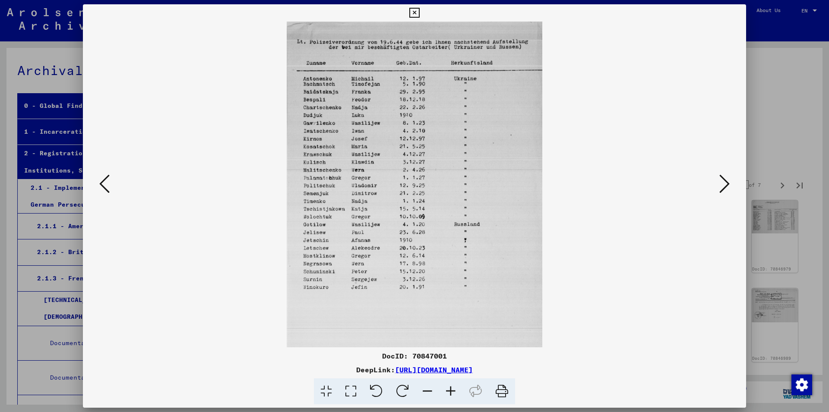
click at [719, 187] on button at bounding box center [725, 184] width 16 height 25
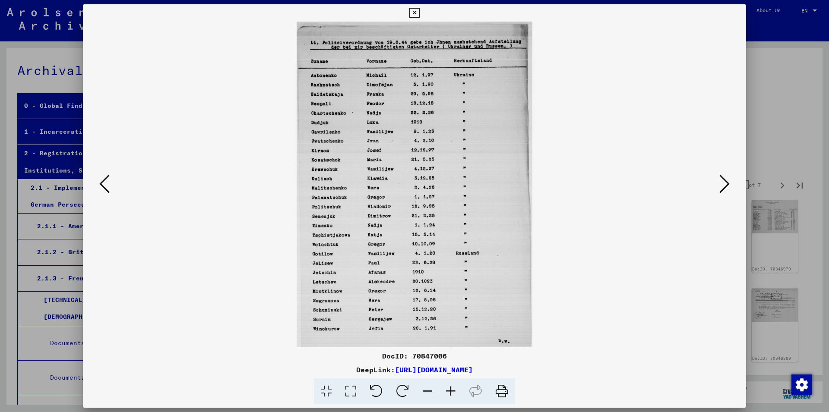
click at [719, 187] on button at bounding box center [725, 184] width 16 height 25
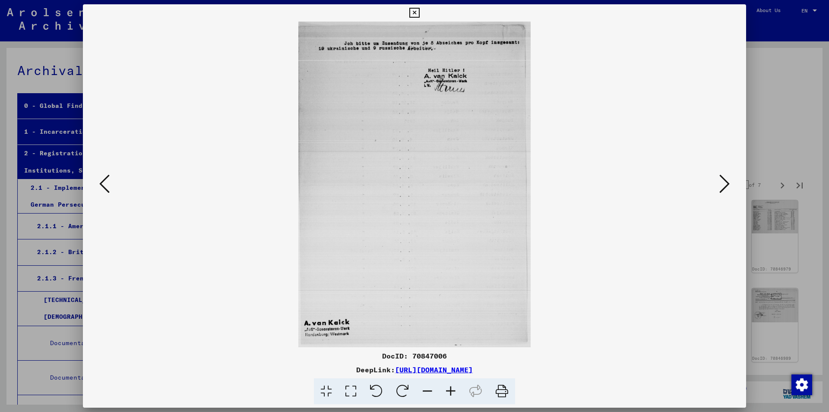
click at [719, 187] on button at bounding box center [725, 184] width 16 height 25
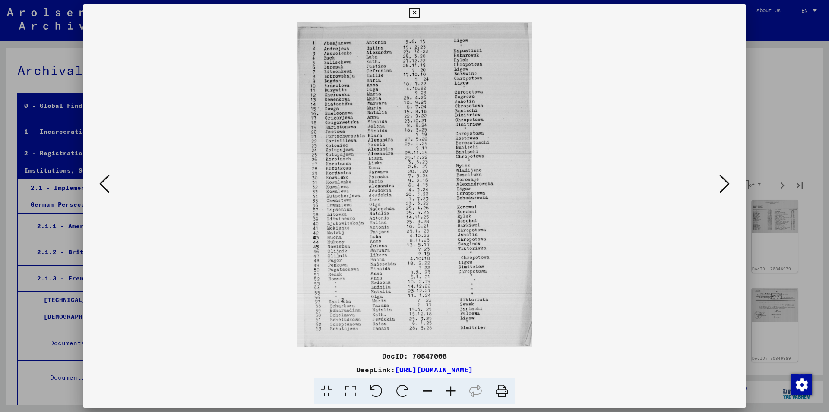
click at [719, 187] on button at bounding box center [725, 184] width 16 height 25
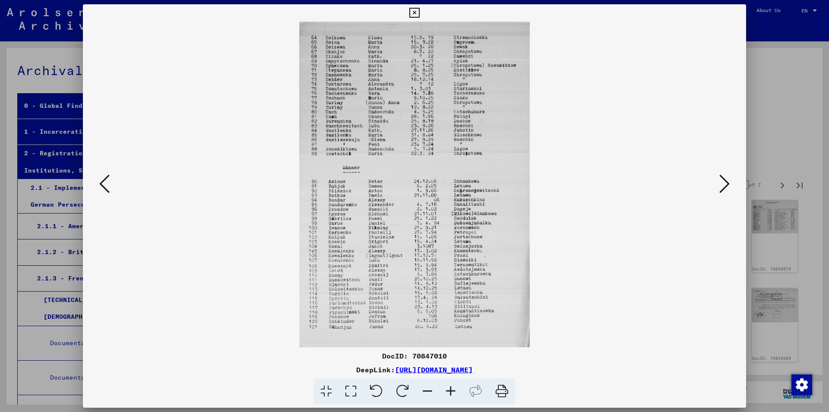
click at [109, 192] on button at bounding box center [105, 184] width 16 height 25
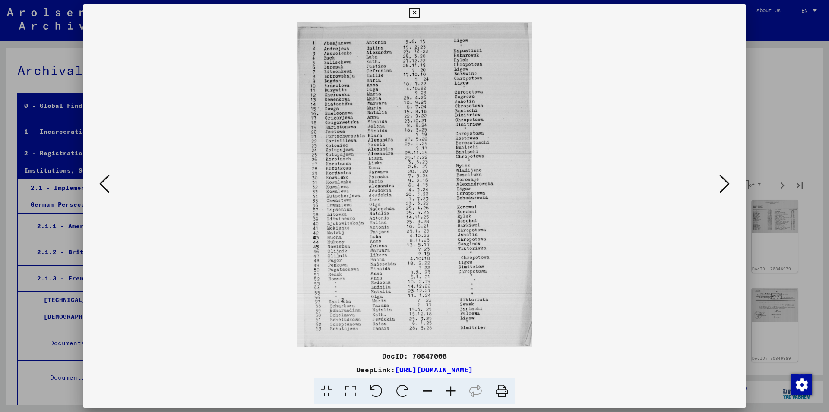
click at [721, 186] on icon at bounding box center [724, 184] width 10 height 21
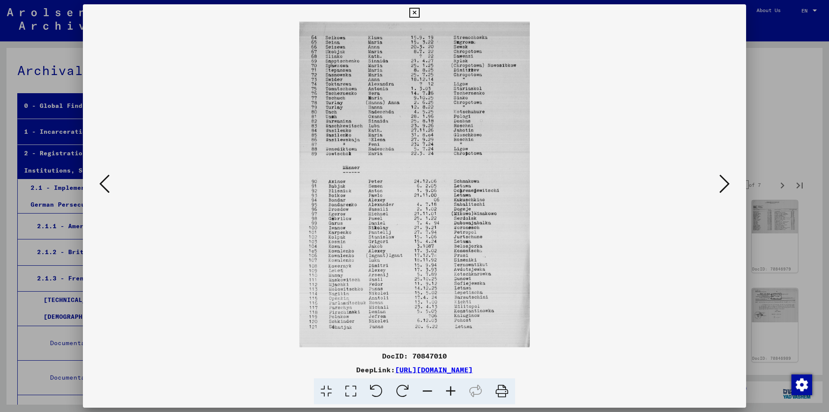
click at [721, 186] on icon at bounding box center [724, 184] width 10 height 21
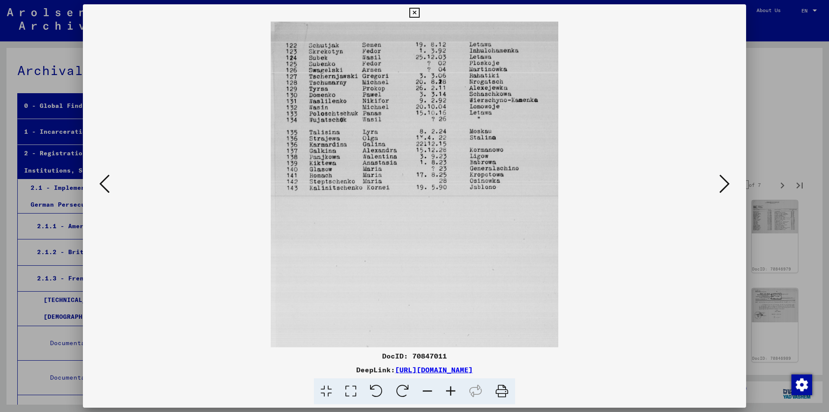
click at [109, 185] on button at bounding box center [105, 184] width 16 height 25
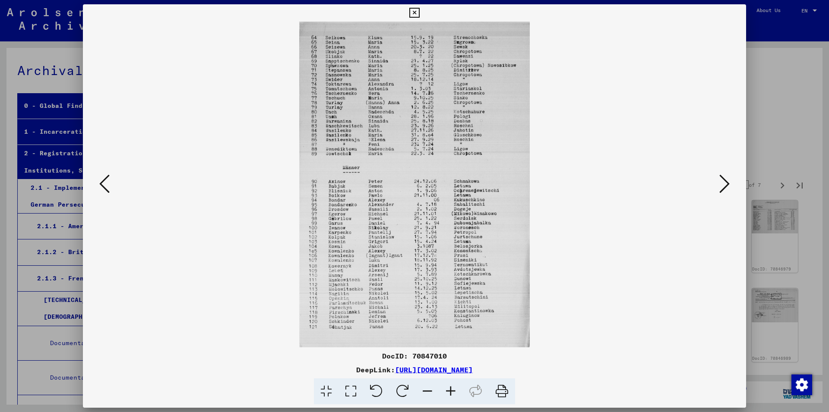
click at [108, 186] on icon at bounding box center [104, 184] width 10 height 21
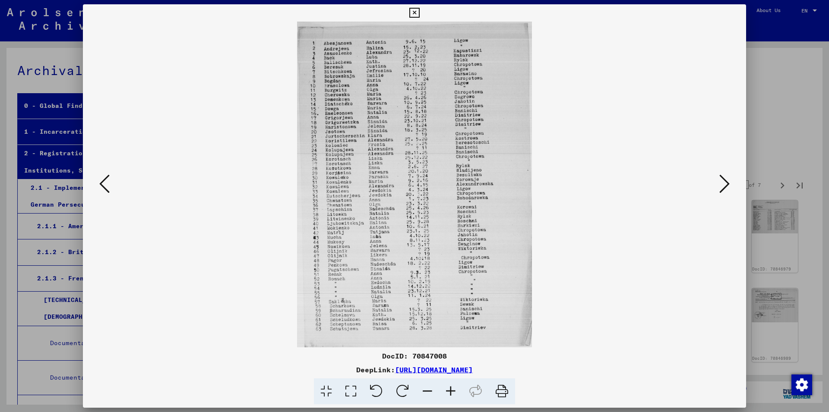
click at [108, 186] on icon at bounding box center [104, 184] width 10 height 21
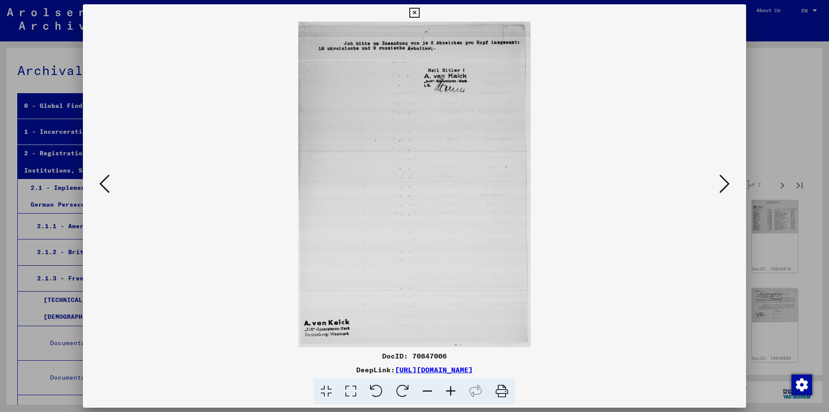
click at [108, 186] on icon at bounding box center [104, 184] width 10 height 21
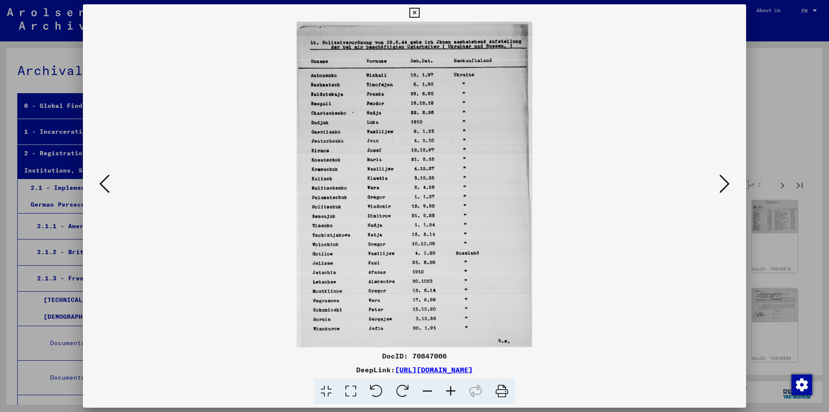
click at [108, 186] on icon at bounding box center [104, 184] width 10 height 21
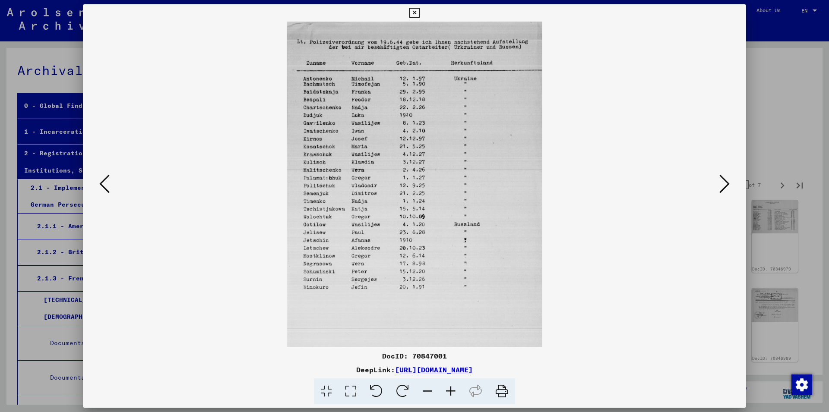
click at [108, 186] on icon at bounding box center [104, 184] width 10 height 21
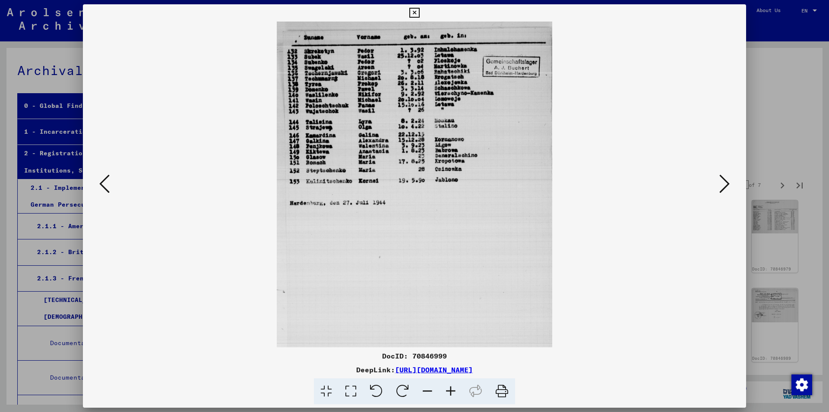
click at [108, 186] on icon at bounding box center [104, 184] width 10 height 21
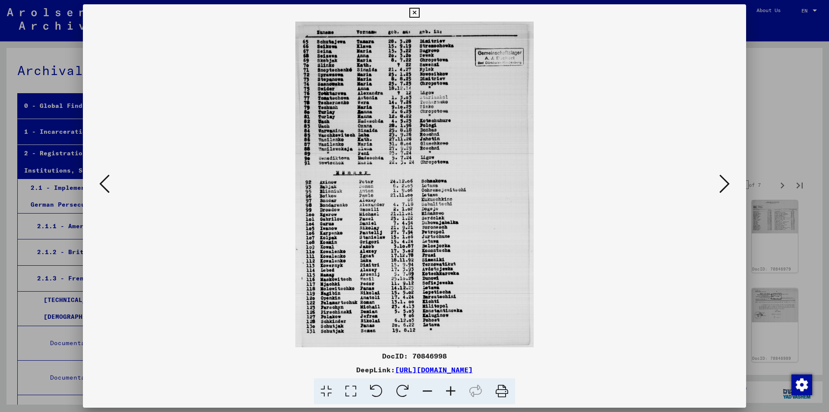
click at [108, 186] on icon at bounding box center [104, 184] width 10 height 21
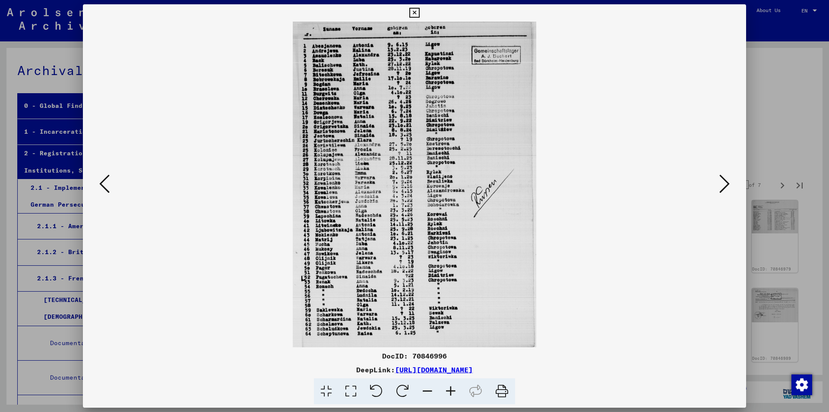
click at [721, 186] on icon at bounding box center [724, 184] width 10 height 21
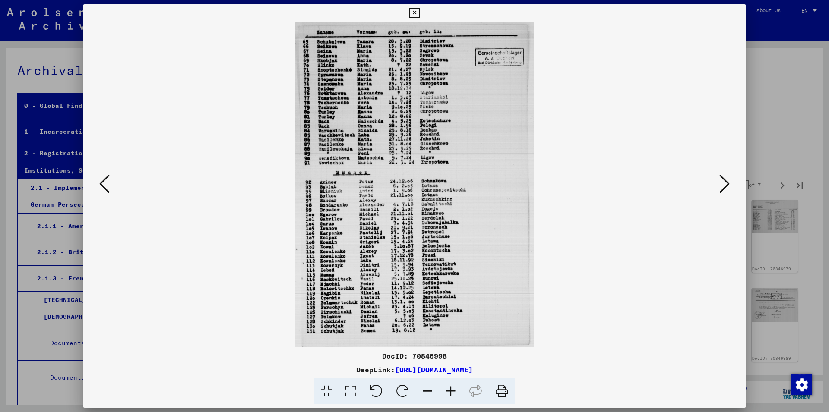
click at [721, 186] on icon at bounding box center [724, 184] width 10 height 21
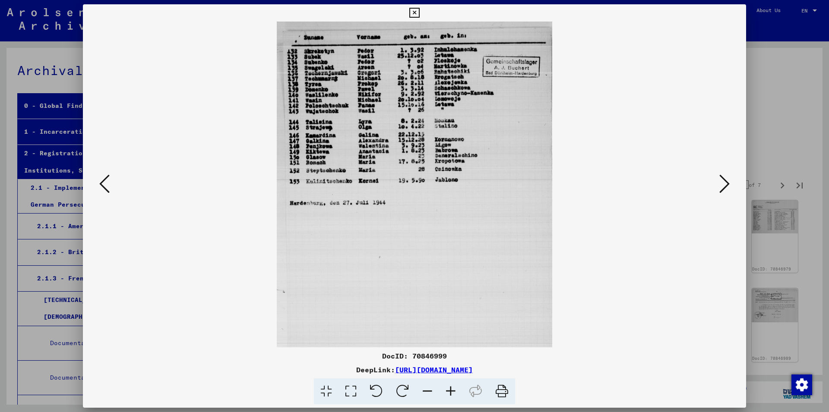
click at [721, 186] on icon at bounding box center [724, 184] width 10 height 21
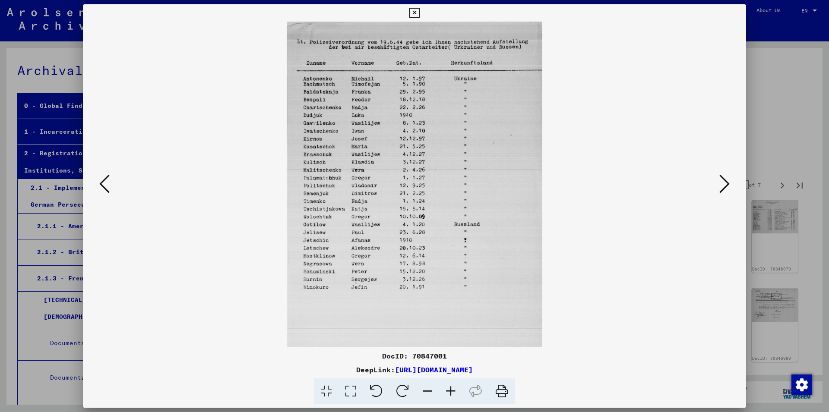
click at [721, 186] on icon at bounding box center [724, 184] width 10 height 21
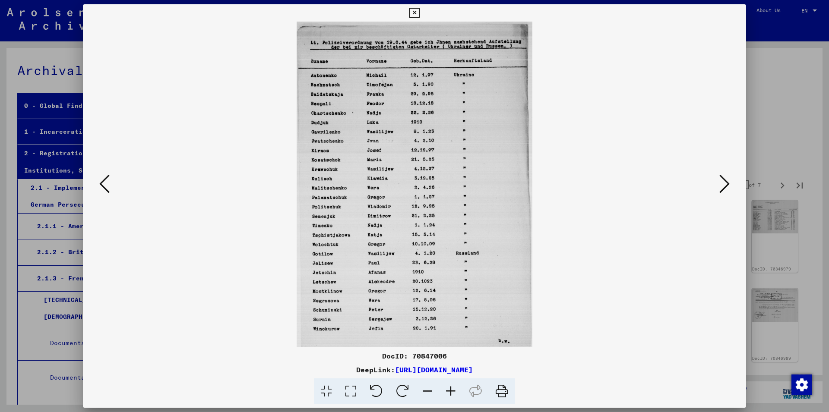
click at [721, 186] on icon at bounding box center [724, 184] width 10 height 21
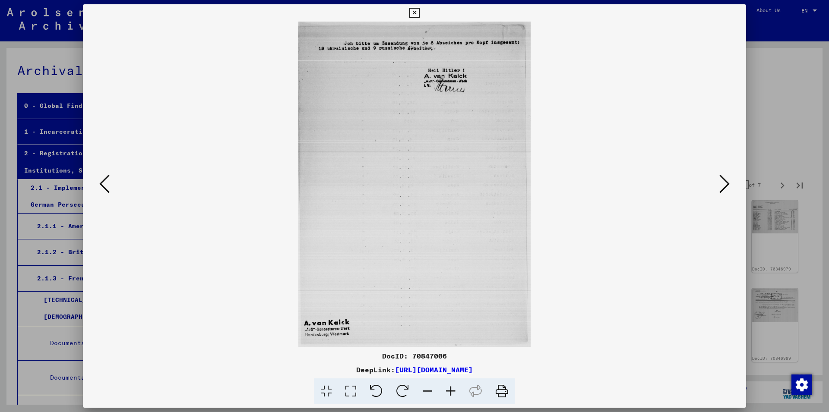
click at [721, 186] on icon at bounding box center [724, 184] width 10 height 21
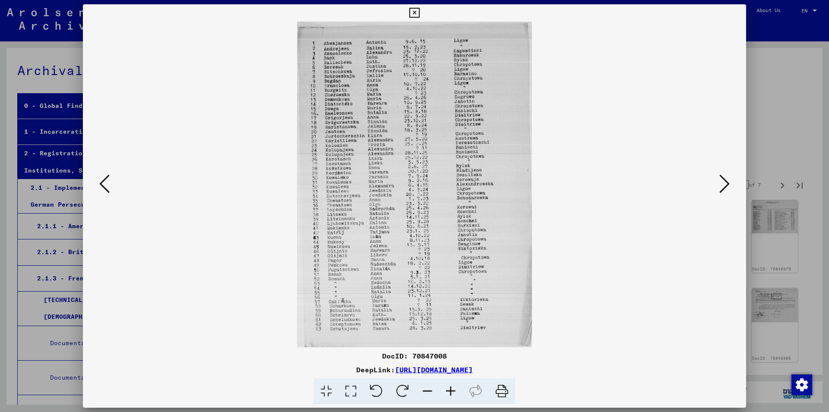
click at [721, 186] on icon at bounding box center [724, 184] width 10 height 21
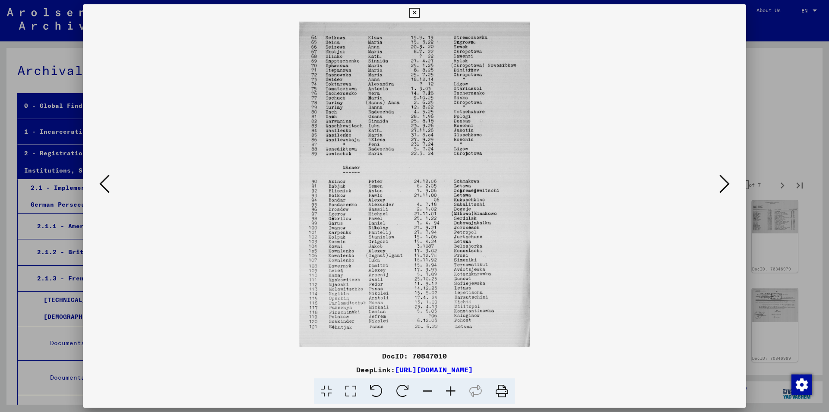
click at [108, 180] on icon at bounding box center [104, 184] width 10 height 21
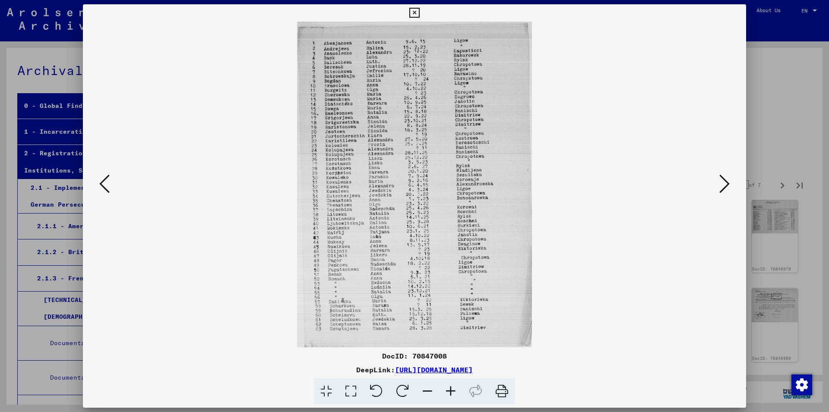
click at [101, 186] on icon at bounding box center [104, 184] width 10 height 21
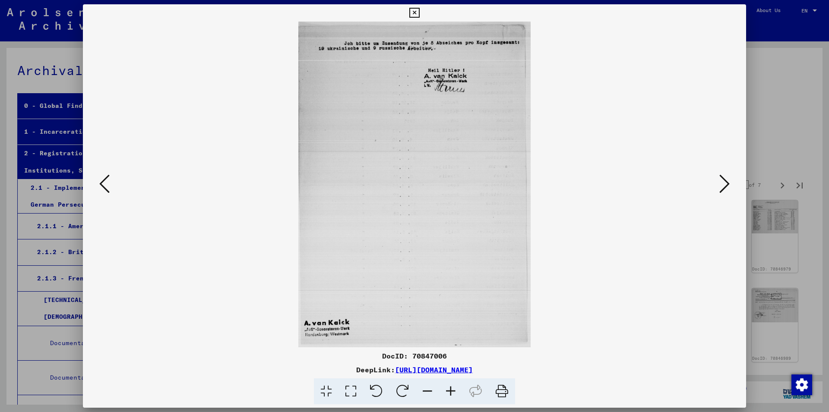
click at [101, 186] on icon at bounding box center [104, 184] width 10 height 21
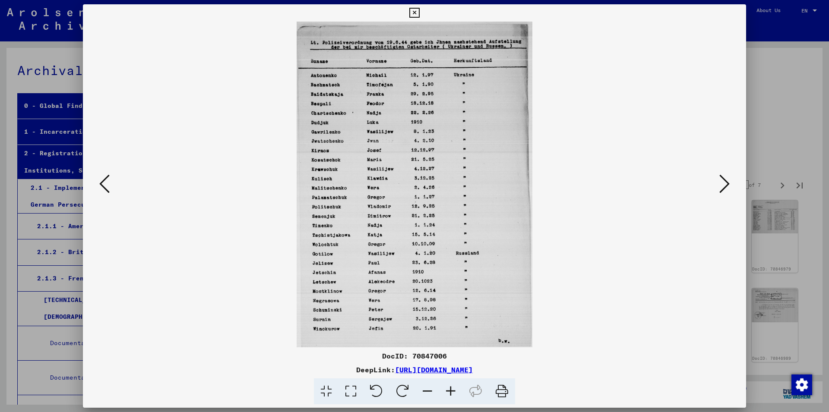
click at [101, 186] on icon at bounding box center [104, 184] width 10 height 21
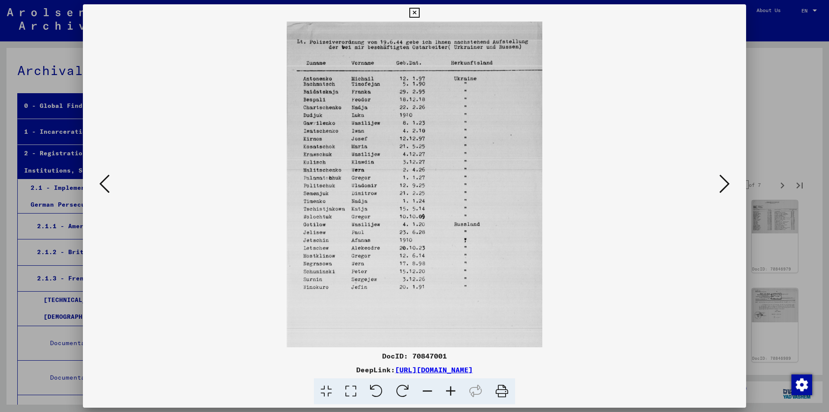
click at [101, 186] on icon at bounding box center [104, 184] width 10 height 21
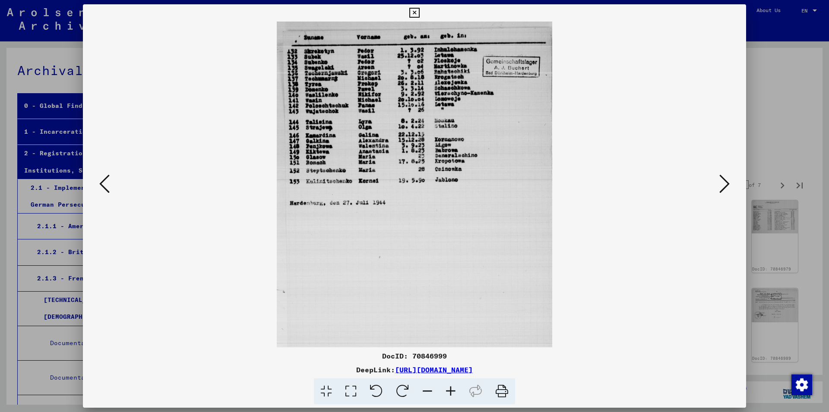
click at [101, 186] on icon at bounding box center [104, 184] width 10 height 21
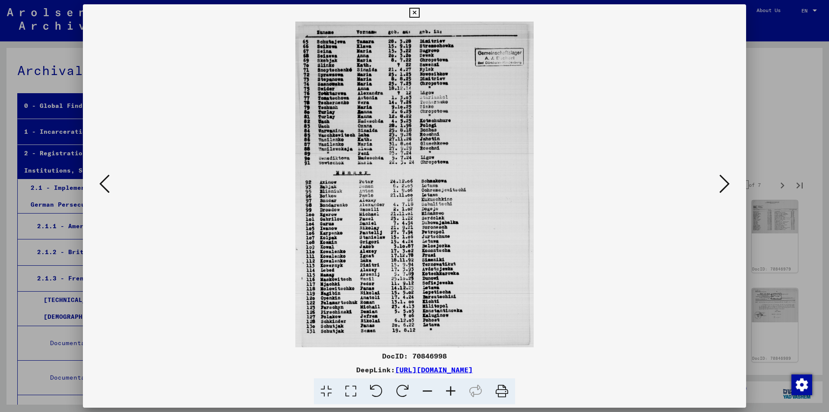
click at [101, 186] on icon at bounding box center [104, 184] width 10 height 21
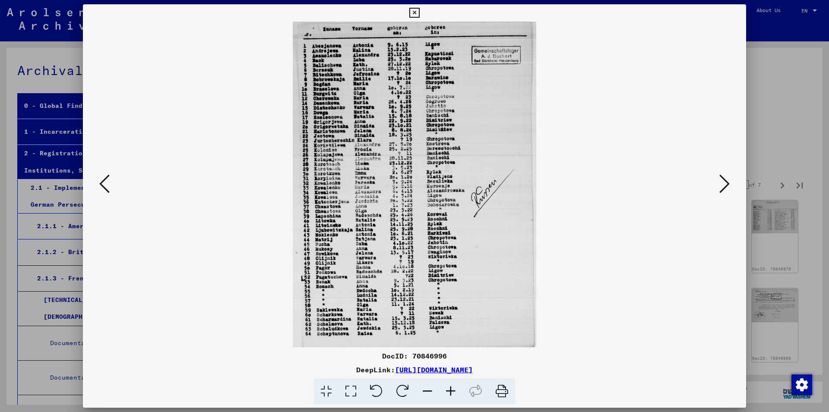
click at [101, 186] on icon at bounding box center [104, 184] width 10 height 21
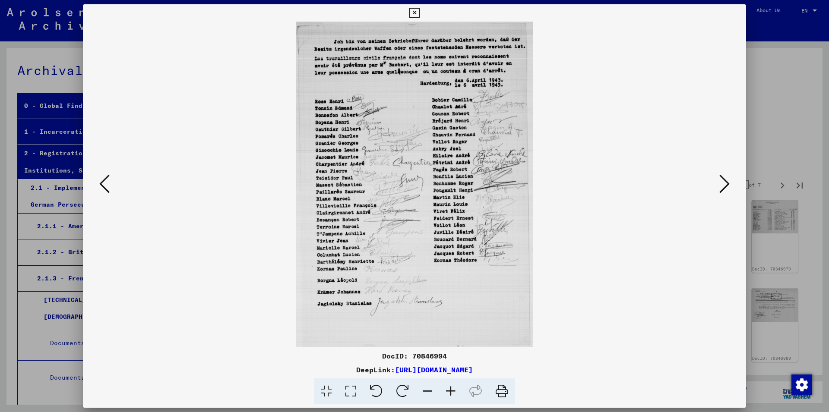
click at [721, 188] on icon at bounding box center [724, 184] width 10 height 21
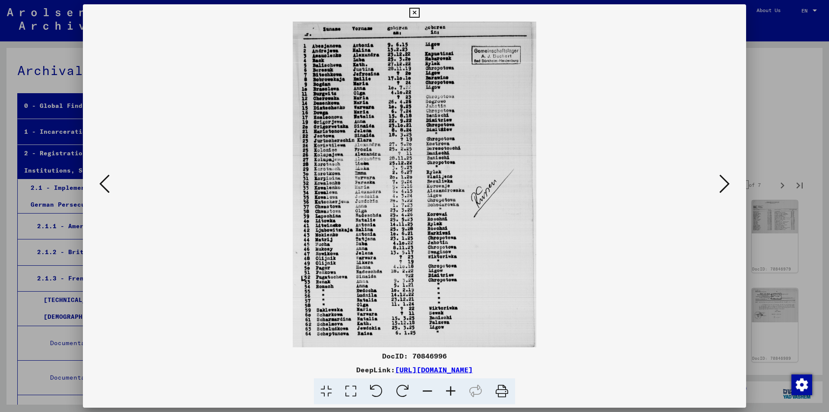
click at [721, 184] on icon at bounding box center [724, 184] width 10 height 21
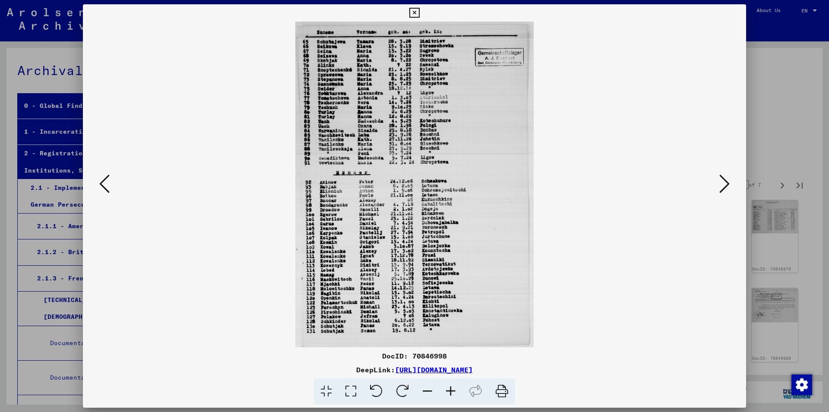
click at [720, 187] on icon at bounding box center [724, 184] width 10 height 21
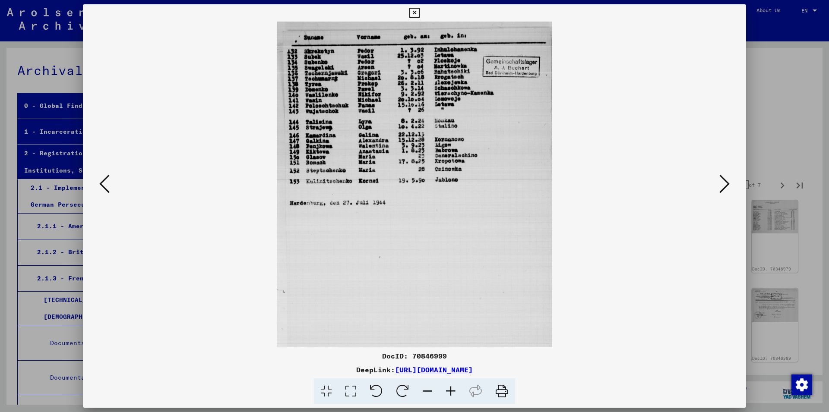
click at [723, 185] on icon at bounding box center [724, 184] width 10 height 21
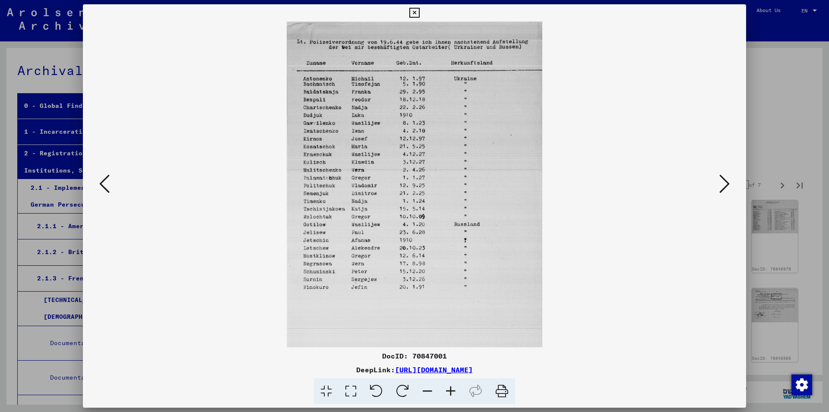
click at [723, 185] on icon at bounding box center [724, 184] width 10 height 21
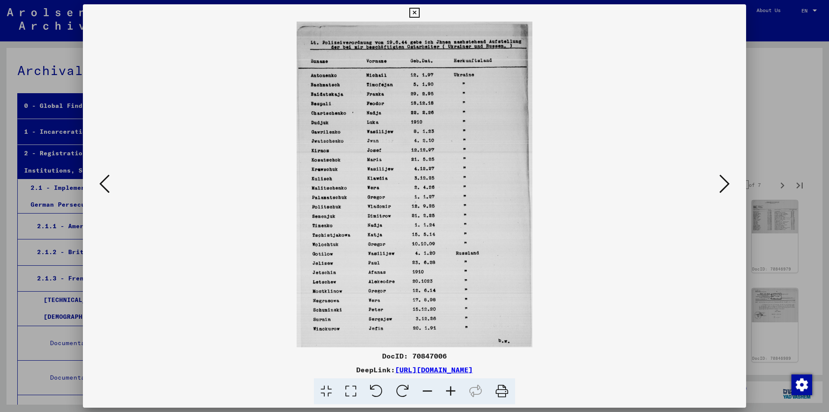
click at [723, 185] on icon at bounding box center [724, 184] width 10 height 21
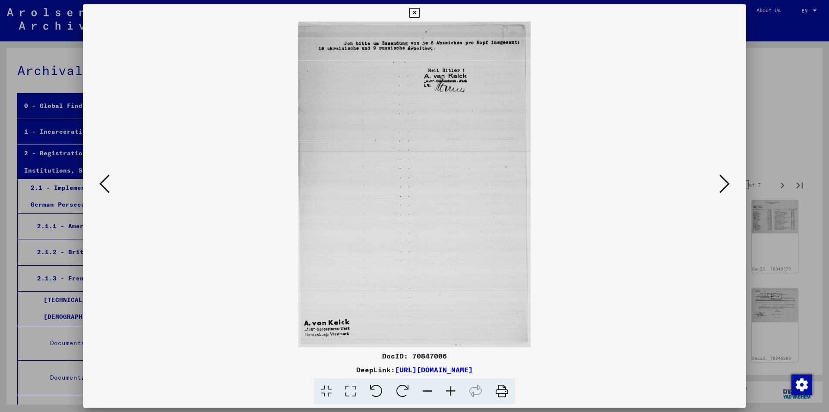
click at [723, 185] on icon at bounding box center [724, 184] width 10 height 21
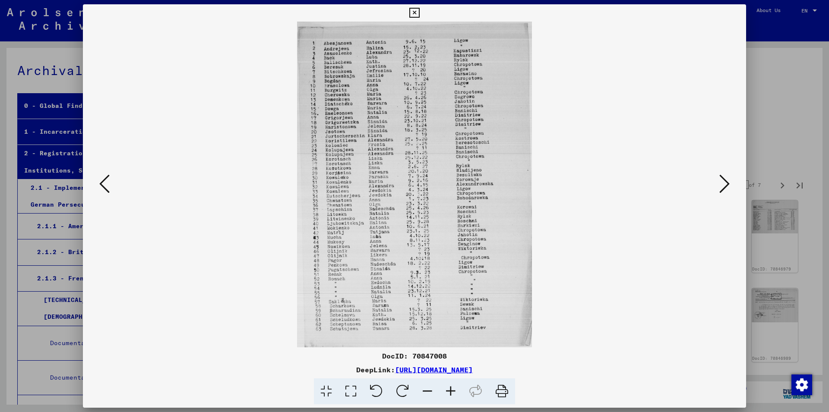
click at [723, 188] on icon at bounding box center [724, 184] width 10 height 21
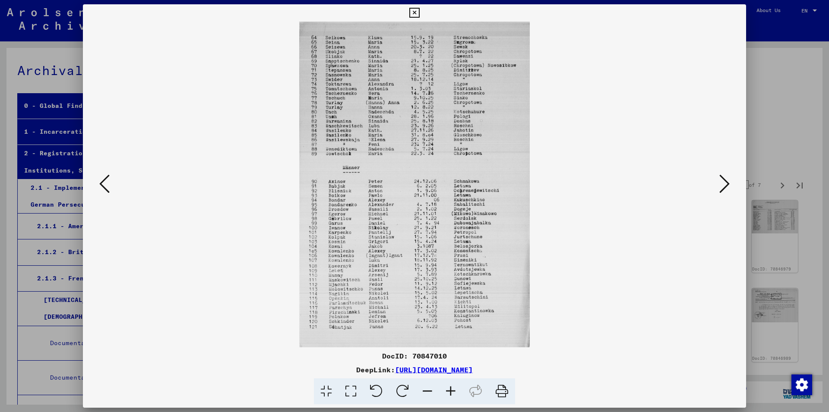
click at [105, 179] on icon at bounding box center [104, 184] width 10 height 21
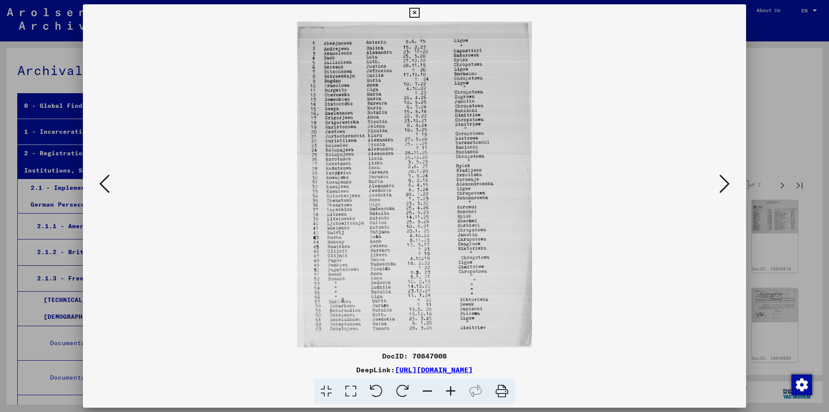
click at [722, 184] on icon at bounding box center [724, 184] width 10 height 21
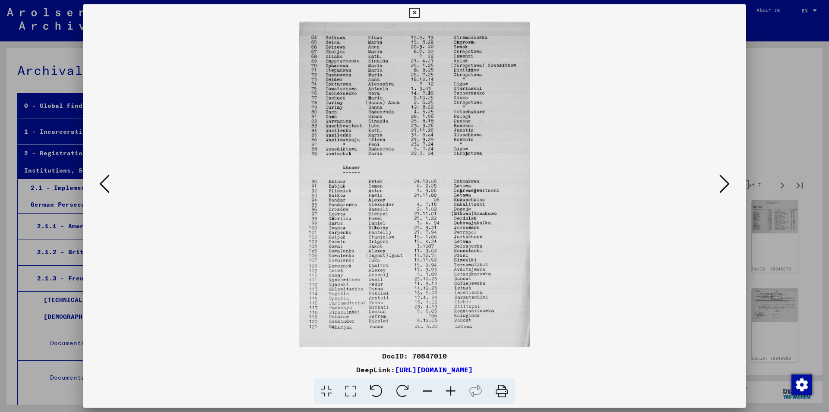
click at [725, 186] on icon at bounding box center [724, 184] width 10 height 21
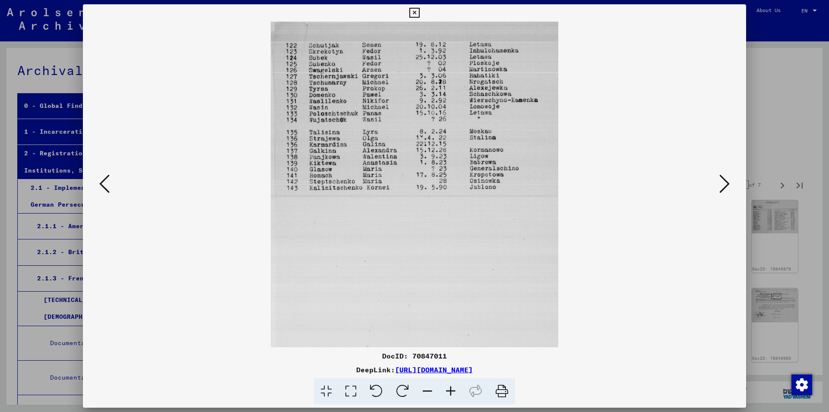
click at [723, 185] on icon at bounding box center [724, 184] width 10 height 21
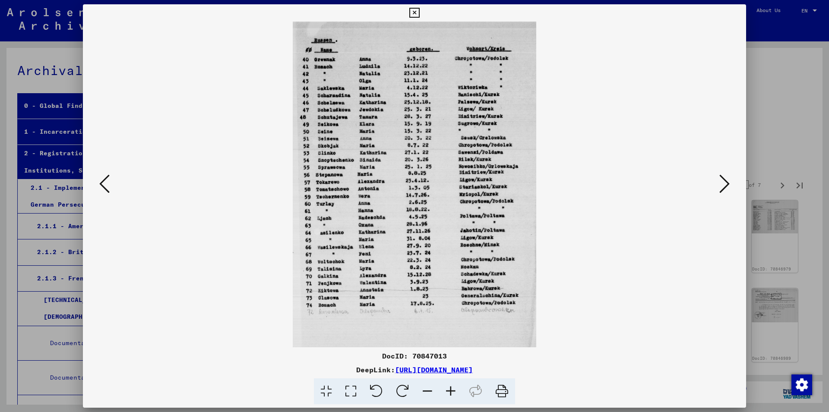
click at [723, 185] on icon at bounding box center [724, 184] width 10 height 21
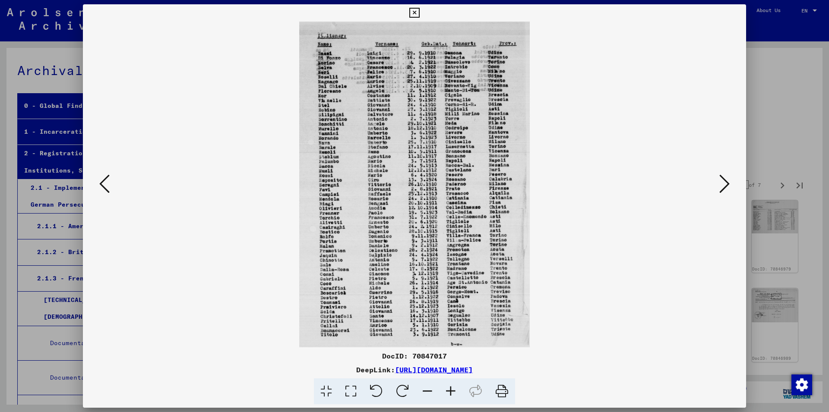
click at [723, 185] on icon at bounding box center [724, 184] width 10 height 21
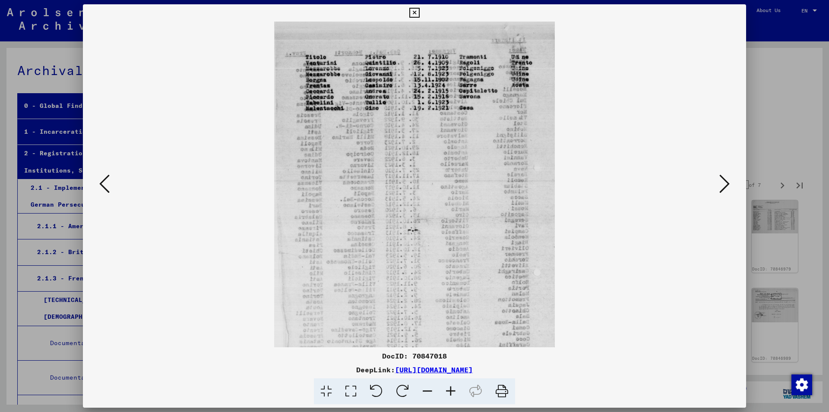
click at [723, 185] on icon at bounding box center [724, 184] width 10 height 21
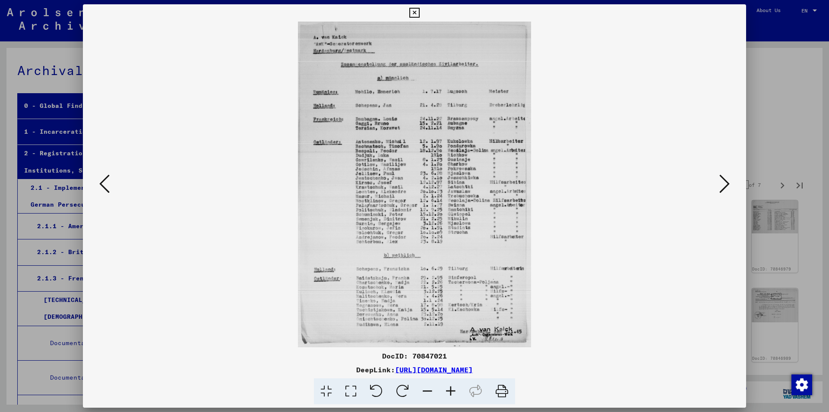
click at [723, 185] on icon at bounding box center [724, 184] width 10 height 21
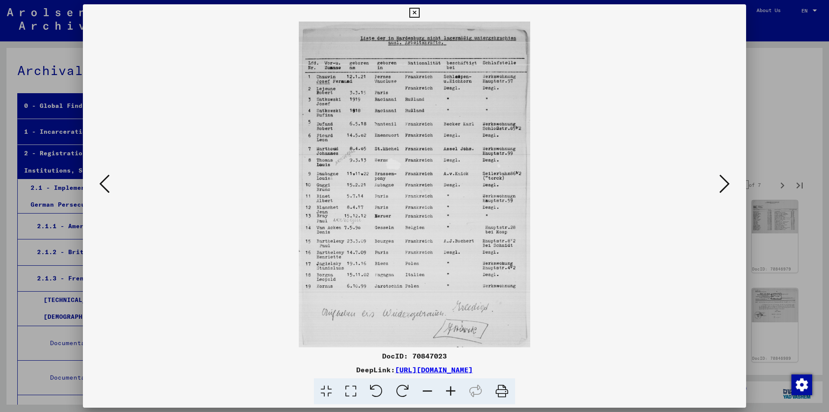
click at [723, 185] on icon at bounding box center [724, 184] width 10 height 21
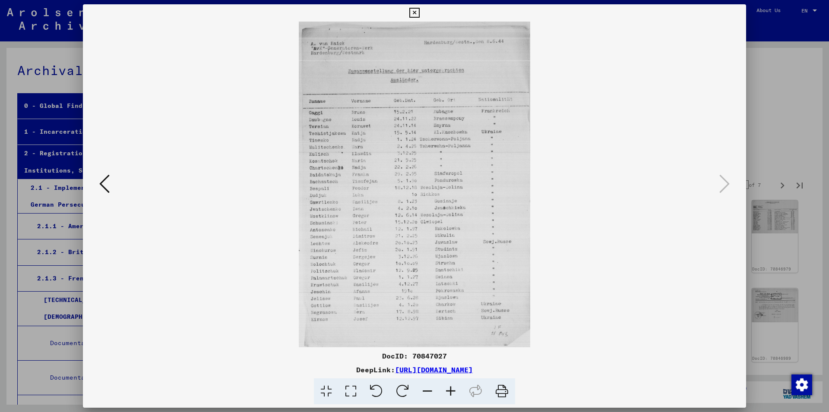
click at [419, 13] on icon at bounding box center [414, 13] width 10 height 10
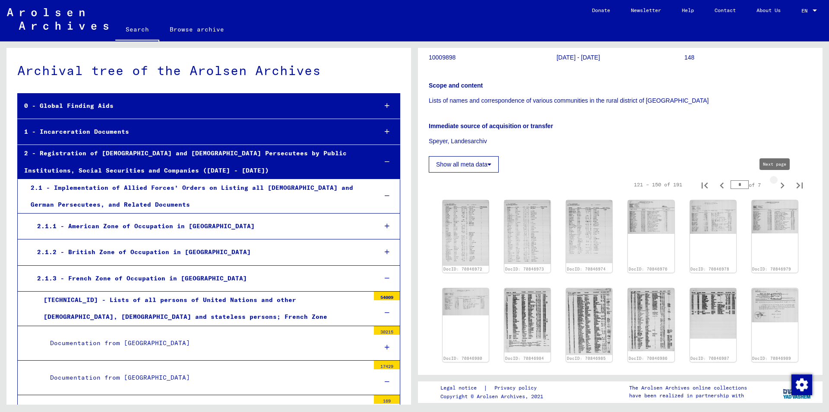
click at [780, 185] on icon "Next page" at bounding box center [782, 186] width 4 height 6
type input "*"
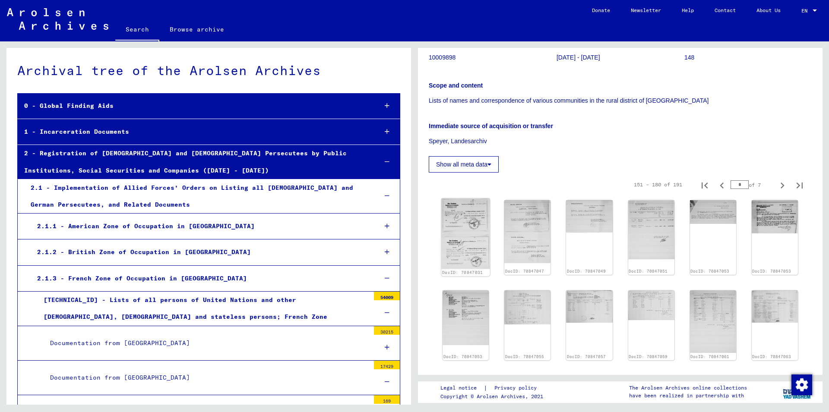
click at [459, 245] on img at bounding box center [465, 234] width 49 height 71
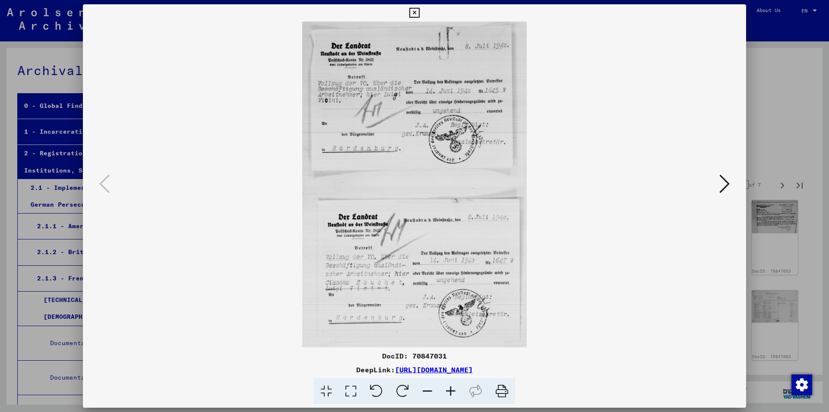
click at [721, 183] on icon at bounding box center [724, 184] width 10 height 21
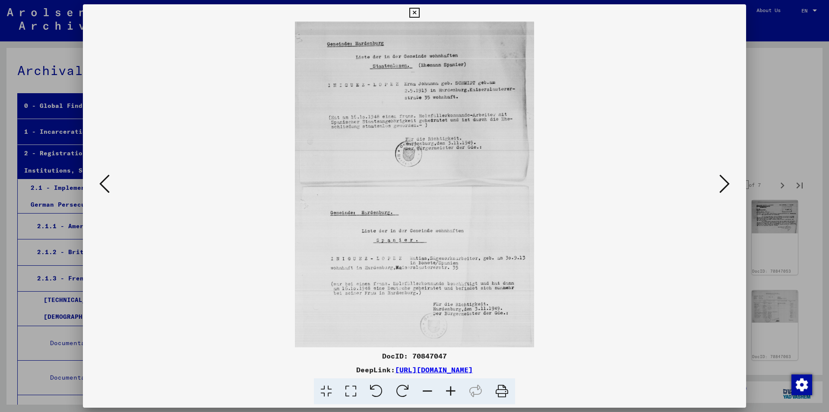
click at [721, 183] on icon at bounding box center [724, 184] width 10 height 21
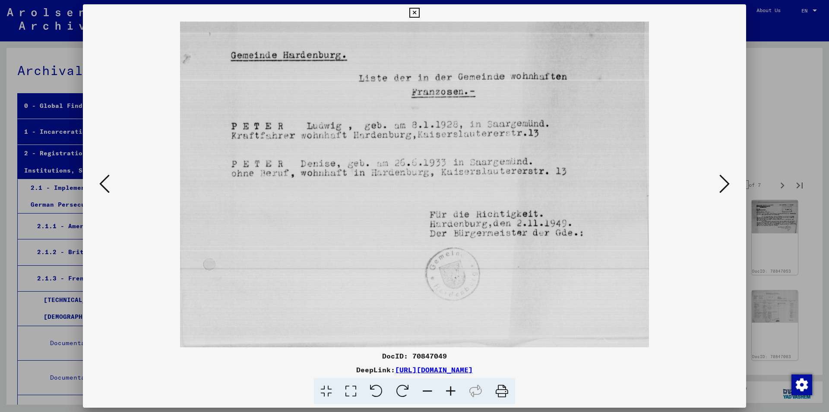
click at [721, 183] on icon at bounding box center [724, 184] width 10 height 21
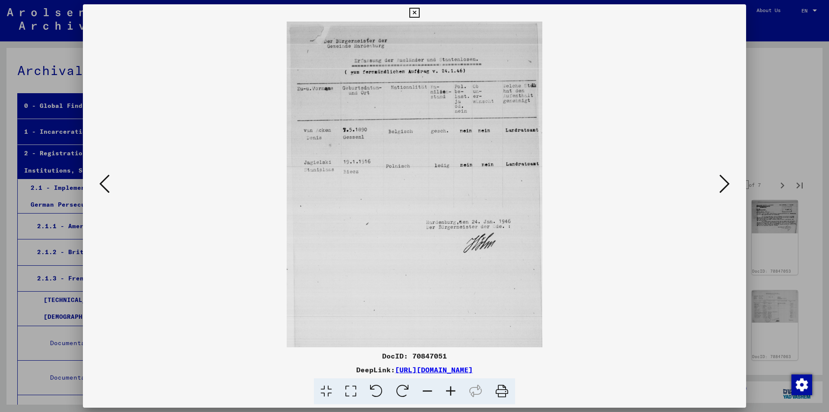
click at [721, 183] on icon at bounding box center [724, 184] width 10 height 21
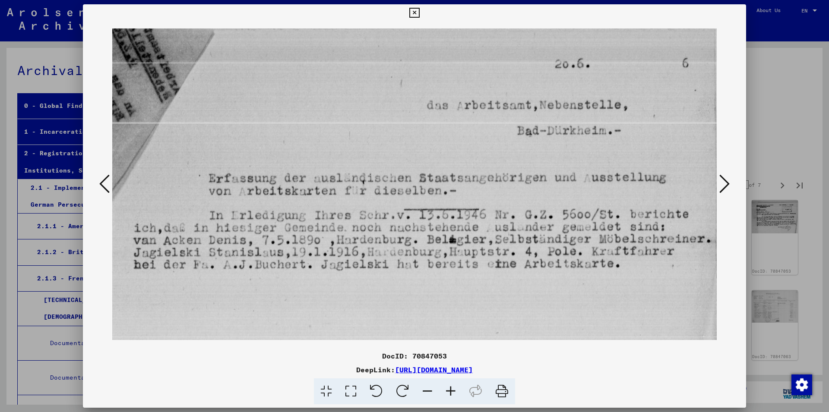
click at [721, 183] on icon at bounding box center [724, 184] width 10 height 21
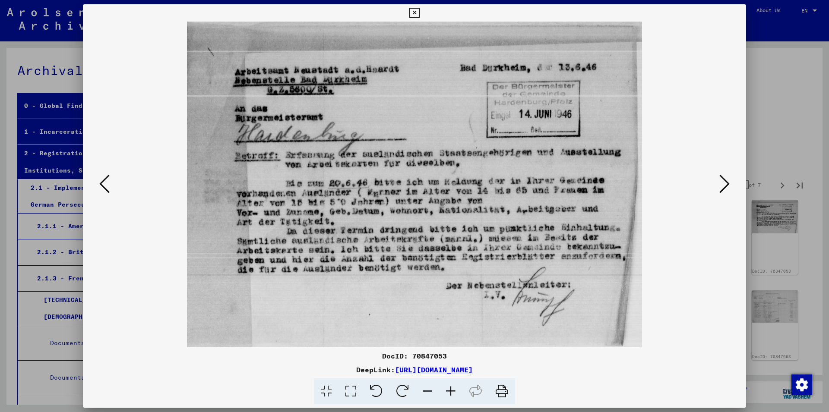
click at [721, 183] on icon at bounding box center [724, 184] width 10 height 21
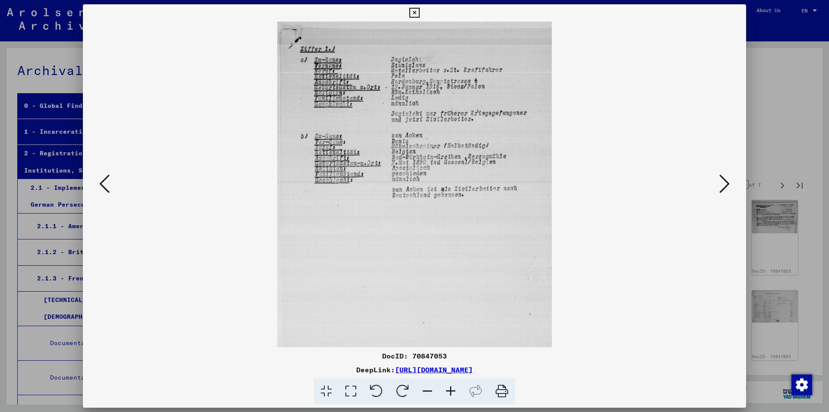
click at [721, 183] on icon at bounding box center [724, 184] width 10 height 21
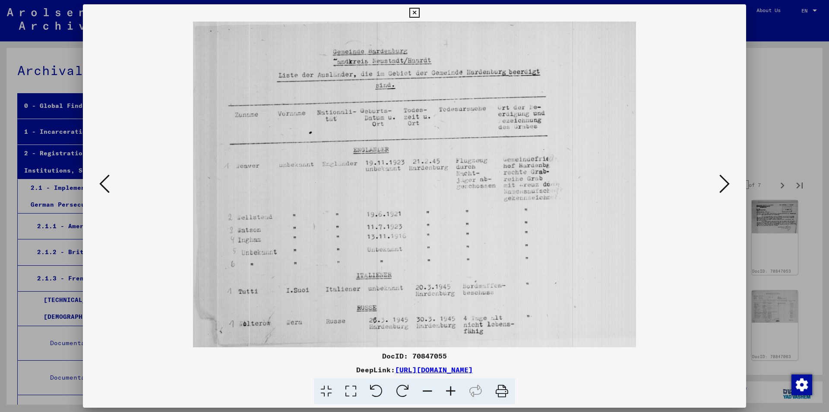
click at [721, 183] on icon at bounding box center [724, 184] width 10 height 21
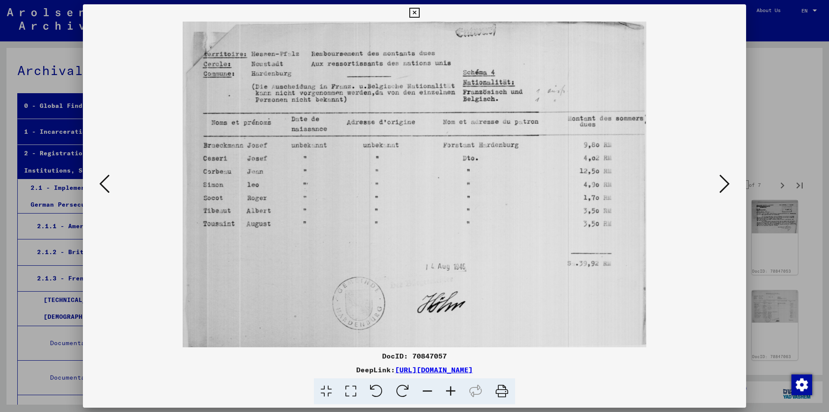
click at [721, 183] on icon at bounding box center [724, 184] width 10 height 21
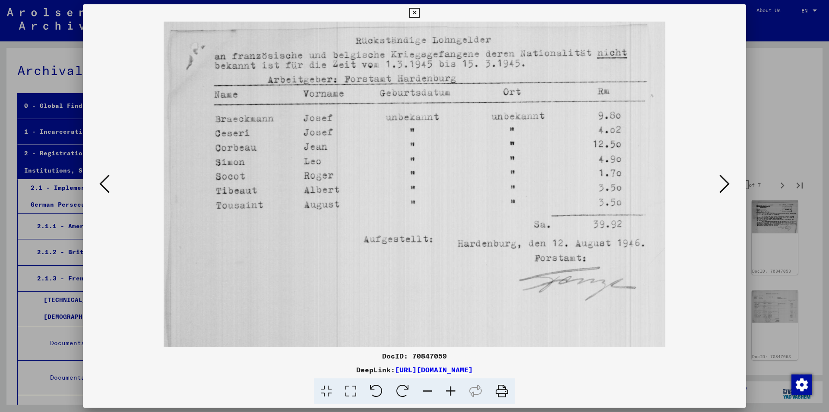
click at [721, 183] on icon at bounding box center [724, 184] width 10 height 21
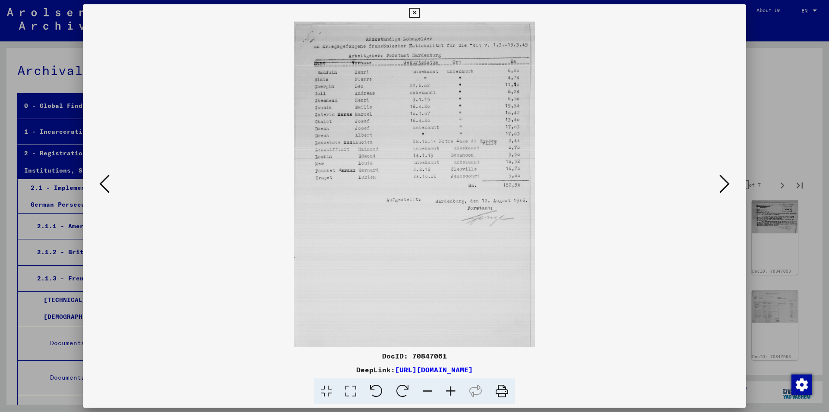
click at [721, 183] on icon at bounding box center [724, 184] width 10 height 21
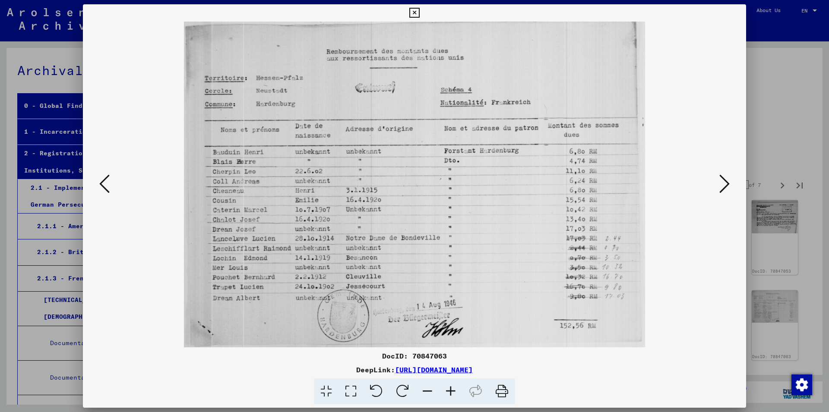
click at [721, 183] on icon at bounding box center [724, 184] width 10 height 21
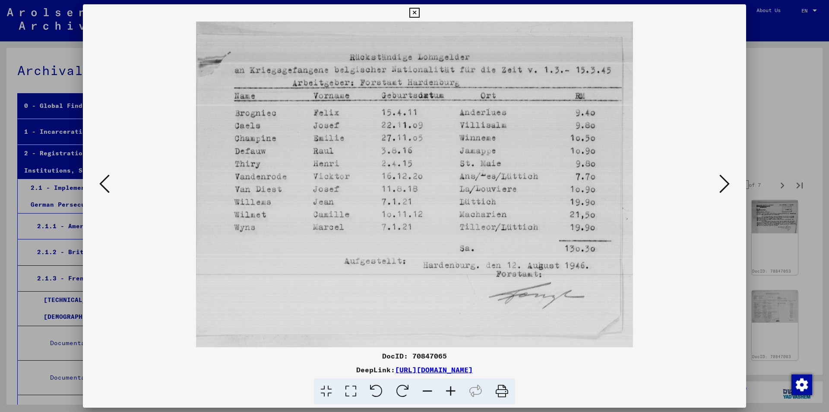
click at [721, 183] on icon at bounding box center [724, 184] width 10 height 21
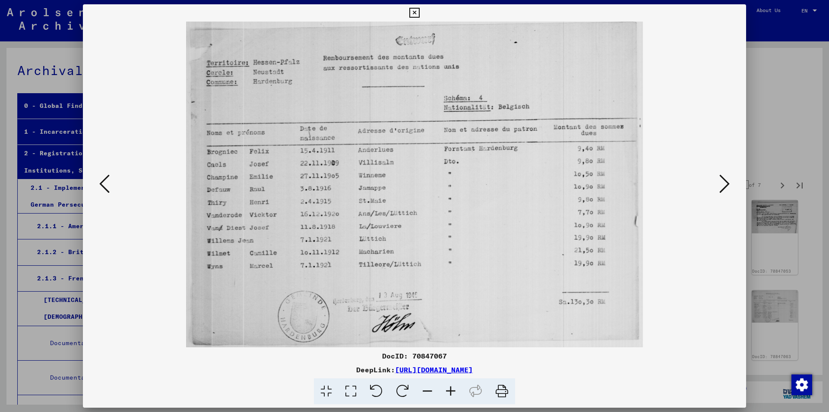
click at [721, 183] on icon at bounding box center [724, 184] width 10 height 21
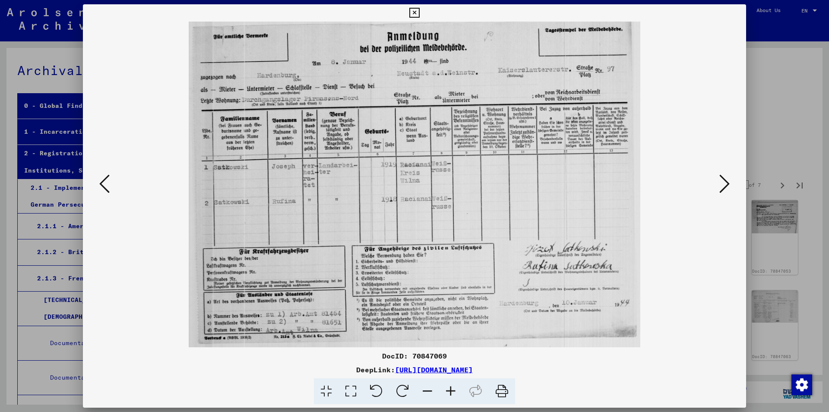
click at [721, 183] on icon at bounding box center [724, 184] width 10 height 21
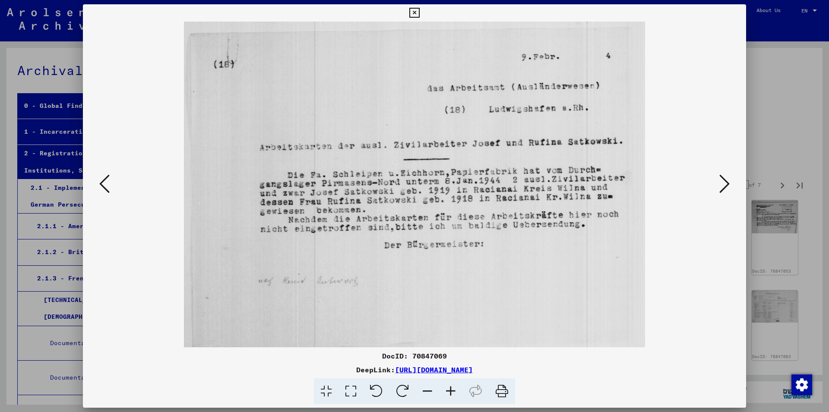
click at [721, 183] on icon at bounding box center [724, 184] width 10 height 21
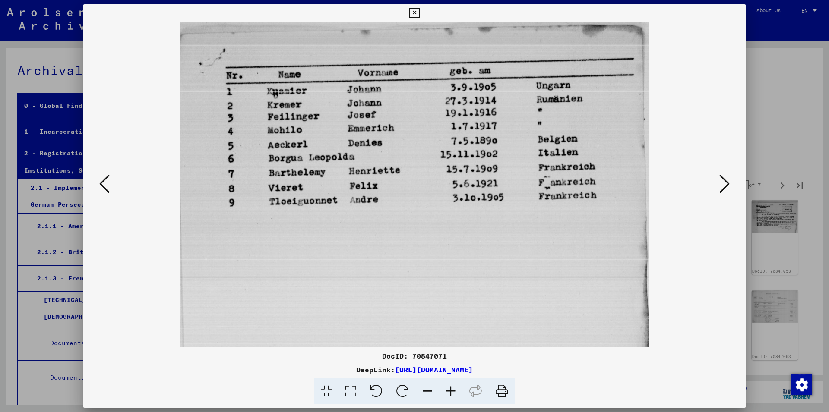
click at [721, 183] on icon at bounding box center [724, 184] width 10 height 21
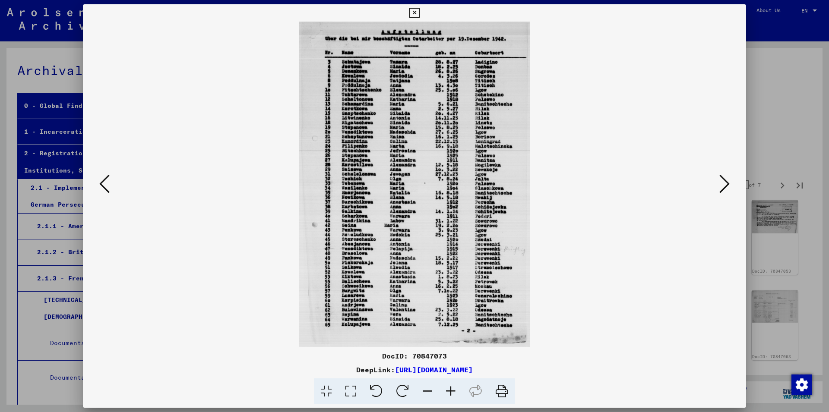
click at [721, 183] on icon at bounding box center [724, 184] width 10 height 21
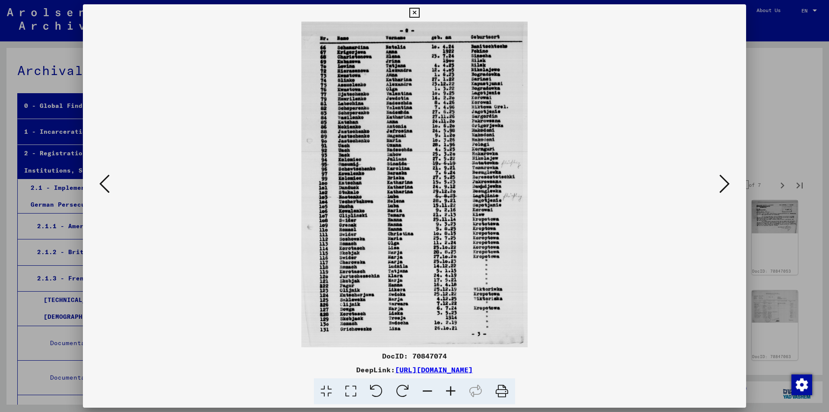
click at [721, 183] on icon at bounding box center [724, 184] width 10 height 21
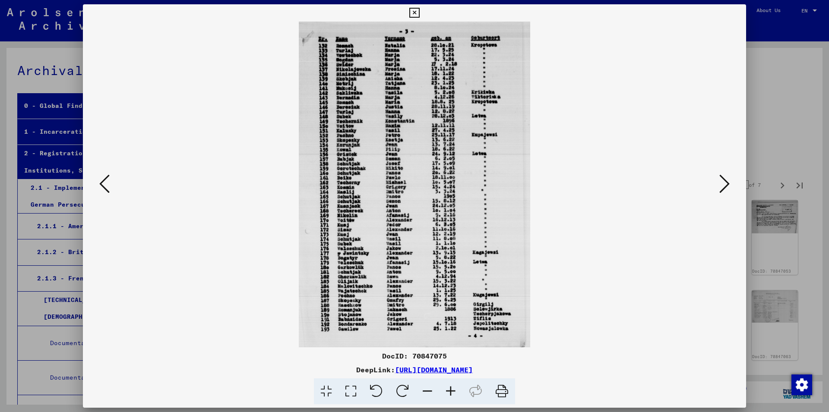
click at [721, 183] on icon at bounding box center [724, 184] width 10 height 21
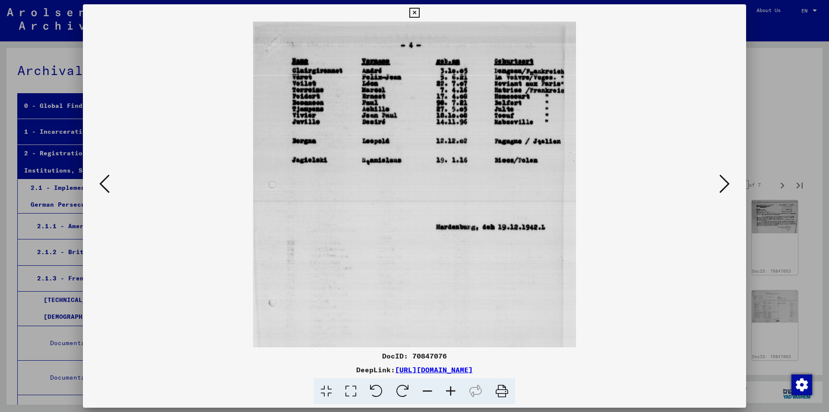
click at [105, 183] on icon at bounding box center [104, 184] width 10 height 21
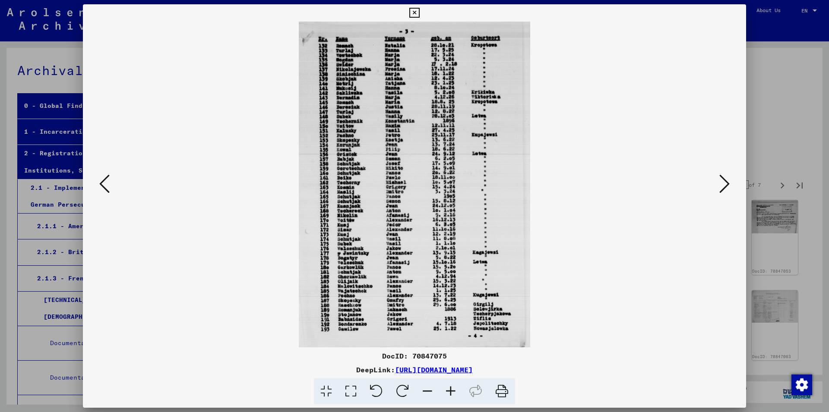
click at [105, 183] on icon at bounding box center [104, 184] width 10 height 21
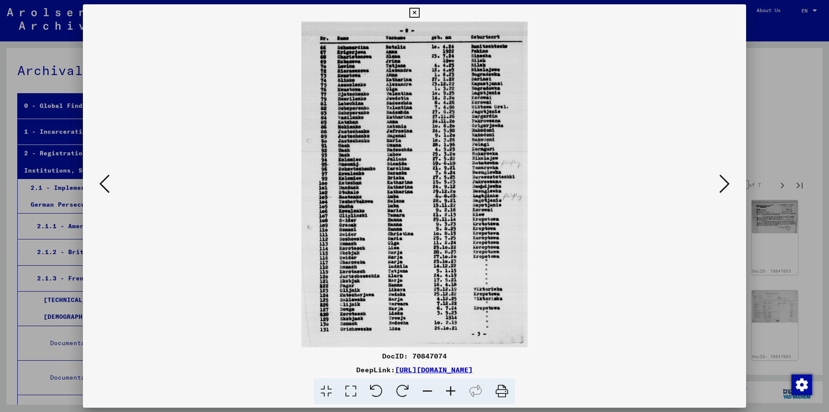
click at [105, 183] on icon at bounding box center [104, 184] width 10 height 21
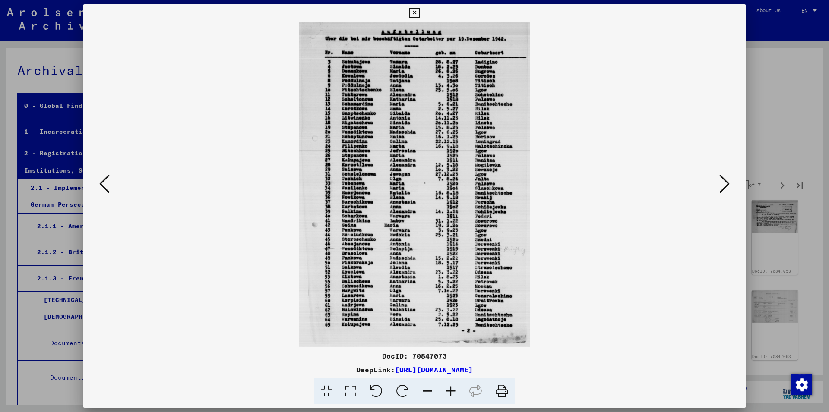
click at [722, 184] on icon at bounding box center [724, 184] width 10 height 21
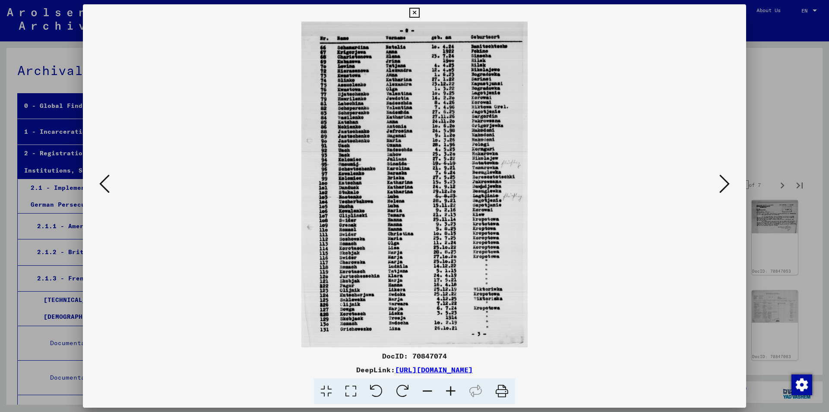
click at [720, 182] on icon at bounding box center [724, 184] width 10 height 21
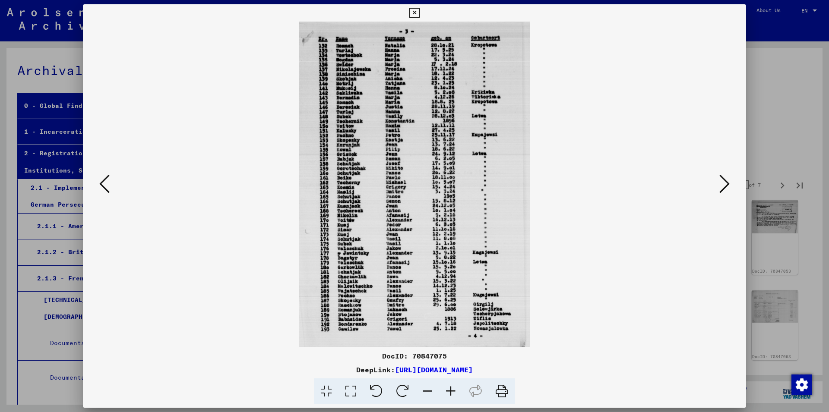
click at [719, 184] on button at bounding box center [725, 184] width 16 height 25
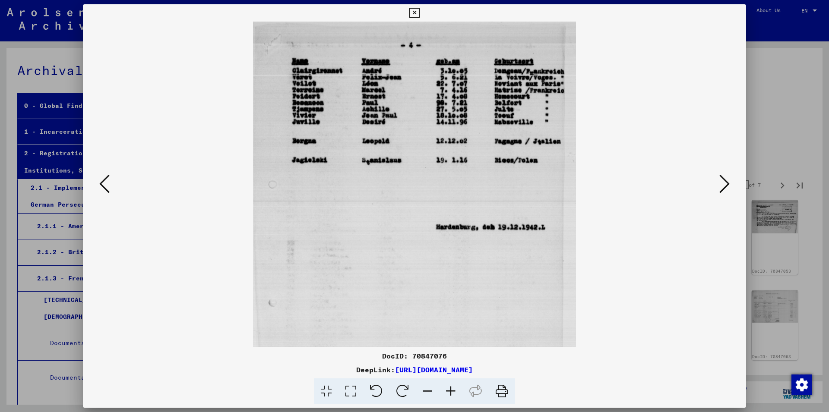
click at [720, 183] on button at bounding box center [725, 184] width 16 height 25
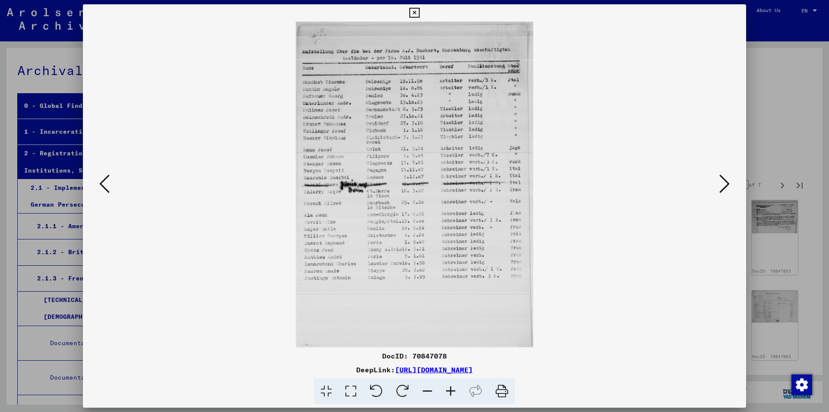
click at [725, 181] on icon at bounding box center [724, 184] width 10 height 21
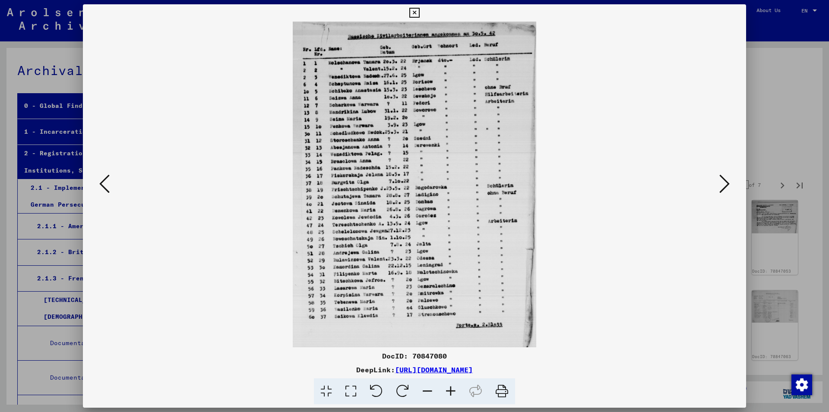
click at [725, 181] on icon at bounding box center [724, 184] width 10 height 21
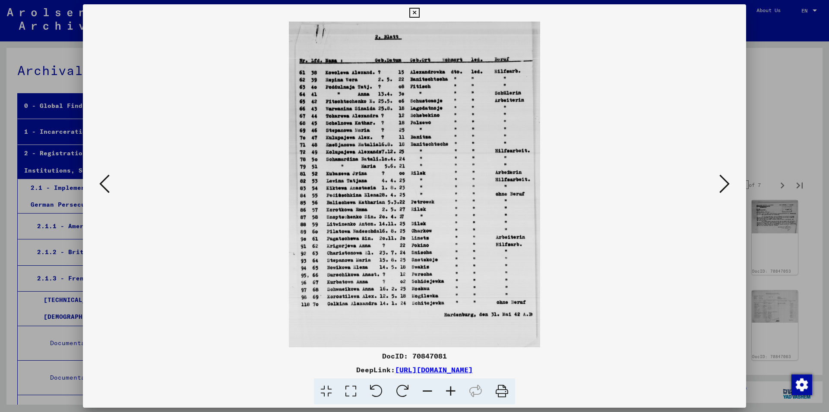
click at [725, 181] on icon at bounding box center [724, 184] width 10 height 21
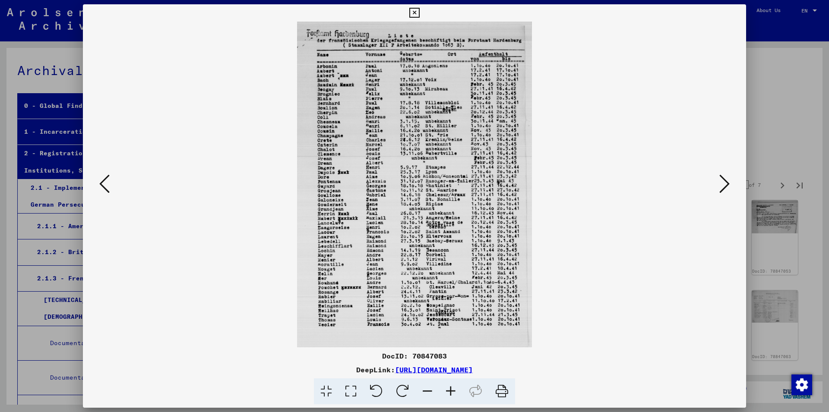
click at [725, 181] on icon at bounding box center [724, 184] width 10 height 21
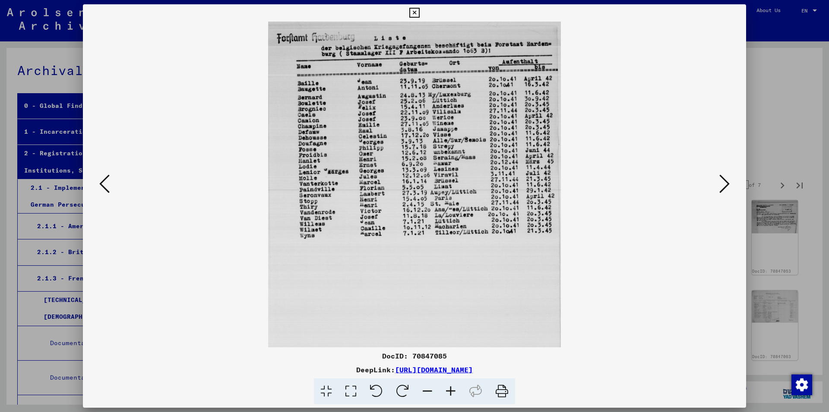
click at [725, 181] on icon at bounding box center [724, 184] width 10 height 21
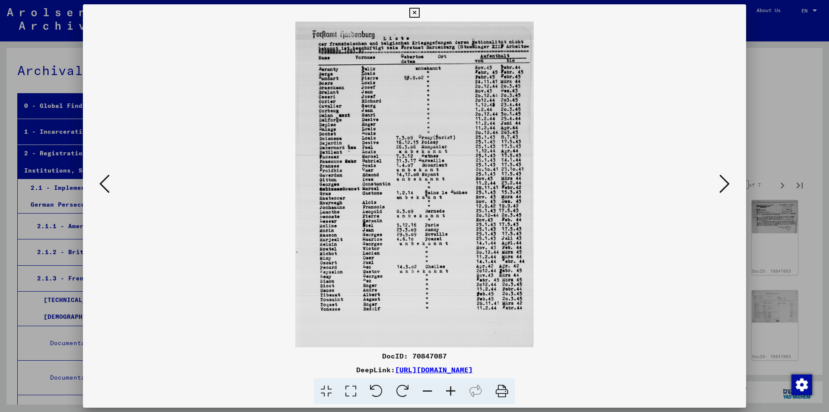
click at [725, 181] on icon at bounding box center [724, 184] width 10 height 21
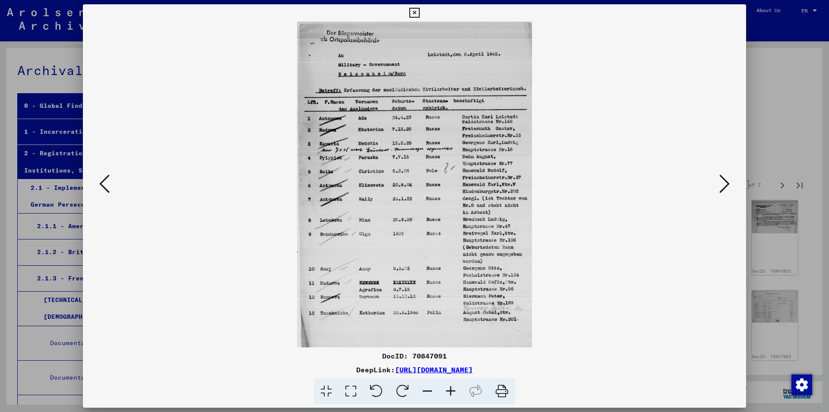
click at [725, 181] on icon at bounding box center [724, 184] width 10 height 21
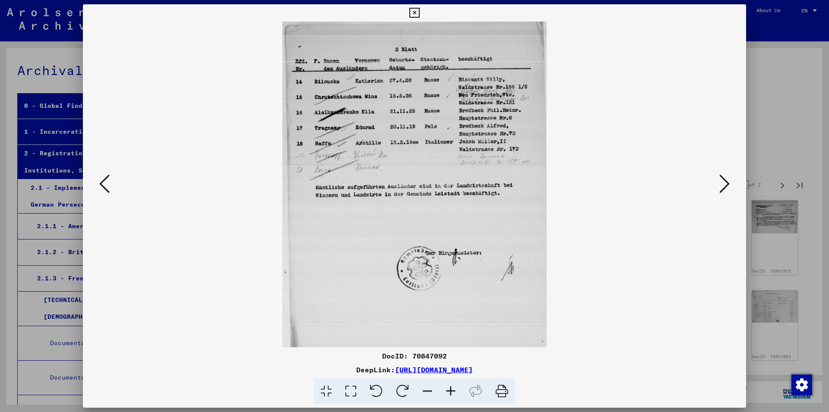
click at [725, 181] on icon at bounding box center [724, 184] width 10 height 21
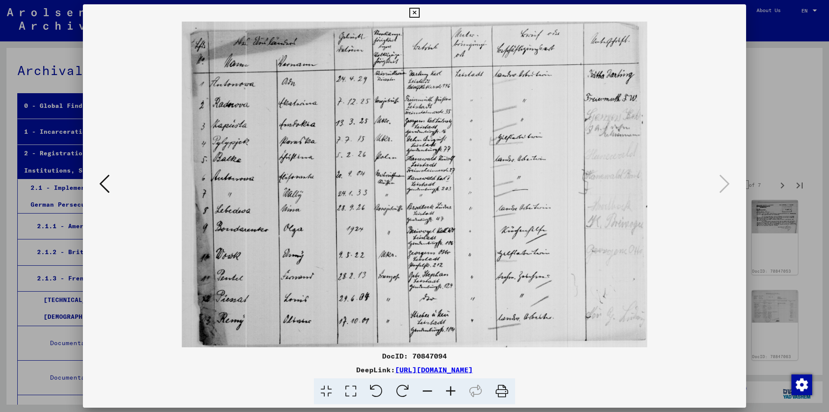
click at [419, 14] on icon at bounding box center [414, 13] width 10 height 10
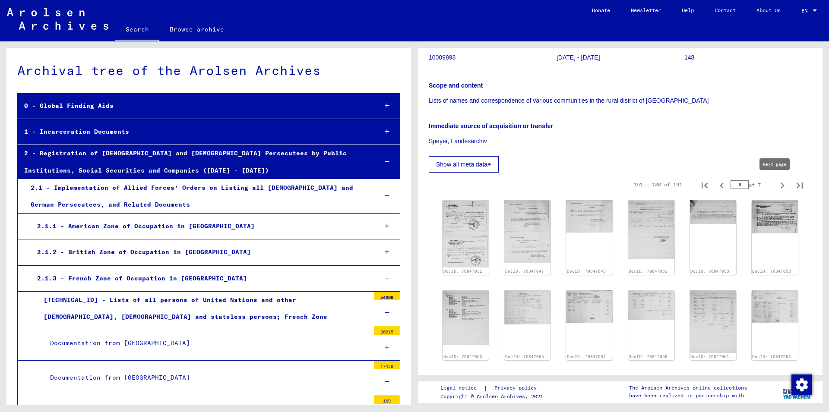
click at [780, 184] on icon "Next page" at bounding box center [782, 186] width 4 height 6
type input "*"
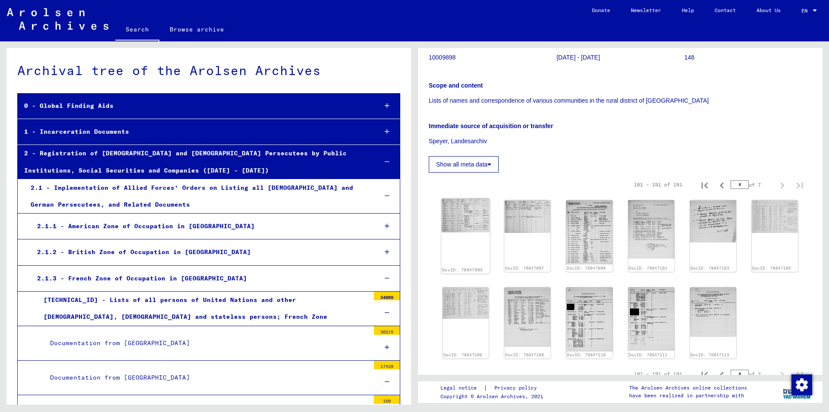
click at [464, 224] on img at bounding box center [465, 216] width 49 height 34
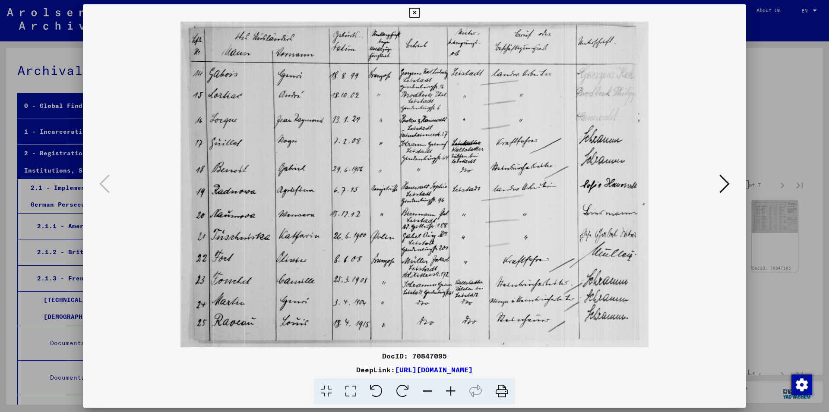
click at [725, 186] on icon at bounding box center [724, 184] width 10 height 21
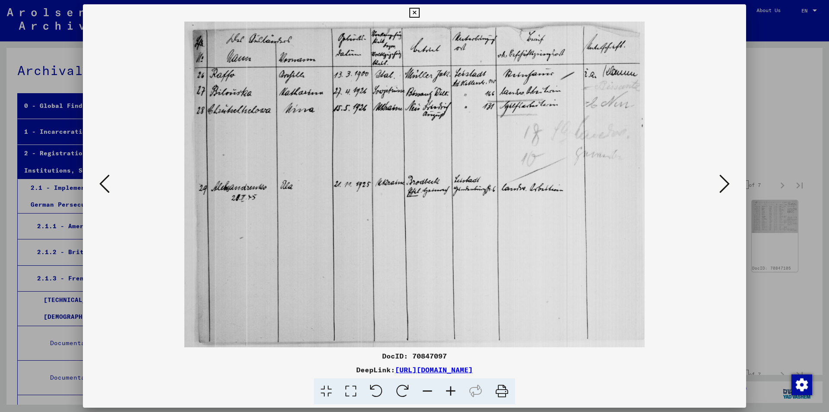
click at [725, 186] on icon at bounding box center [724, 184] width 10 height 21
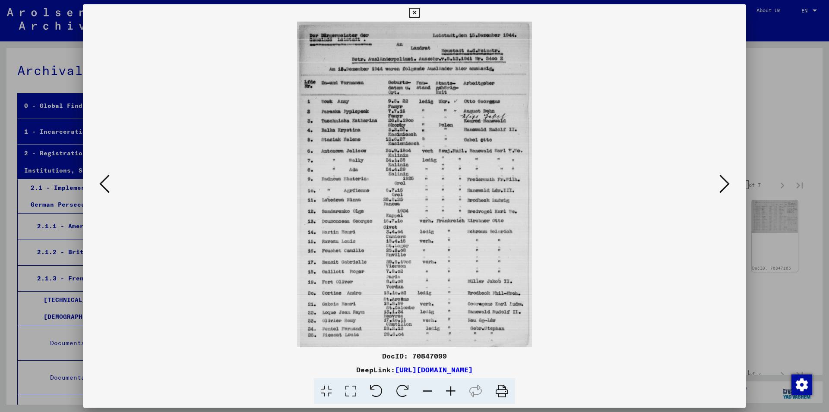
click at [725, 186] on icon at bounding box center [724, 184] width 10 height 21
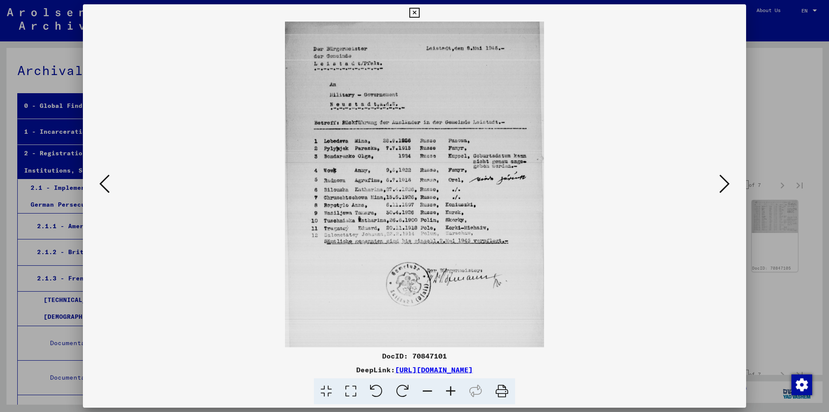
click at [99, 186] on icon at bounding box center [104, 184] width 10 height 21
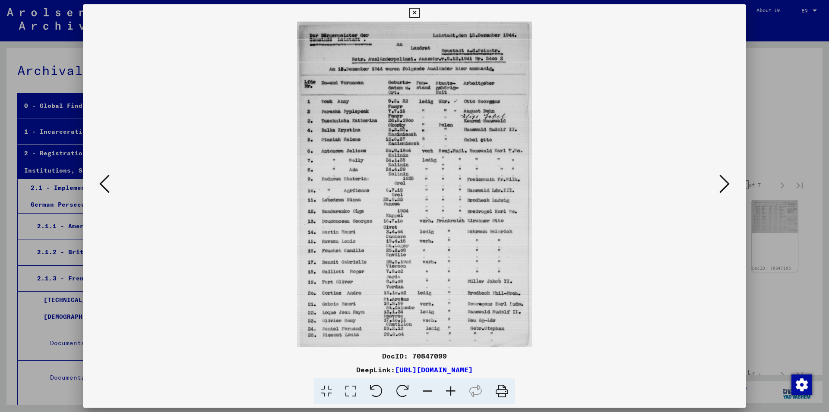
click at [727, 181] on icon at bounding box center [724, 184] width 10 height 21
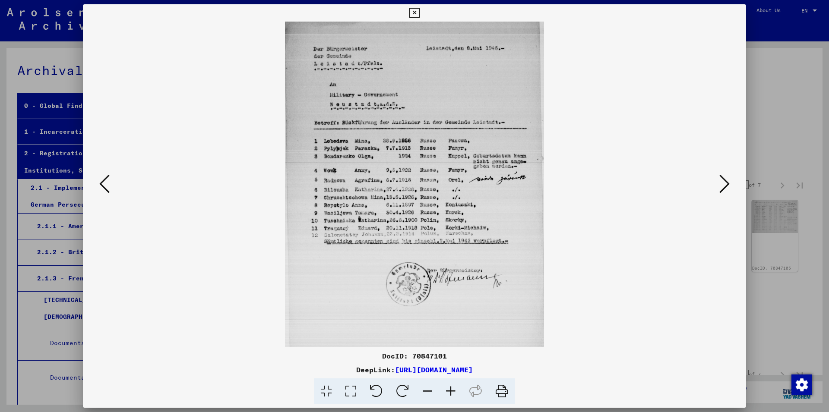
click at [727, 181] on icon at bounding box center [724, 184] width 10 height 21
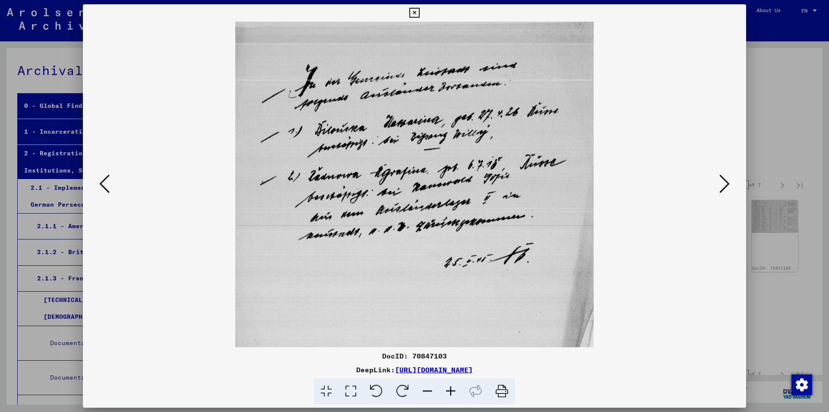
click at [727, 181] on icon at bounding box center [724, 184] width 10 height 21
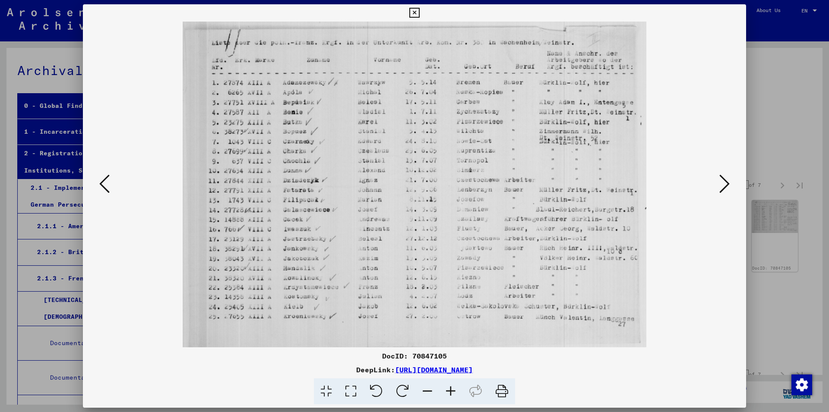
click at [727, 181] on icon at bounding box center [724, 184] width 10 height 21
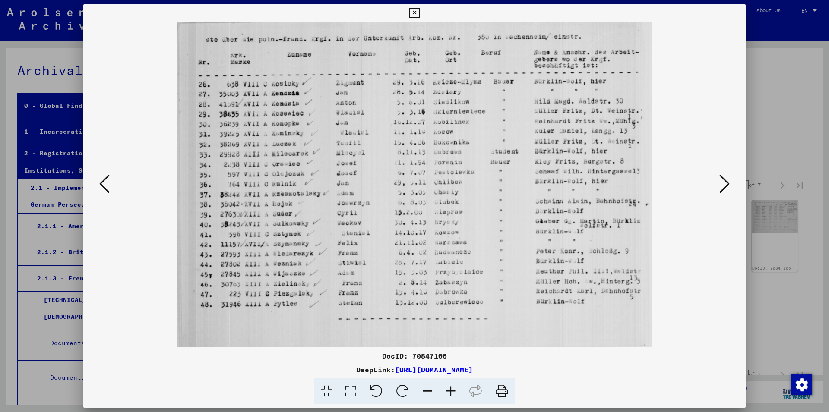
click at [727, 181] on icon at bounding box center [724, 184] width 10 height 21
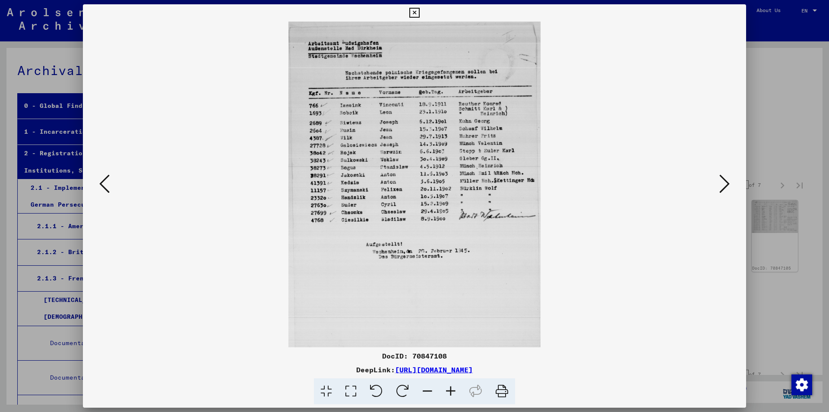
click at [727, 181] on icon at bounding box center [724, 184] width 10 height 21
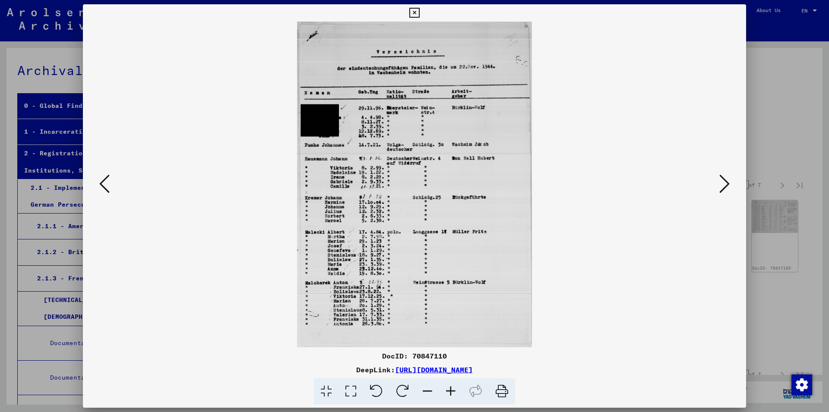
click at [727, 181] on icon at bounding box center [724, 184] width 10 height 21
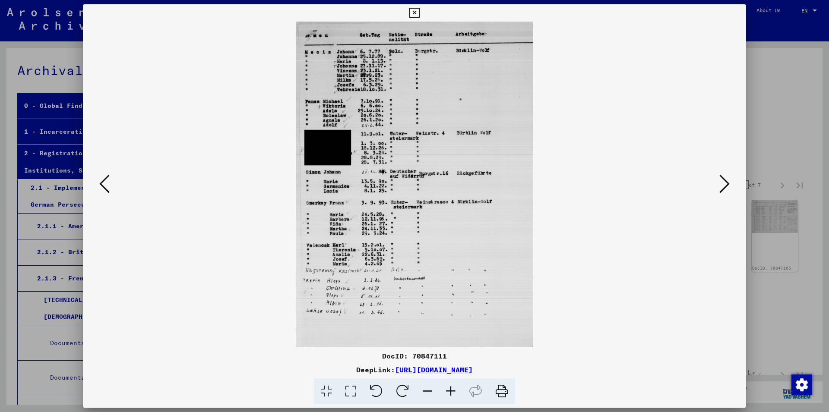
click at [727, 181] on icon at bounding box center [724, 184] width 10 height 21
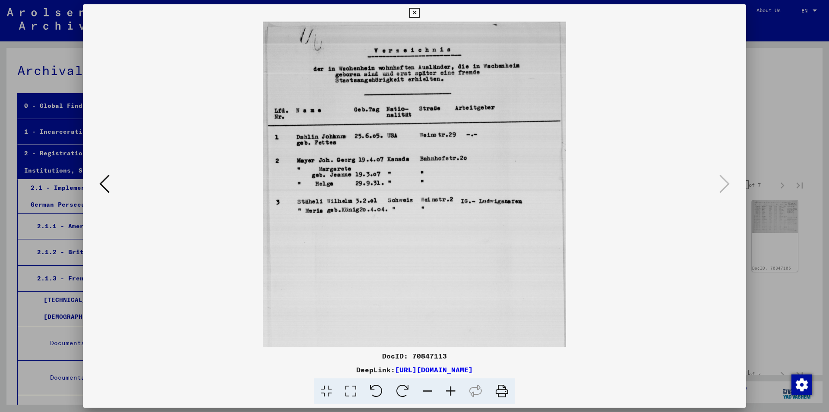
click at [419, 18] on icon at bounding box center [414, 13] width 10 height 10
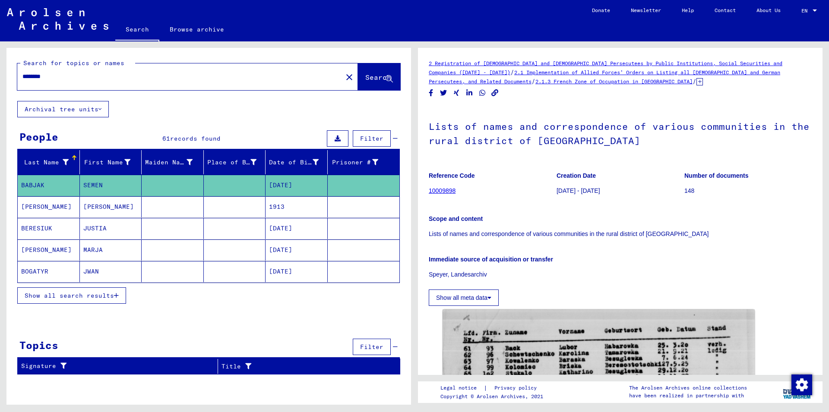
type input "**********"
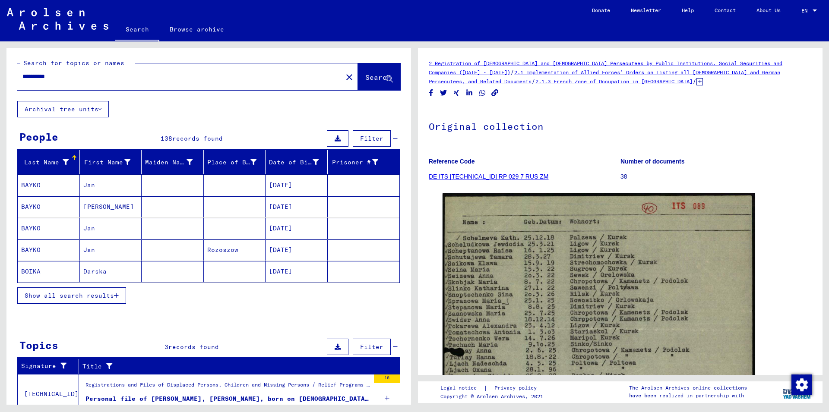
click at [53, 294] on span "Show all search results" at bounding box center [69, 296] width 89 height 8
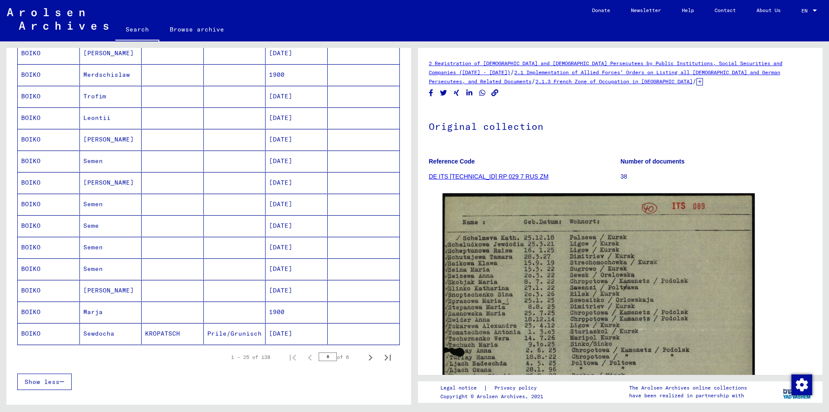
scroll to position [420, 0]
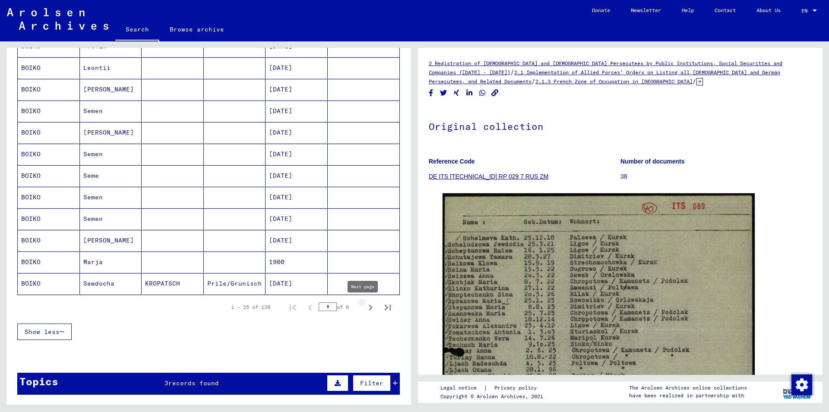
click at [364, 309] on icon "Next page" at bounding box center [370, 308] width 12 height 12
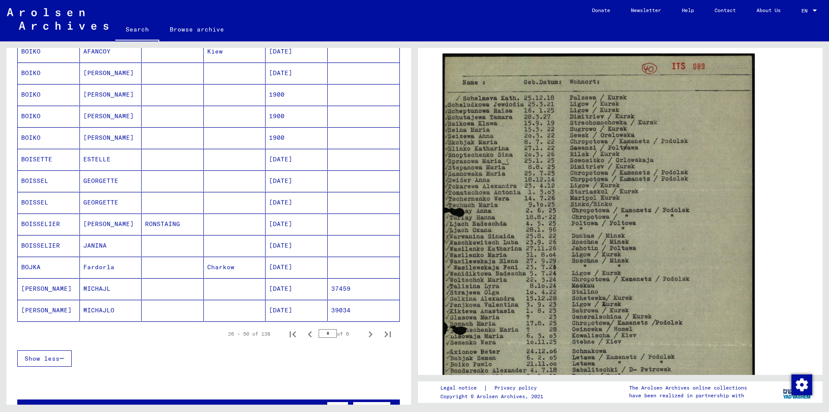
scroll to position [466, 0]
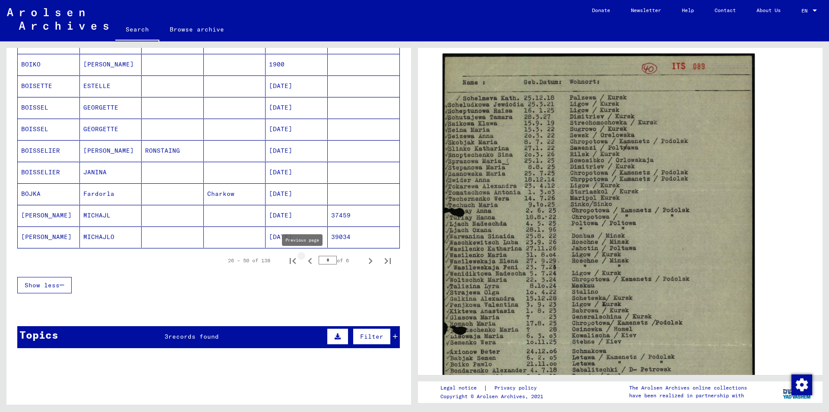
click at [304, 261] on icon "Previous page" at bounding box center [310, 261] width 12 height 12
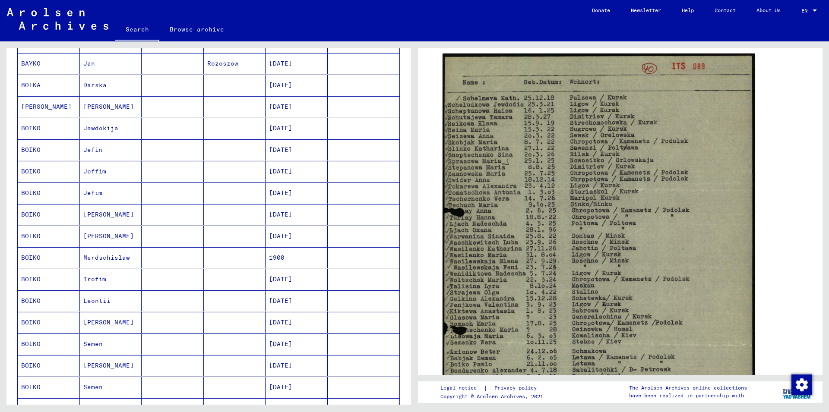
scroll to position [0, 0]
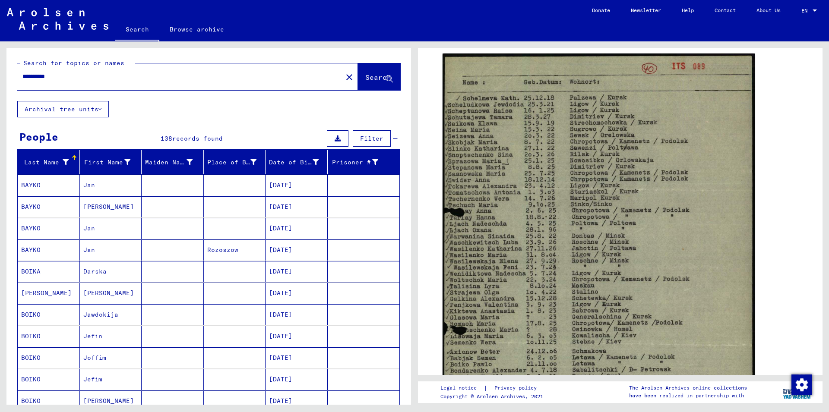
click at [148, 404] on mat-cell at bounding box center [173, 401] width 62 height 21
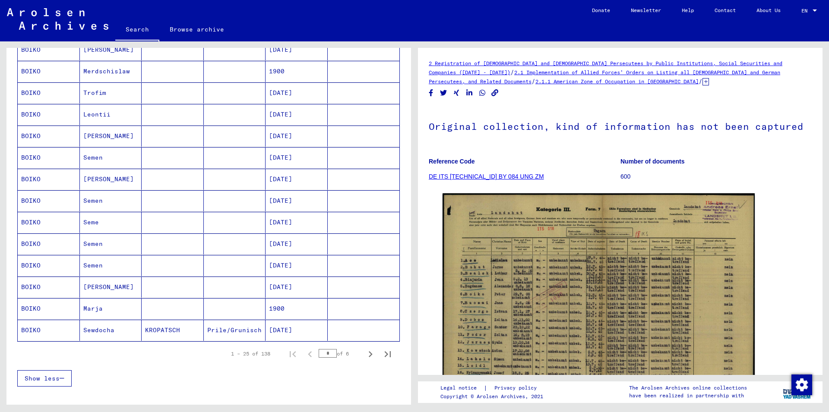
scroll to position [420, 0]
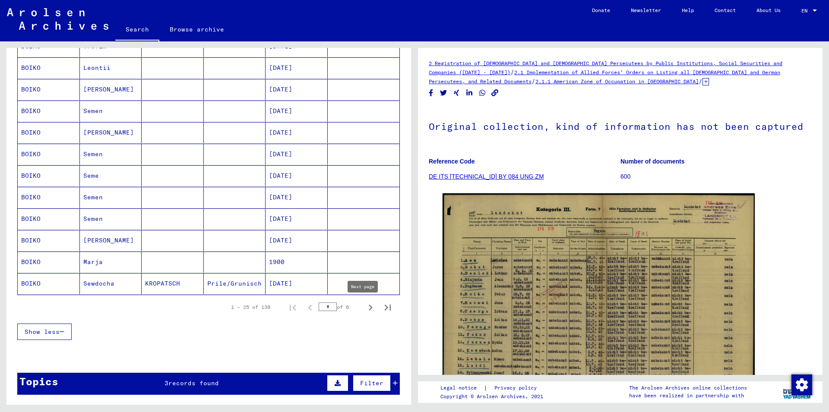
click at [364, 308] on icon "Next page" at bounding box center [370, 308] width 12 height 12
type input "*"
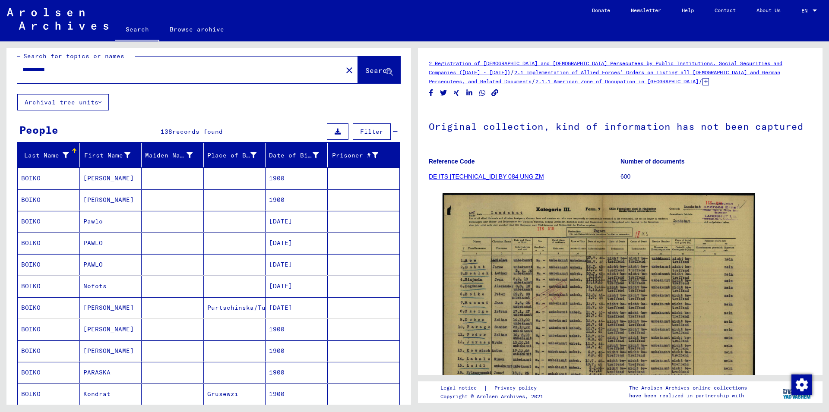
scroll to position [0, 0]
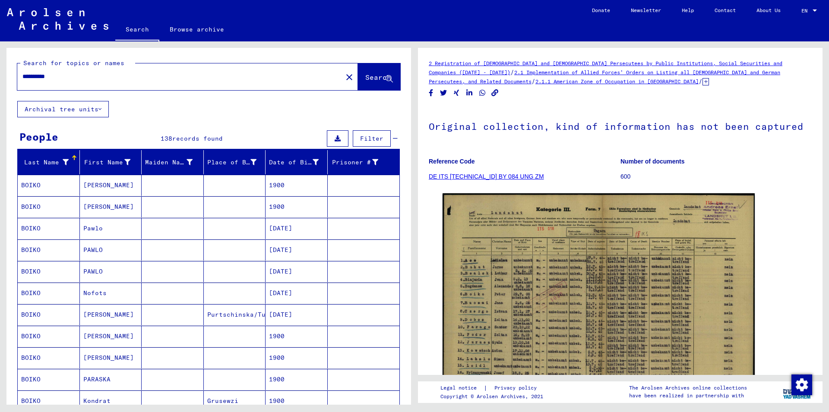
click at [34, 227] on mat-cell "BOIKO" at bounding box center [49, 228] width 62 height 21
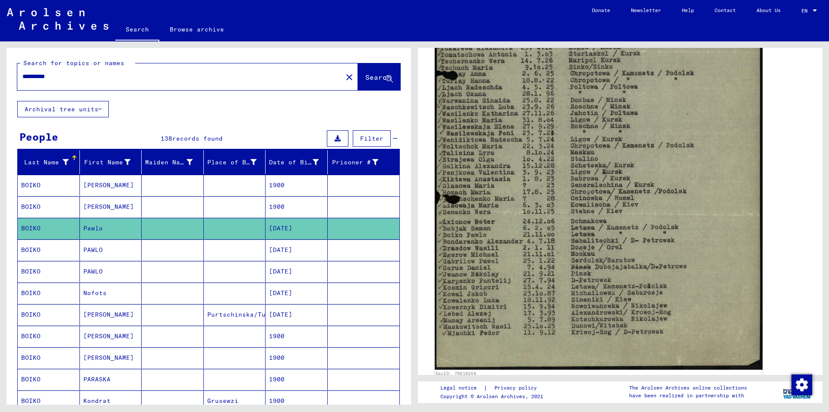
scroll to position [280, 0]
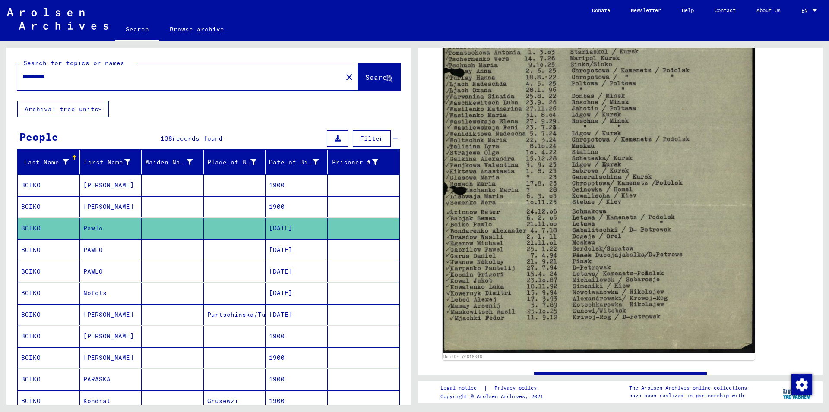
click at [31, 248] on mat-cell "BOIKO" at bounding box center [49, 250] width 62 height 21
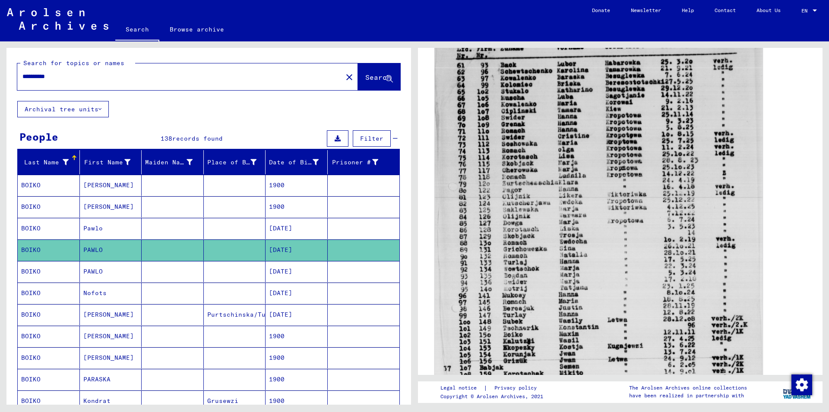
scroll to position [280, 0]
